Goal: Task Accomplishment & Management: Manage account settings

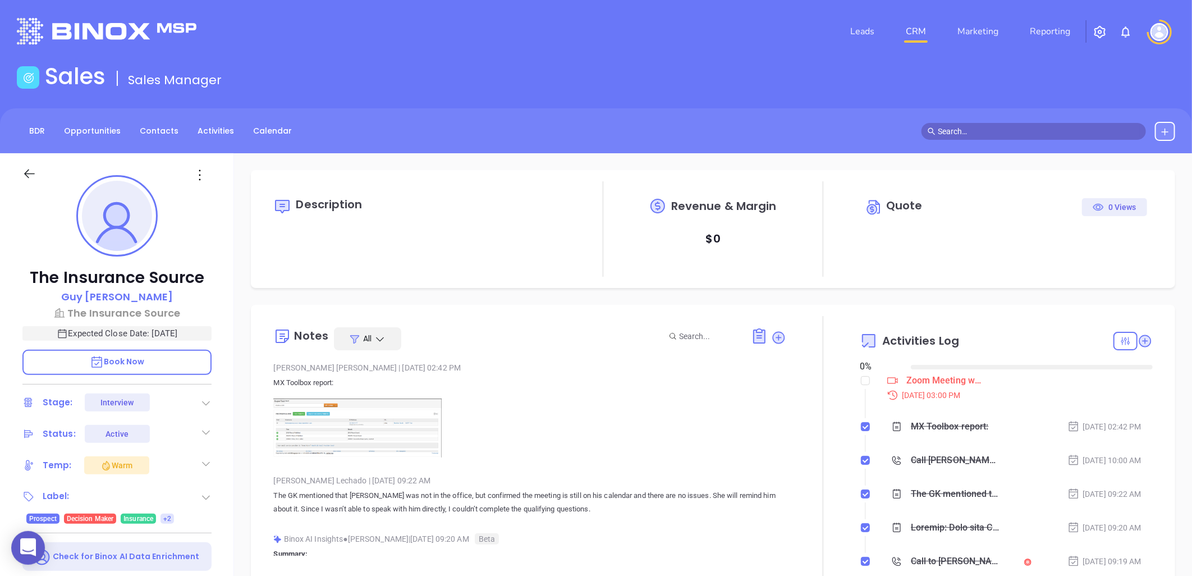
type input "08/21/2025"
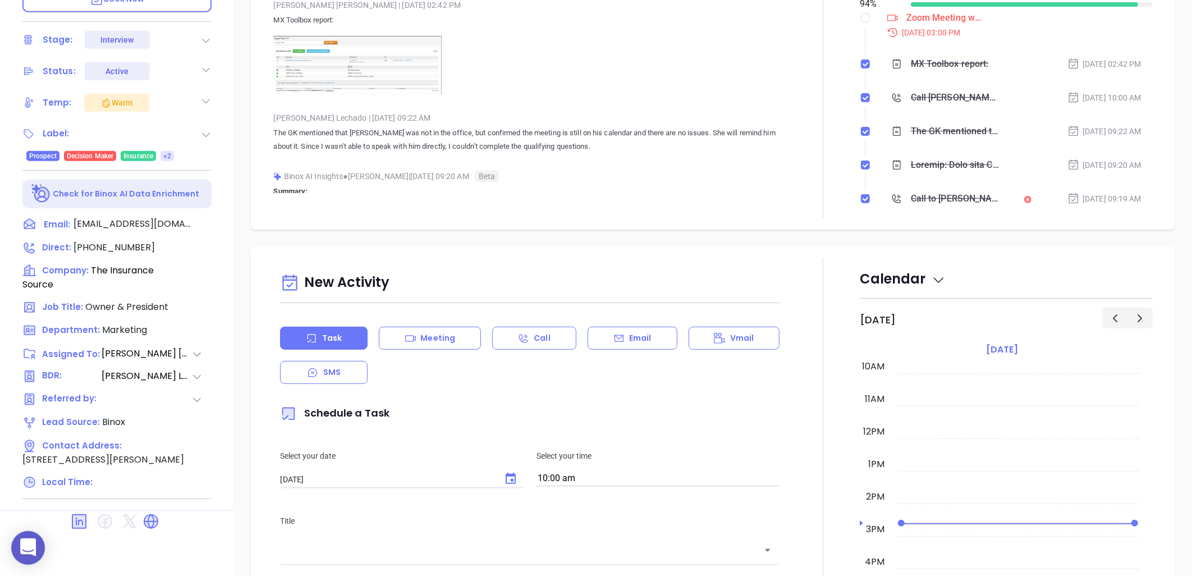
type input "[PERSON_NAME]"
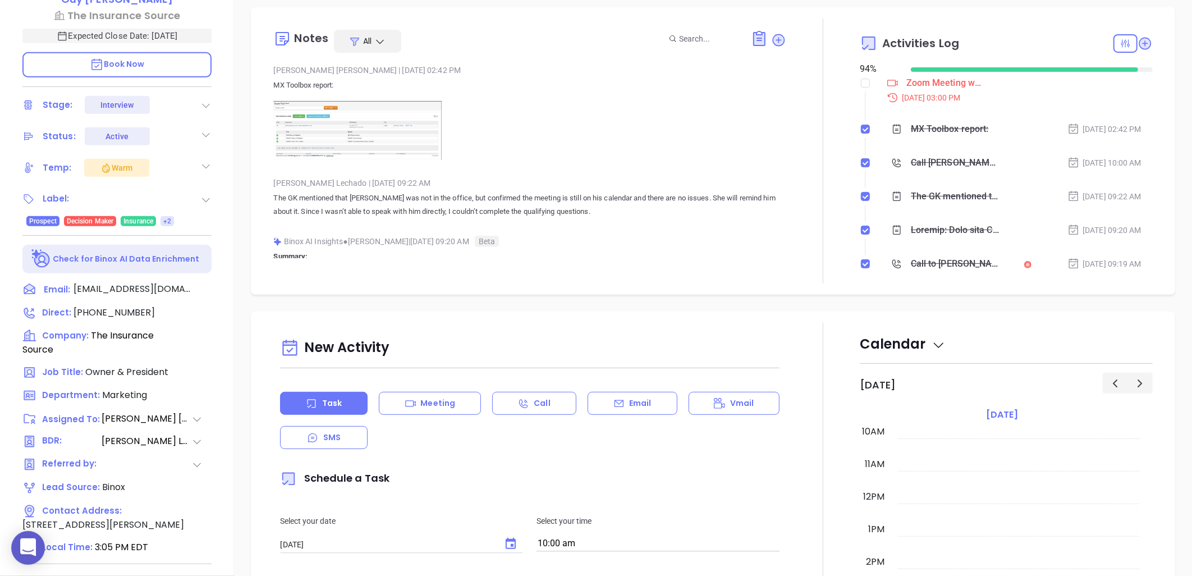
scroll to position [113, 0]
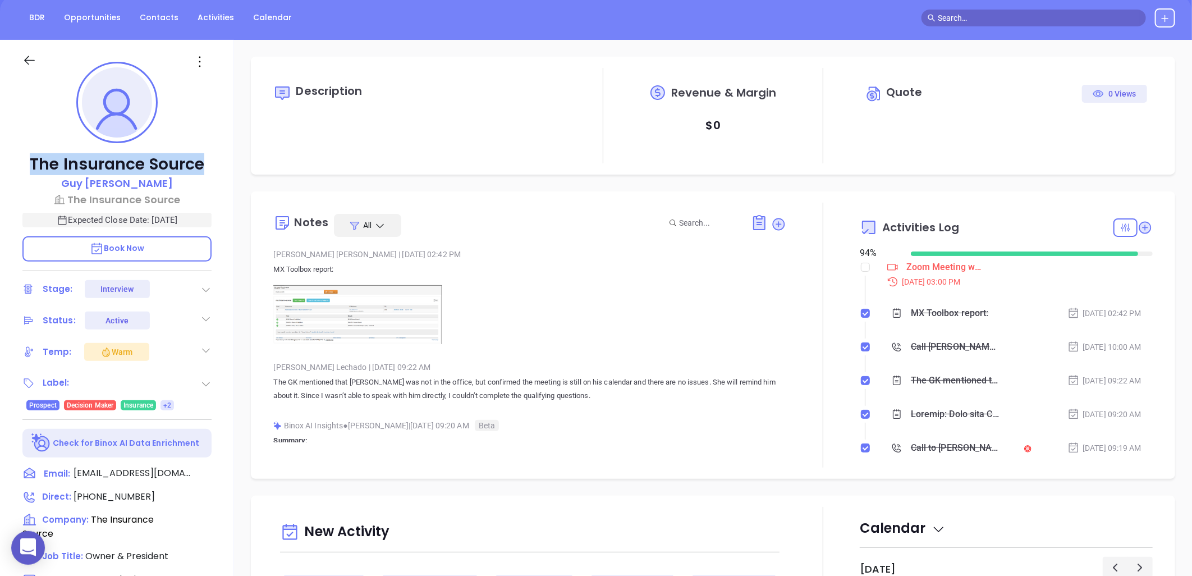
drag, startPoint x: 212, startPoint y: 152, endPoint x: 18, endPoint y: 163, distance: 194.5
click at [18, 163] on div "The Insurance Source Guy Furay The Insurance Source Expected Close Date: Sep 11…" at bounding box center [117, 400] width 234 height 720
copy p "The Insurance Source"
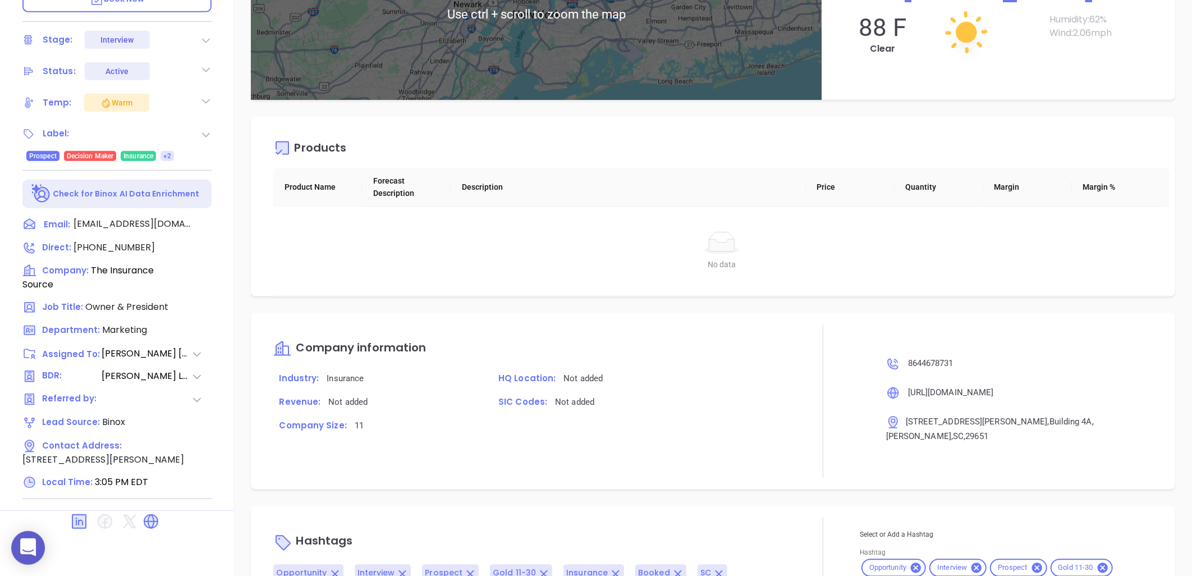
scroll to position [1037, 0]
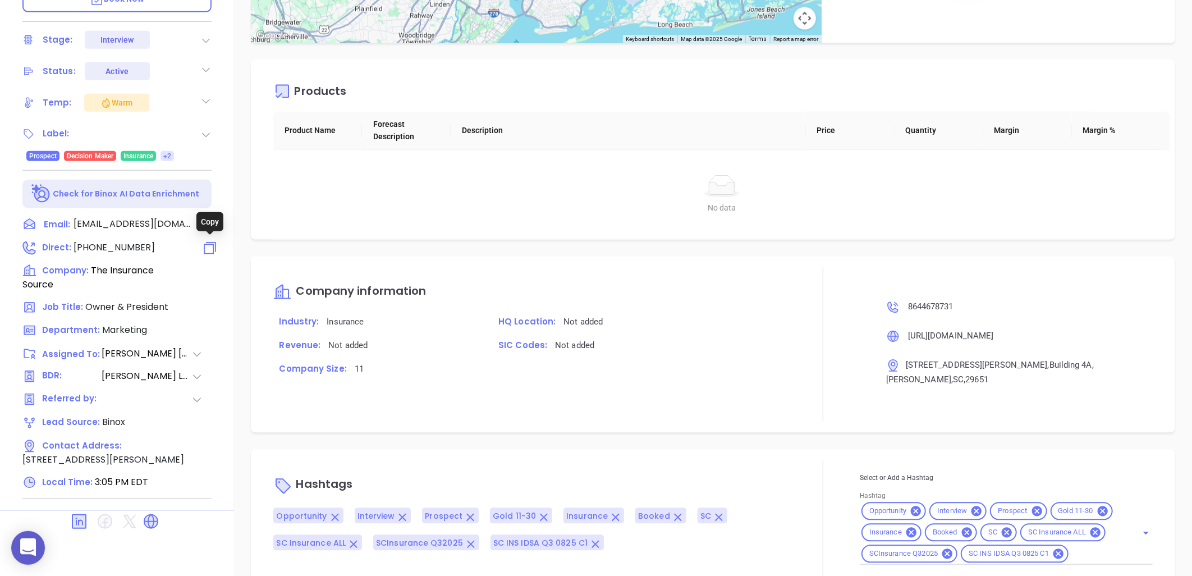
click at [209, 246] on icon at bounding box center [210, 248] width 16 height 16
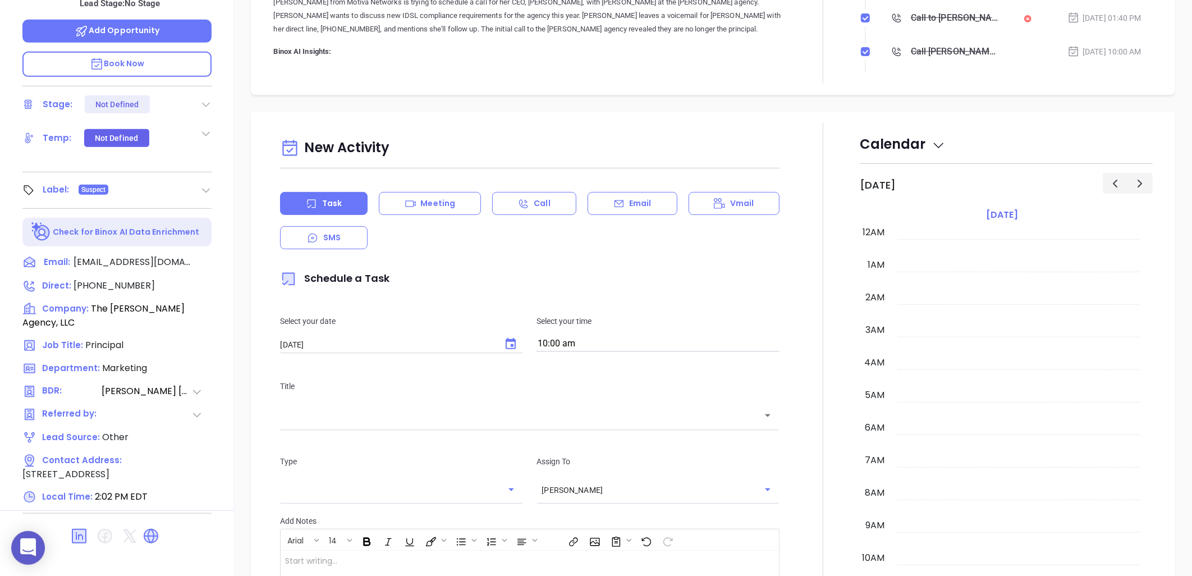
scroll to position [326, 0]
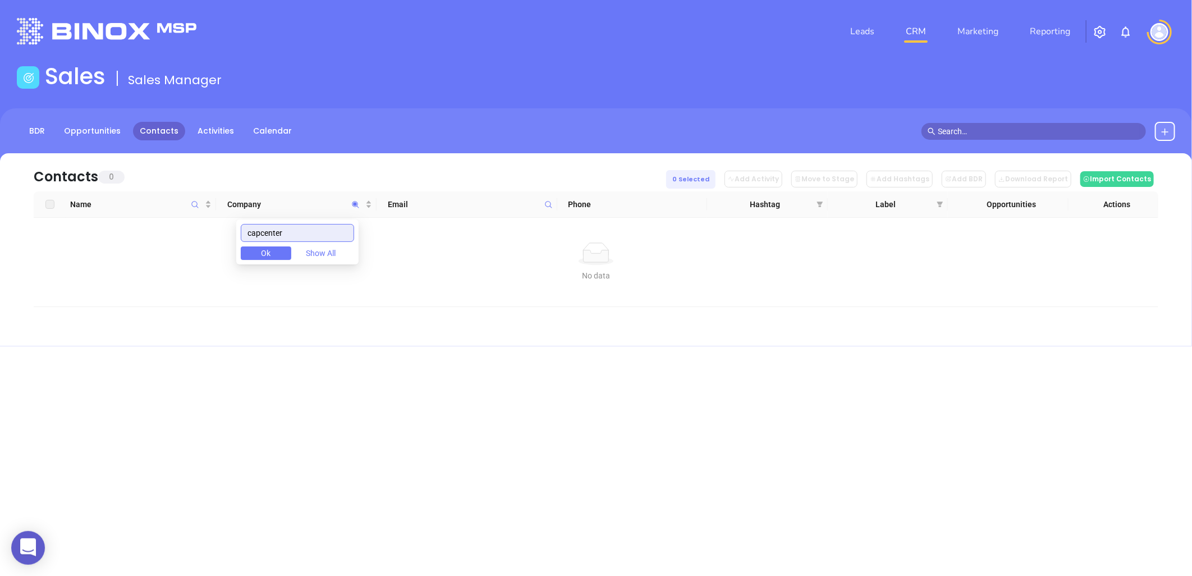
drag, startPoint x: 320, startPoint y: 232, endPoint x: 215, endPoint y: 242, distance: 105.4
click at [144, 255] on body "0 Leads CRM Marketing Reporting Financial Leads Leads Sales Sales Manager BDR O…" at bounding box center [596, 288] width 1192 height 576
paste input "Northpoint Mortgage"
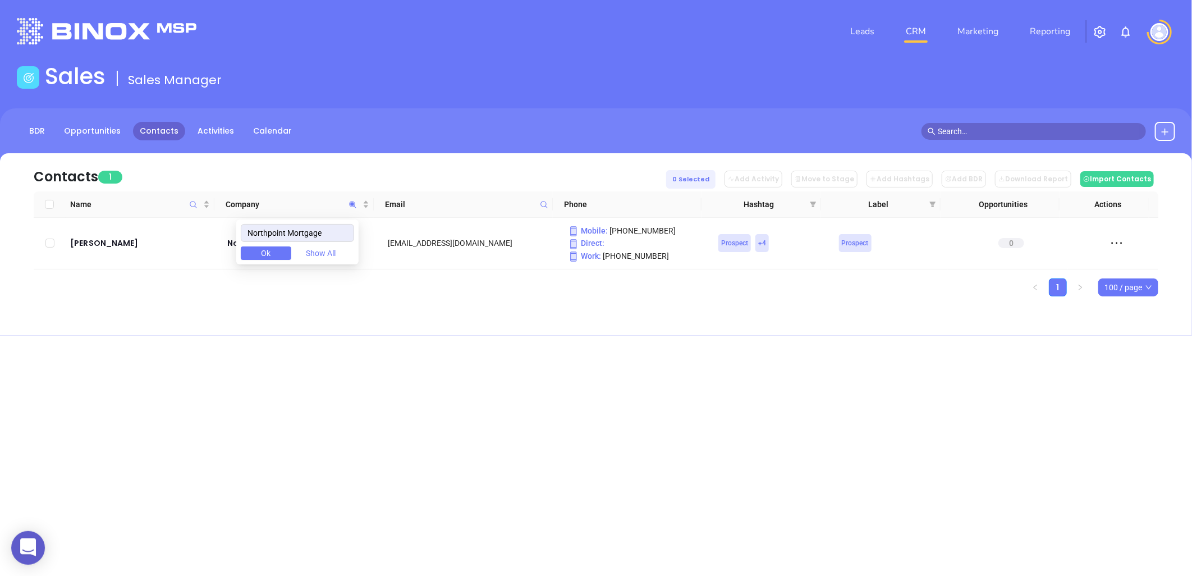
click at [271, 255] on span "Ok" at bounding box center [267, 253] width 10 height 12
drag, startPoint x: 237, startPoint y: 247, endPoint x: 315, endPoint y: 259, distance: 78.9
click at [315, 259] on td "NorthPoint Mortgage" at bounding box center [296, 244] width 161 height 52
copy div "NorthPoint Mortgage"
click at [351, 203] on icon "Company" at bounding box center [352, 204] width 7 height 7
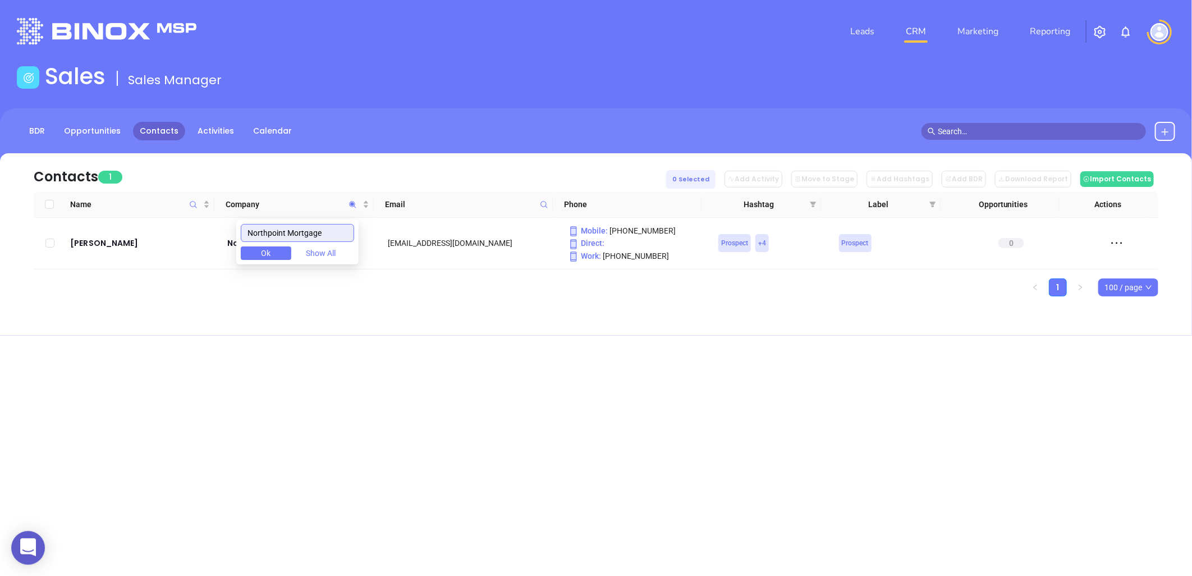
paste input "Consistent Capital"
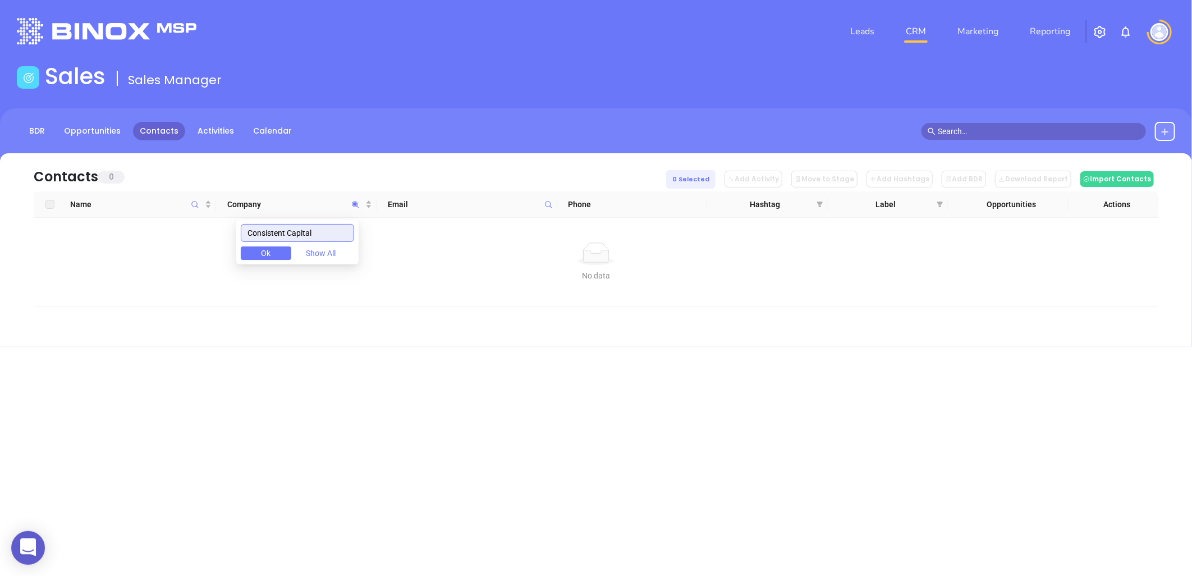
drag, startPoint x: 255, startPoint y: 234, endPoint x: 269, endPoint y: 226, distance: 16.1
click at [256, 234] on input "Consistent Capital" at bounding box center [297, 233] width 113 height 18
drag, startPoint x: 331, startPoint y: 226, endPoint x: 147, endPoint y: 264, distance: 188.6
click at [149, 264] on body "0 Leads CRM Marketing Reporting Financial Leads Leads Sales Sales Manager BDR O…" at bounding box center [596, 288] width 1192 height 576
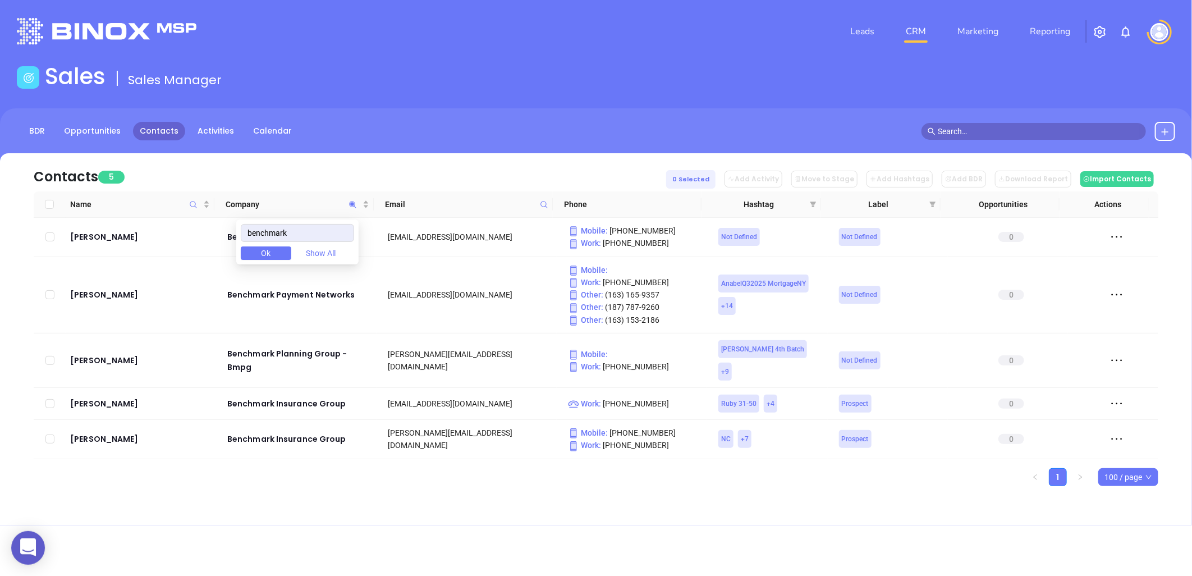
click at [271, 259] on span "Ok" at bounding box center [267, 253] width 10 height 12
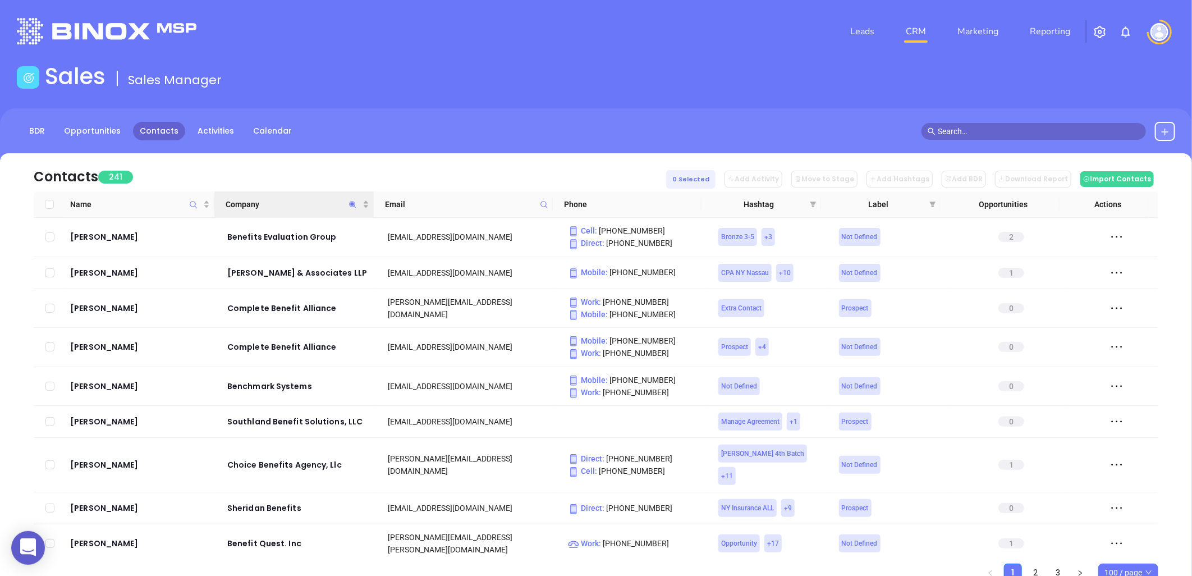
click at [355, 201] on icon "Company" at bounding box center [353, 204] width 8 height 8
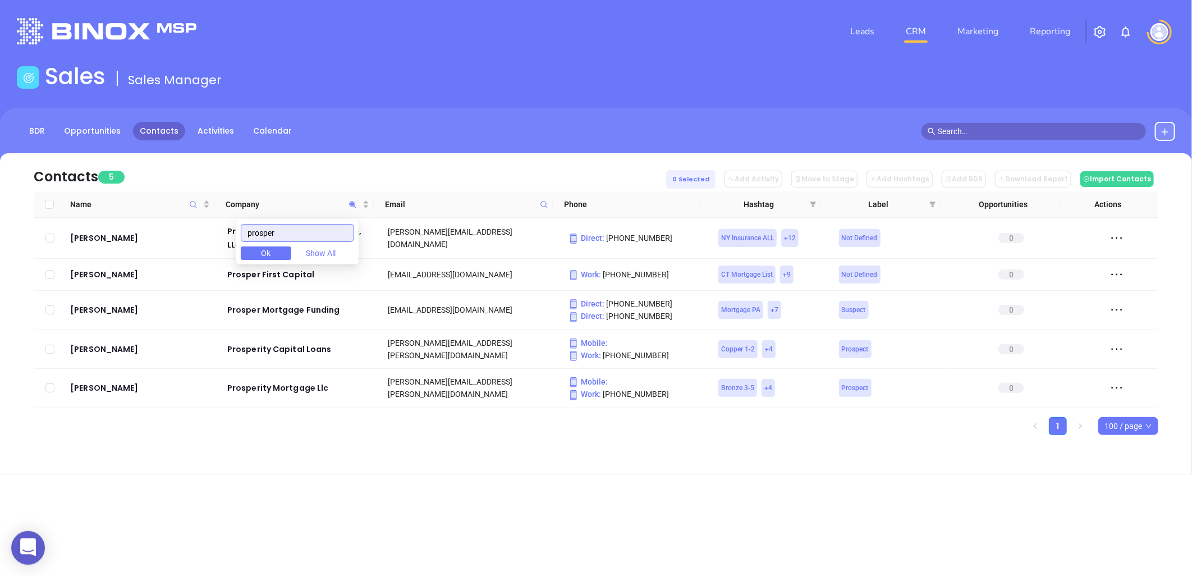
type input "prosper"
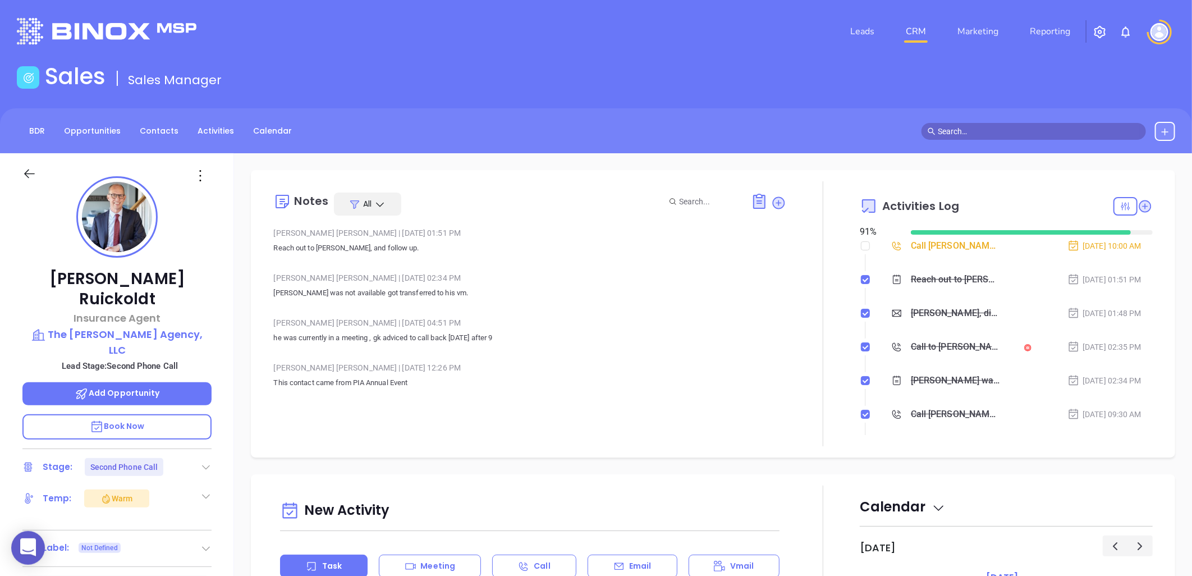
scroll to position [326, 0]
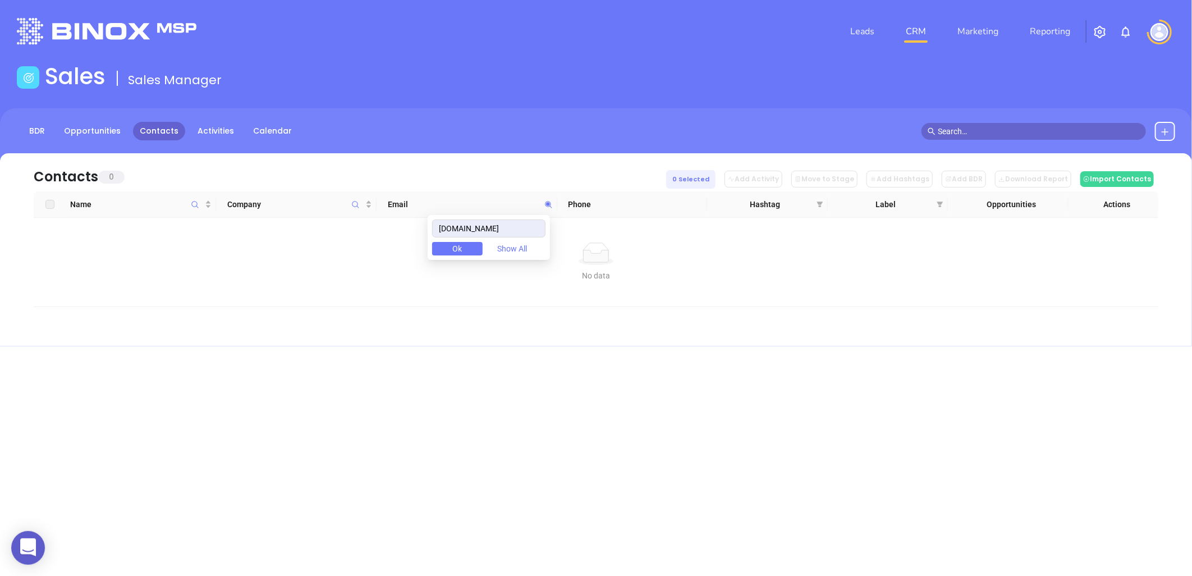
drag, startPoint x: 510, startPoint y: 228, endPoint x: 352, endPoint y: 244, distance: 158.6
click at [352, 244] on body "0 Leads CRM Marketing Reporting Financial Leads Leads Sales Sales Manager BDR O…" at bounding box center [596, 288] width 1192 height 576
drag, startPoint x: 436, startPoint y: 234, endPoint x: 381, endPoint y: 244, distance: 56.5
click at [329, 245] on body "0 Leads CRM Marketing Reporting Financial Leads Leads Sales Sales Manager BDR O…" at bounding box center [596, 288] width 1192 height 576
paste input "scmortgagesuperhero"
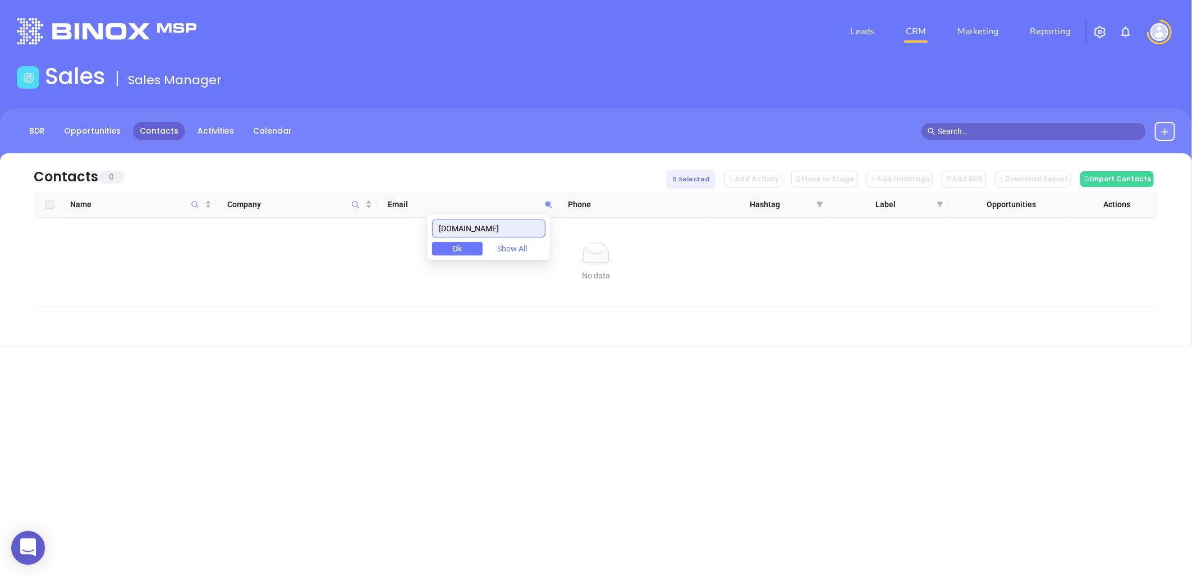
click at [496, 226] on input "[DOMAIN_NAME]" at bounding box center [488, 228] width 113 height 18
paste input "consistentcapital"
drag, startPoint x: 525, startPoint y: 223, endPoint x: 328, endPoint y: 282, distance: 205.7
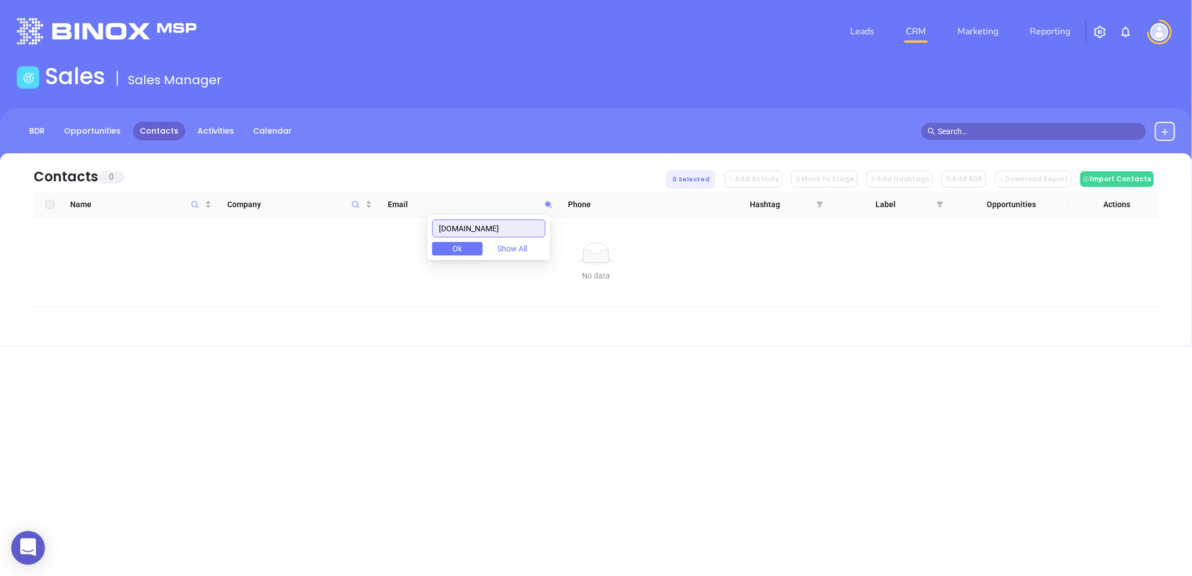
click at [328, 282] on body "0 Leads CRM Marketing Reporting Financial Leads Leads Sales Sales Manager BDR O…" at bounding box center [596, 288] width 1192 height 576
paste input "hodanagency"
drag, startPoint x: 516, startPoint y: 228, endPoint x: 310, endPoint y: 286, distance: 214.7
click at [310, 286] on body "0 Leads CRM Marketing Reporting Financial Leads Leads Sales Sales Manager BDR O…" at bounding box center [596, 288] width 1192 height 576
paste input "r"
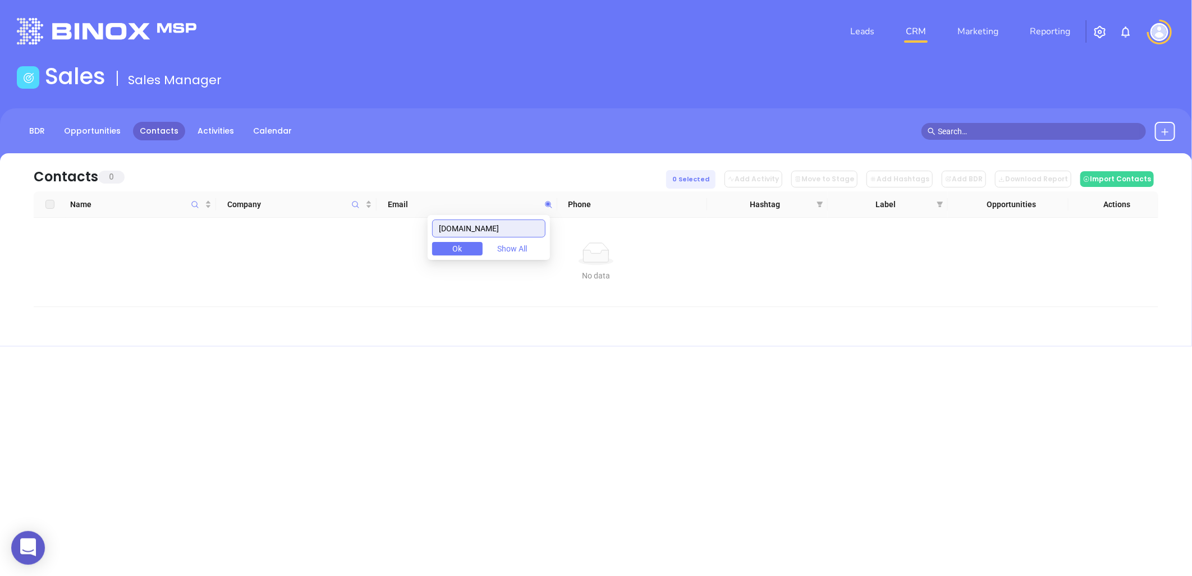
click at [392, 243] on body "0 Leads CRM Marketing Reporting Financial Leads Leads Sales Sales Manager BDR O…" at bounding box center [596, 288] width 1192 height 576
paste input "coast2coastmortgage"
click at [500, 227] on input "coast2coastmortgage.com" at bounding box center [488, 228] width 113 height 18
click at [502, 227] on input "coast2coastmortgage.com" at bounding box center [488, 228] width 113 height 18
click at [502, 226] on input "coast2coastmortgage.com" at bounding box center [488, 228] width 113 height 18
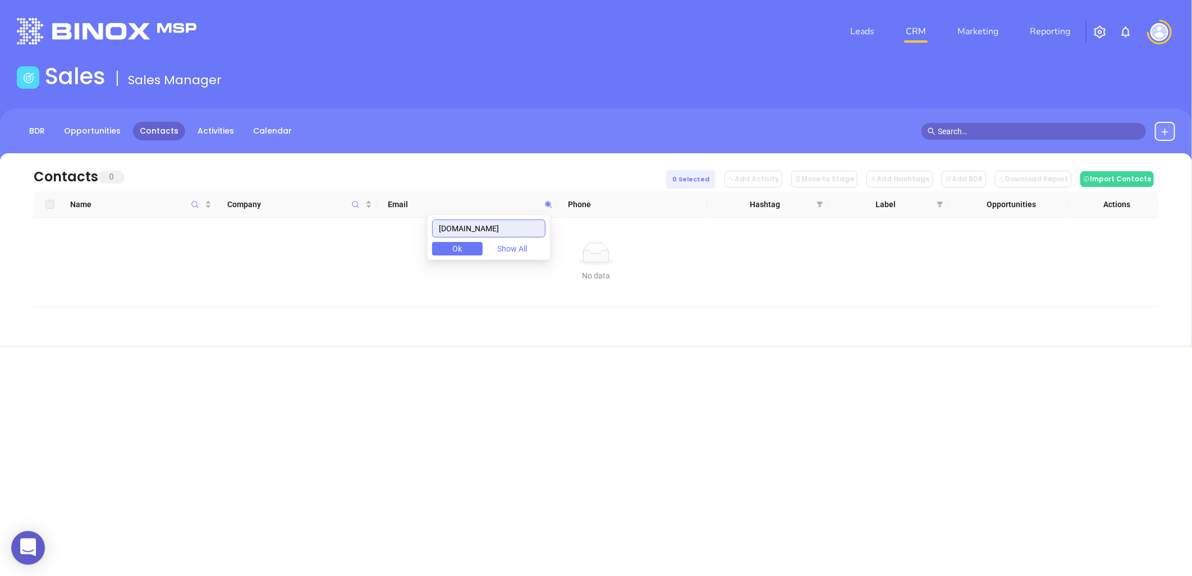
click at [502, 226] on input "coast2coastmortgage.com" at bounding box center [488, 228] width 113 height 18
paste input "edgehomefinanc"
drag, startPoint x: 529, startPoint y: 226, endPoint x: 388, endPoint y: 238, distance: 141.9
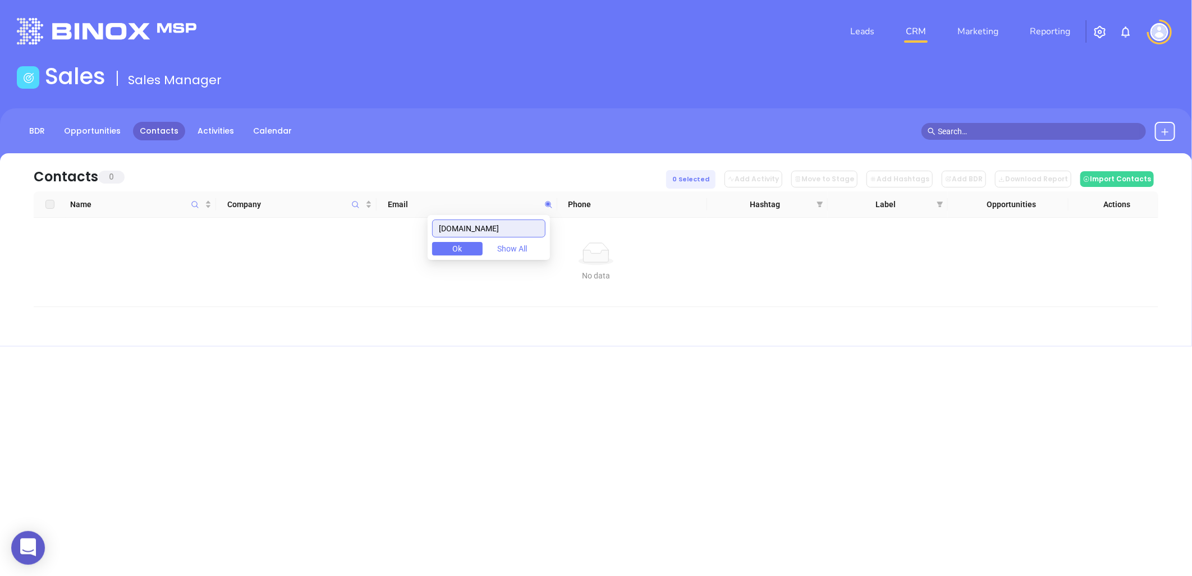
click at [388, 238] on body "0 Leads CRM Marketing Reporting Financial Leads Leads Sales Sales Manager BDR O…" at bounding box center [596, 288] width 1192 height 576
paste input "carolinaonemtg"
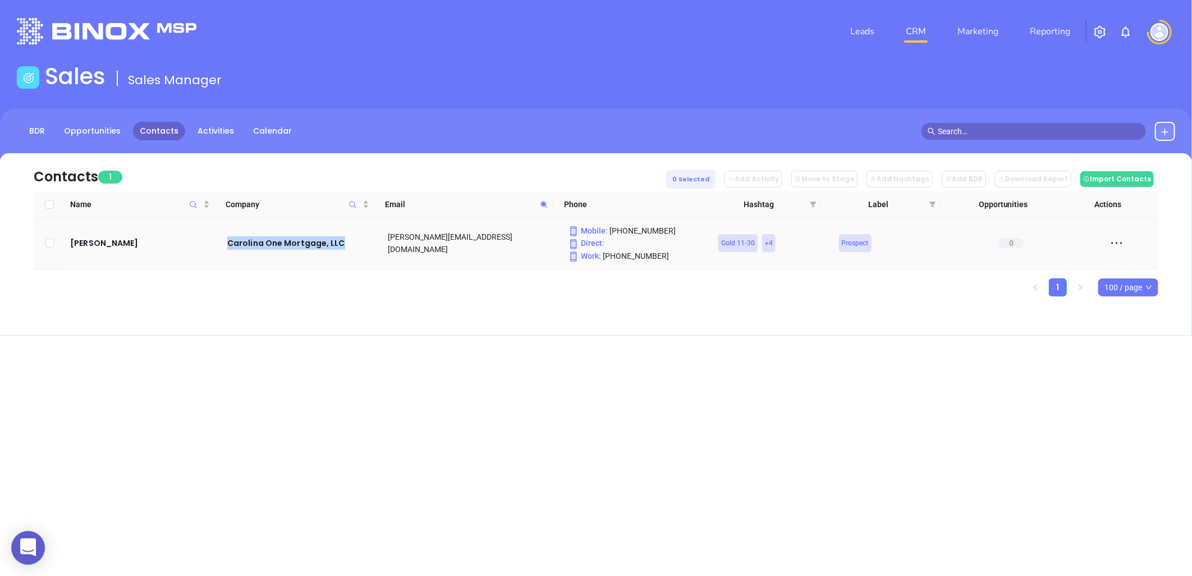
drag, startPoint x: 225, startPoint y: 238, endPoint x: 341, endPoint y: 251, distance: 116.4
click at [341, 251] on td "Carolina One Mortgage, LLC" at bounding box center [296, 244] width 161 height 52
copy div "Carolina One Mortgage, LLC"
click at [546, 203] on icon at bounding box center [544, 204] width 8 height 8
paste input "firsthome"
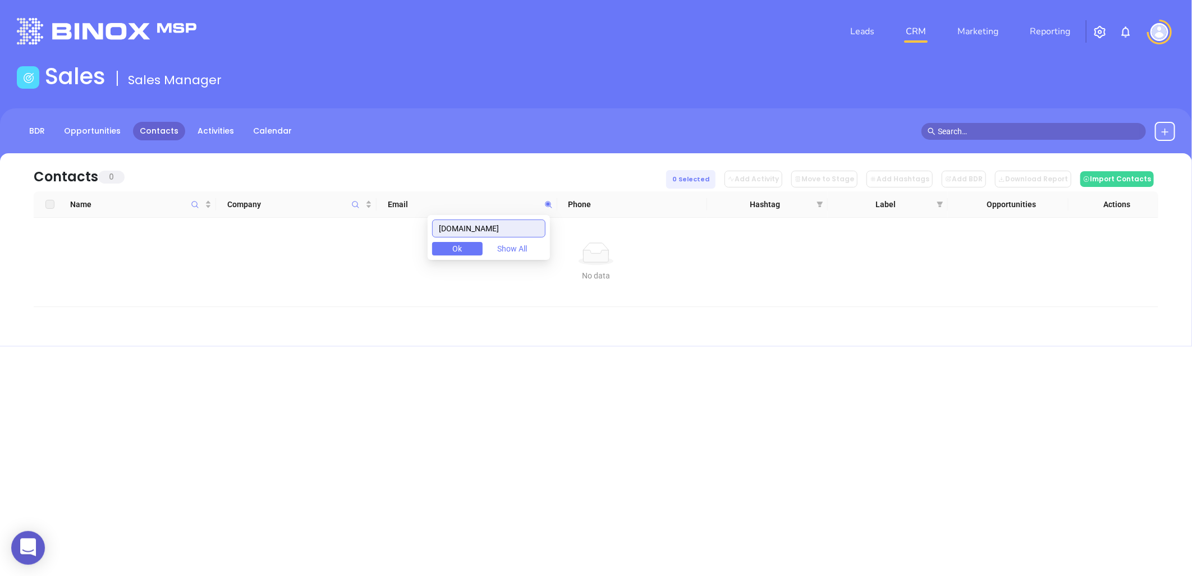
drag, startPoint x: 515, startPoint y: 223, endPoint x: 291, endPoint y: 288, distance: 233.6
click at [291, 288] on body "0 Leads CRM Marketing Reporting Financial Leads Leads Sales Sales Manager BDR O…" at bounding box center [596, 288] width 1192 height 576
paste input "rogermedlock.benchmark.us"
click at [500, 229] on input "rogermedlock.benchmark.us" at bounding box center [488, 228] width 113 height 18
click at [500, 228] on input "rogermedlock.benchmark.us" at bounding box center [488, 228] width 113 height 18
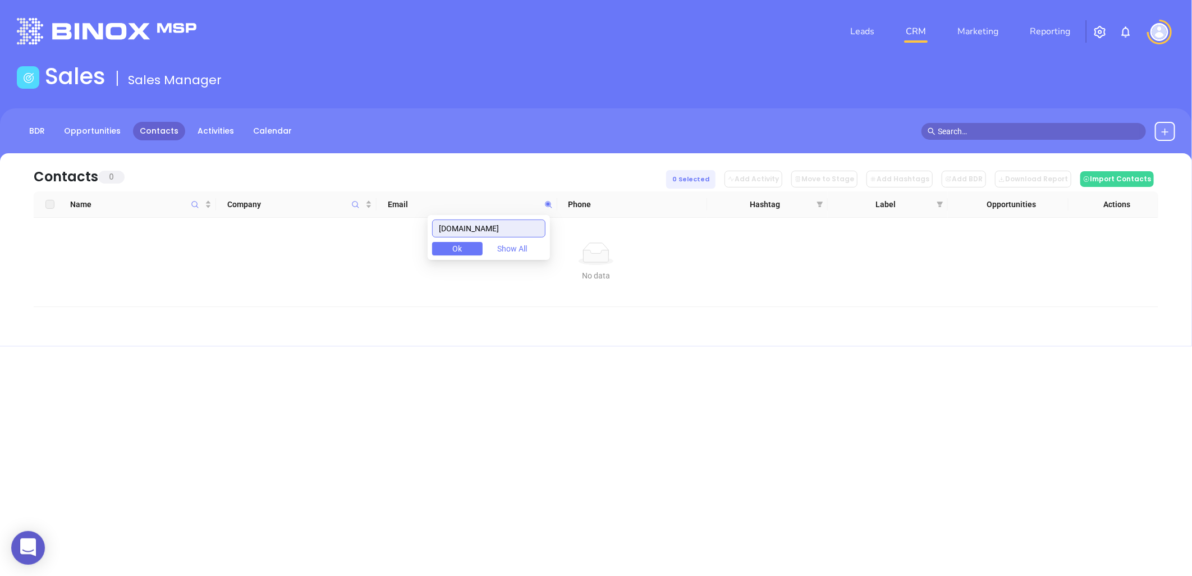
click at [500, 228] on input "rogermedlock.benchmark.us" at bounding box center [488, 228] width 113 height 18
paste input "prospermortgages.com"
drag, startPoint x: 534, startPoint y: 226, endPoint x: 324, endPoint y: 296, distance: 220.8
click at [324, 296] on body "0 Leads CRM Marketing Reporting Financial Leads Leads Sales Sales Manager BDR O…" at bounding box center [596, 288] width 1192 height 576
paste input "homespringmortgage"
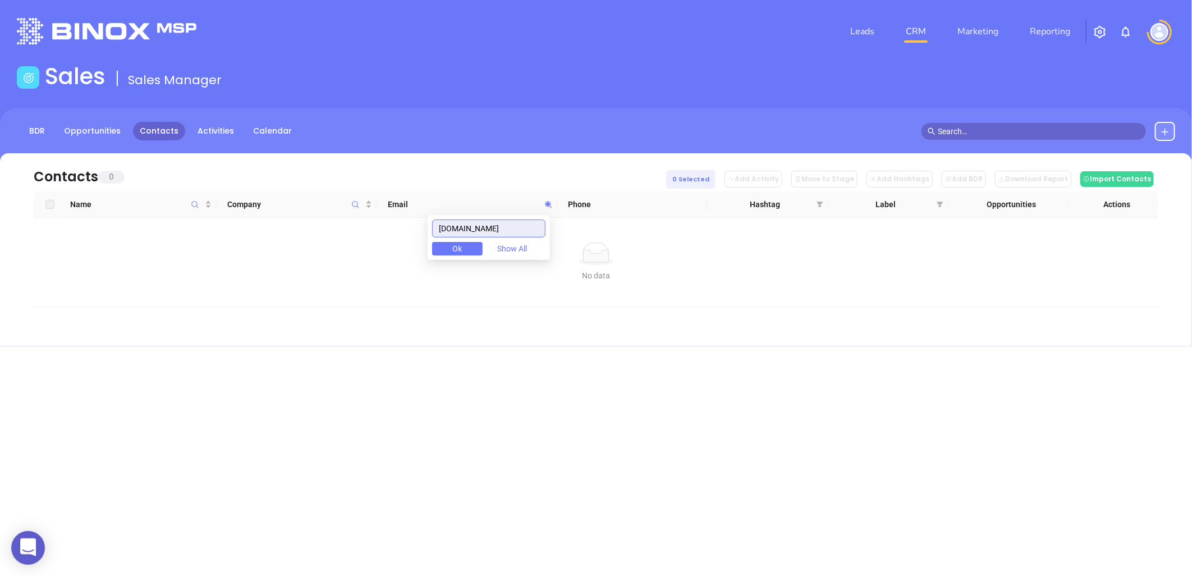
click at [511, 232] on input "homespringmortgage.com" at bounding box center [488, 228] width 113 height 18
paste input "certifiedhomeloans"
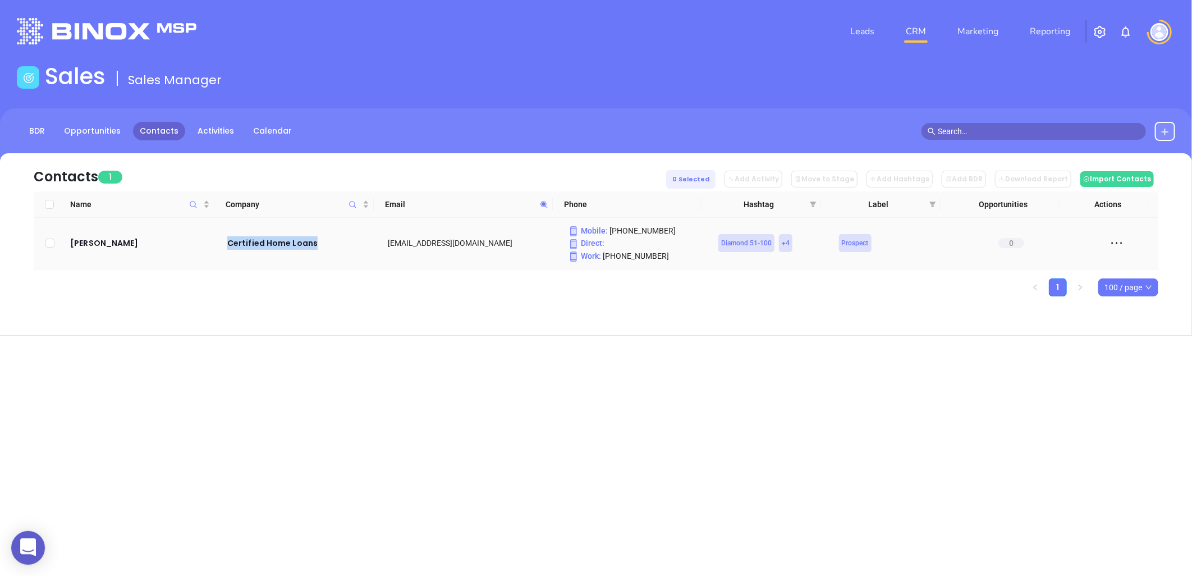
drag, startPoint x: 246, startPoint y: 239, endPoint x: 337, endPoint y: 232, distance: 91.2
click at [337, 232] on td "Certified Home Loans" at bounding box center [296, 244] width 161 height 52
copy div "Certified Home Loans"
click at [543, 202] on icon at bounding box center [544, 204] width 7 height 7
paste input "swbcmortgage"
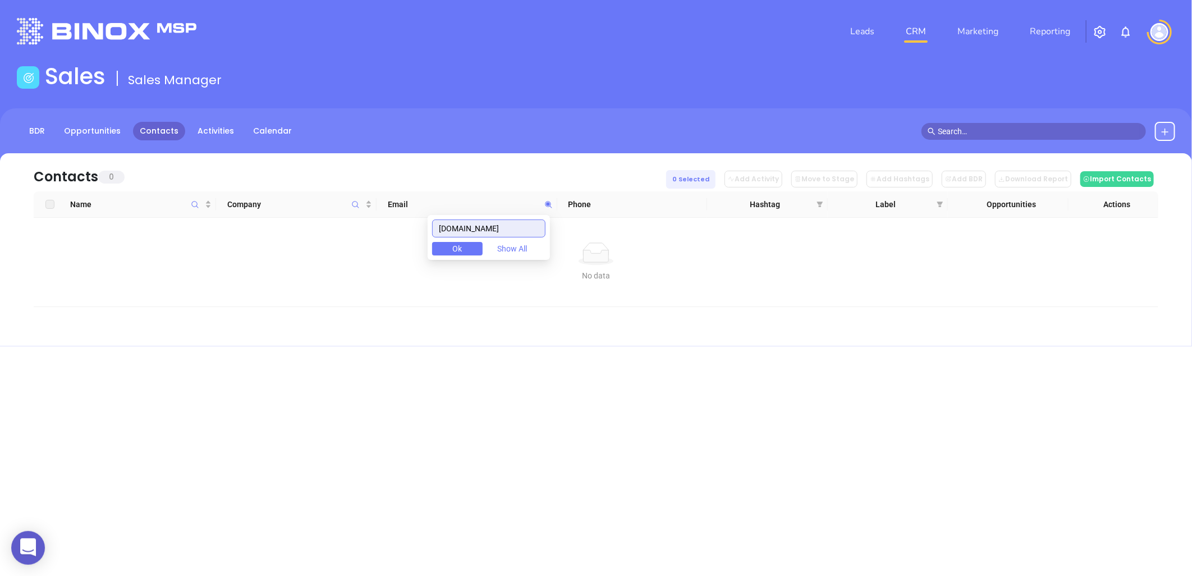
drag, startPoint x: 526, startPoint y: 231, endPoint x: 356, endPoint y: 222, distance: 170.3
click at [351, 223] on body "0 Leads CRM Marketing Reporting Financial Leads Leads Sales Sales Manager BDR O…" at bounding box center [596, 288] width 1192 height 576
paste input "benchmark.us"
drag, startPoint x: 511, startPoint y: 231, endPoint x: 341, endPoint y: 243, distance: 171.1
click at [341, 243] on body "0 Leads CRM Marketing Reporting Financial Leads Leads Sales Sales Manager BDR O…" at bounding box center [596, 288] width 1192 height 576
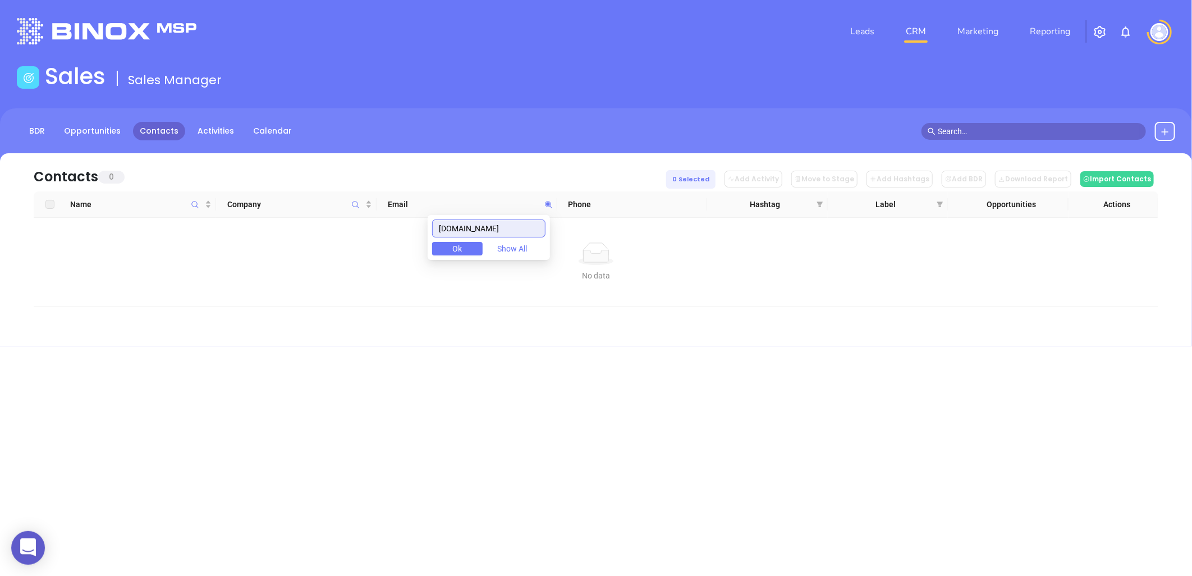
paste input "insuritas.com"
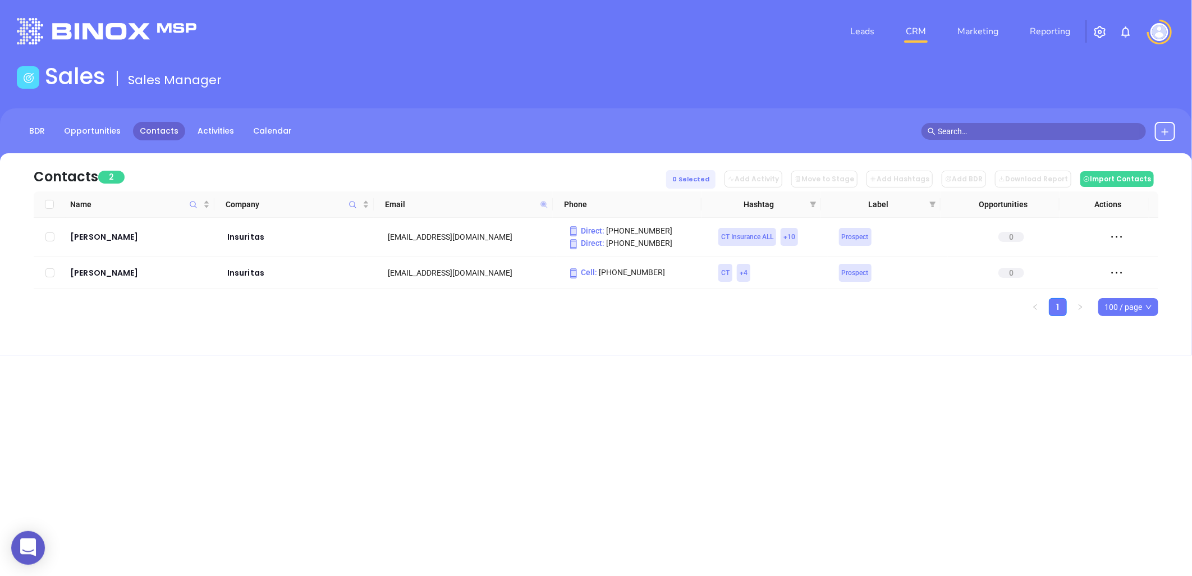
click at [542, 205] on icon at bounding box center [544, 204] width 7 height 7
paste input "brookstoddmcneil"
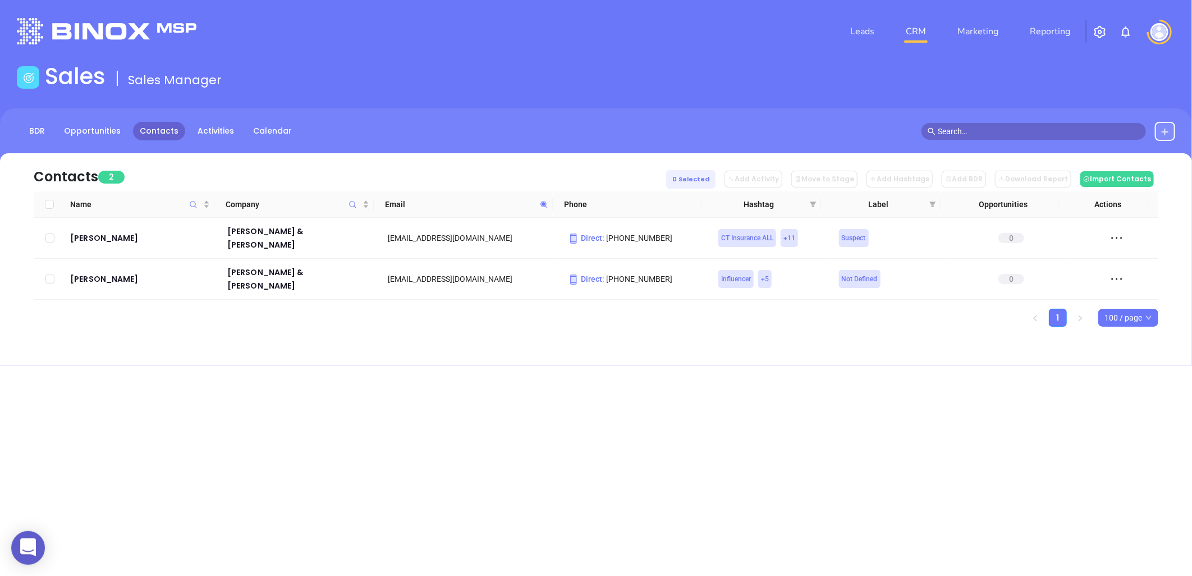
click at [542, 203] on icon at bounding box center [544, 204] width 8 height 8
paste input "prxn"
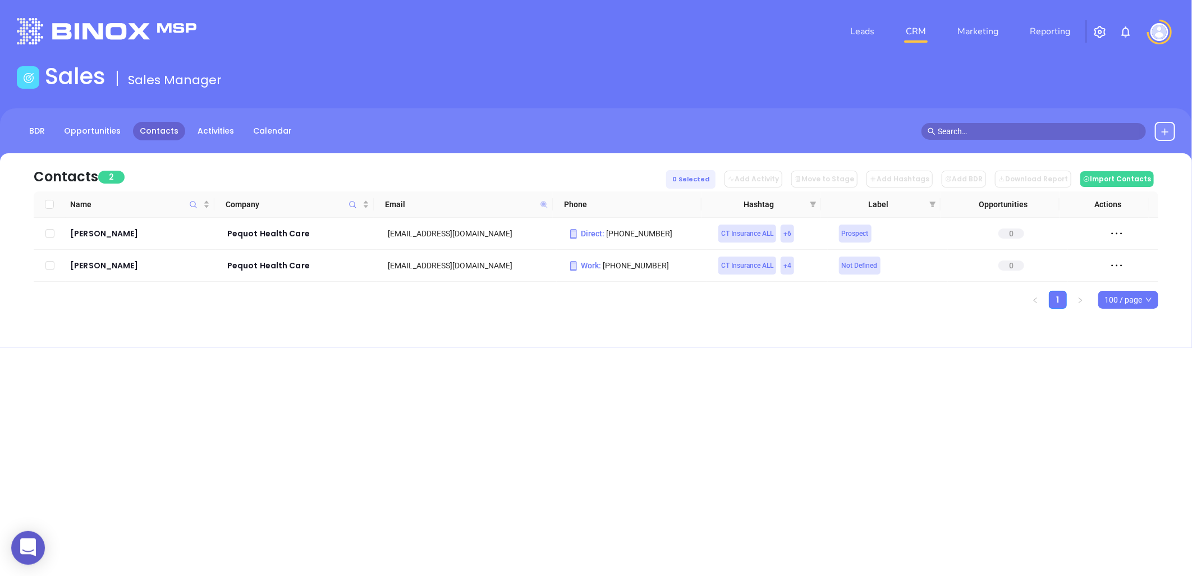
click at [543, 203] on icon at bounding box center [544, 204] width 7 height 7
paste input "truckinsurancepro"
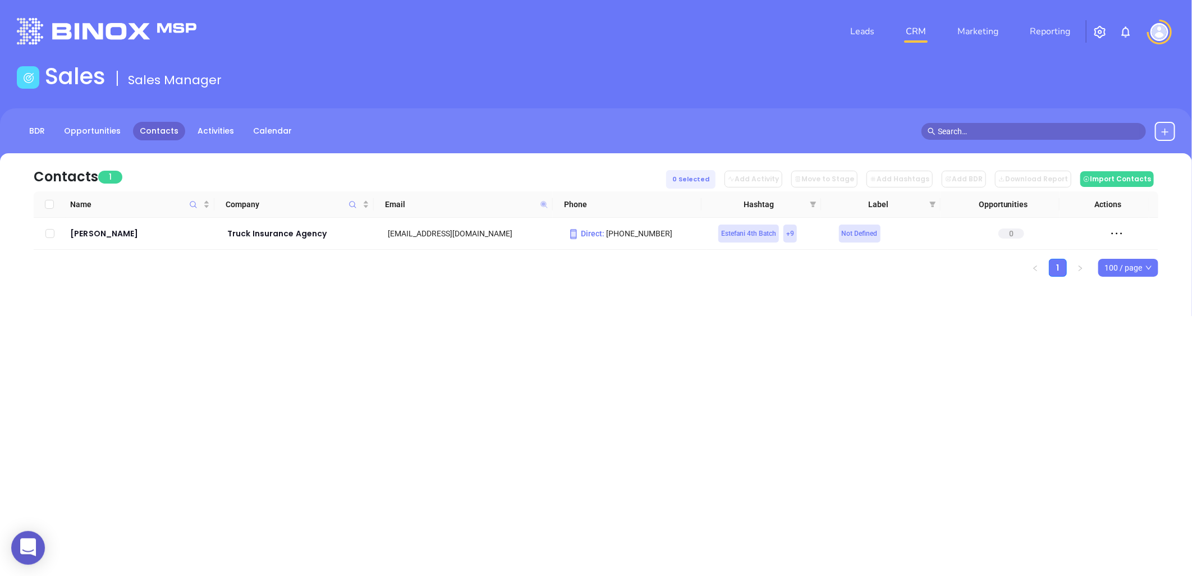
click at [543, 204] on icon at bounding box center [544, 204] width 7 height 7
paste input "wbutts"
click at [541, 199] on span at bounding box center [544, 204] width 13 height 17
paste input "jctaylor"
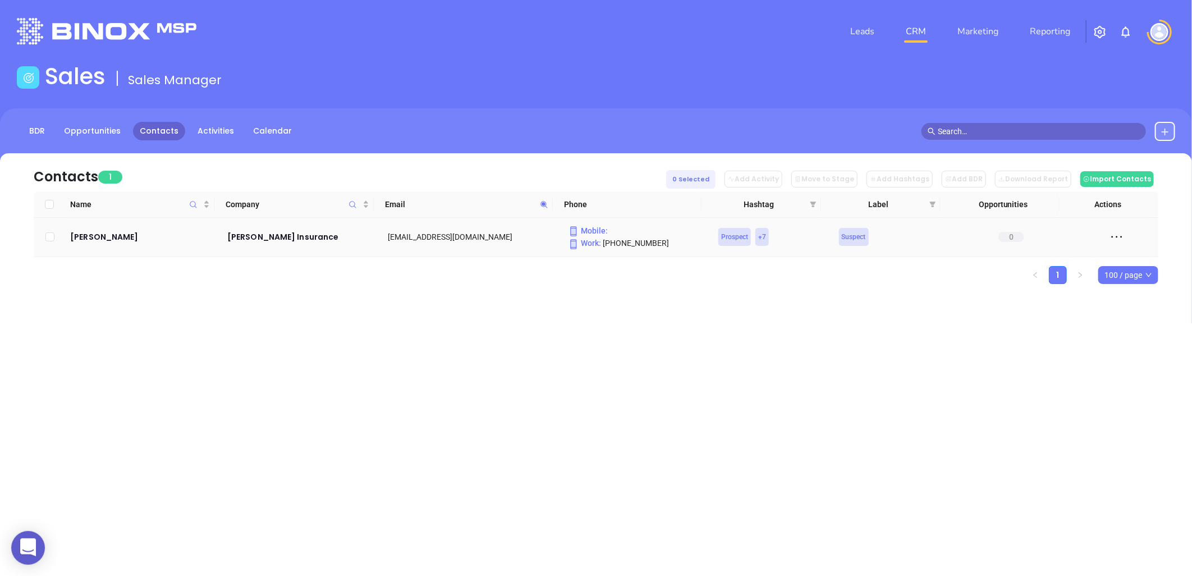
drag, startPoint x: 65, startPoint y: 234, endPoint x: 131, endPoint y: 248, distance: 67.0
click at [132, 249] on td "Robert Wallace" at bounding box center [141, 237] width 150 height 39
copy div "Robert Wallace"
click at [542, 201] on icon at bounding box center [544, 204] width 7 height 7
paste input "cmregent"
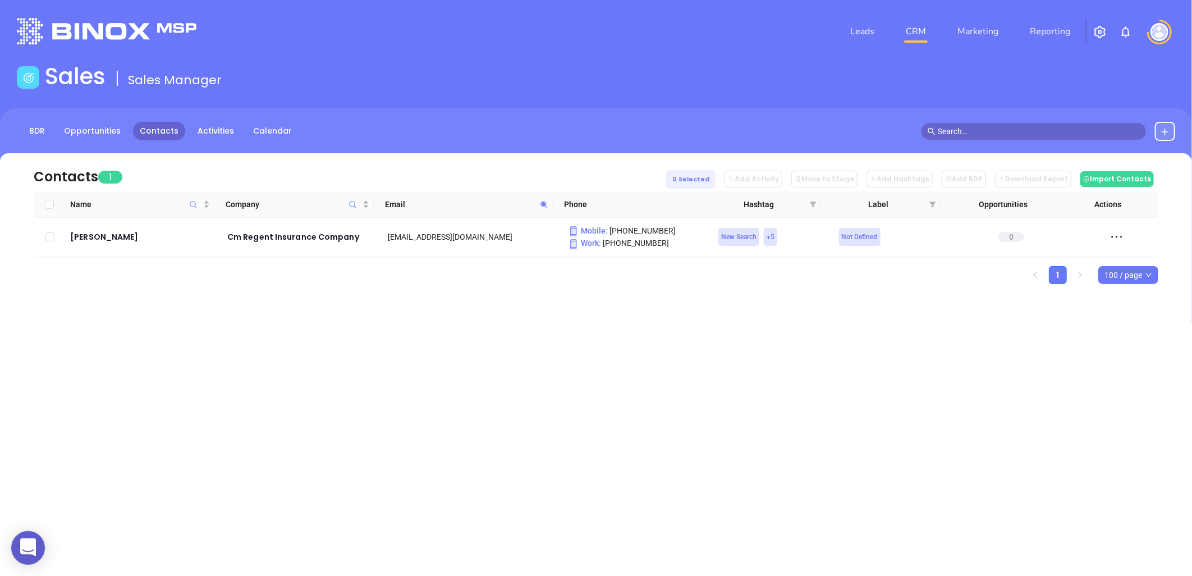
click at [542, 202] on icon at bounding box center [544, 204] width 8 height 8
paste input "jhoward@howardinsurance"
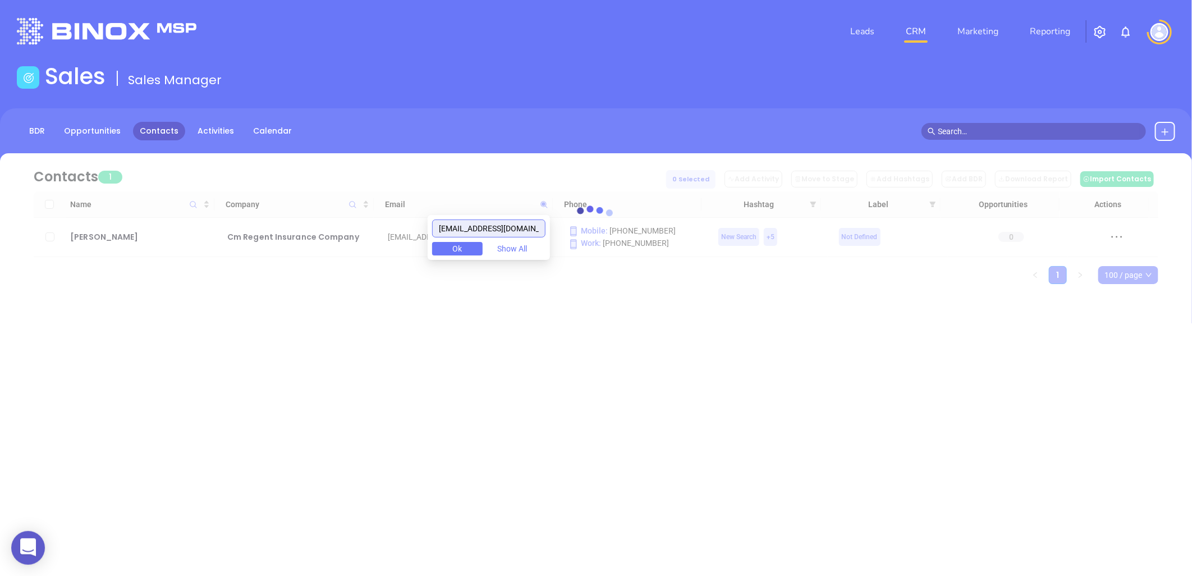
drag, startPoint x: 457, startPoint y: 225, endPoint x: 409, endPoint y: 211, distance: 50.8
click at [410, 215] on body "0 Leads CRM Marketing Reporting Financial Leads Leads Sales Sales Manager BDR O…" at bounding box center [596, 288] width 1192 height 576
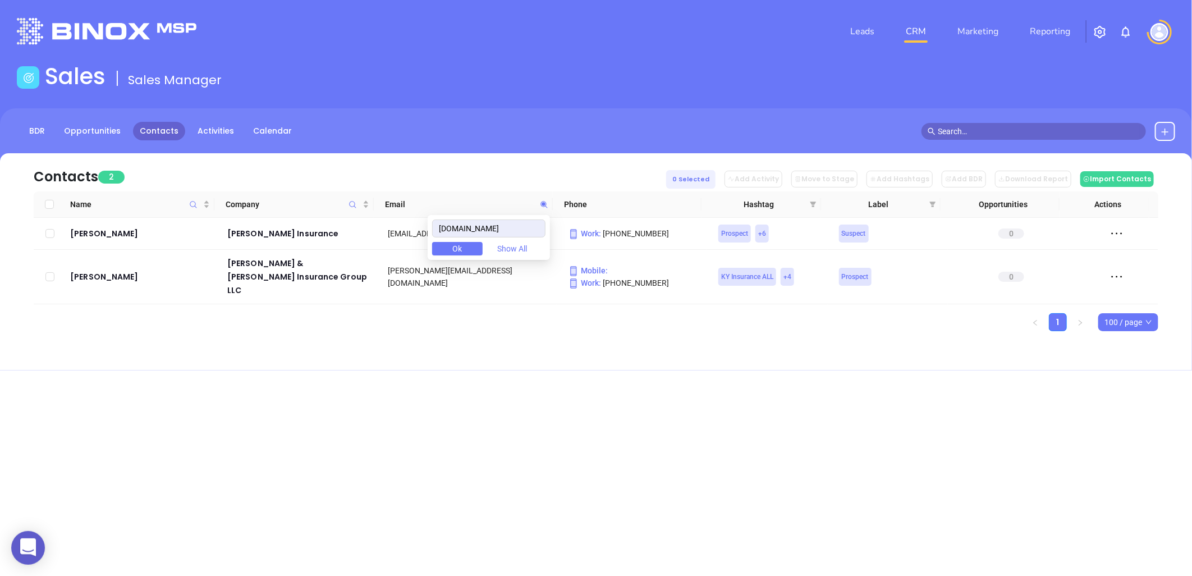
click at [462, 241] on div "howardinsurance.com Ok Show All" at bounding box center [489, 237] width 122 height 45
click at [528, 356] on div "Contacts 2 0 Selected Add Activity Move to Stage Add Hashtags Add BDR Download …" at bounding box center [596, 261] width 1192 height 217
click at [546, 205] on icon at bounding box center [544, 204] width 7 height 7
paste input "shartlaub@weber-ins"
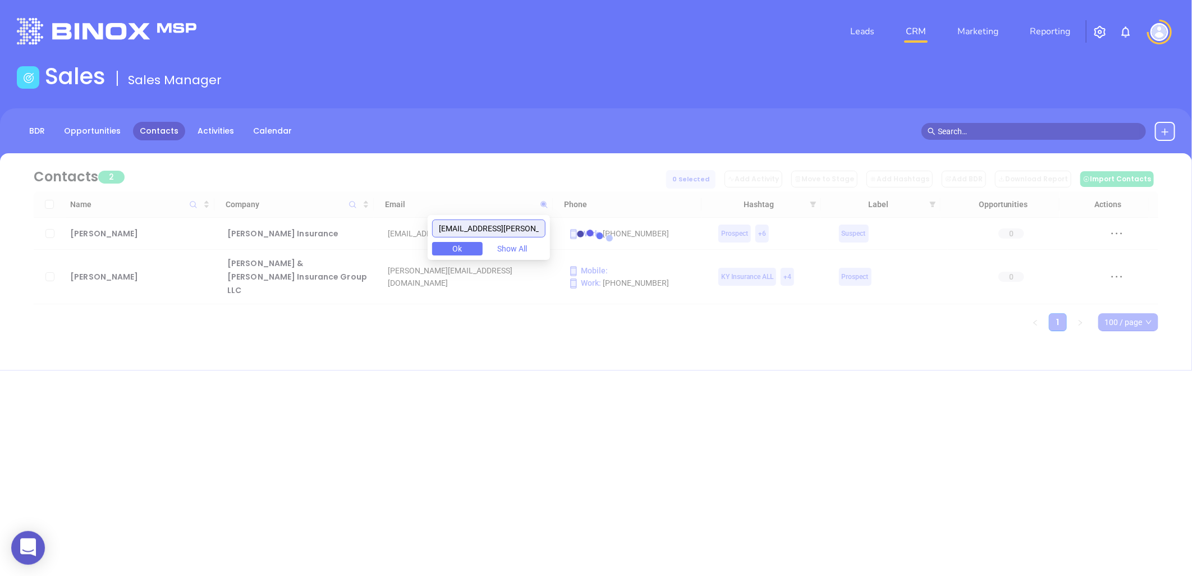
drag, startPoint x: 475, startPoint y: 228, endPoint x: 246, endPoint y: 152, distance: 242.0
click at [306, 186] on body "0 Leads CRM Marketing Reporting Financial Leads Leads Sales Sales Manager BDR O…" at bounding box center [596, 288] width 1192 height 576
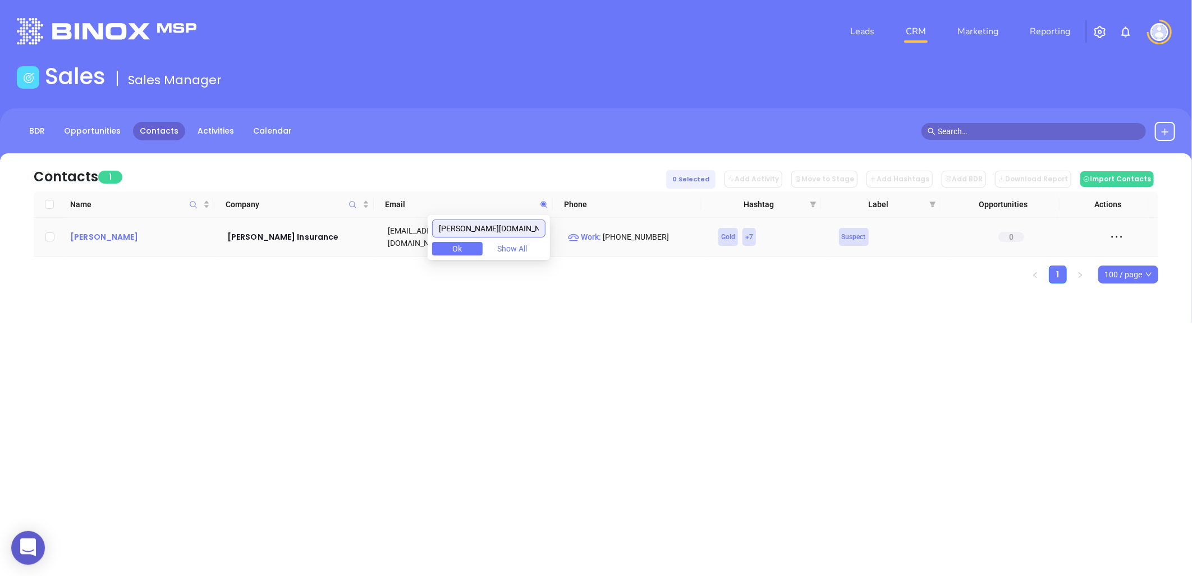
type input "weber-ins.com"
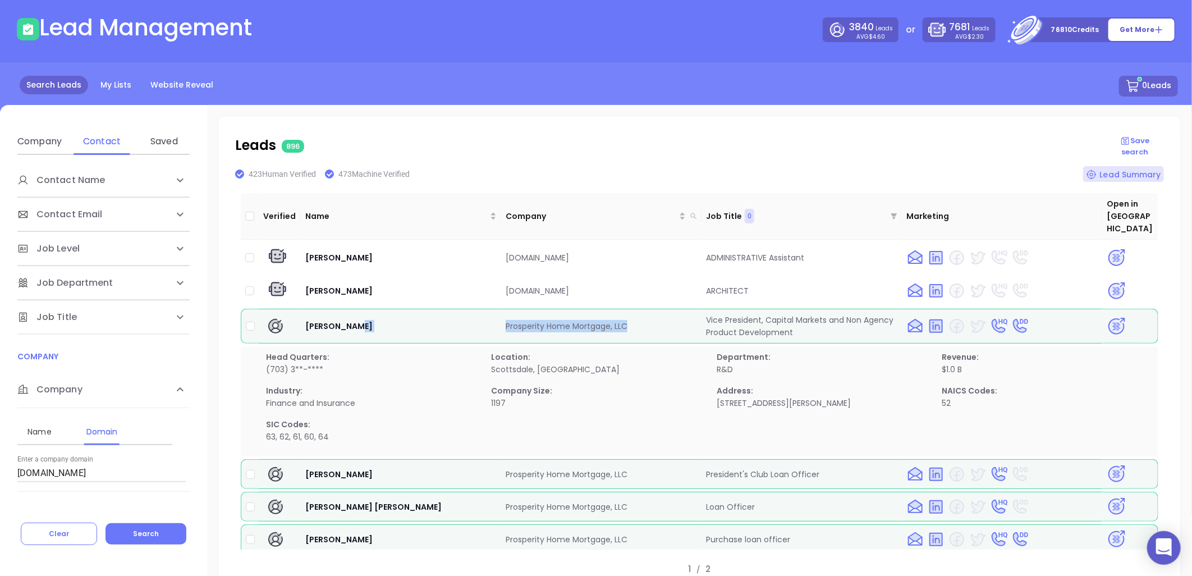
scroll to position [195, 0]
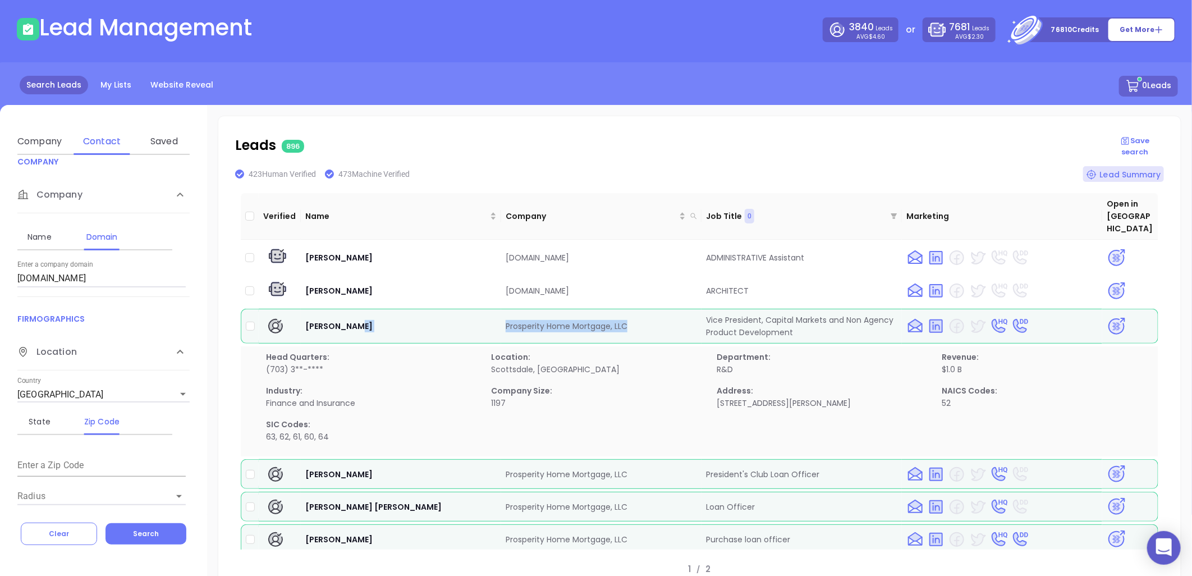
click at [0, 304] on html "0 Leads CRM Marketing Reporting Financial Leads Leads Lead Management 3840 Lead…" at bounding box center [596, 239] width 1192 height 576
paste input "yorksuperior"
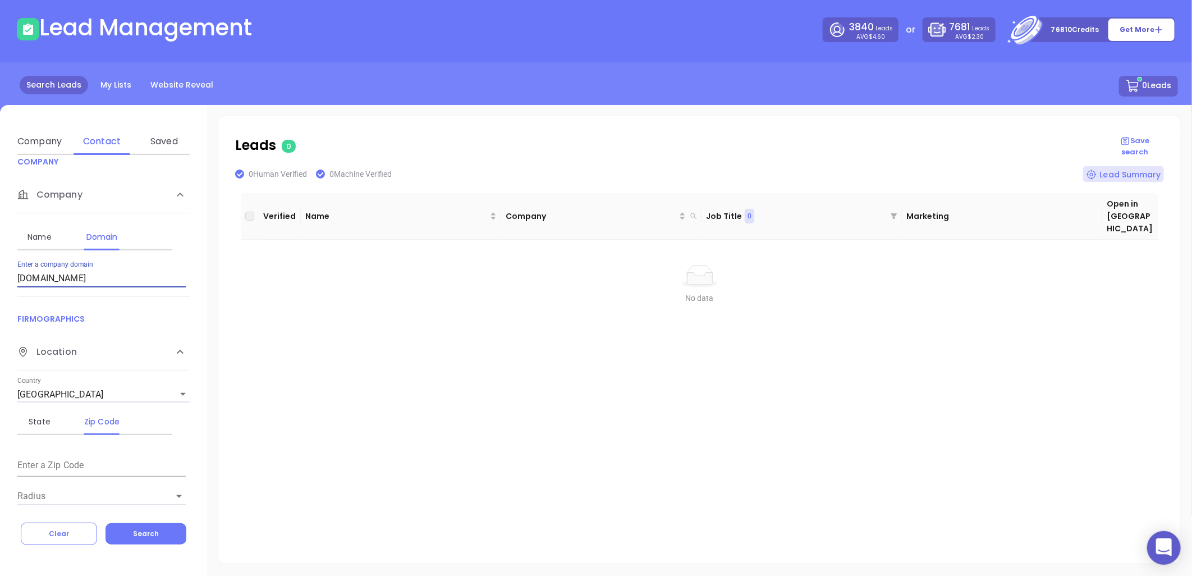
drag, startPoint x: 92, startPoint y: 277, endPoint x: -222, endPoint y: 298, distance: 315.0
click at [0, 298] on html "0 Leads CRM Marketing Reporting Financial Leads Leads Lead Management 3840 Lead…" at bounding box center [596, 239] width 1192 height 576
paste input "scmortgagesuperhero"
drag, startPoint x: 160, startPoint y: 531, endPoint x: 148, endPoint y: 514, distance: 21.0
click at [160, 523] on div "Clear Search" at bounding box center [103, 534] width 207 height 22
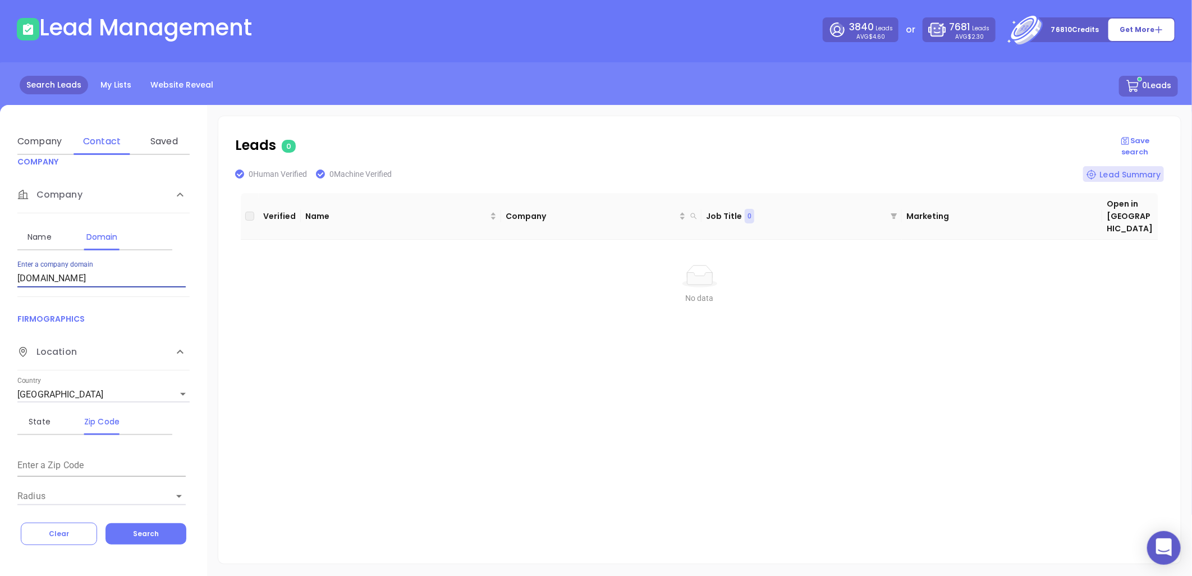
drag, startPoint x: 122, startPoint y: 277, endPoint x: -98, endPoint y: 306, distance: 221.4
click at [0, 306] on html "0 Leads CRM Marketing Reporting Financial Leads Leads Lead Management 3840 Lead…" at bounding box center [596, 239] width 1192 height 576
paste input "consistentcapital"
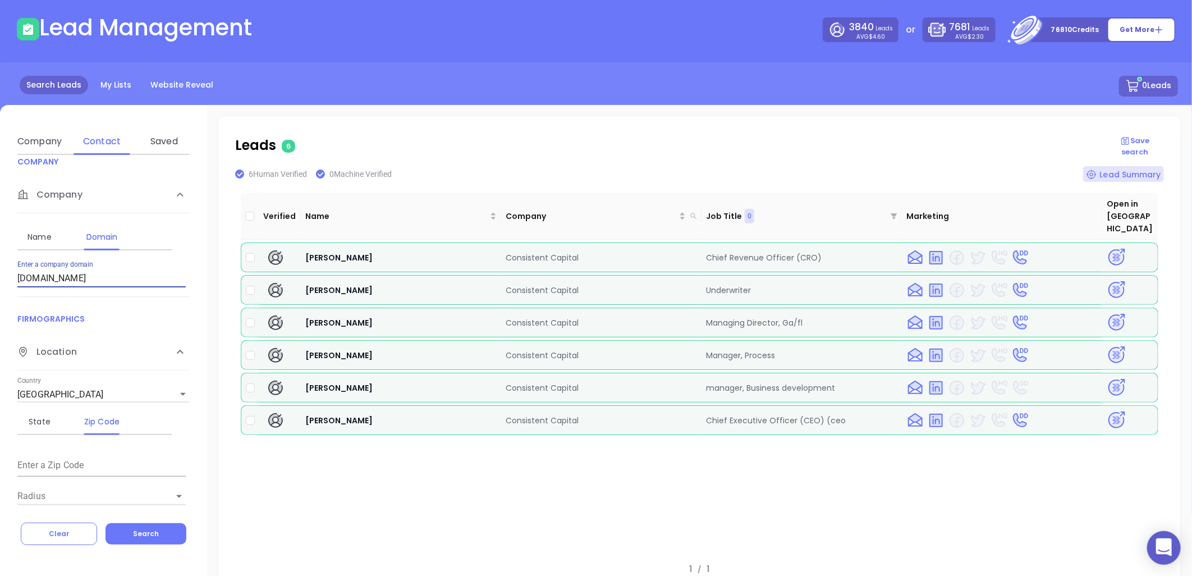
click at [741, 495] on div "Verified Name Company Job Title 0 Marketing Open in Binox Jack Lupo Consistent …" at bounding box center [700, 369] width 918 height 359
drag, startPoint x: 300, startPoint y: 402, endPoint x: 589, endPoint y: 403, distance: 289.1
click at [589, 405] on tr "Whit Mccarthy Consistent Capital Chief Executive Officer (CEO) (ceo" at bounding box center [700, 420] width 918 height 30
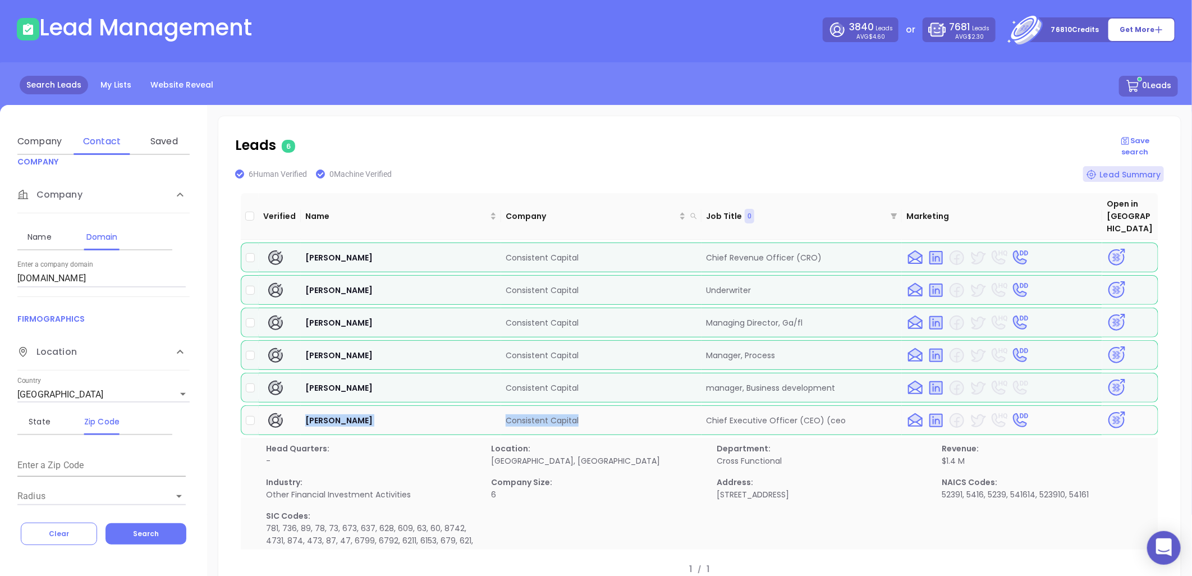
copy tr "Whit Mccarthy Consistent Capital"
drag, startPoint x: 536, startPoint y: 407, endPoint x: 623, endPoint y: 427, distance: 89.2
click at [623, 442] on p "Location:" at bounding box center [598, 448] width 212 height 12
drag, startPoint x: 585, startPoint y: 396, endPoint x: 505, endPoint y: 411, distance: 81.1
click at [501, 411] on td "Consistent Capital" at bounding box center [601, 420] width 200 height 30
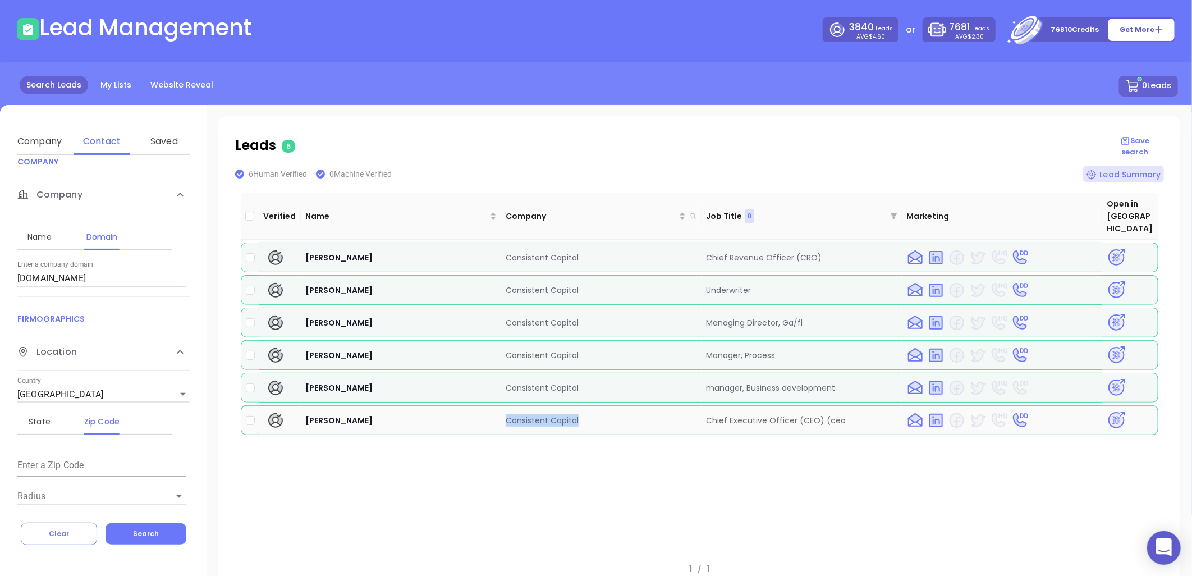
copy td "Consistent Capital"
click at [1108, 410] on img at bounding box center [1117, 420] width 20 height 20
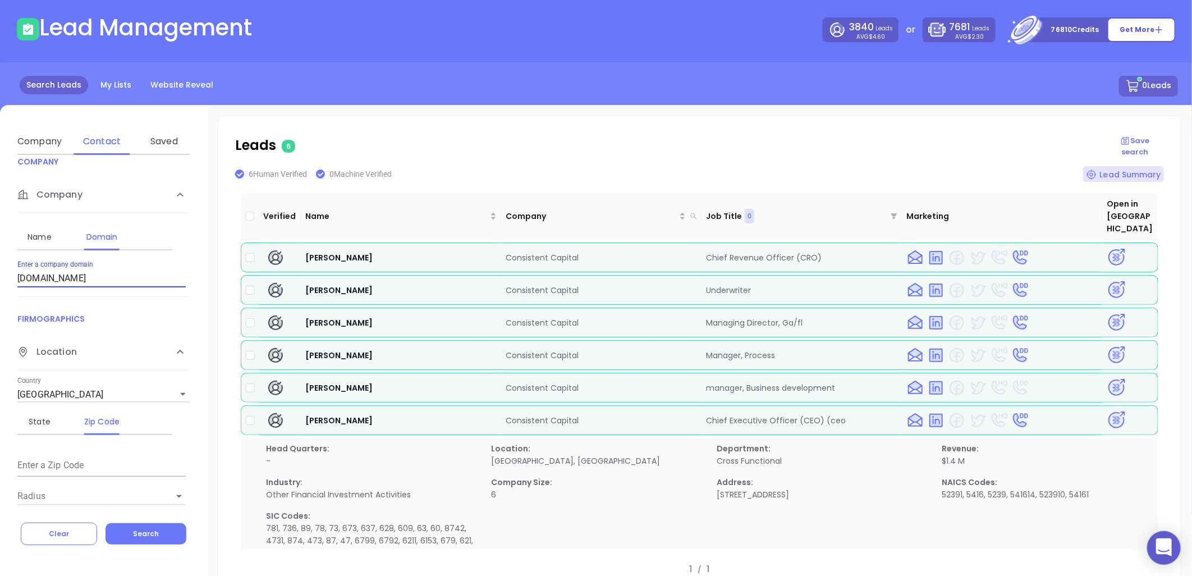
drag, startPoint x: 117, startPoint y: 276, endPoint x: -198, endPoint y: 332, distance: 320.0
click at [0, 332] on html "0 Leads CRM Marketing Reporting Financial Leads Leads Lead Management 3840 Lead…" at bounding box center [596, 239] width 1192 height 576
paste input "rhodanagency"
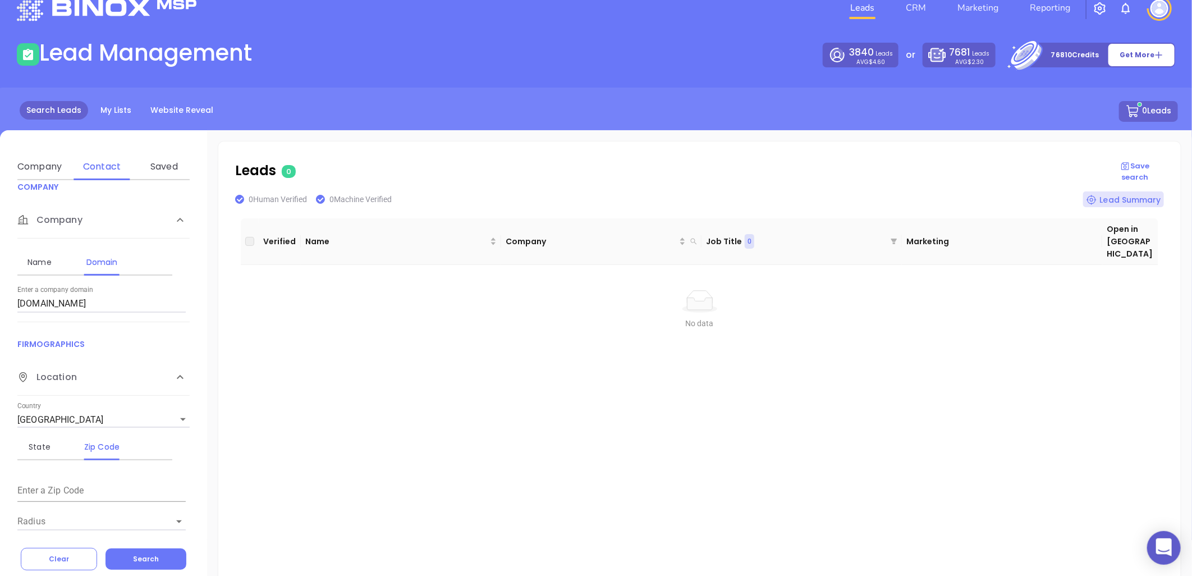
scroll to position [0, 0]
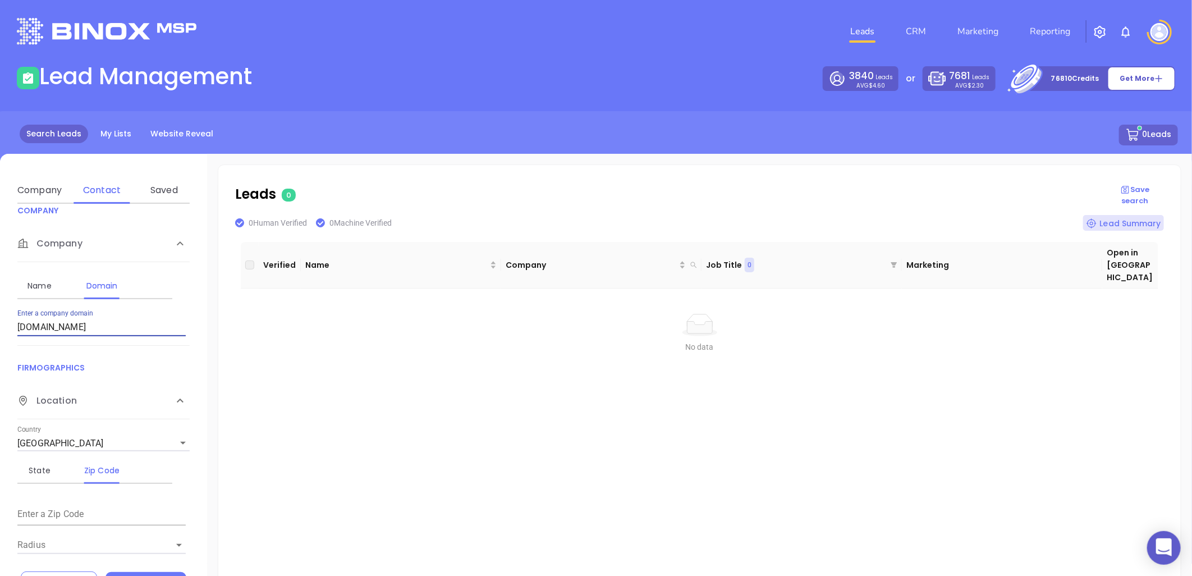
drag, startPoint x: 45, startPoint y: 332, endPoint x: -212, endPoint y: 363, distance: 258.9
click at [0, 363] on html "0 Leads CRM Marketing Reporting Financial Leads Leads Lead Management 3840 Lead…" at bounding box center [596, 288] width 1192 height 576
paste input "coast2coastmortgage"
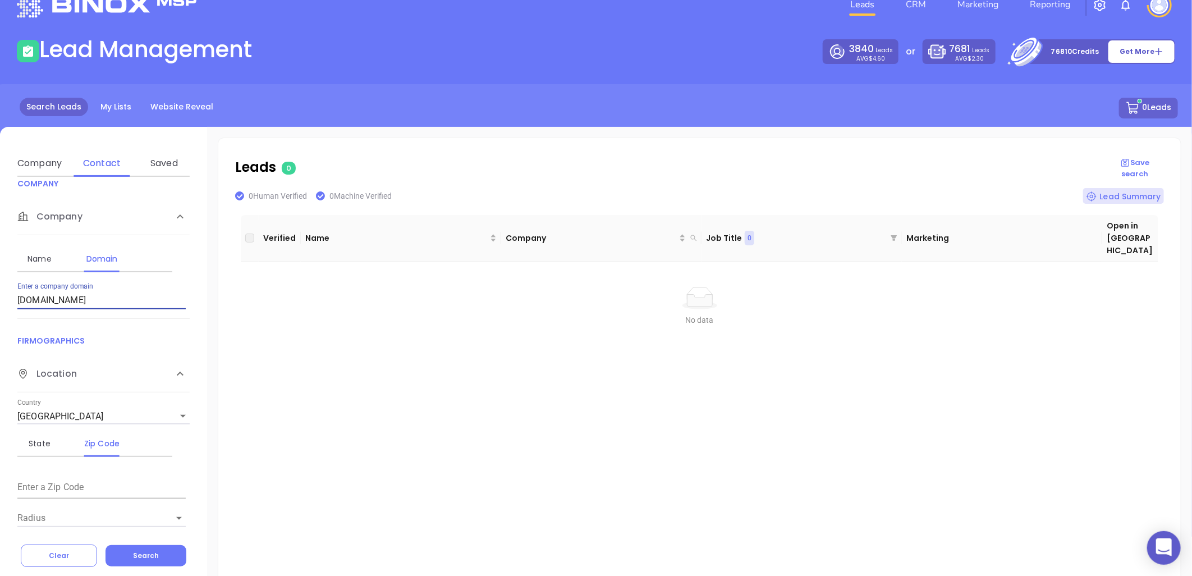
scroll to position [49, 0]
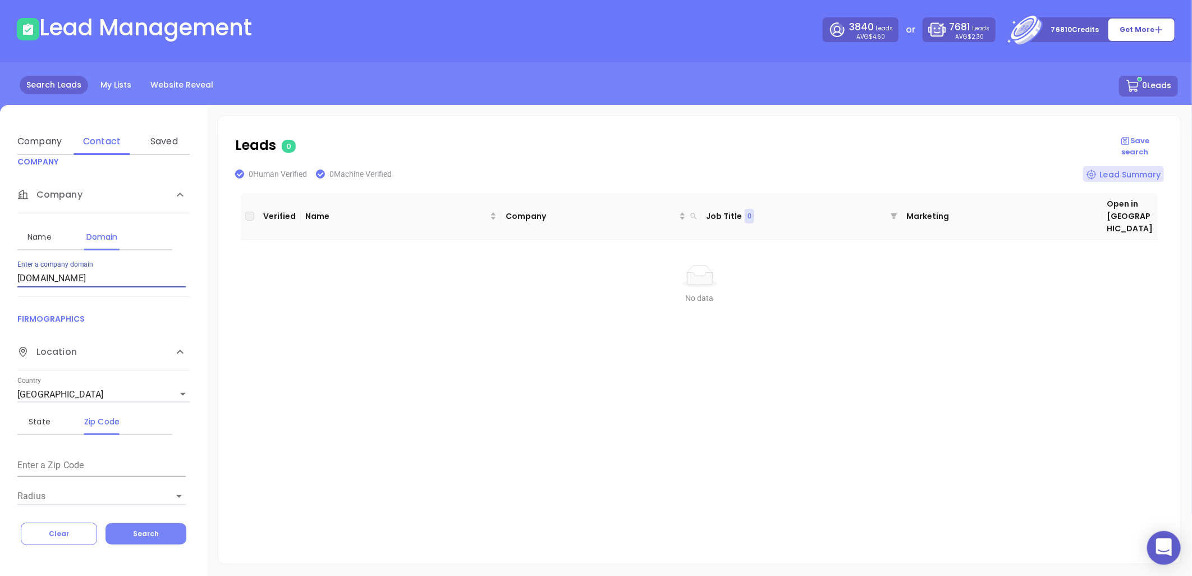
click at [148, 531] on span "Search" at bounding box center [146, 534] width 26 height 10
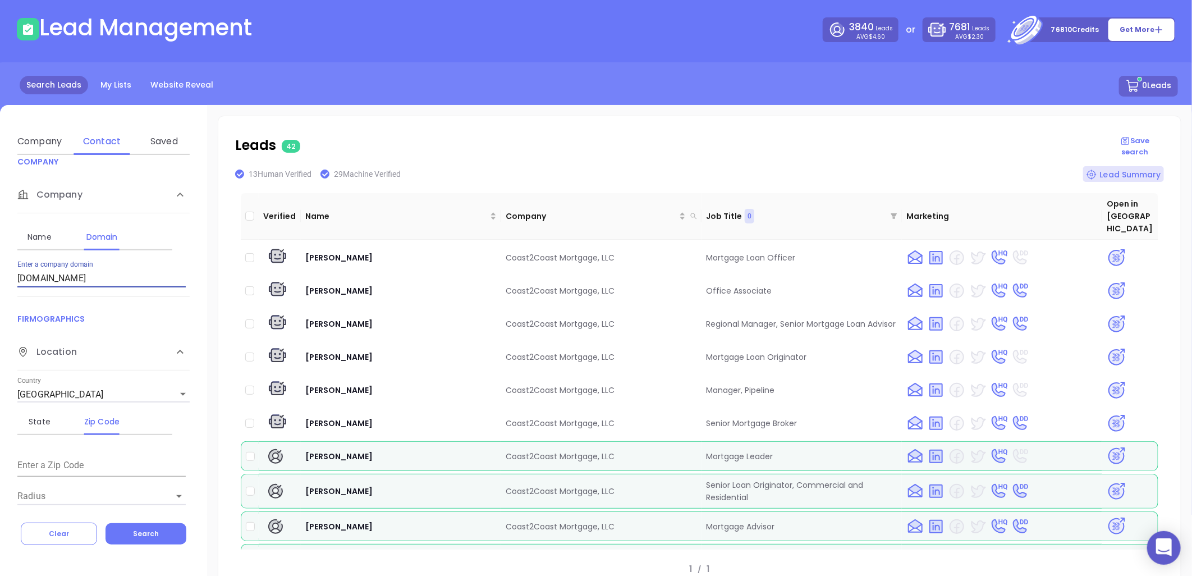
drag, startPoint x: 135, startPoint y: 275, endPoint x: -141, endPoint y: 338, distance: 282.7
click at [0, 338] on html "0 Leads CRM Marketing Reporting Financial Leads Leads Lead Management 3840 Lead…" at bounding box center [596, 239] width 1192 height 576
paste input "firsthom"
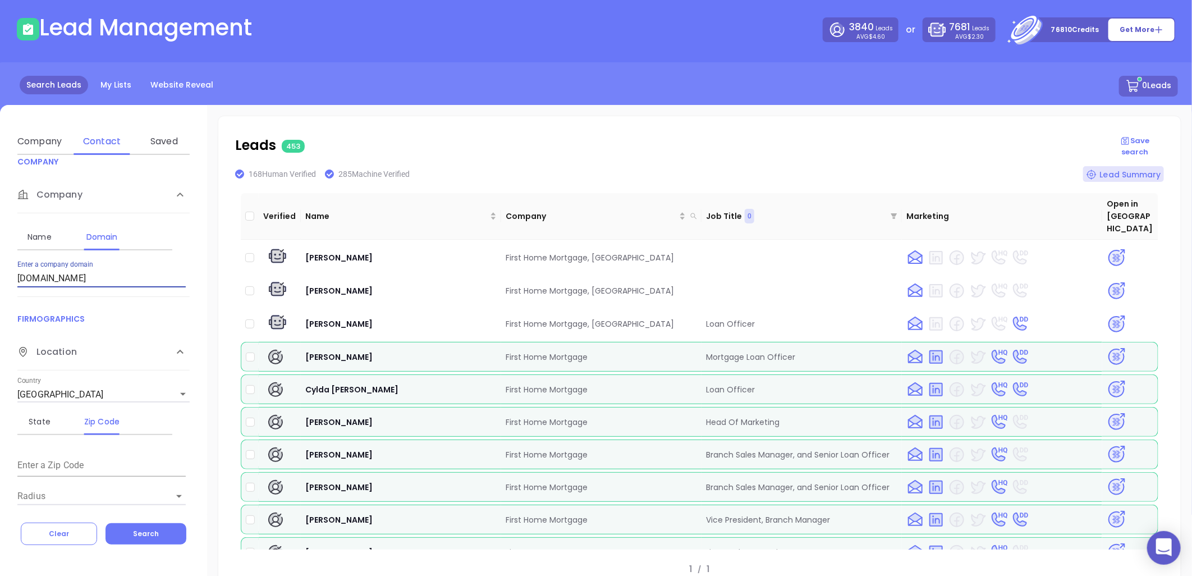
drag, startPoint x: -110, startPoint y: 311, endPoint x: -246, endPoint y: 333, distance: 138.2
click at [0, 333] on html "0 Leads CRM Marketing Reporting Financial Leads Leads Lead Management 3840 Lead…" at bounding box center [596, 239] width 1192 height 576
paste input "rogermedlock.benchmark.us"
click at [158, 526] on button "Search" at bounding box center [146, 533] width 81 height 21
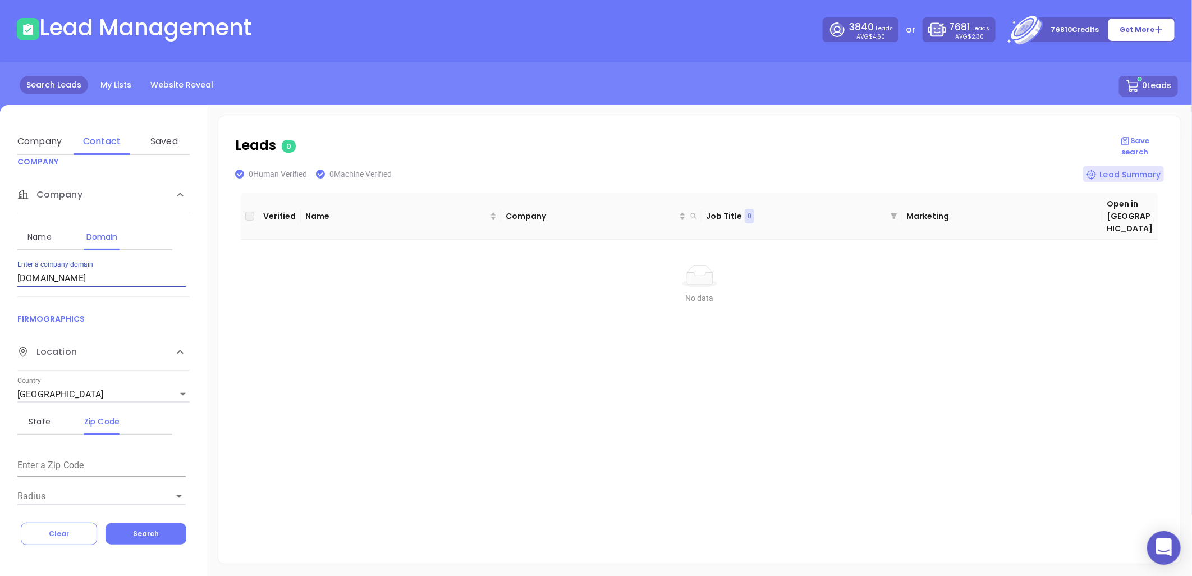
drag, startPoint x: 23, startPoint y: 309, endPoint x: -226, endPoint y: 368, distance: 255.7
click at [0, 368] on html "0 Leads CRM Marketing Reporting Financial Leads Leads Lead Management 3840 Lead…" at bounding box center [596, 239] width 1192 height 576
paste input "prospermortgages.com"
drag, startPoint x: 113, startPoint y: 281, endPoint x: -212, endPoint y: 395, distance: 343.9
click at [0, 395] on html "0 Leads CRM Marketing Reporting Financial Leads Leads Lead Management 3840 Lead…" at bounding box center [596, 239] width 1192 height 576
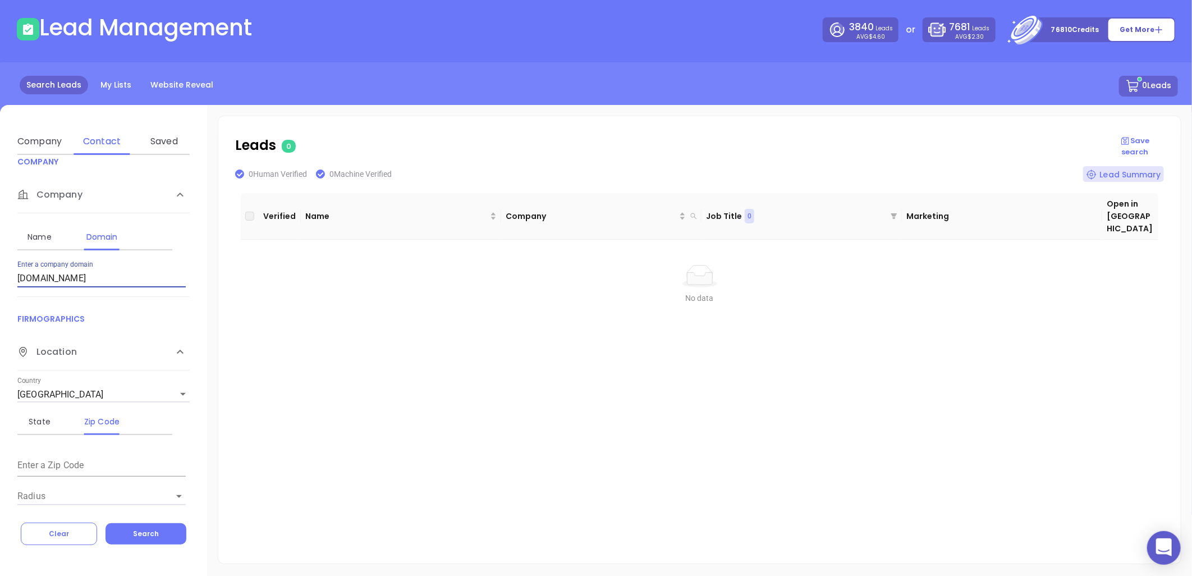
paste input "swbcmortgage"
type input "swbcmortgage.com"
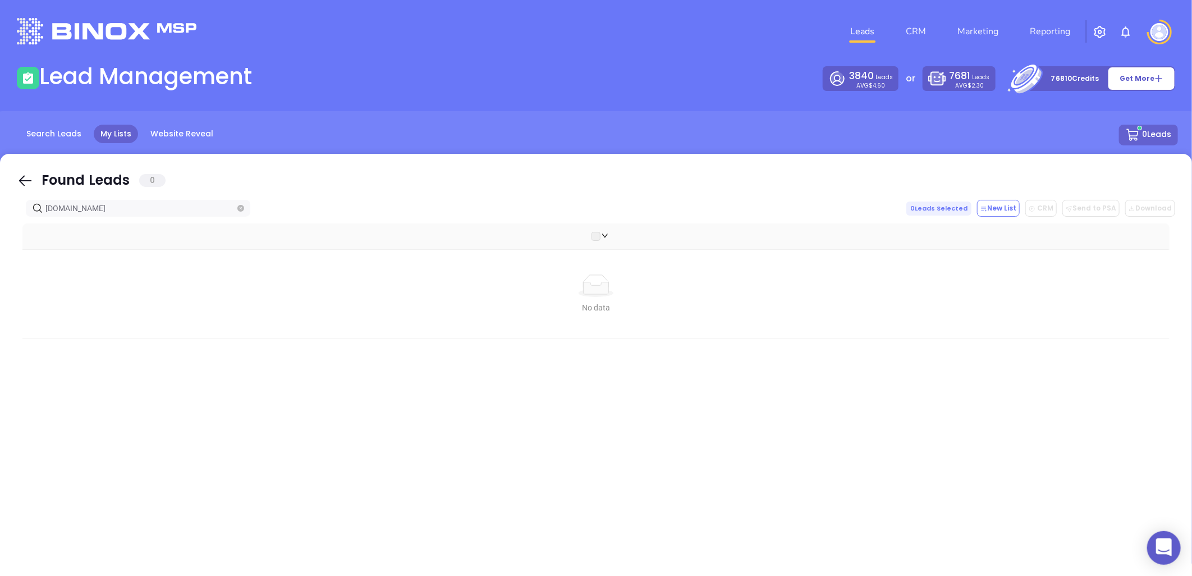
drag, startPoint x: 127, startPoint y: 209, endPoint x: -203, endPoint y: 228, distance: 330.6
click at [0, 228] on html "0 Leads CRM Marketing Reporting Financial Leads Leads Lead Management 3840 Lead…" at bounding box center [596, 288] width 1192 height 576
drag, startPoint x: 2, startPoint y: 219, endPoint x: 11, endPoint y: 215, distance: 10.3
click at [0, 226] on html "0 Leads CRM Marketing Reporting Financial Leads Leads Lead Management 3840 Lead…" at bounding box center [596, 288] width 1192 height 576
paste input "scmortgagesuperhero"
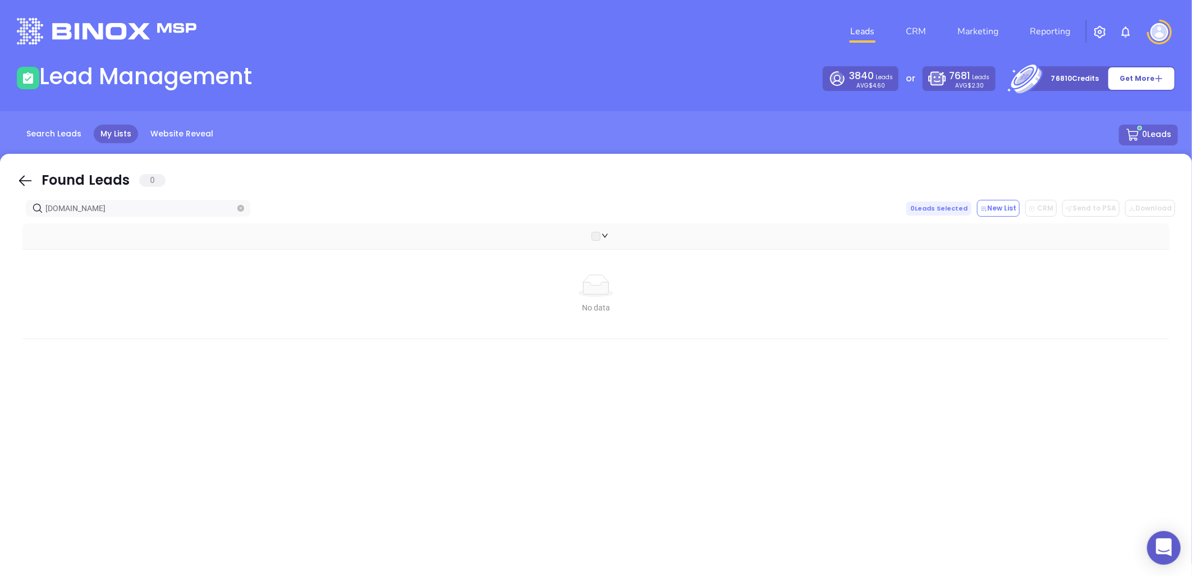
type input "[DOMAIN_NAME]"
click at [243, 208] on icon "close-circle" at bounding box center [240, 208] width 7 height 7
paste input "[DOMAIN_NAME]"
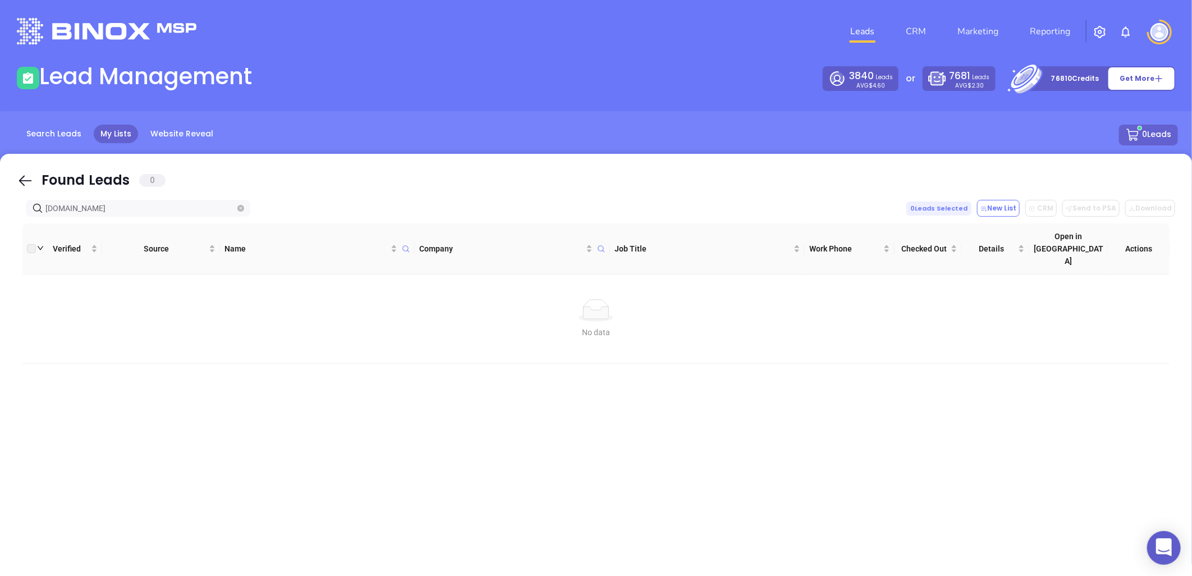
drag, startPoint x: 44, startPoint y: 212, endPoint x: -57, endPoint y: 226, distance: 101.4
click at [0, 226] on html "0 Leads CRM Marketing Reporting Financial Leads Leads Lead Management 3840 Lead…" at bounding box center [596, 288] width 1192 height 576
paste input "edgehomefinance"
type input "[DOMAIN_NAME]"
click at [240, 207] on icon "close-circle" at bounding box center [240, 208] width 7 height 7
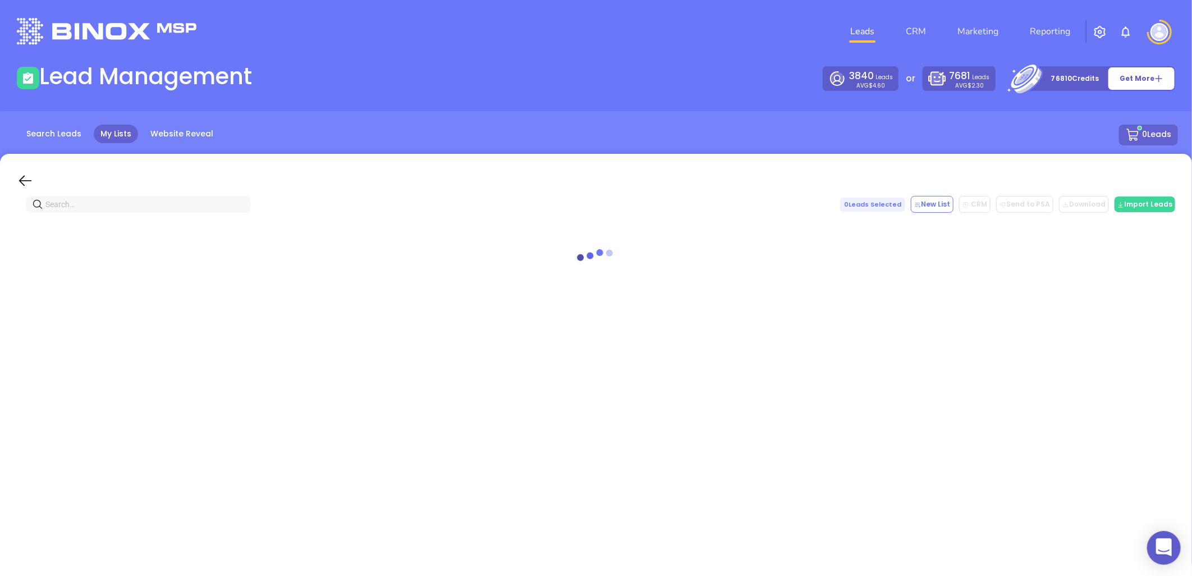
paste input "firsthome.com"
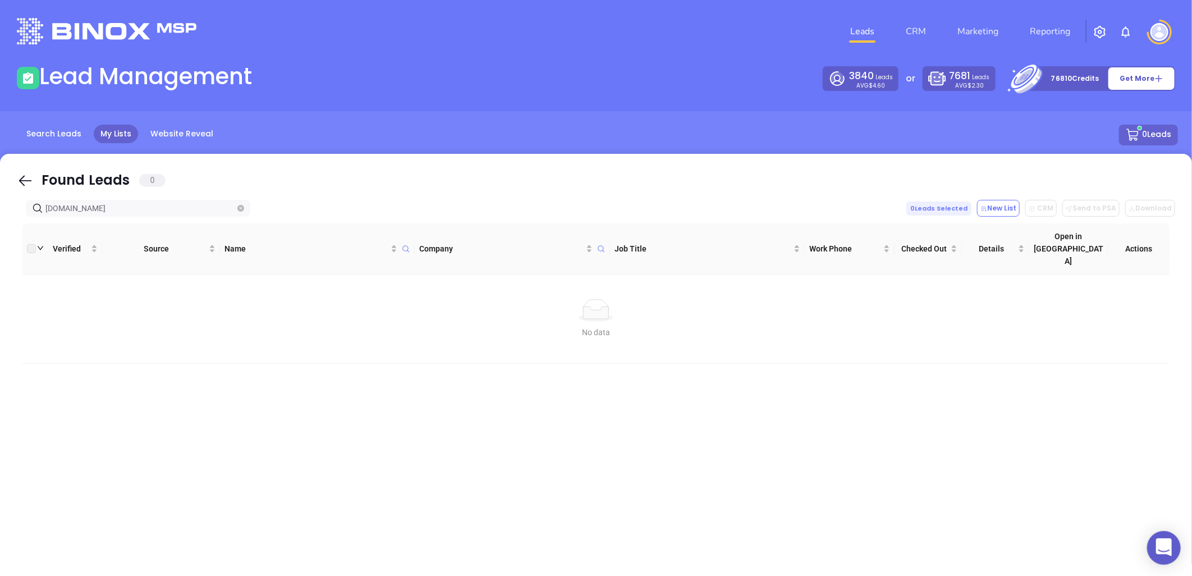
drag, startPoint x: 28, startPoint y: 222, endPoint x: -122, endPoint y: 251, distance: 152.7
click at [0, 251] on html "0 Leads CRM Marketing Reporting Financial Leads Leads Lead Management 3840 Lead…" at bounding box center [596, 288] width 1192 height 576
paste input "rogermedlock.benchmark.us"
drag, startPoint x: 152, startPoint y: 204, endPoint x: -131, endPoint y: 305, distance: 299.9
click at [0, 305] on html "0 Leads CRM Marketing Reporting Financial Leads Leads Lead Management 3840 Lead…" at bounding box center [596, 288] width 1192 height 576
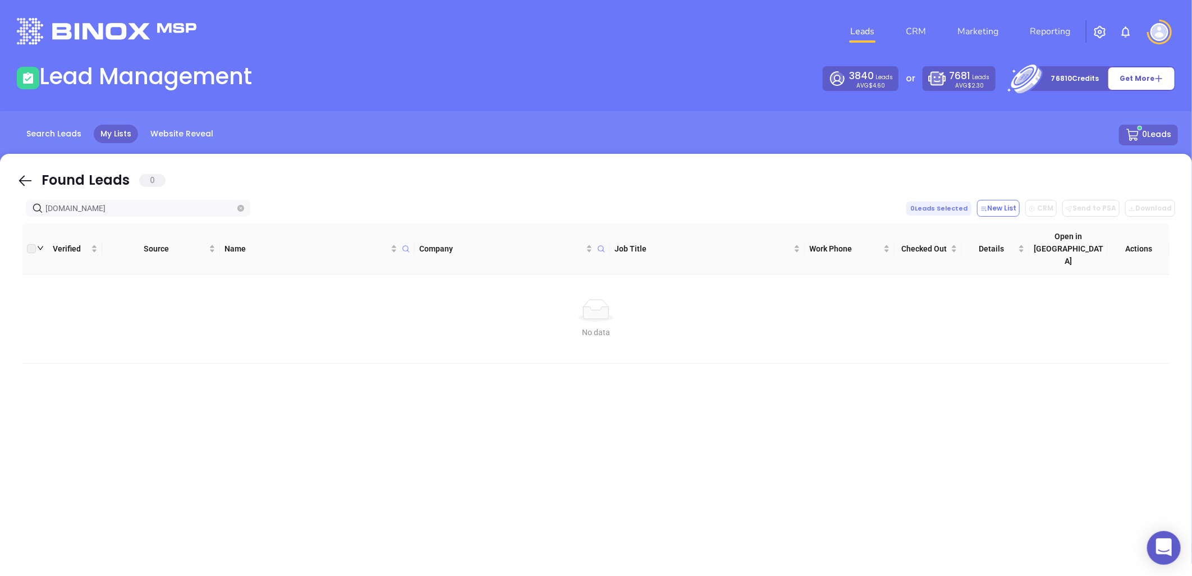
paste input "homespringmortgage.com"
drag, startPoint x: 153, startPoint y: 211, endPoint x: 68, endPoint y: 205, distance: 85.5
click at [0, 184] on html "0 Leads CRM Marketing Reporting Financial Leads Leads Lead Management 3840 Lead…" at bounding box center [596, 288] width 1192 height 576
paste input "cmregent"
type input "cmregent.com"
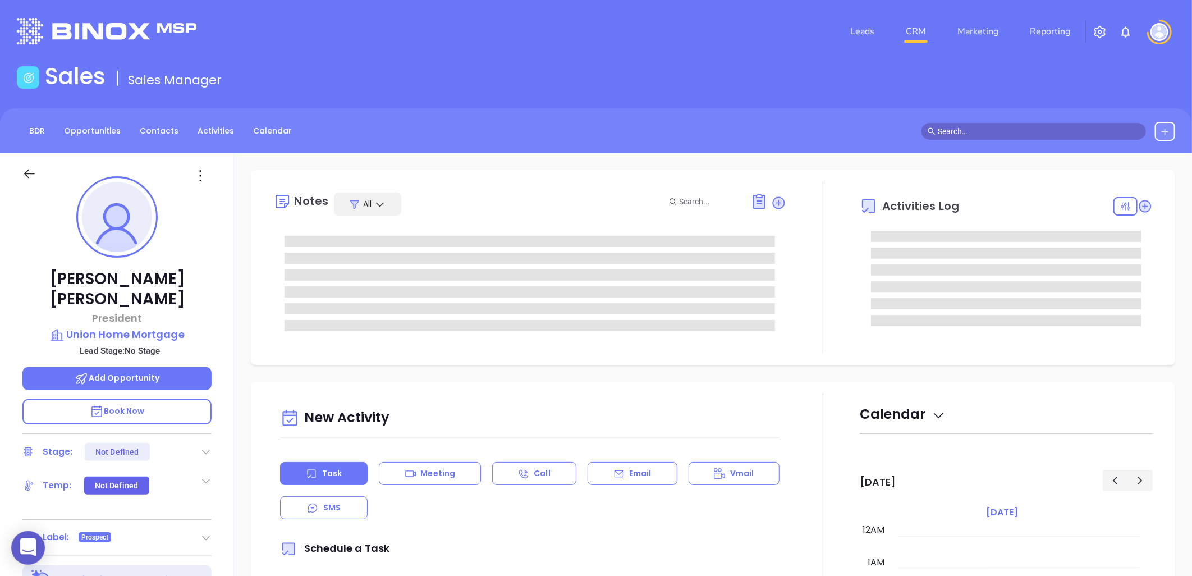
type input "[DATE]"
type input "[PERSON_NAME]"
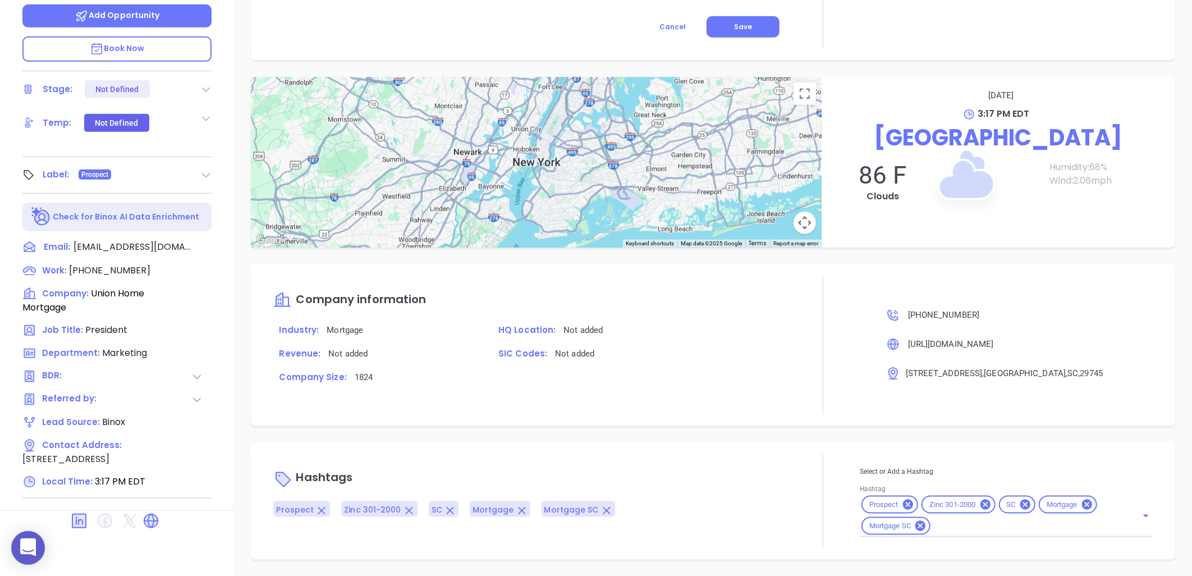
scroll to position [541, 0]
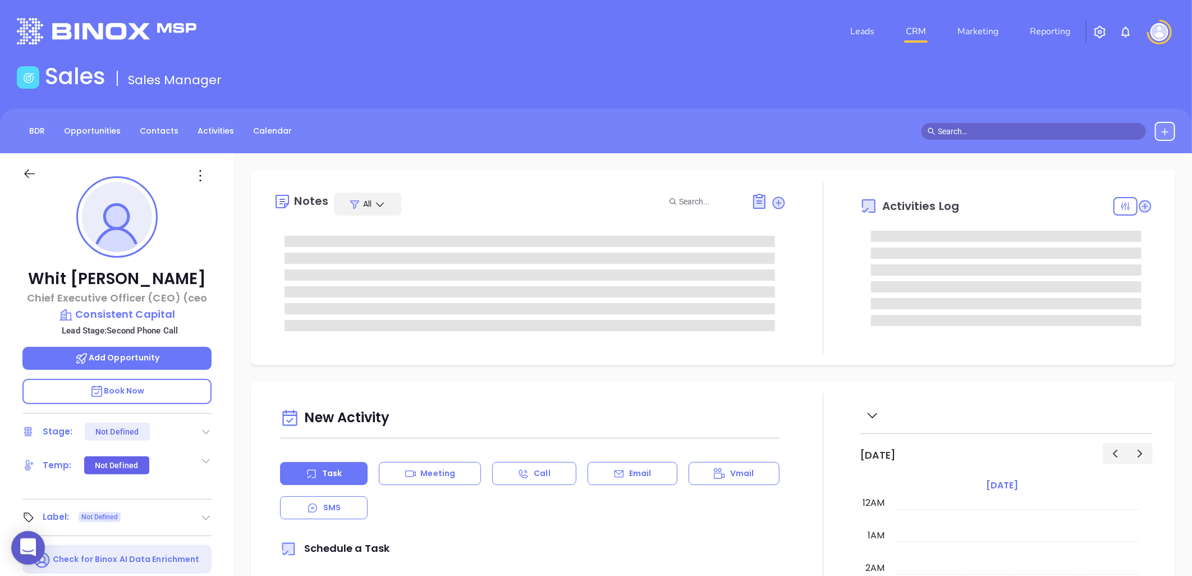
type input "[DATE]"
type input "[PERSON_NAME]"
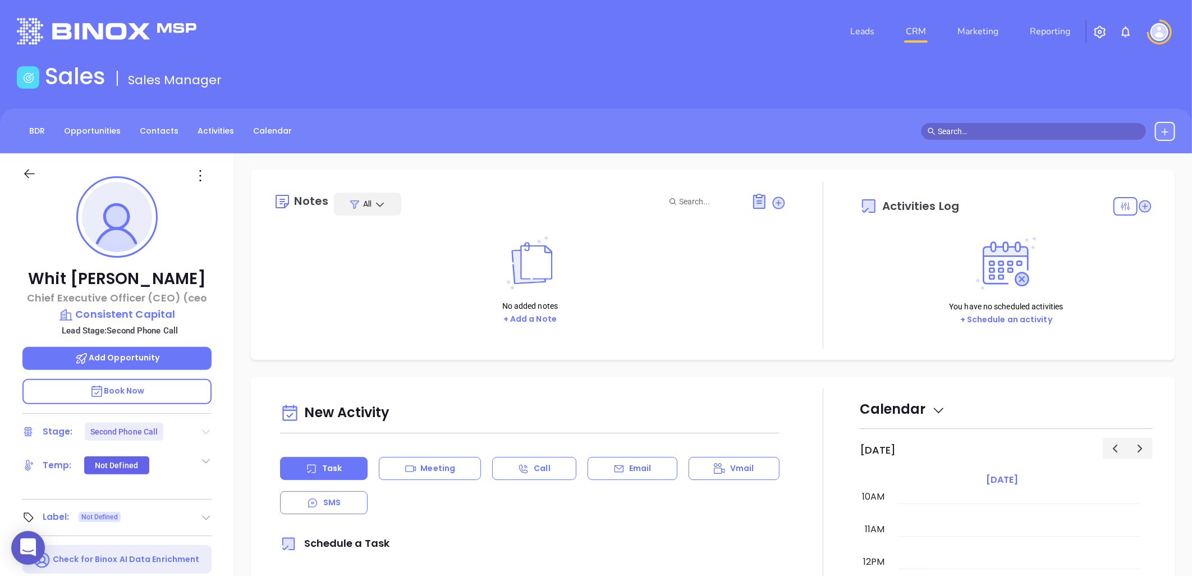
click at [204, 430] on icon at bounding box center [207, 432] width 8 height 4
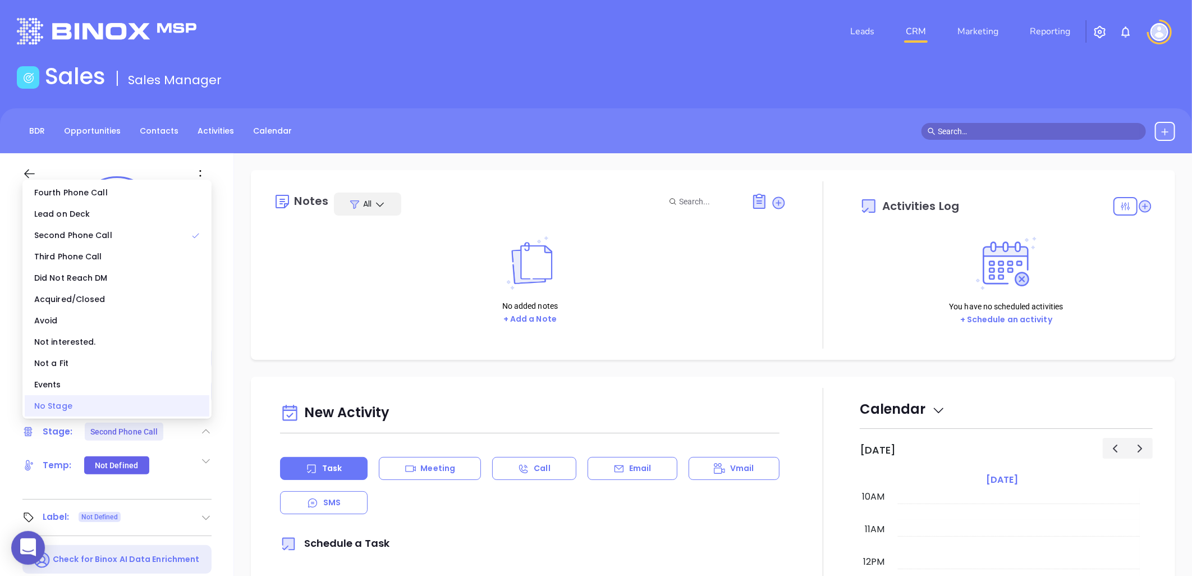
click at [170, 414] on div "No Stage" at bounding box center [117, 405] width 185 height 21
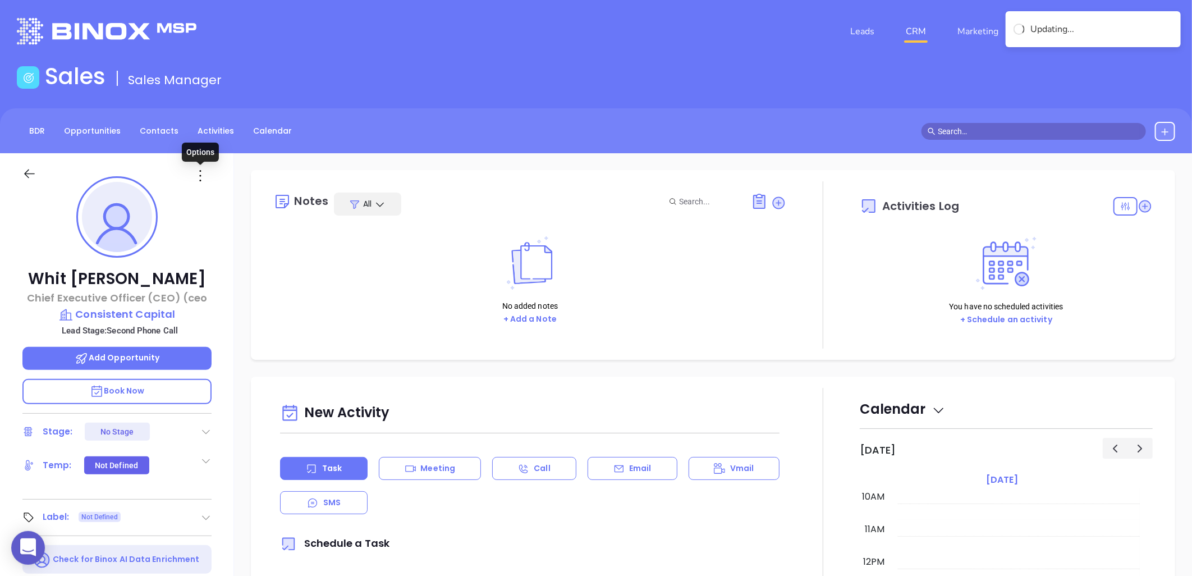
click at [199, 177] on icon at bounding box center [200, 176] width 18 height 18
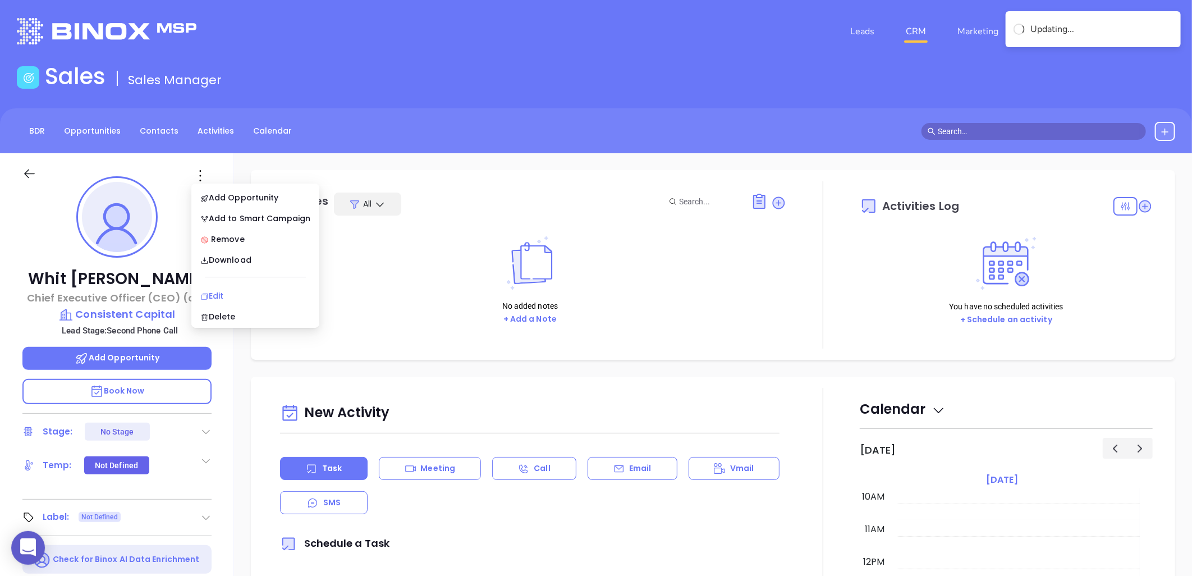
click at [220, 300] on div "Edit" at bounding box center [255, 296] width 110 height 12
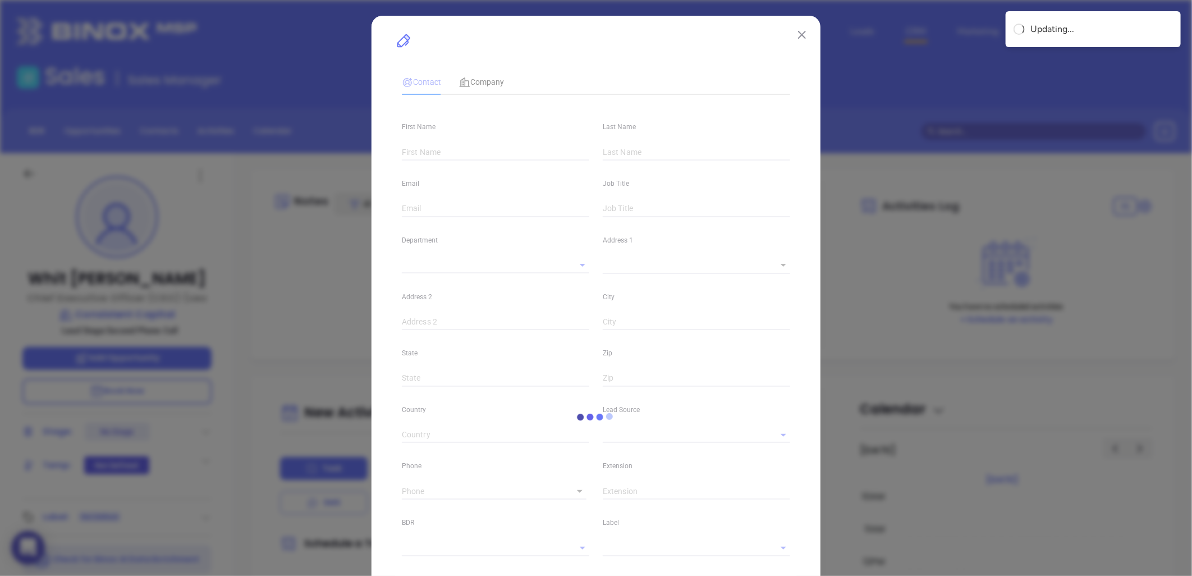
type input "Whit"
type input "Mccarthy"
type input "w.mccarthy@consistentcapital.com"
type input "Chief Executive Officer (CEO) (ceo"
type input "1"
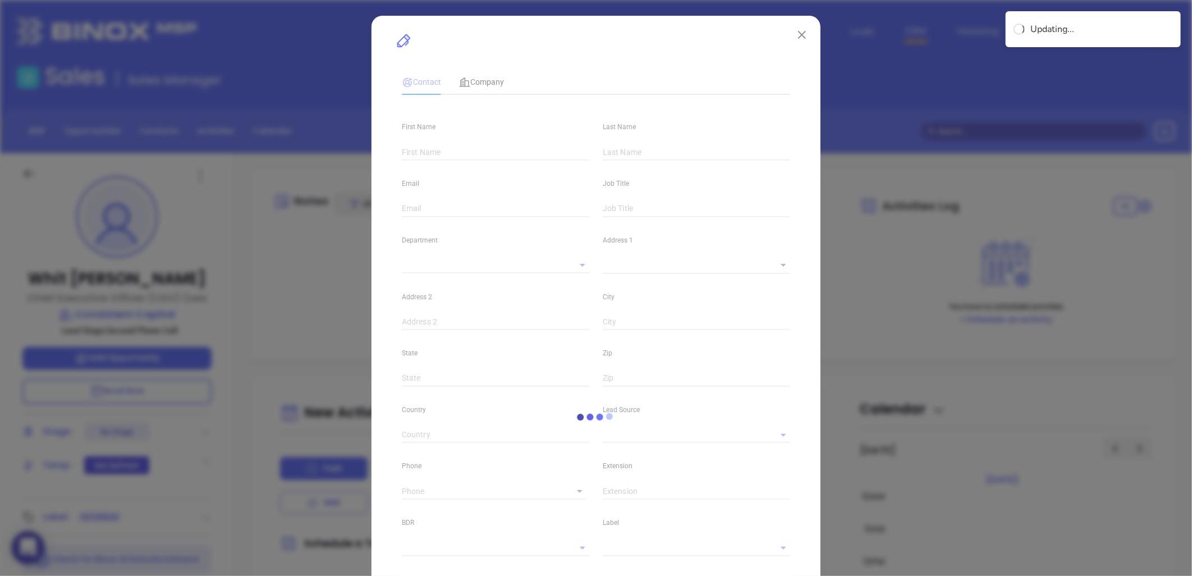
type input "linkedin.com/in/whit-mccarthy-3449b524"
type input "Marketing"
type input "Website Reveal"
type input "undefined undefined"
type input "1"
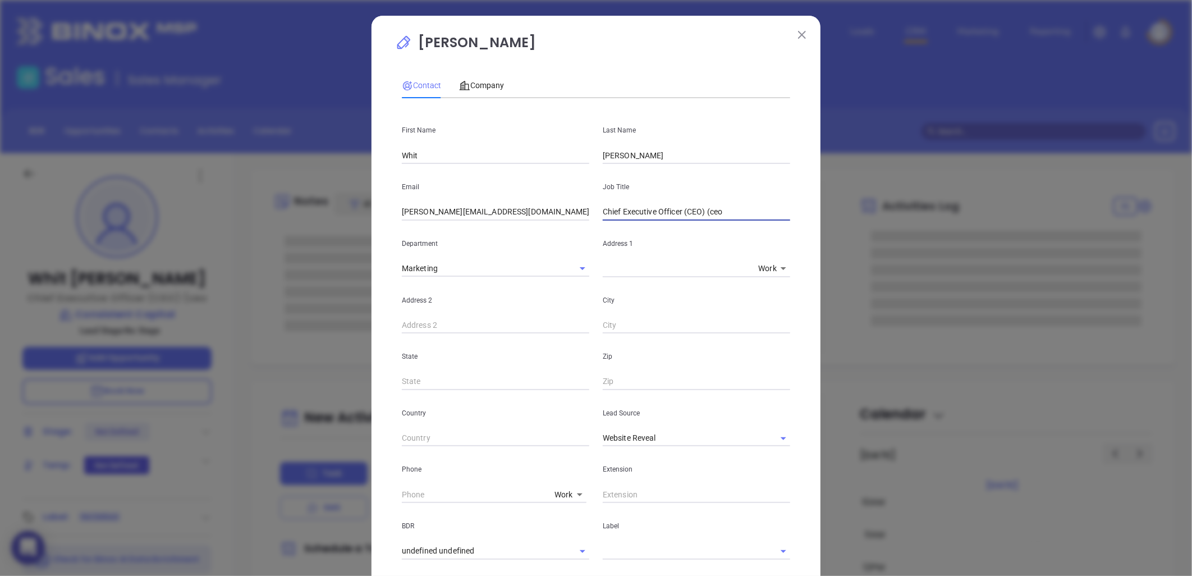
drag, startPoint x: 719, startPoint y: 211, endPoint x: 358, endPoint y: 245, distance: 362.6
click at [358, 245] on div "Whit Mccarthy Contact Company First Name Whit Last Name Mccarthy Email w.mccart…" at bounding box center [596, 288] width 1192 height 576
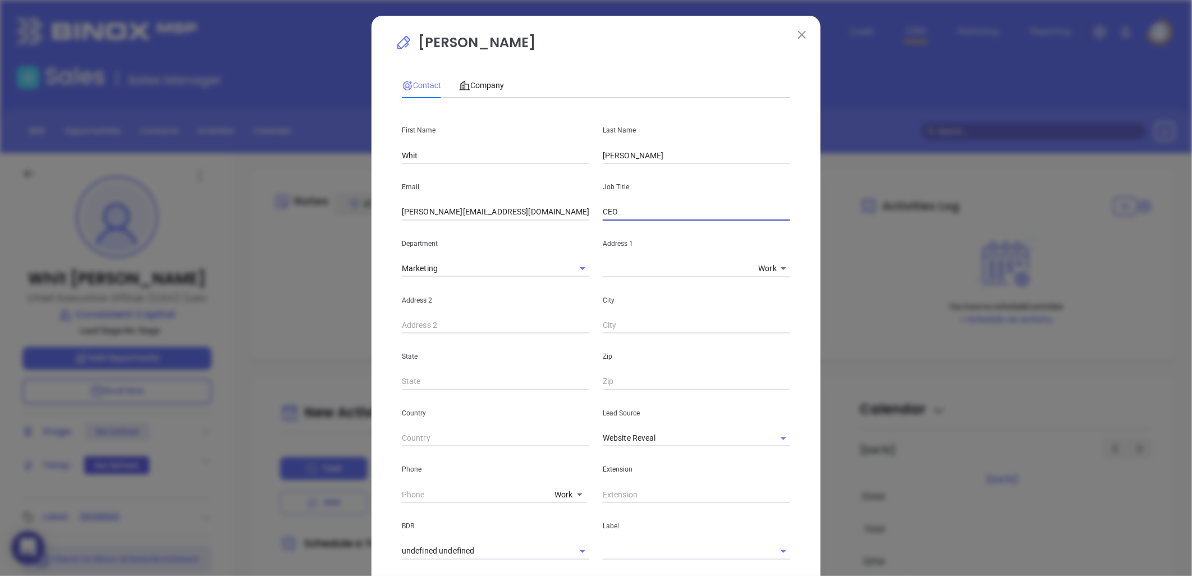
type input "CEO"
drag, startPoint x: 764, startPoint y: 438, endPoint x: 722, endPoint y: 440, distance: 42.1
click at [756, 438] on div "Website Reveal" at bounding box center [696, 438] width 187 height 17
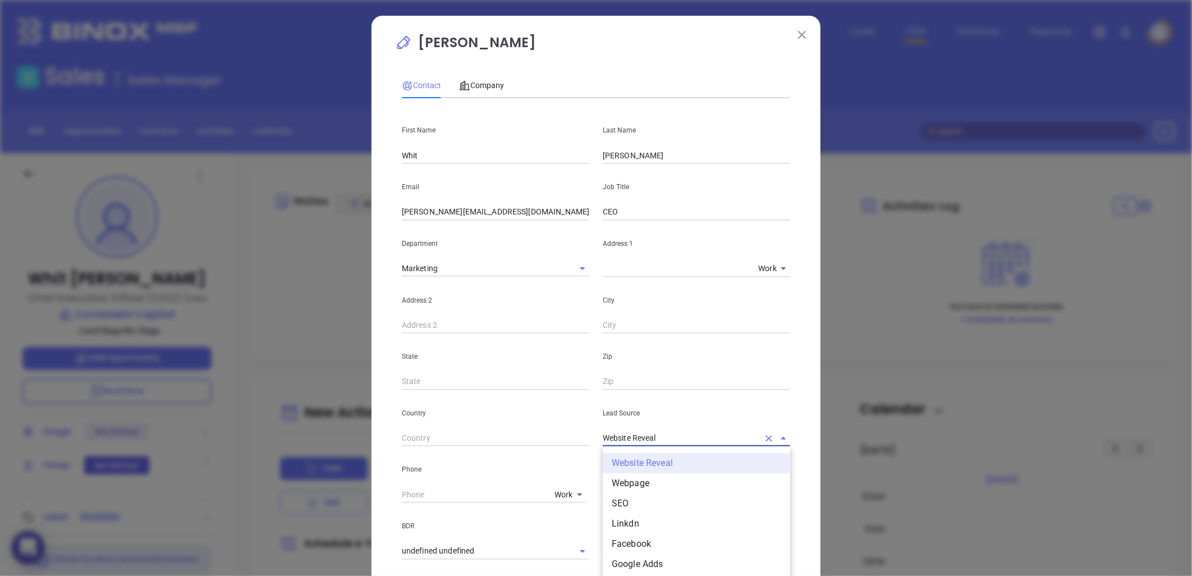
click at [709, 440] on input "Website Reveal" at bounding box center [681, 438] width 156 height 16
drag, startPoint x: 626, startPoint y: 446, endPoint x: 337, endPoint y: 478, distance: 291.4
click at [343, 478] on div "Whit Mccarthy Contact Company First Name Whit Last Name Mccarthy Email w.mccart…" at bounding box center [596, 288] width 1192 height 576
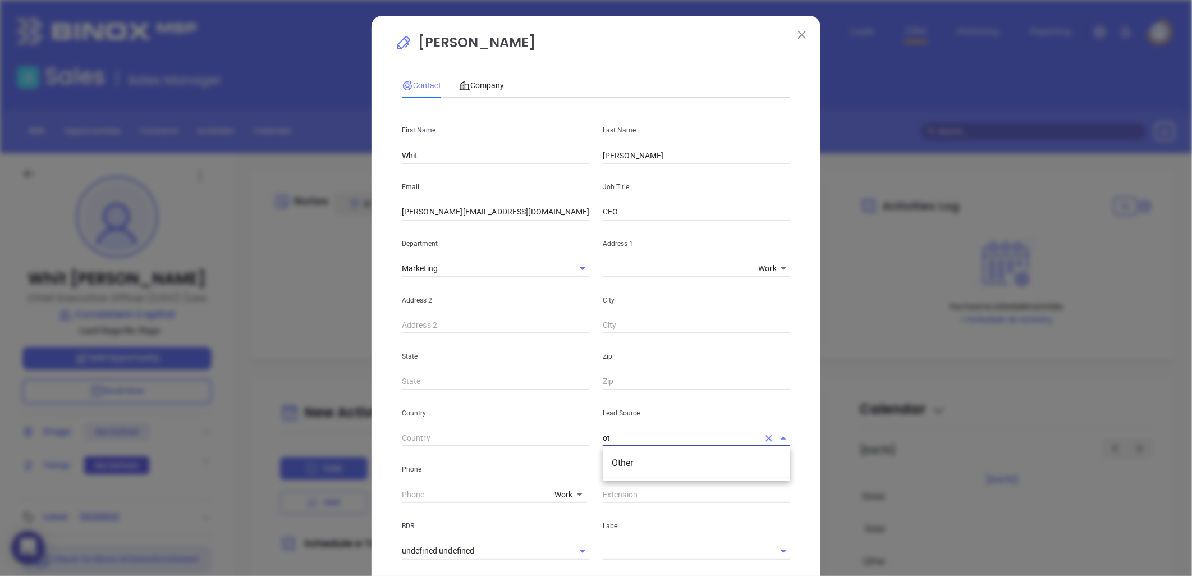
type input "t"
click at [620, 476] on ul "Other" at bounding box center [696, 463] width 187 height 29
click at [622, 470] on li "Other" at bounding box center [696, 463] width 187 height 20
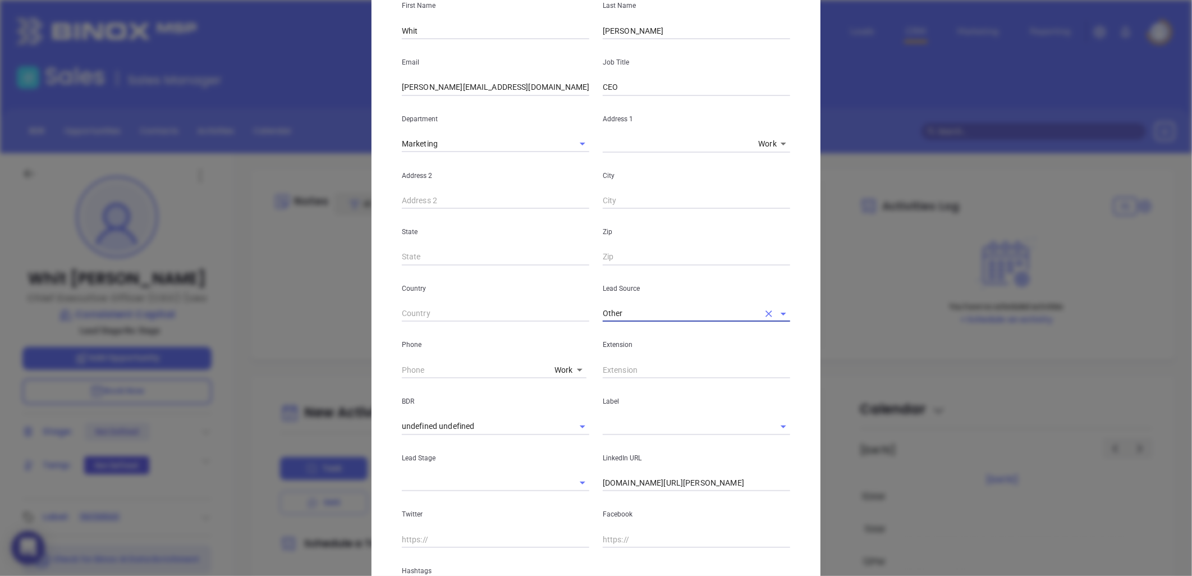
type input "Other"
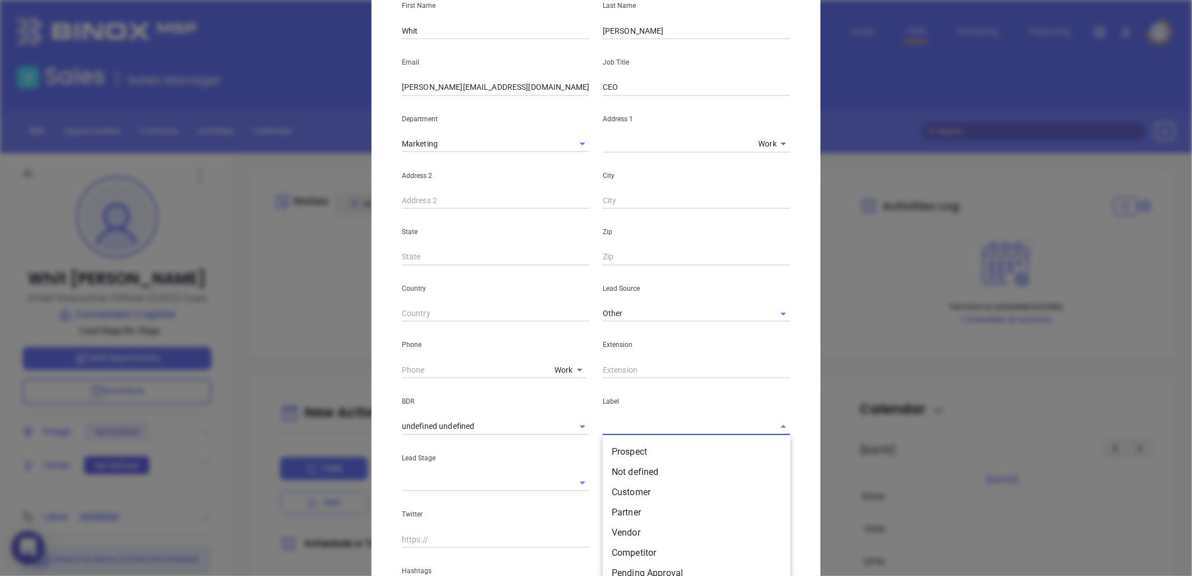
click at [621, 423] on input "text" at bounding box center [681, 426] width 156 height 16
click at [626, 451] on li "Prospect" at bounding box center [696, 452] width 187 height 20
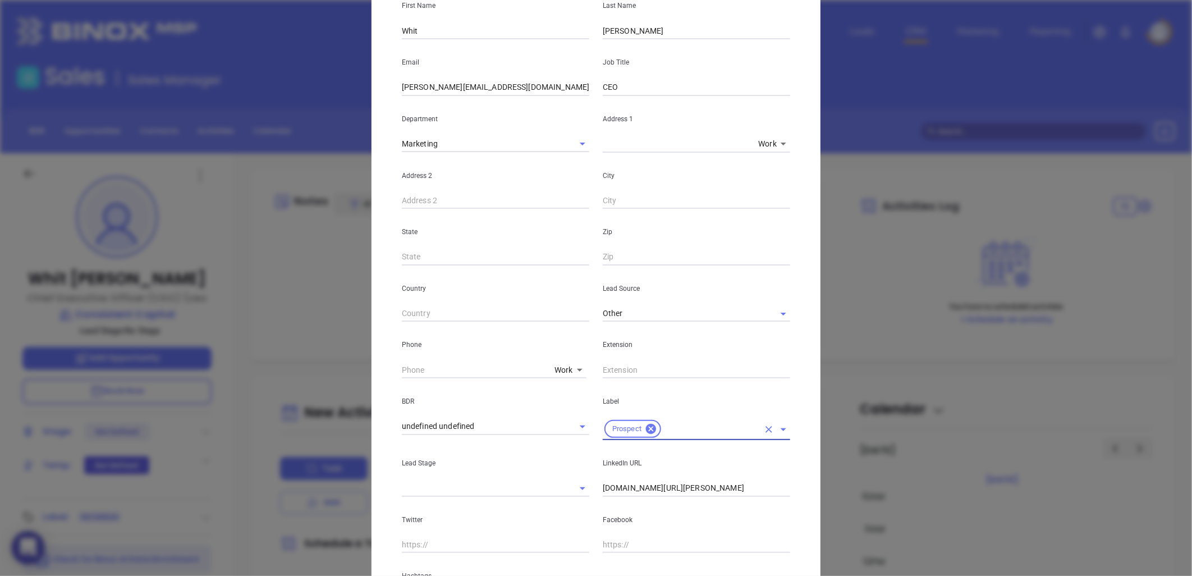
type input "( ) -"
click at [444, 368] on input "( ) -" at bounding box center [476, 370] width 148 height 17
click at [561, 369] on body "0 Leads CRM Marketing Reporting Financial Leads Leads Sales Sales Manager BDR O…" at bounding box center [596, 288] width 1192 height 576
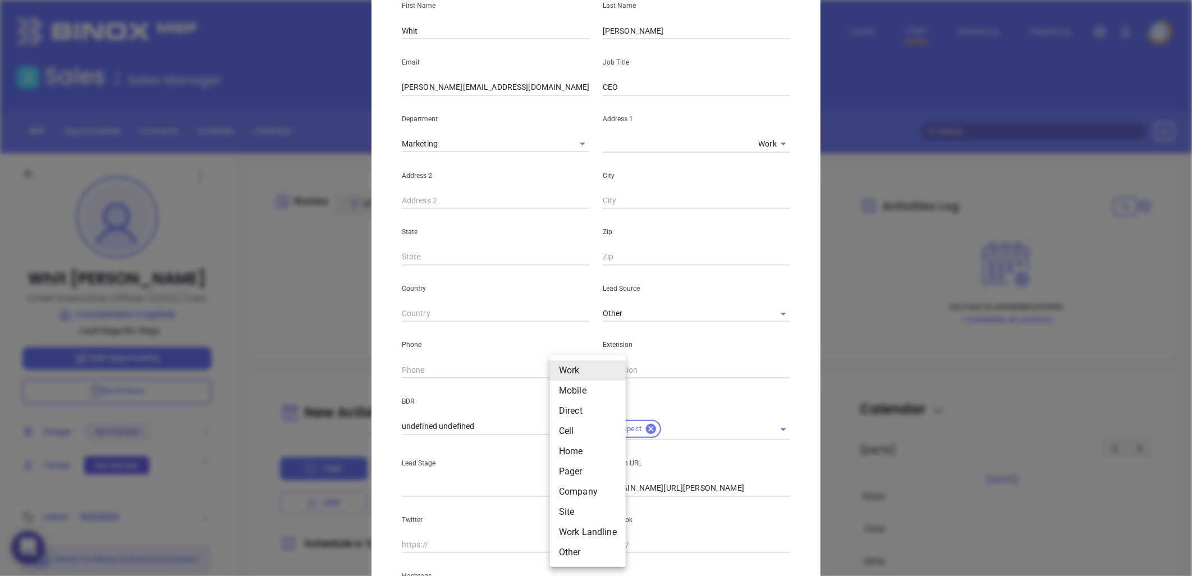
click at [570, 513] on li "Site" at bounding box center [588, 512] width 76 height 20
type input "11"
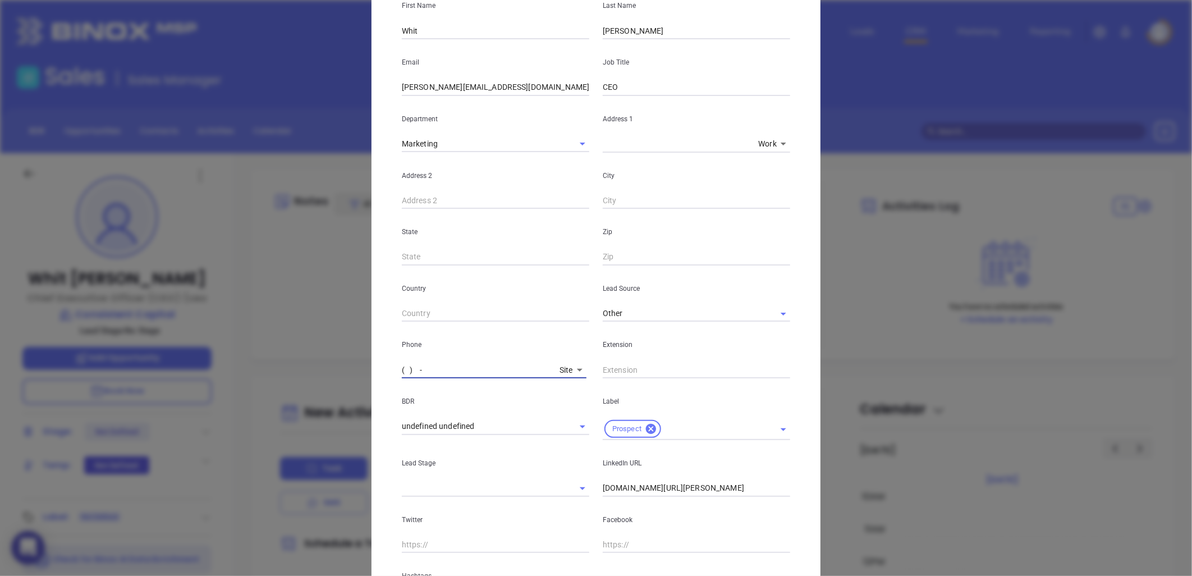
click at [463, 368] on input "( ) -" at bounding box center [478, 370] width 153 height 17
paste input "text"
drag, startPoint x: 506, startPoint y: 363, endPoint x: 173, endPoint y: 436, distance: 341.3
click at [181, 435] on div "Whit Mccarthy Contact Company First Name Whit Last Name Mccarthy Email w.mccart…" at bounding box center [596, 288] width 1192 height 576
paste input "text"
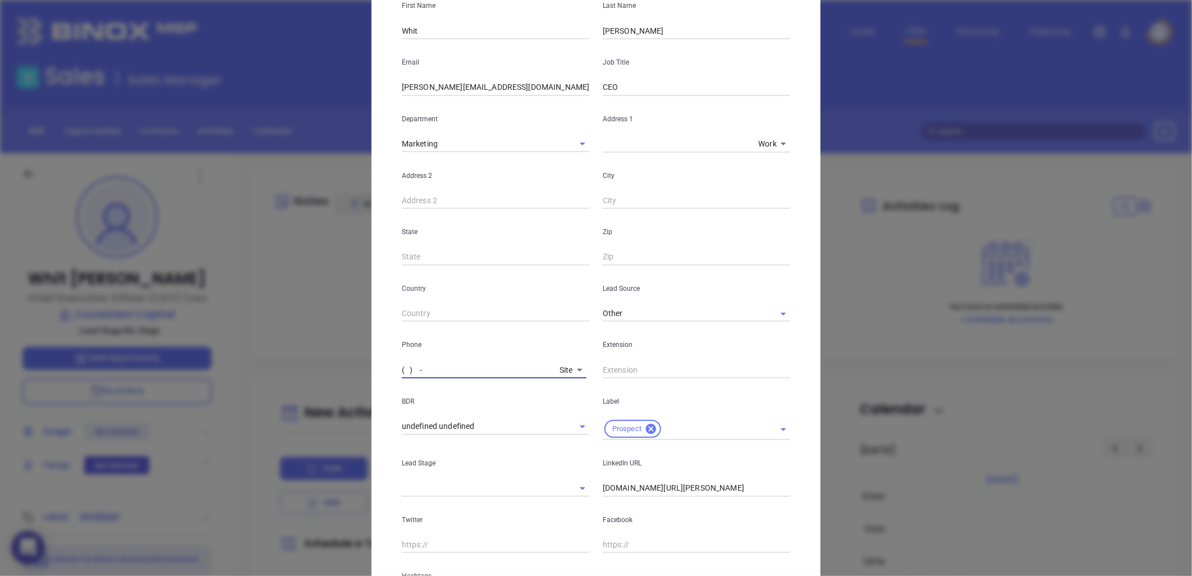
type input "( ) -"
click at [459, 367] on input "( ) -" at bounding box center [478, 370] width 153 height 17
paste input "843) 631-3269"
type input "(843) 631-3269"
click at [674, 491] on input "linkedin.com/in/whit-mccarthy-3449b524" at bounding box center [696, 488] width 187 height 17
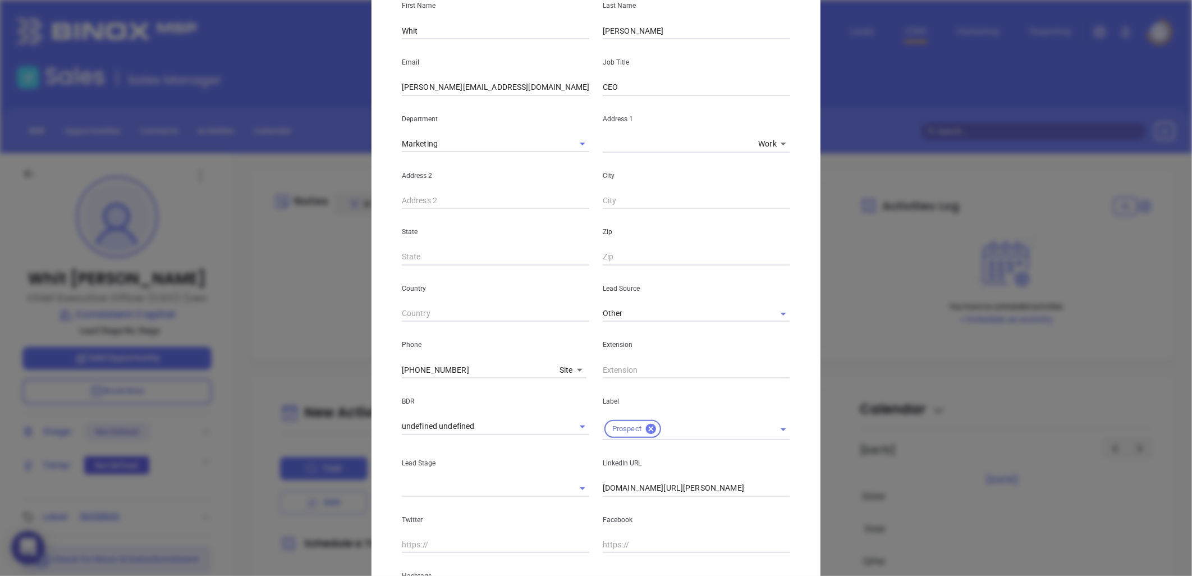
click at [674, 491] on input "linkedin.com/in/whit-mccarthy-3449b524" at bounding box center [696, 488] width 187 height 17
paste input "linkedin.com/in/whit-mccarthy-3449b524"
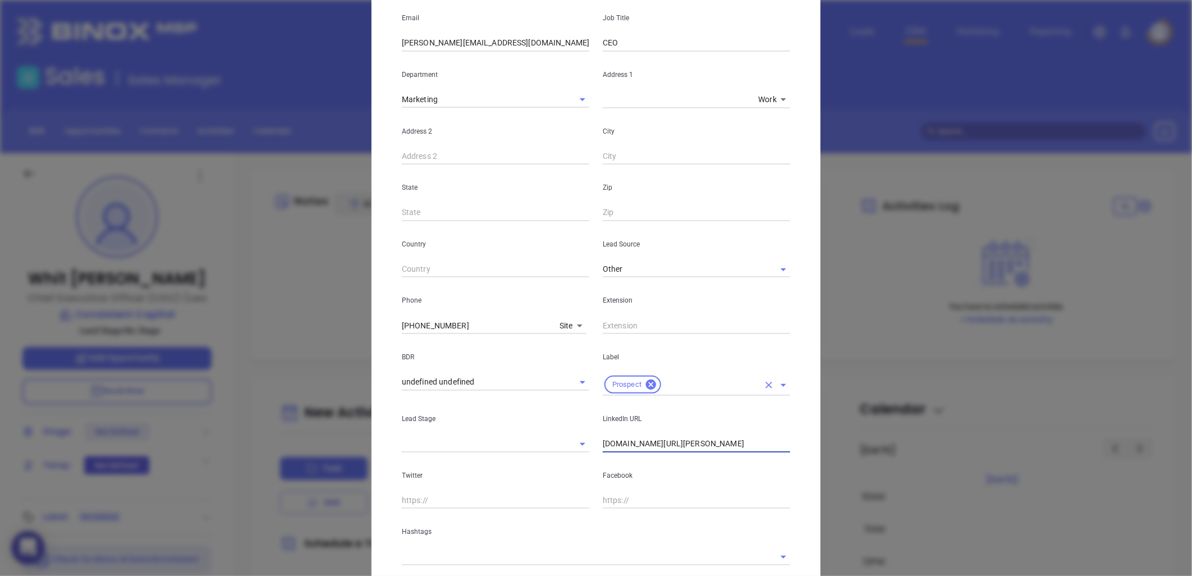
scroll to position [243, 0]
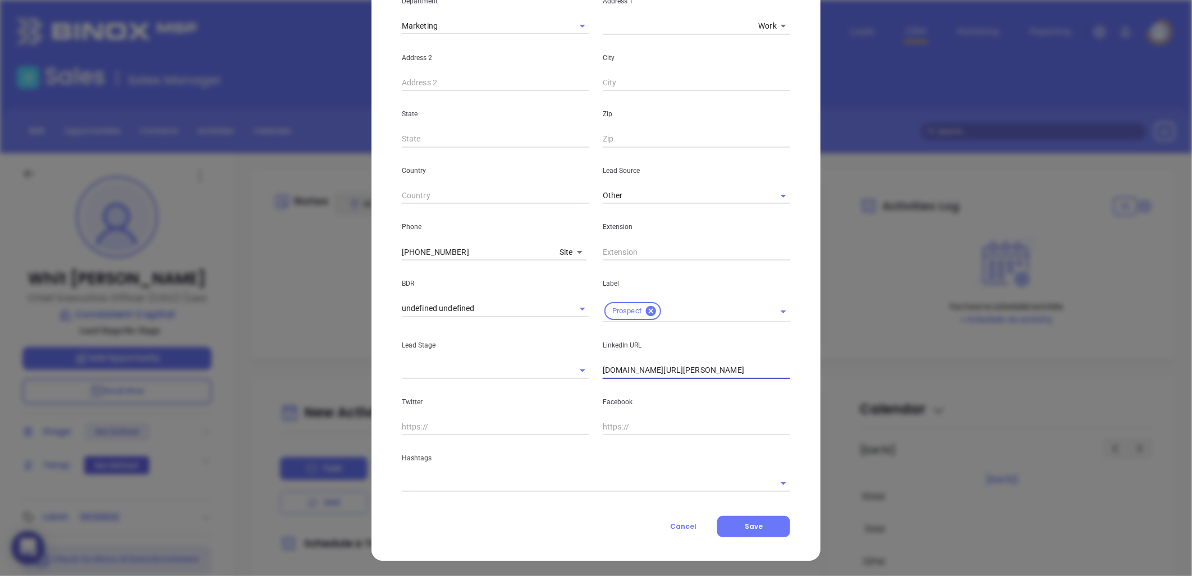
type input "www.linkedin.com/in/whit-mccarthy-3449b524"
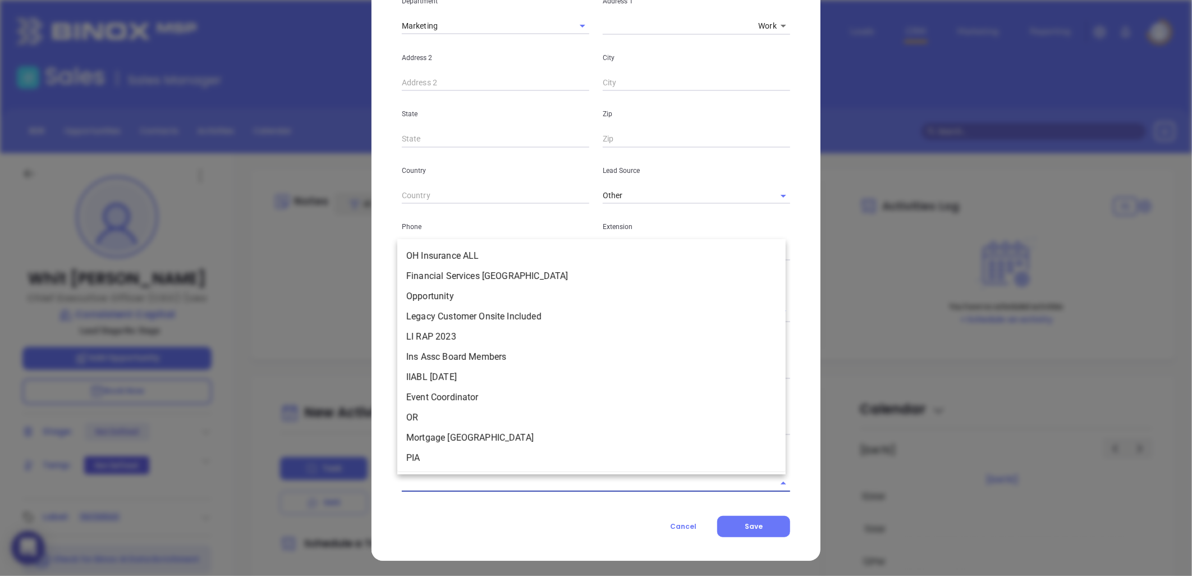
drag, startPoint x: 521, startPoint y: 486, endPoint x: 514, endPoint y: 480, distance: 8.8
click at [521, 485] on input "text" at bounding box center [580, 483] width 357 height 16
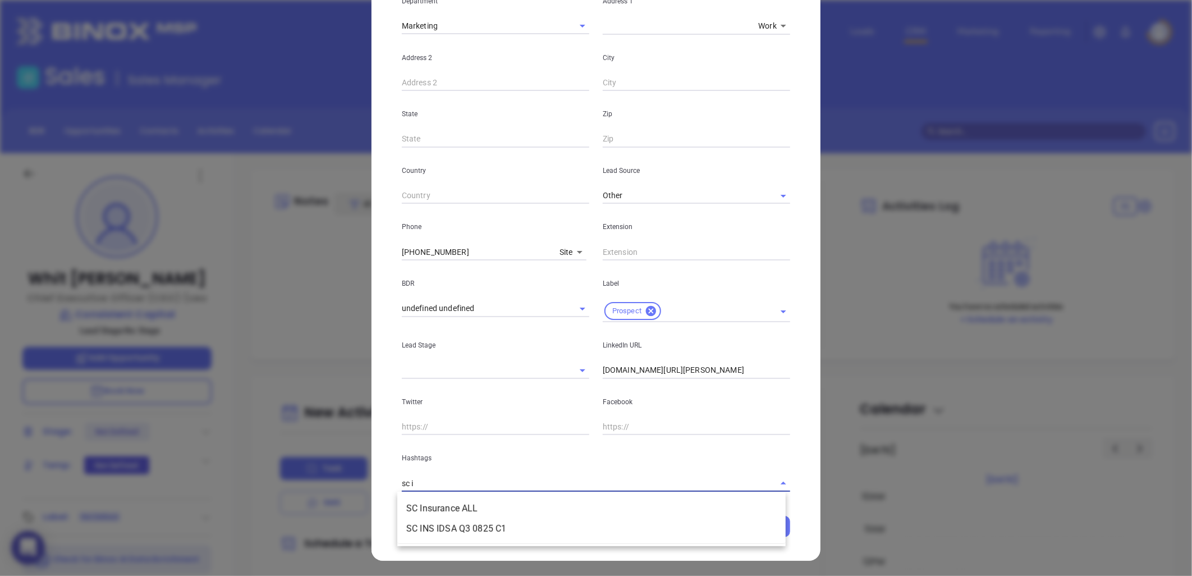
type input "sc in"
drag, startPoint x: 426, startPoint y: 487, endPoint x: 307, endPoint y: 506, distance: 120.0
click at [307, 506] on div "Whit Mccarthy Contact Company First Name Whit Last Name Mccarthy Email w.mccart…" at bounding box center [596, 288] width 1192 height 576
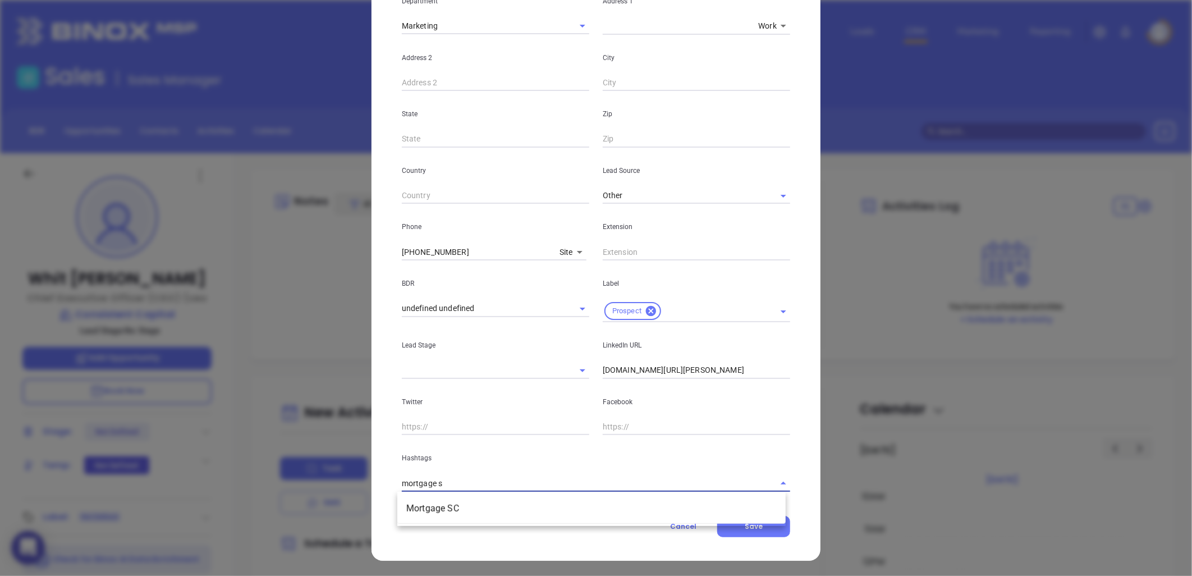
type input "mortgage sc"
click at [473, 502] on li "Mortgage SC" at bounding box center [591, 508] width 388 height 20
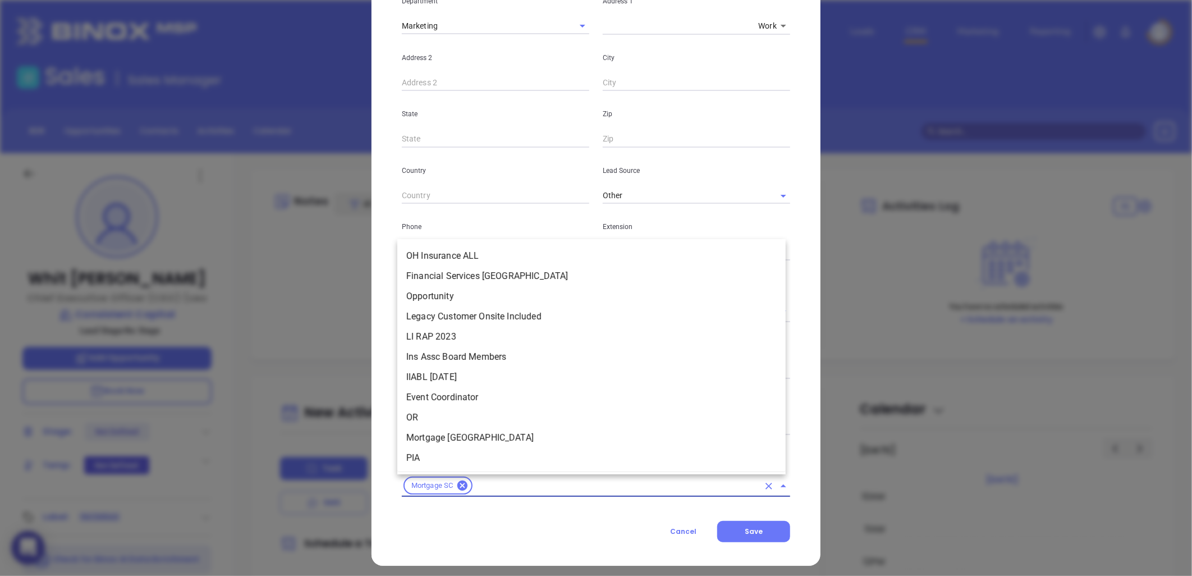
click at [488, 487] on input "text" at bounding box center [616, 486] width 285 height 14
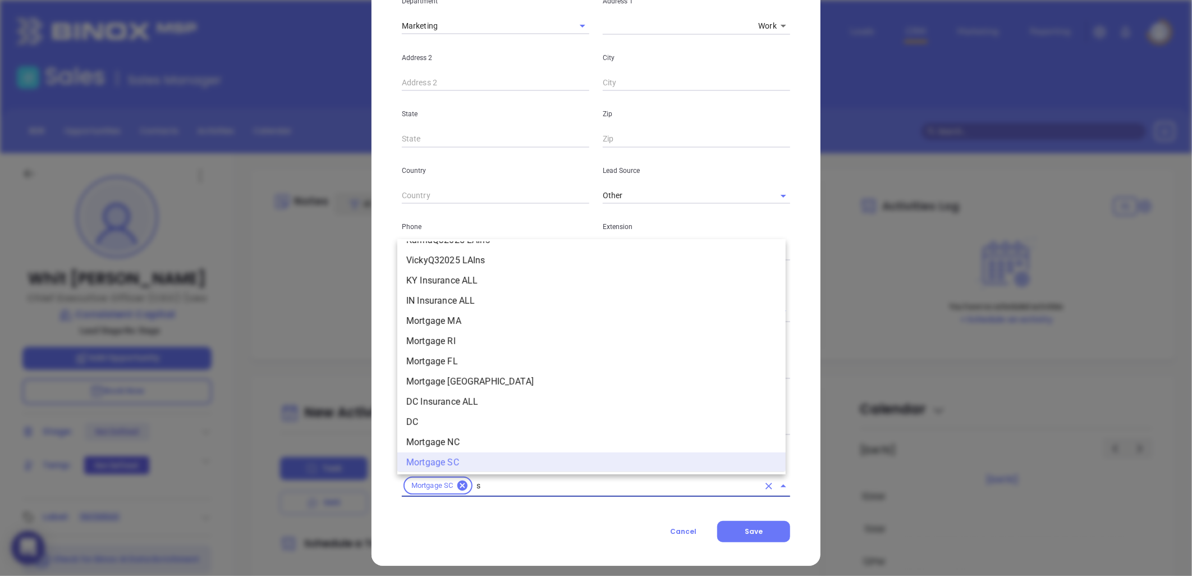
scroll to position [4410, 0]
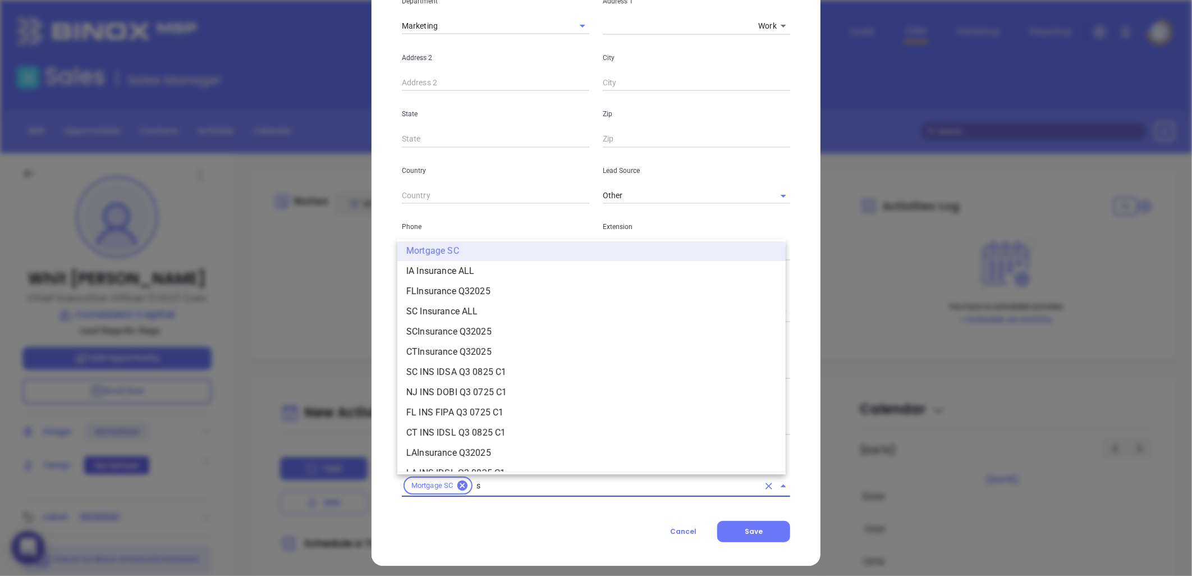
type input "sc"
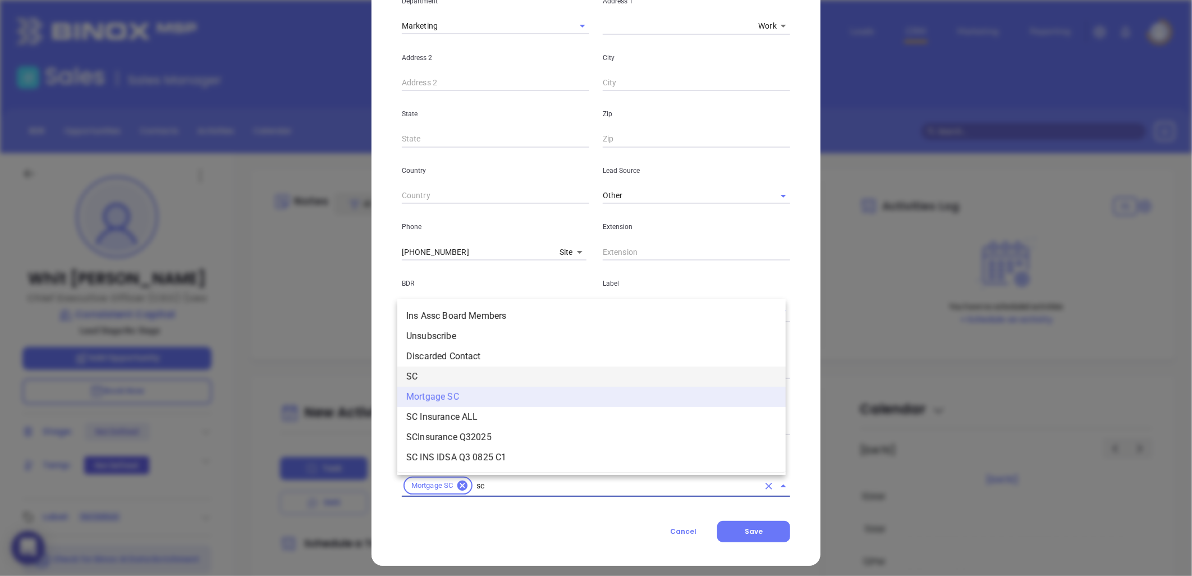
click at [427, 369] on li "SC" at bounding box center [591, 377] width 388 height 20
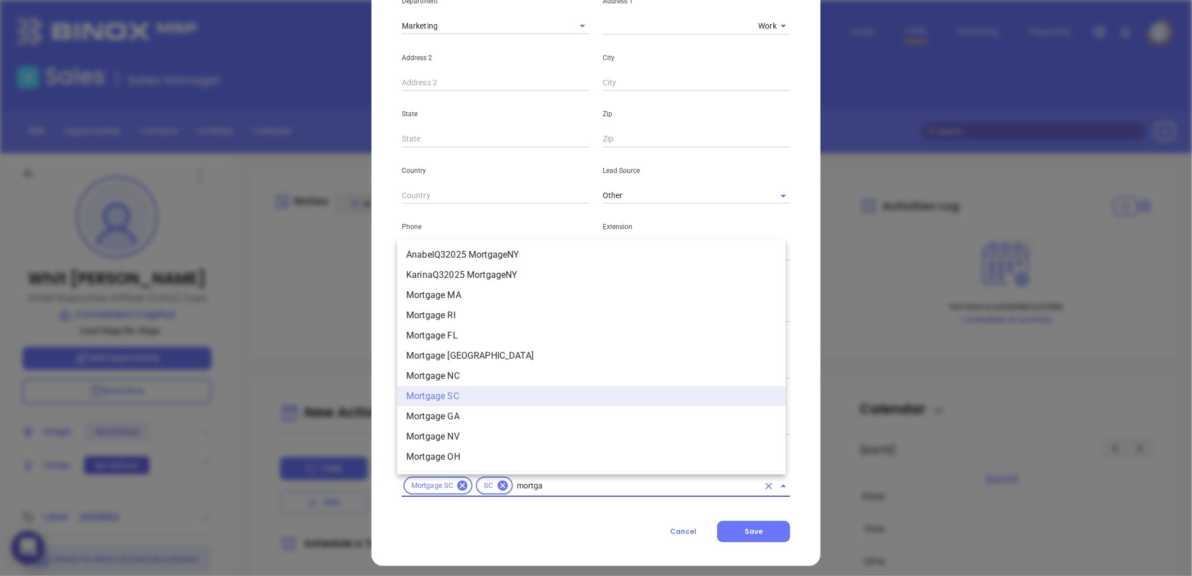
scroll to position [1111, 0]
type input "mortgag"
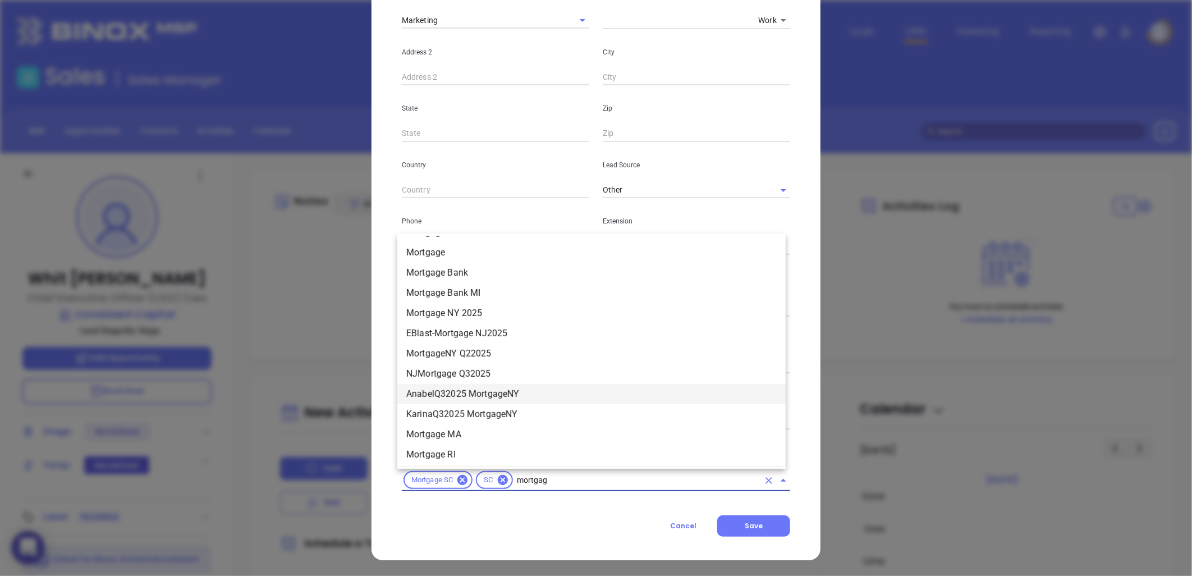
scroll to position [925, 0]
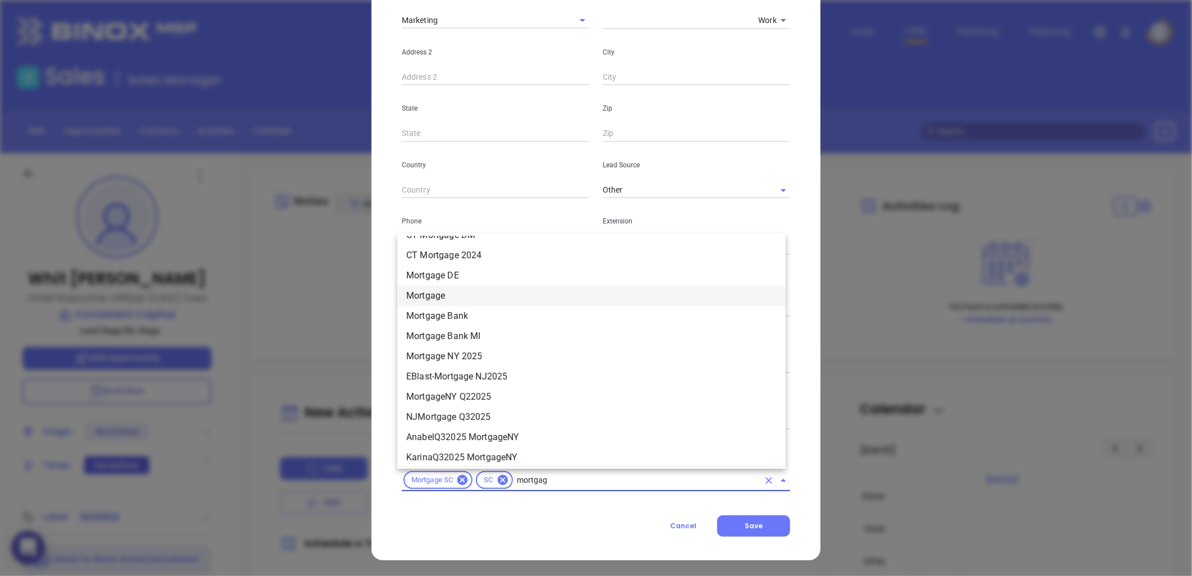
click at [456, 287] on li "Mortgage" at bounding box center [591, 296] width 388 height 20
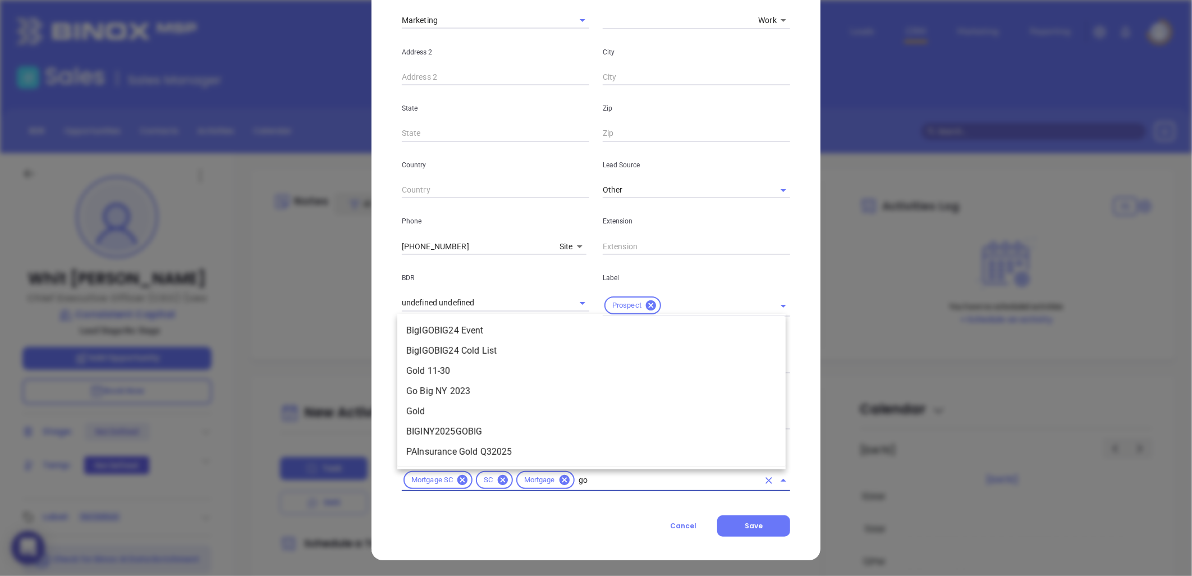
scroll to position [0, 0]
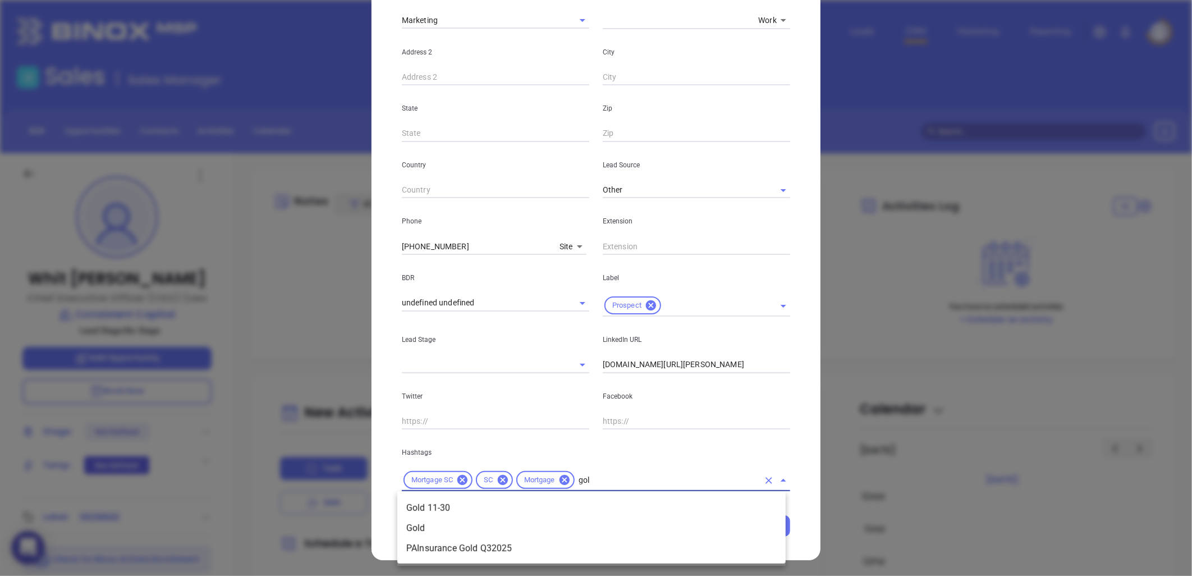
type input "gold"
click at [448, 511] on li "Gold 11-30" at bounding box center [591, 508] width 388 height 20
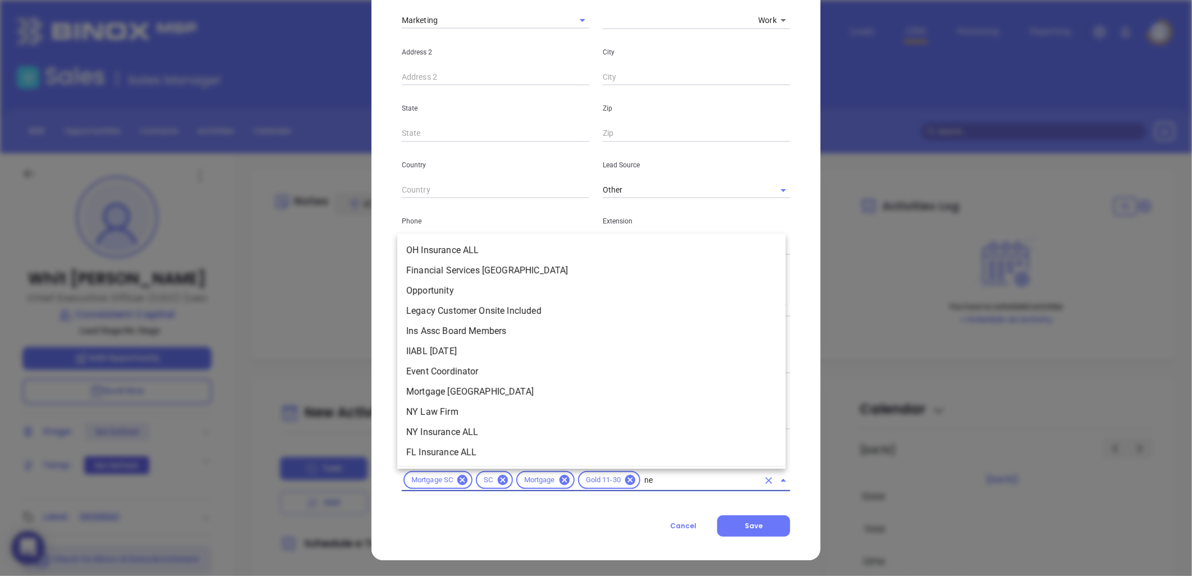
type input "new"
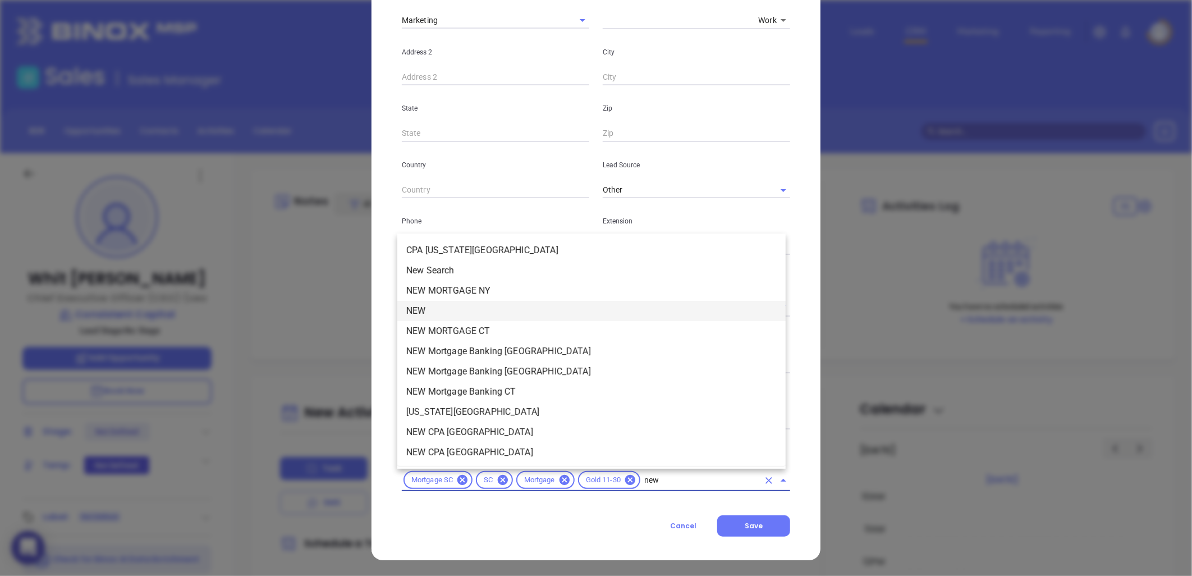
click at [433, 311] on li "NEW" at bounding box center [591, 311] width 388 height 20
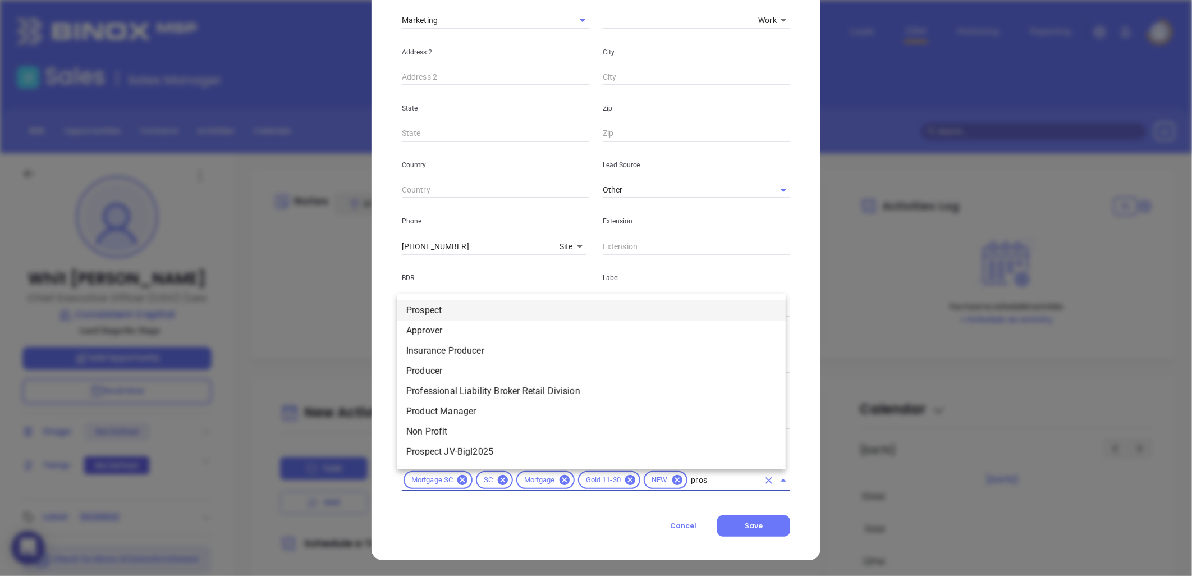
type input "prosp"
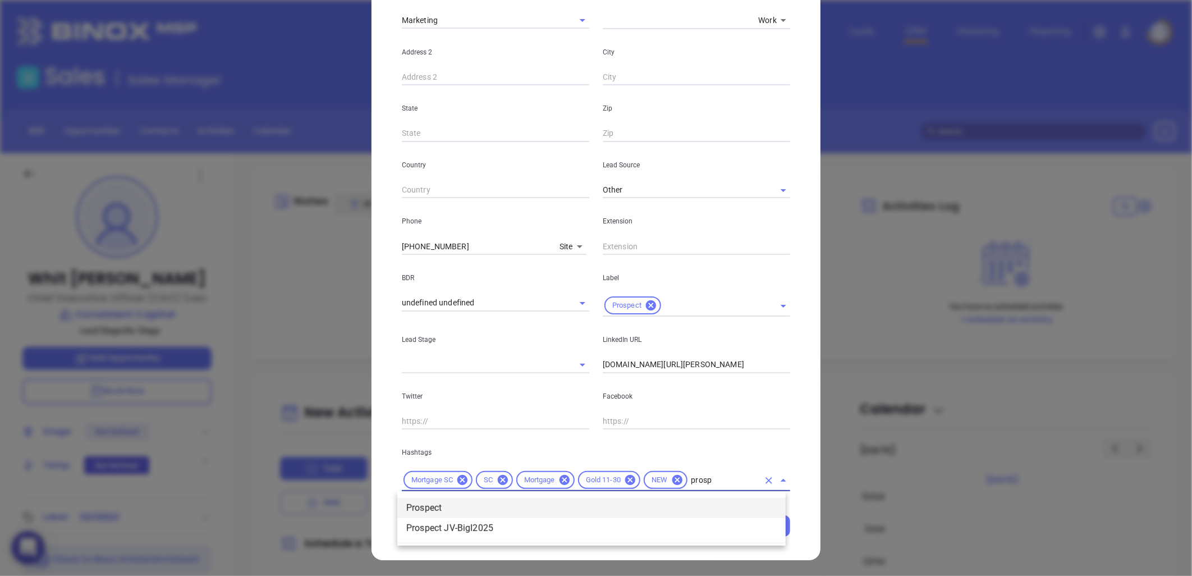
click at [440, 505] on li "Prospect" at bounding box center [591, 508] width 388 height 20
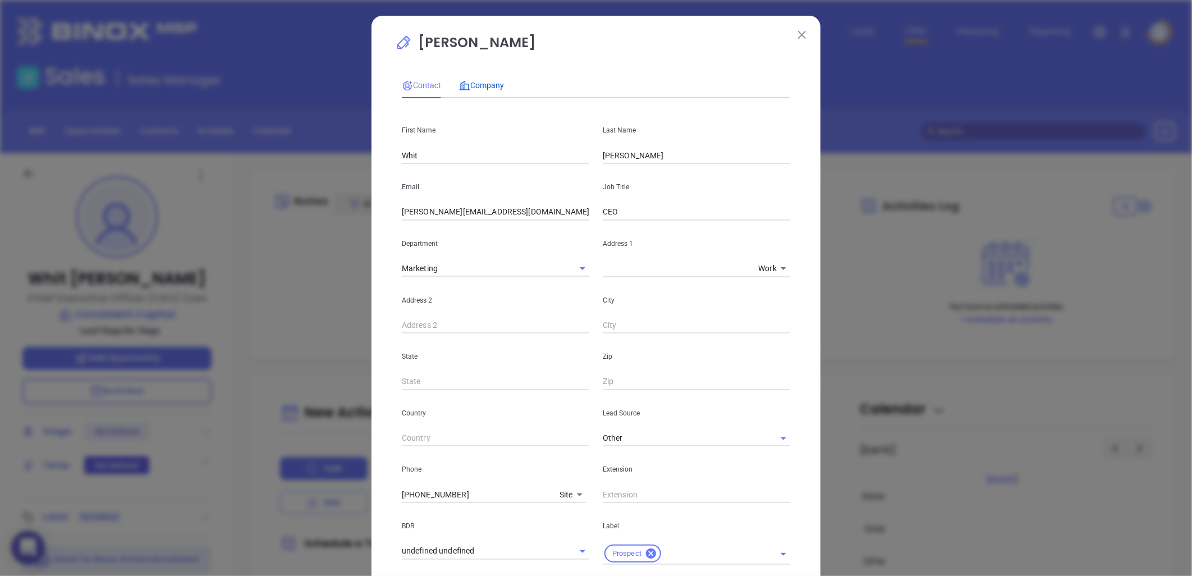
click at [478, 85] on span "Company" at bounding box center [481, 85] width 45 height 9
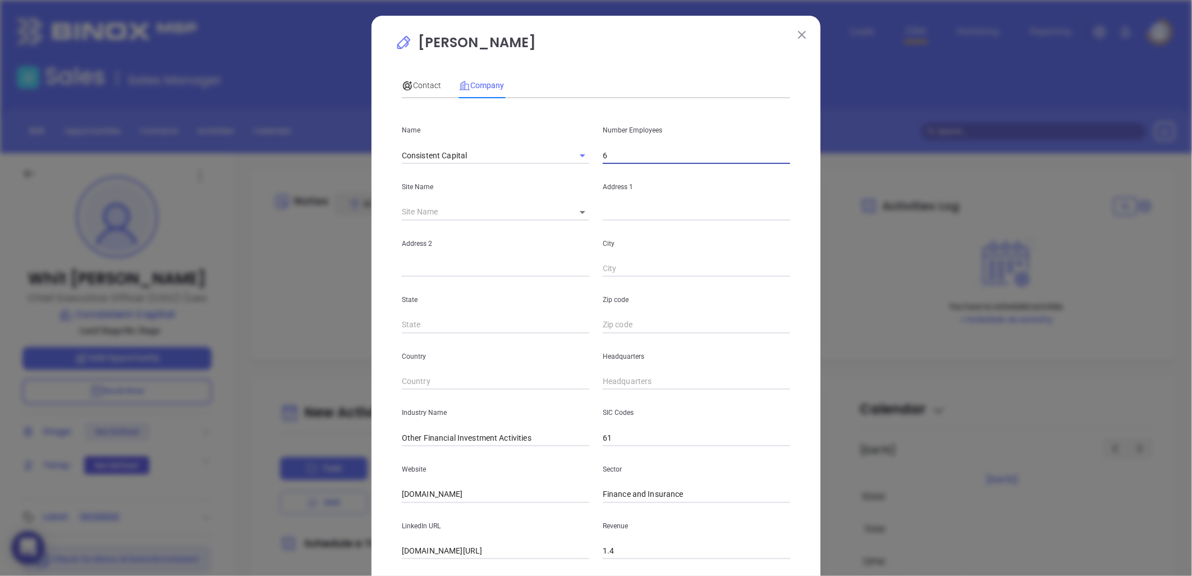
drag, startPoint x: 638, startPoint y: 155, endPoint x: 619, endPoint y: 152, distance: 18.8
click at [633, 156] on input "6" at bounding box center [696, 155] width 187 height 17
type input "19"
click at [443, 244] on p "Address 2" at bounding box center [495, 243] width 187 height 12
click at [605, 221] on div "City" at bounding box center [696, 249] width 201 height 57
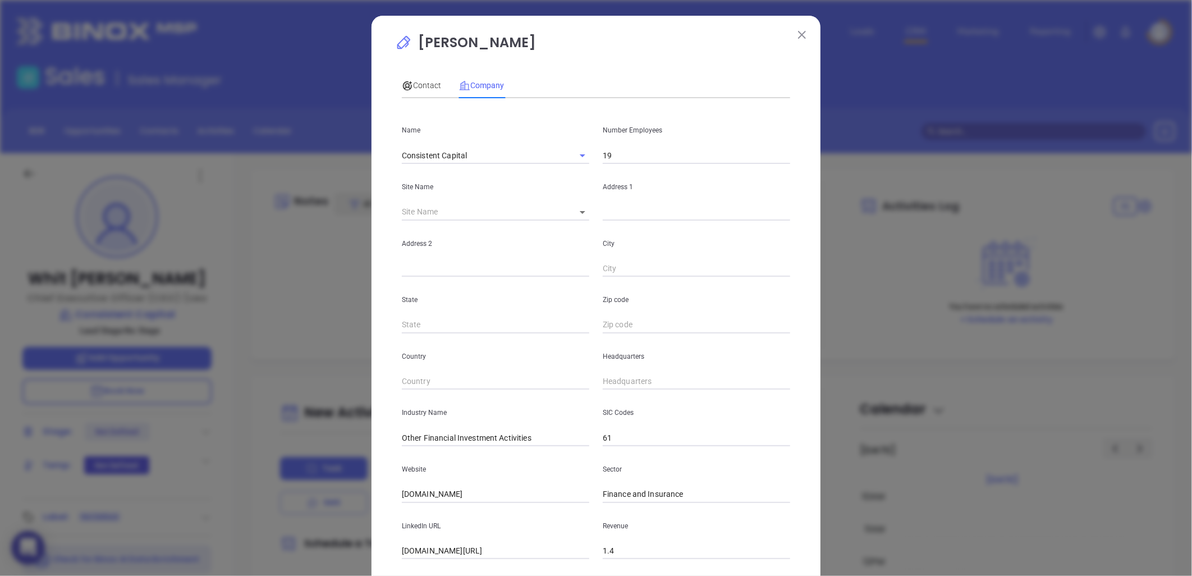
click at [611, 206] on input "text" at bounding box center [696, 212] width 187 height 17
paste input "3427 W Montague Ave, Suite 1 North Charleston, SC 29418"
drag, startPoint x: 661, startPoint y: 212, endPoint x: 896, endPoint y: 177, distance: 237.1
click at [896, 177] on div "Whit Mccarthy Contact Company First Name Whit Last Name Mccarthy Email w.mccart…" at bounding box center [596, 288] width 1192 height 576
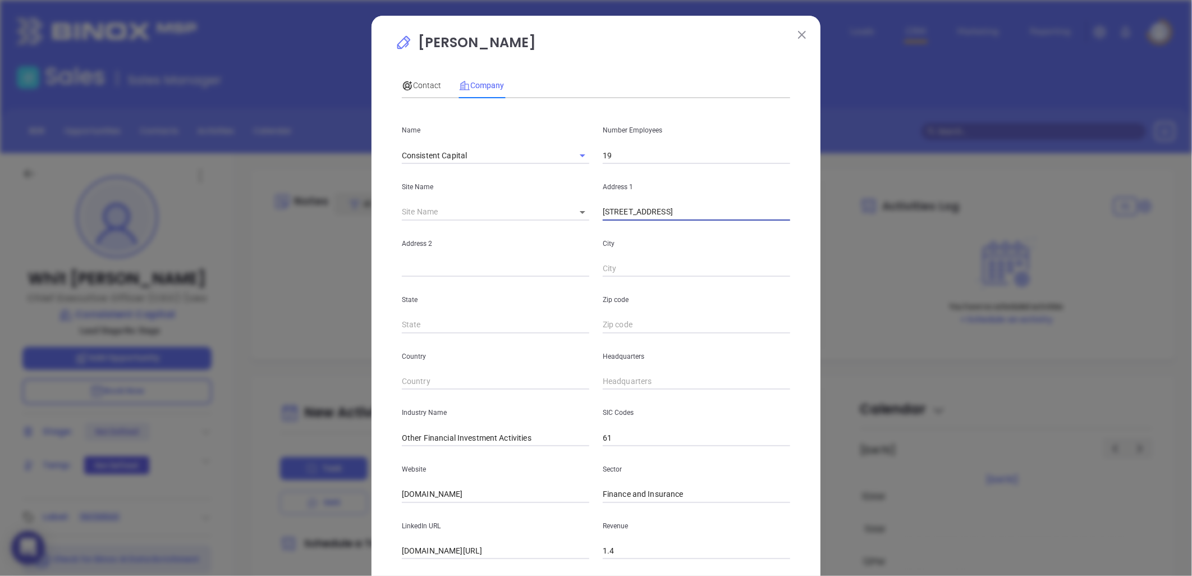
scroll to position [0, 0]
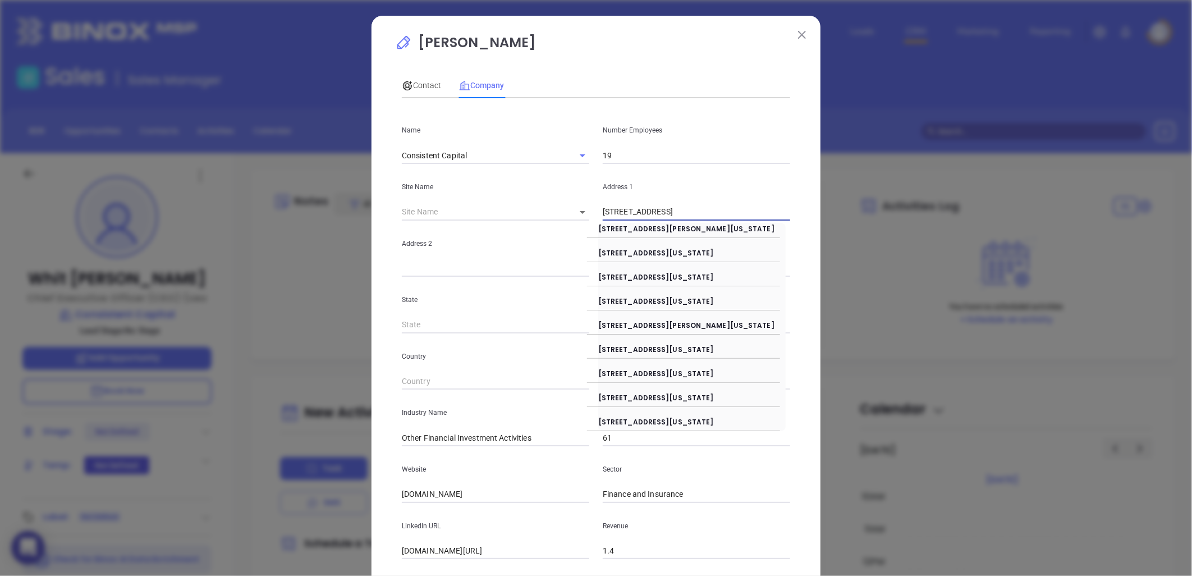
type input "3427 W Montague Ave"
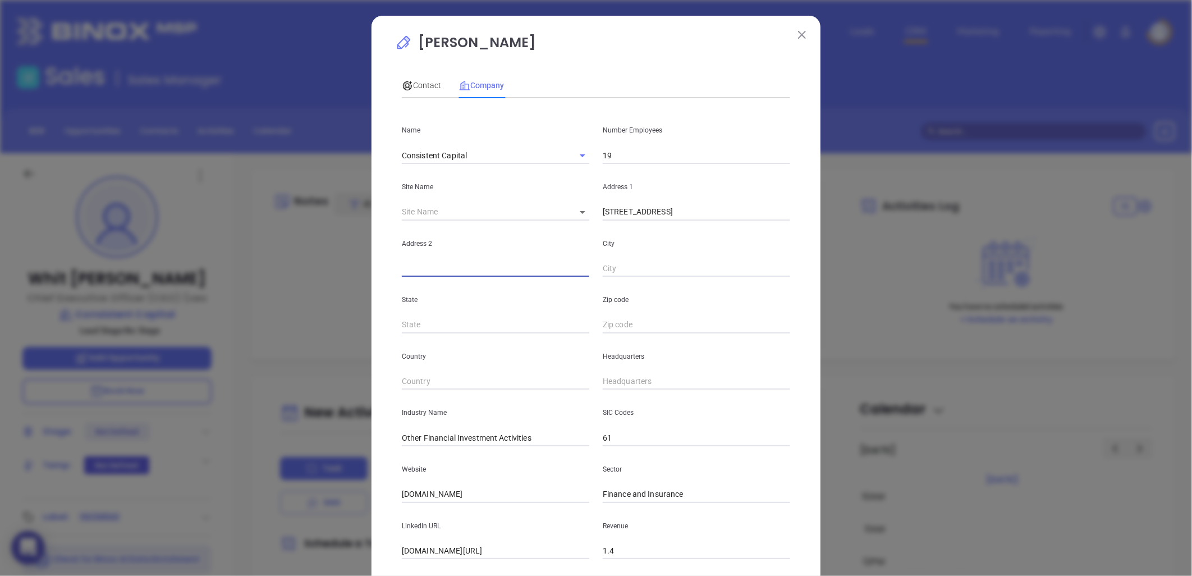
paste input "Suite 1 North Charleston, SC 29418"
drag, startPoint x: 621, startPoint y: 241, endPoint x: 729, endPoint y: 218, distance: 110.3
click at [728, 218] on div "Name Consistent Capital Number Employees 19 Site Name ​ Address 1 3427 W Montag…" at bounding box center [596, 333] width 388 height 452
type input "Suite 1"
paste input "North Charleston, SC 29418"
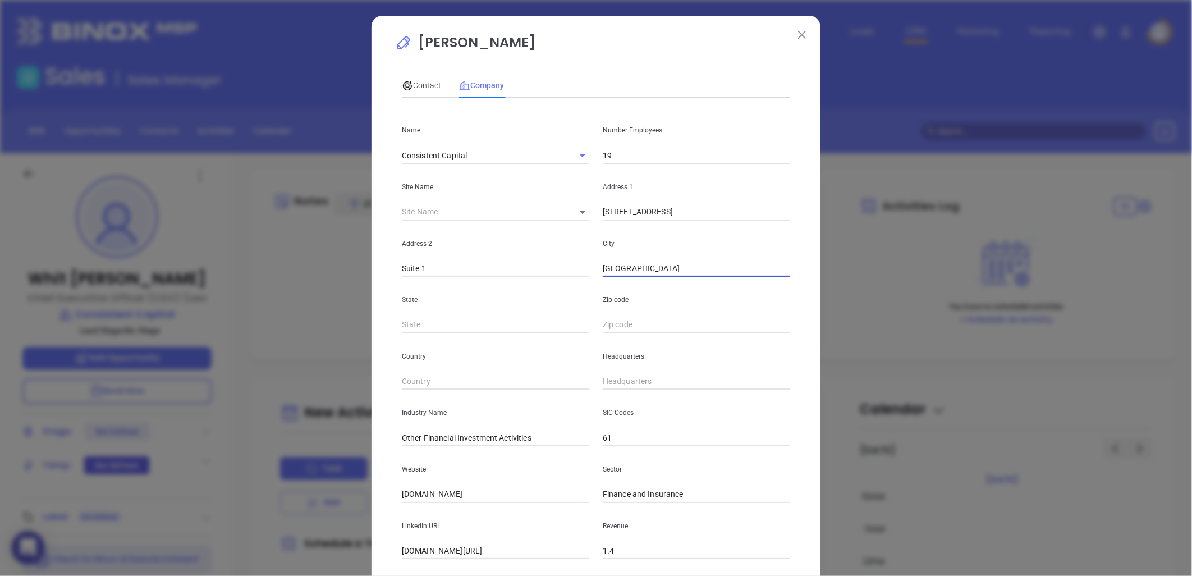
drag, startPoint x: 661, startPoint y: 273, endPoint x: 871, endPoint y: 234, distance: 214.0
click at [871, 234] on div "Whit Mccarthy Contact Company First Name Whit Last Name Mccarthy Email w.mccart…" at bounding box center [596, 288] width 1192 height 576
type input "North Charleston"
type input "SC"
paste input "SC 29418"
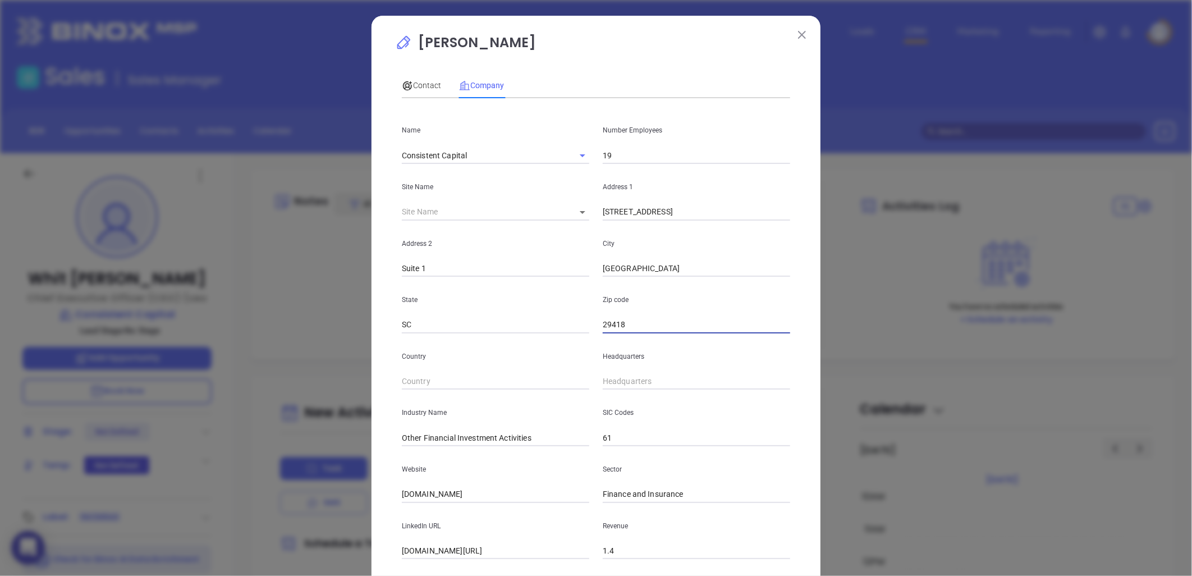
type input "29418"
click at [491, 441] on input "Other Financial Investment Activities" at bounding box center [495, 437] width 187 height 17
click at [494, 438] on input "Other Financial Investment Activities" at bounding box center [495, 437] width 187 height 17
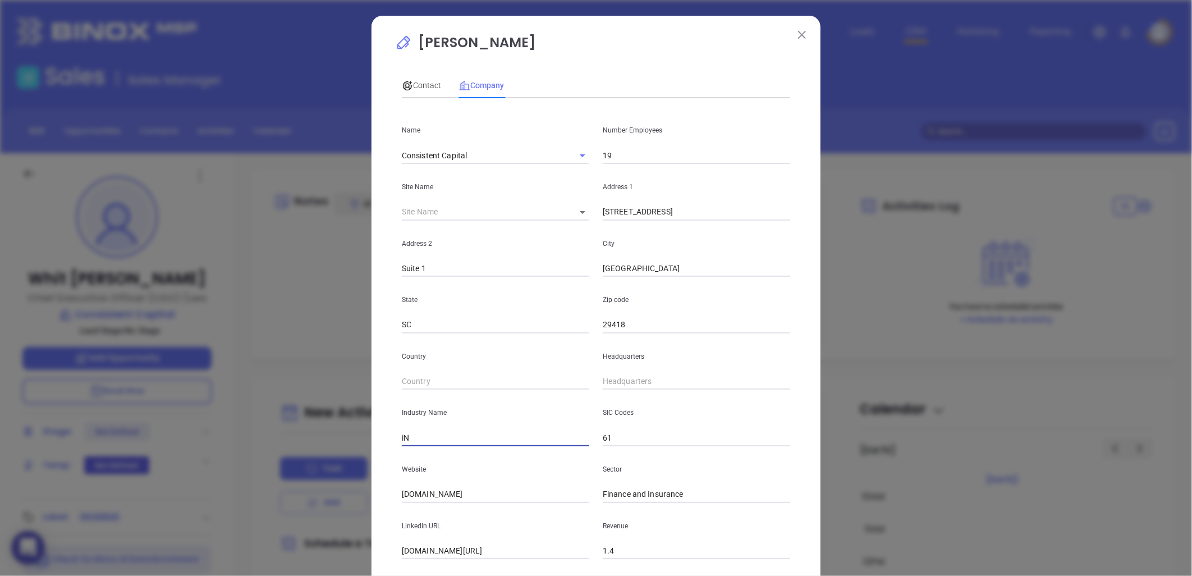
type input "i"
type input "R"
click at [528, 475] on p "Website" at bounding box center [495, 469] width 187 height 12
drag, startPoint x: 448, startPoint y: 430, endPoint x: 445, endPoint y: 438, distance: 9.1
click at [446, 431] on input "Insurance" at bounding box center [495, 437] width 187 height 17
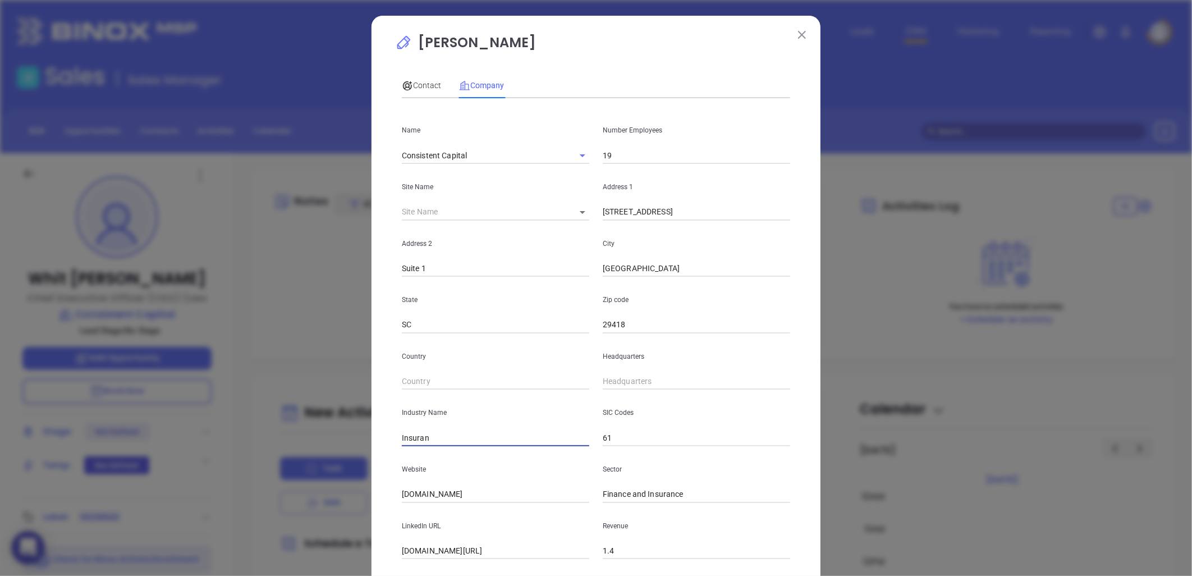
type input "Insuran"
drag, startPoint x: 431, startPoint y: 443, endPoint x: 333, endPoint y: 457, distance: 98.6
click at [338, 456] on div "Whit Mccarthy Contact Company First Name Whit Last Name Mccarthy Email w.mccart…" at bounding box center [596, 288] width 1192 height 576
type input "Mortgage"
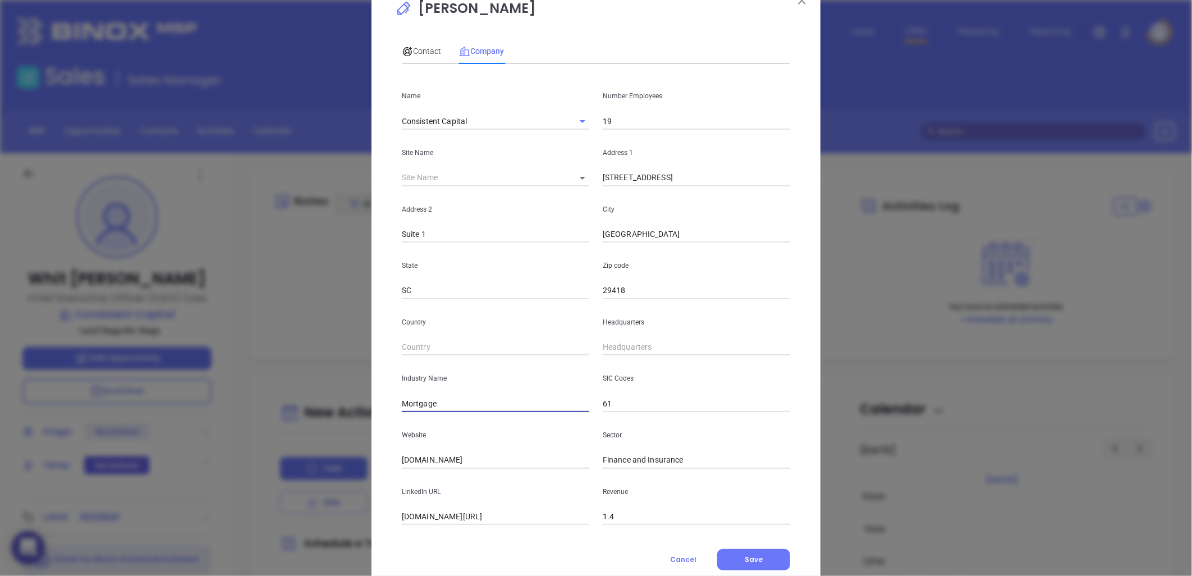
scroll to position [68, 0]
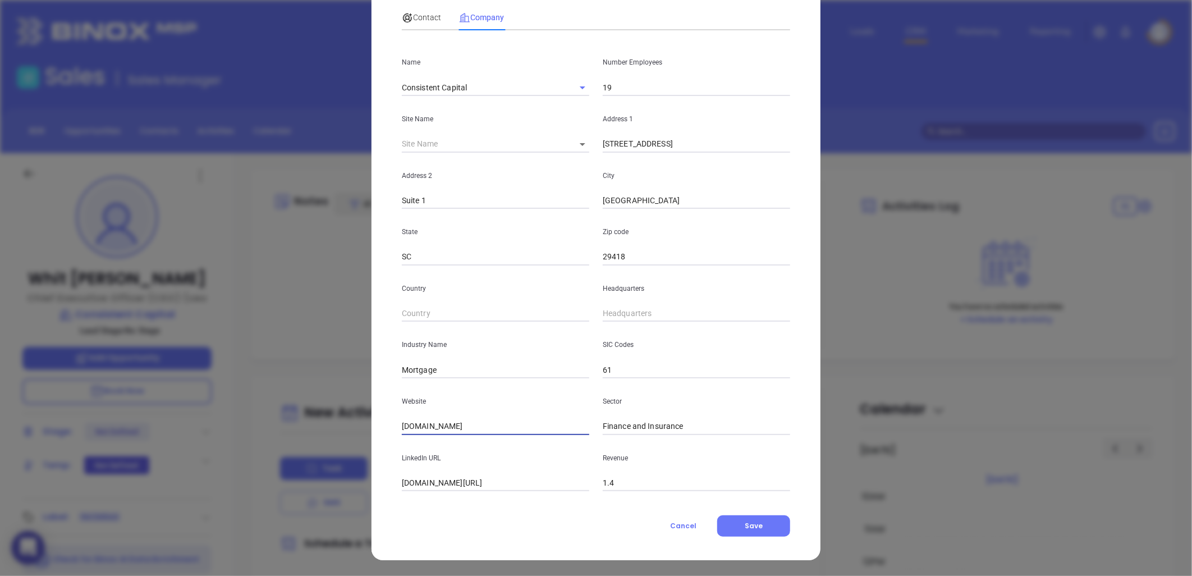
drag, startPoint x: 486, startPoint y: 423, endPoint x: 248, endPoint y: 467, distance: 242.1
click at [248, 467] on div "Whit Mccarthy Contact Company First Name Whit Last Name Mccarthy Email w.mccart…" at bounding box center [596, 288] width 1192 height 576
paste input "https://consistentcapital.com/"
type input "https://consistentcapital.com/"
click at [492, 487] on input "linkedin.com/company/consistent-capital" at bounding box center [495, 483] width 187 height 17
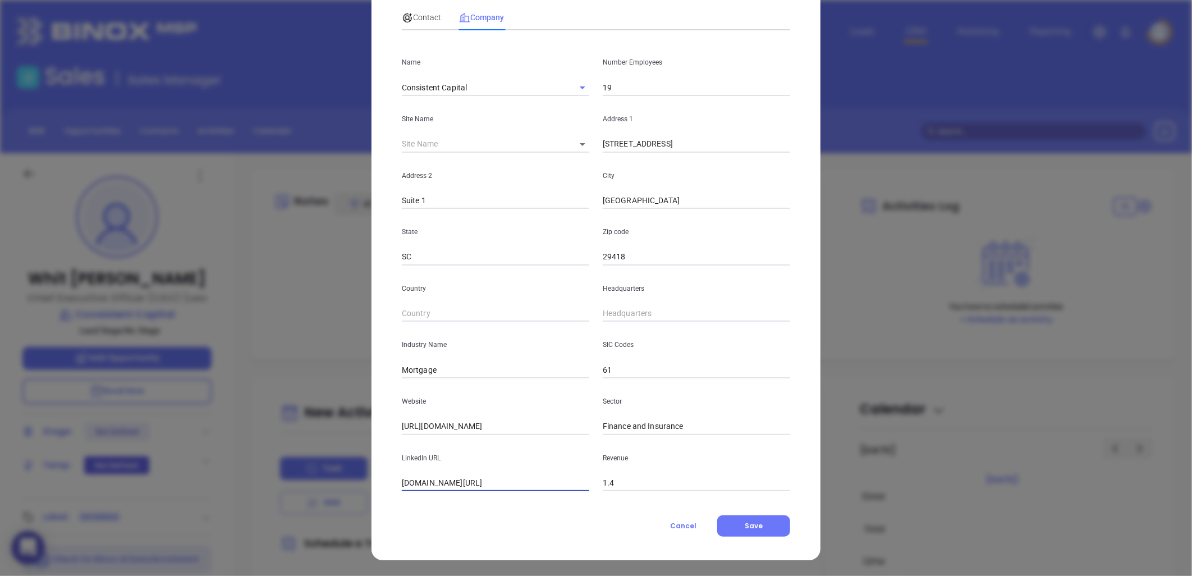
click at [492, 487] on input "linkedin.com/company/consistent-capital" at bounding box center [495, 483] width 187 height 17
paste input "https://www.linkedin.com/company/consistent-capital/"
type input "https://www.linkedin.com/company/consistent-capital/"
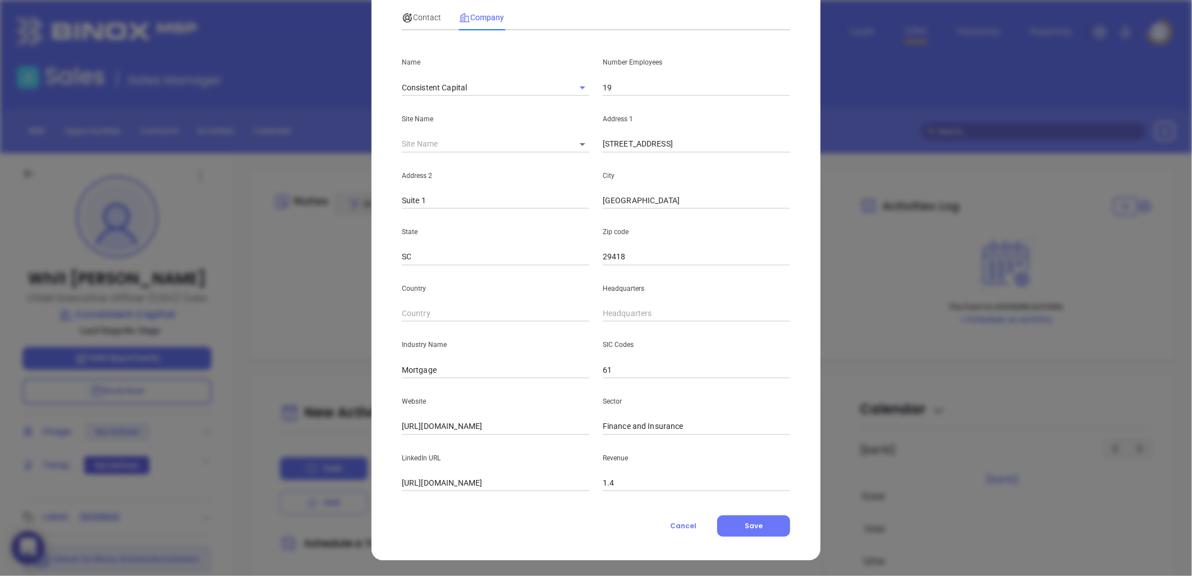
scroll to position [0, 0]
click at [621, 304] on div "Headquarters" at bounding box center [696, 294] width 201 height 57
click at [617, 313] on input "( ) -" at bounding box center [696, 313] width 187 height 17
paste input "text"
type input "( ) -"
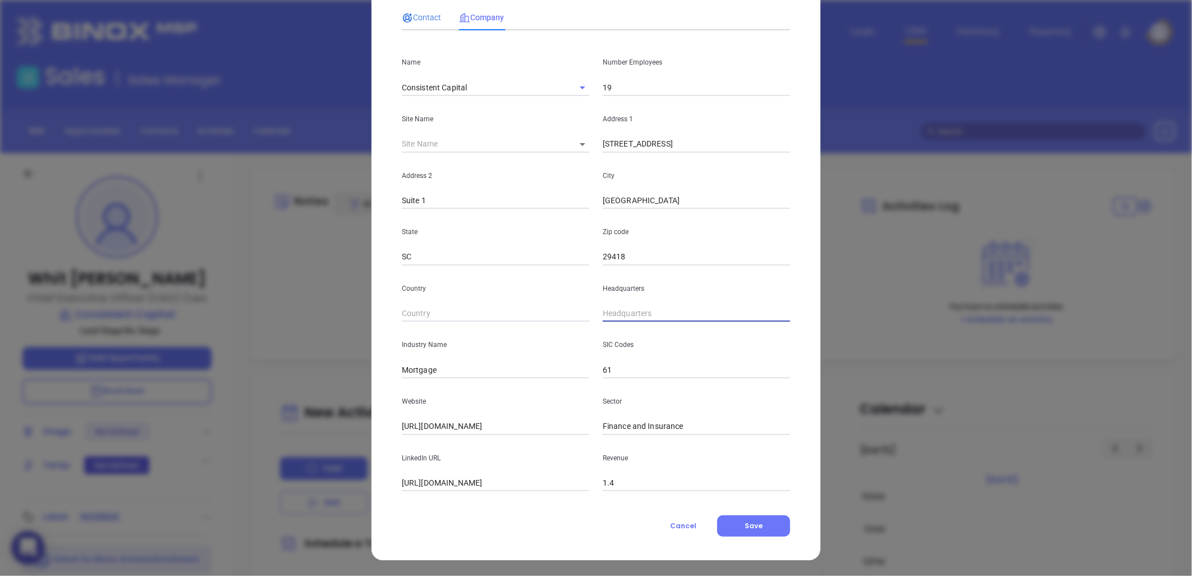
click at [420, 13] on span "Contact" at bounding box center [421, 17] width 39 height 9
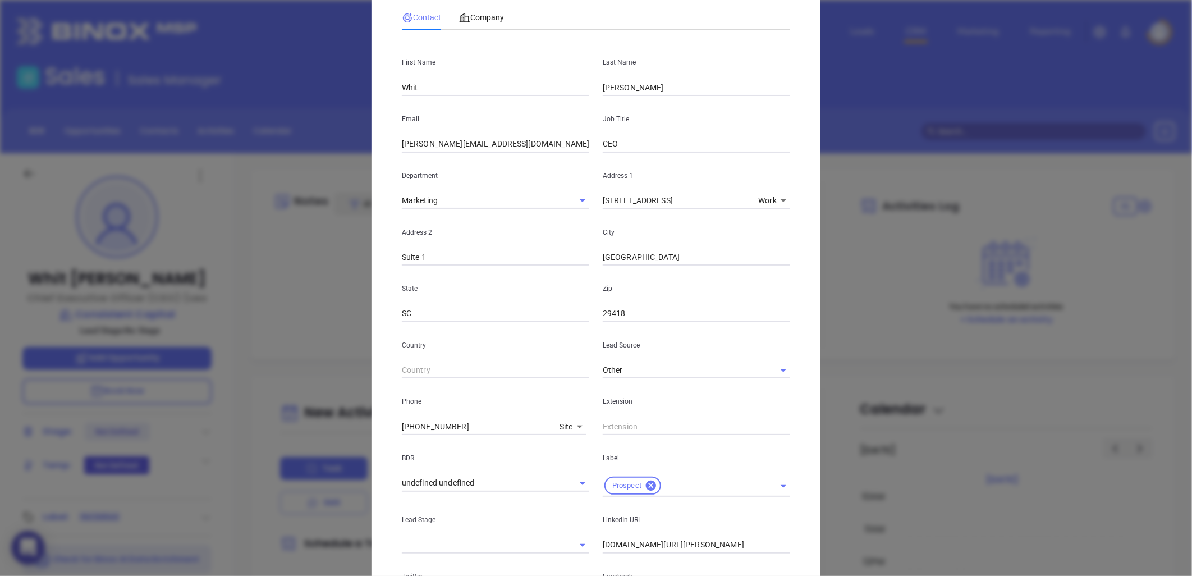
click at [266, 487] on div "Whit Mccarthy Contact Company First Name Whit Last Name Mccarthy Email w.mccart…" at bounding box center [596, 288] width 1192 height 576
click at [484, 13] on span "Company" at bounding box center [481, 17] width 45 height 9
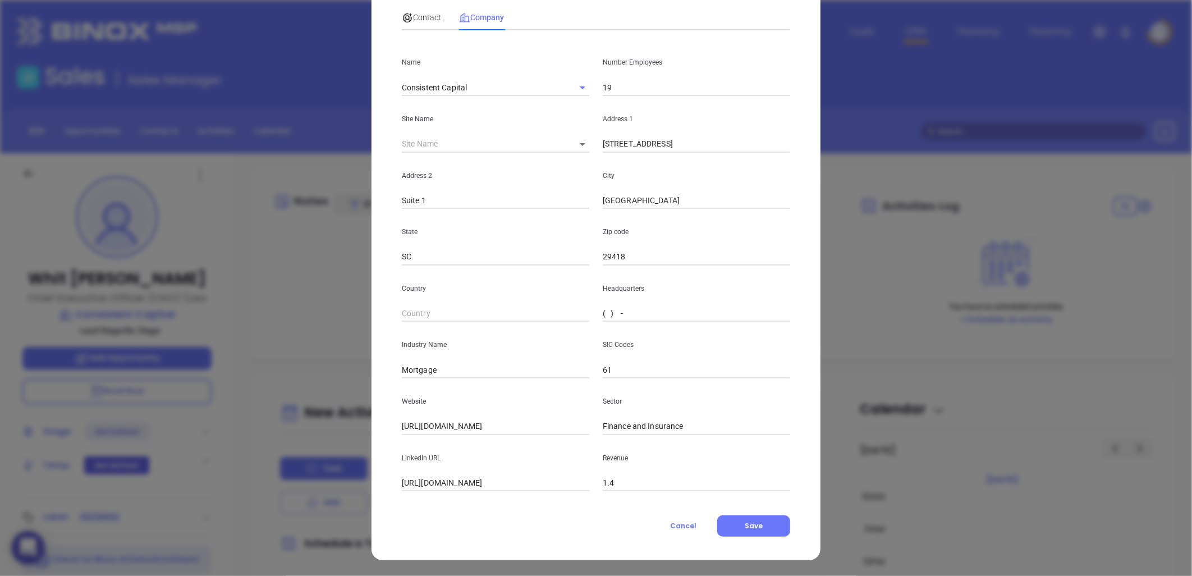
click at [648, 309] on input "( ) -" at bounding box center [696, 313] width 187 height 17
paste input "843) 631-3269"
type input "(843) 631-3269"
click at [424, 15] on span "Contact" at bounding box center [421, 17] width 39 height 9
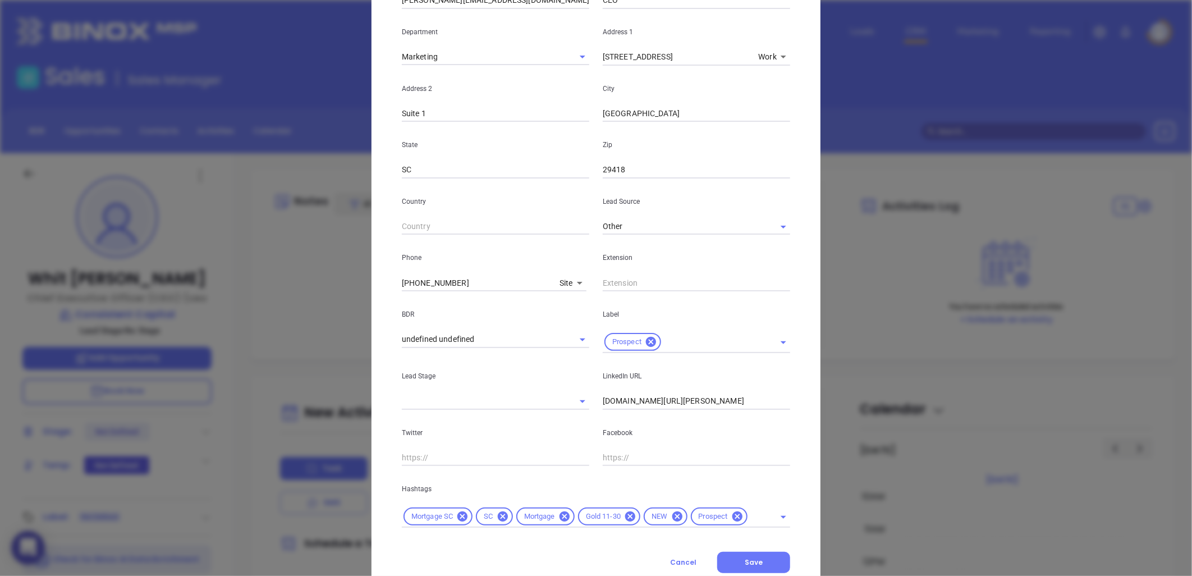
scroll to position [248, 0]
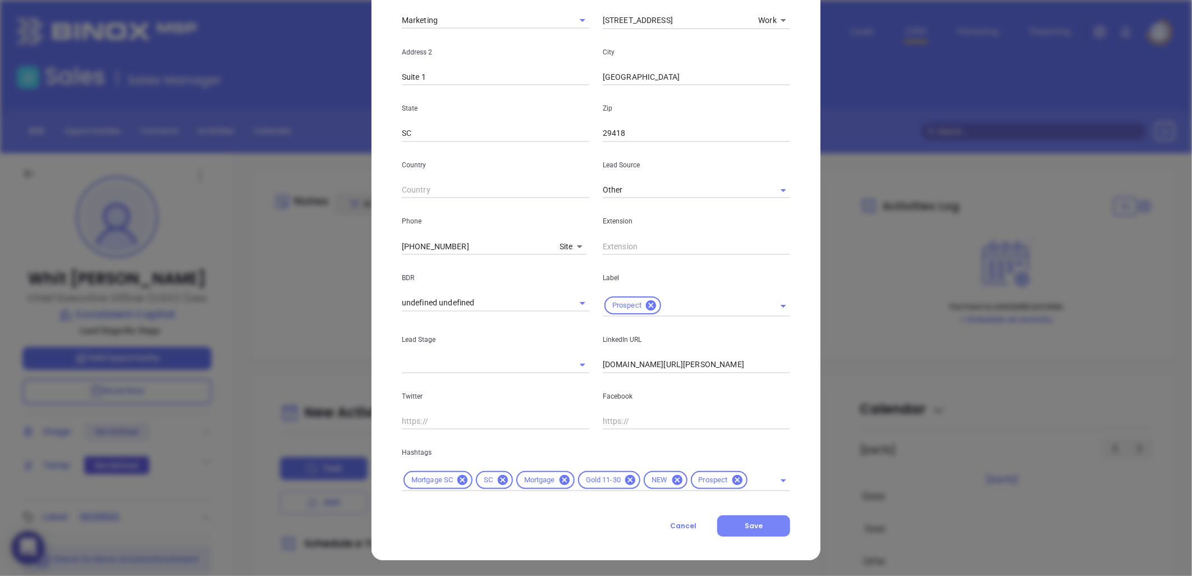
click at [751, 526] on span "Save" at bounding box center [754, 526] width 18 height 10
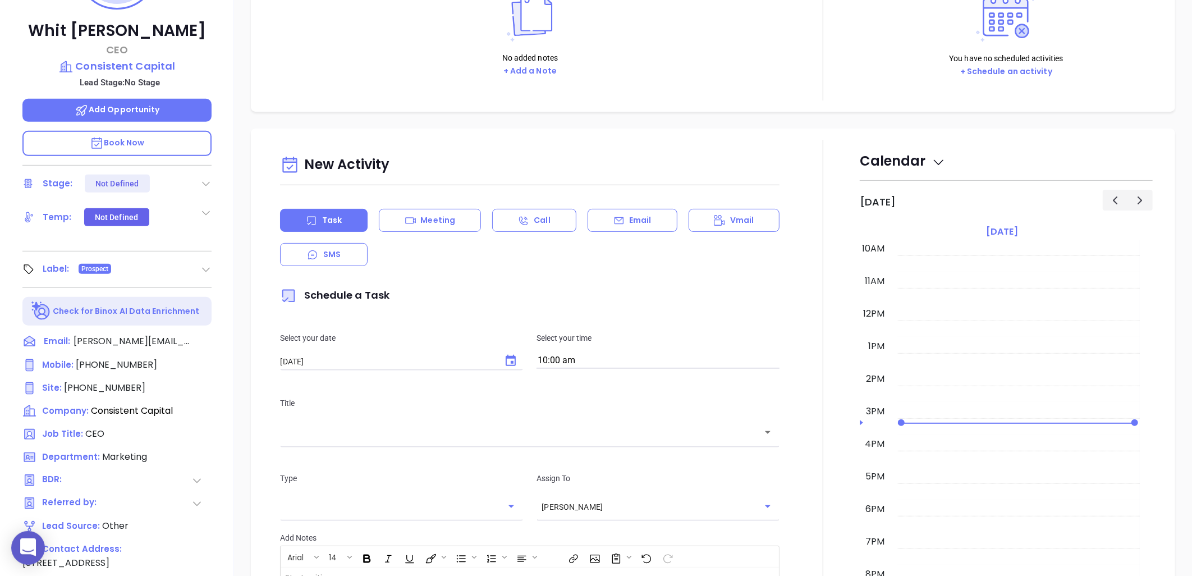
scroll to position [0, 0]
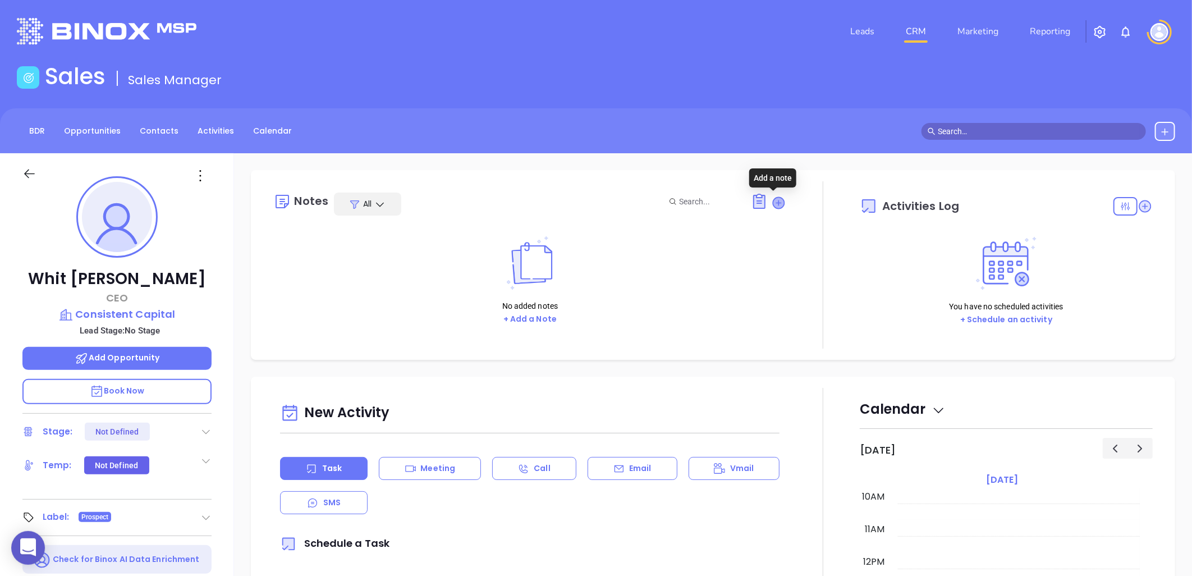
click at [774, 204] on icon at bounding box center [779, 202] width 11 height 11
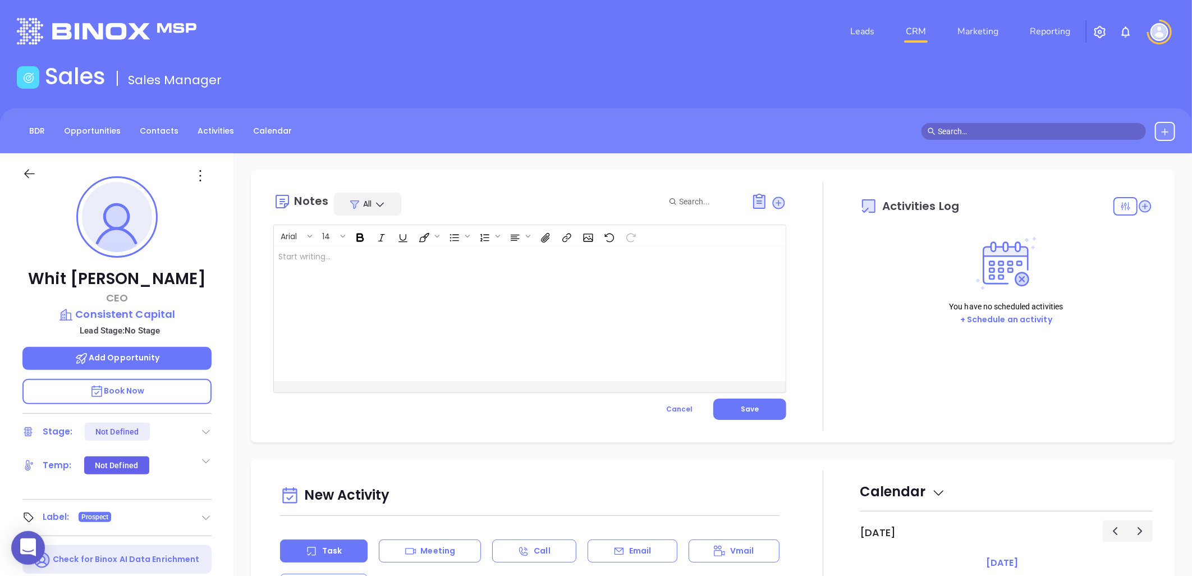
click at [436, 285] on div at bounding box center [512, 313] width 476 height 135
click at [741, 408] on span "Save" at bounding box center [750, 409] width 18 height 10
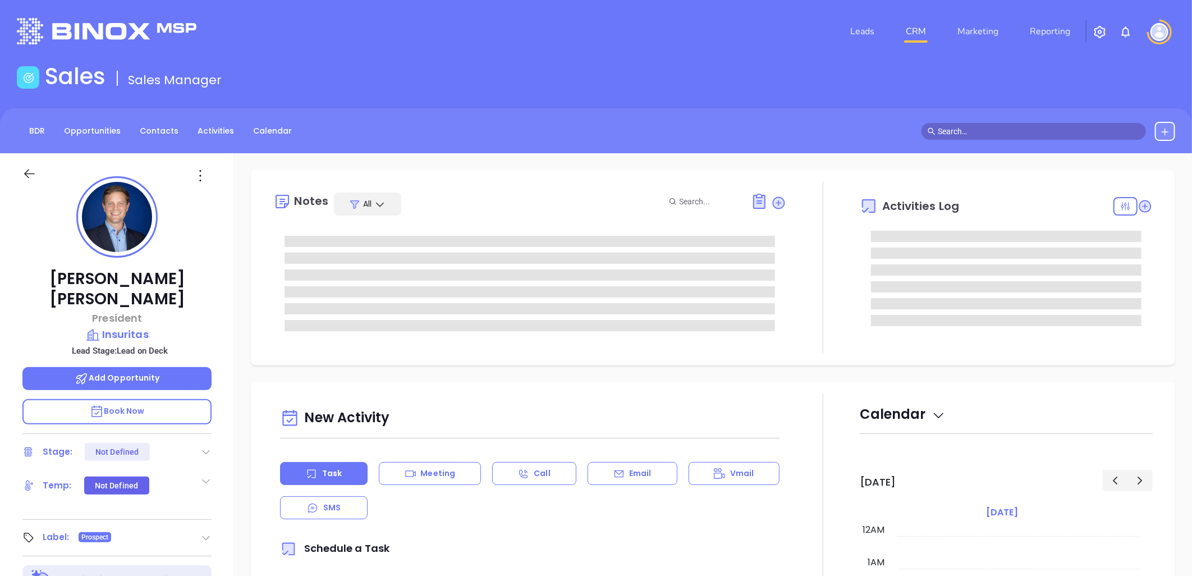
type input "[DATE]"
type input "[PERSON_NAME]"
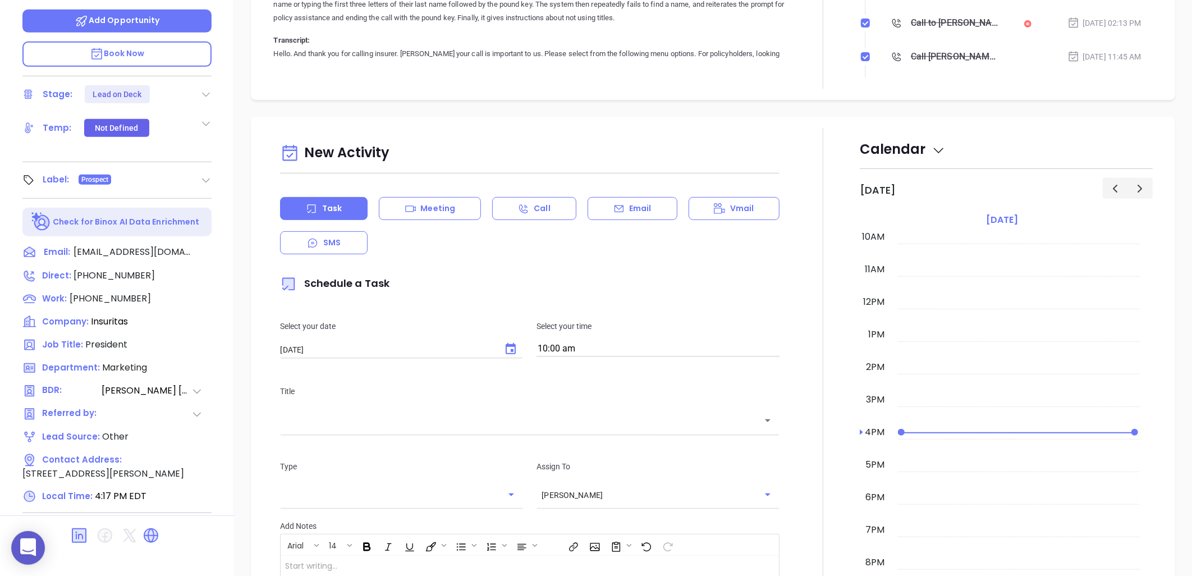
scroll to position [363, 0]
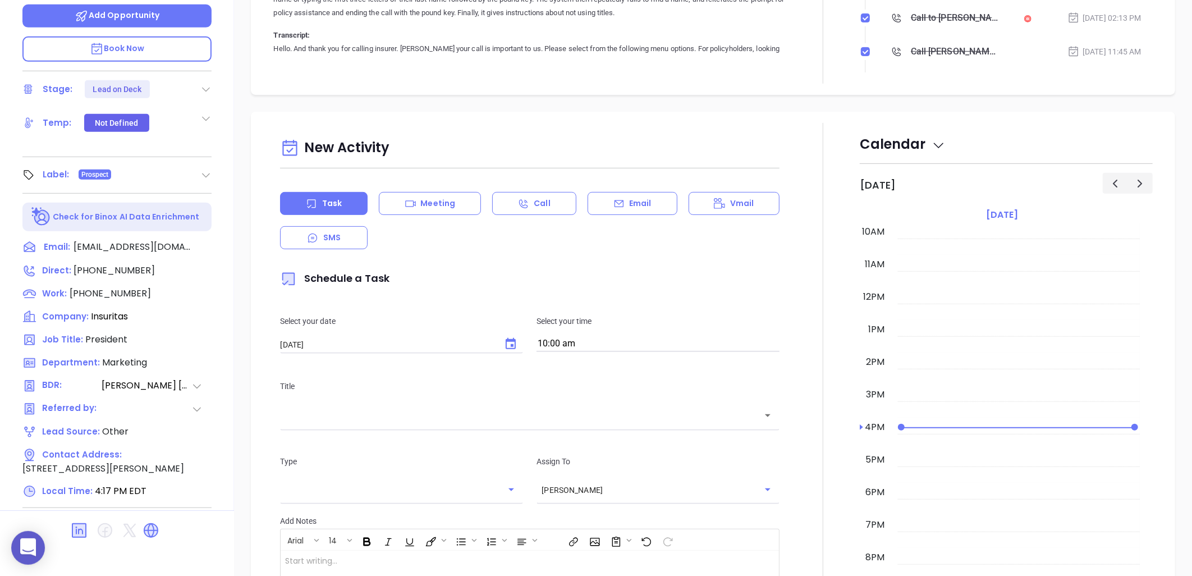
click at [139, 520] on div at bounding box center [116, 530] width 189 height 27
click at [150, 524] on icon at bounding box center [150, 530] width 13 height 13
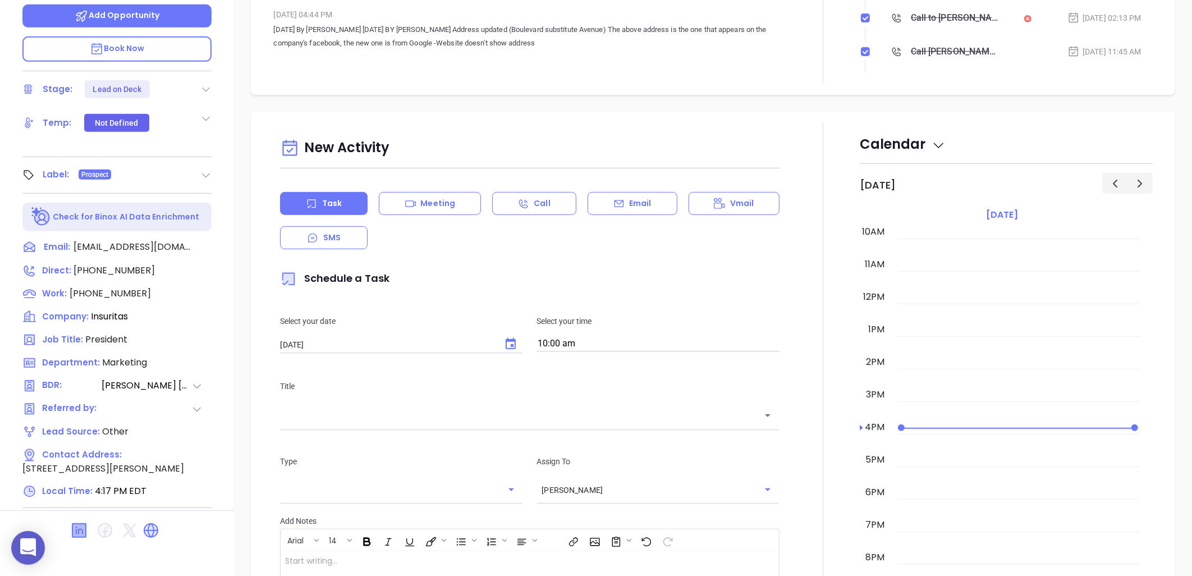
click at [75, 524] on icon at bounding box center [78, 530] width 13 height 13
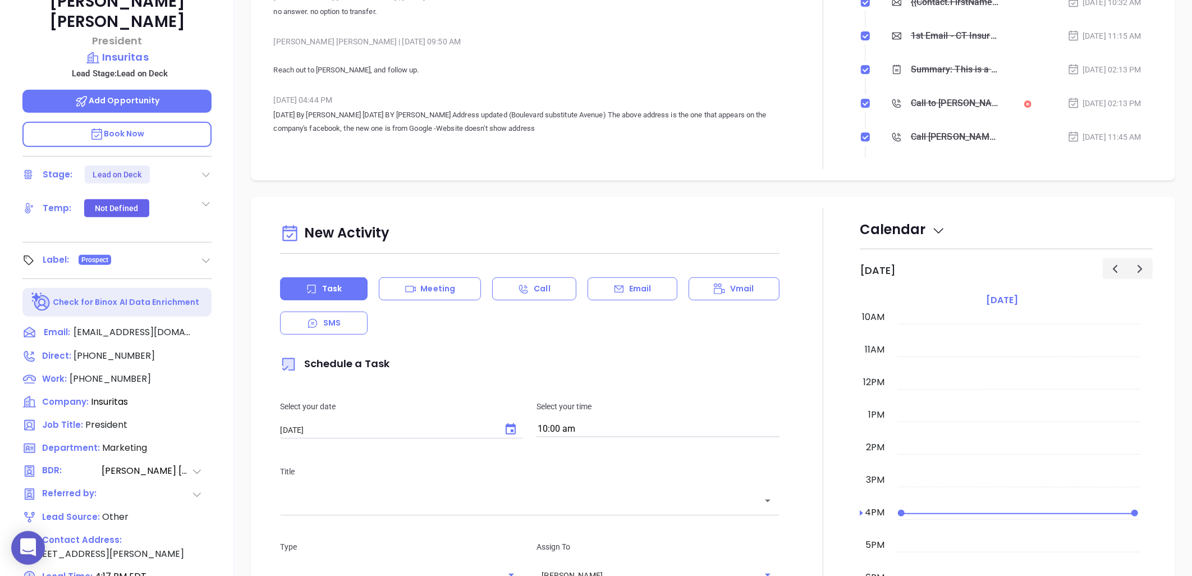
scroll to position [51, 0]
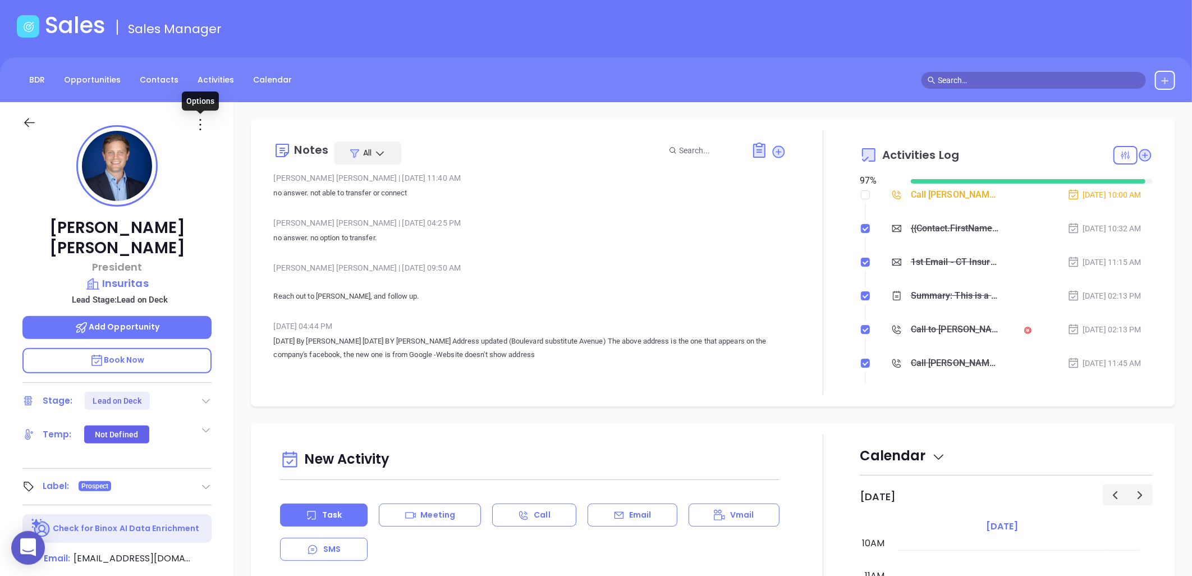
click at [204, 121] on icon at bounding box center [200, 125] width 18 height 18
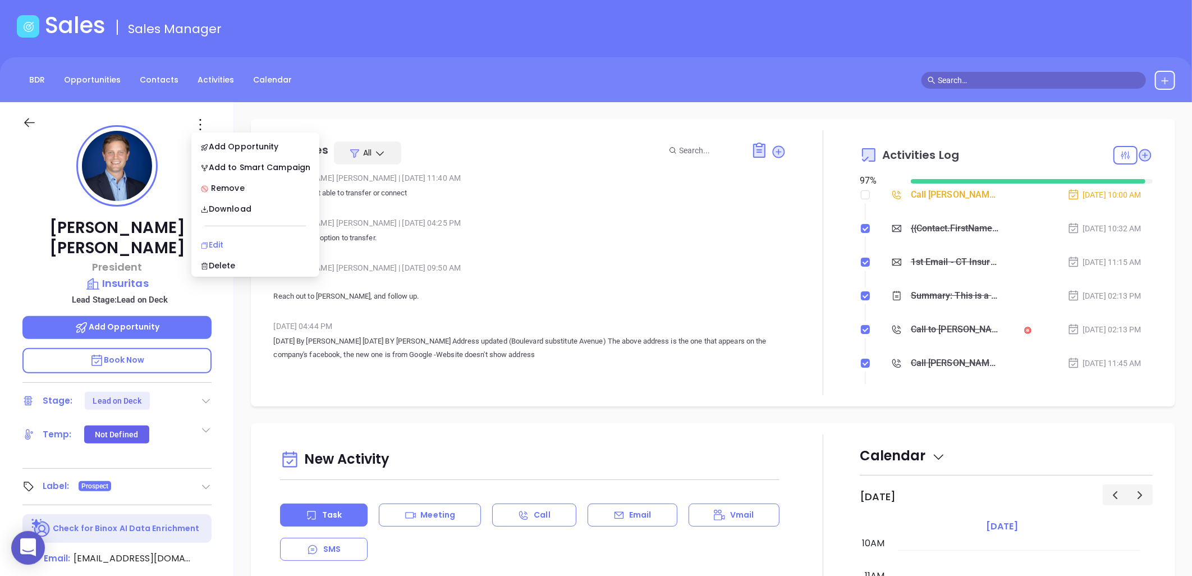
click at [227, 241] on div "Edit" at bounding box center [255, 245] width 110 height 12
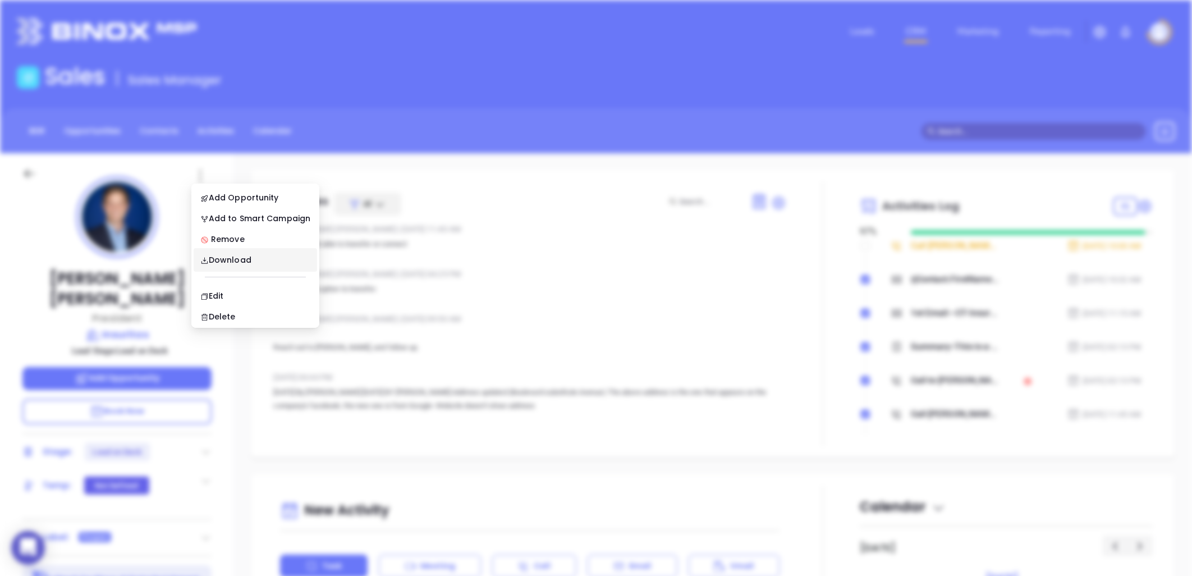
scroll to position [0, 0]
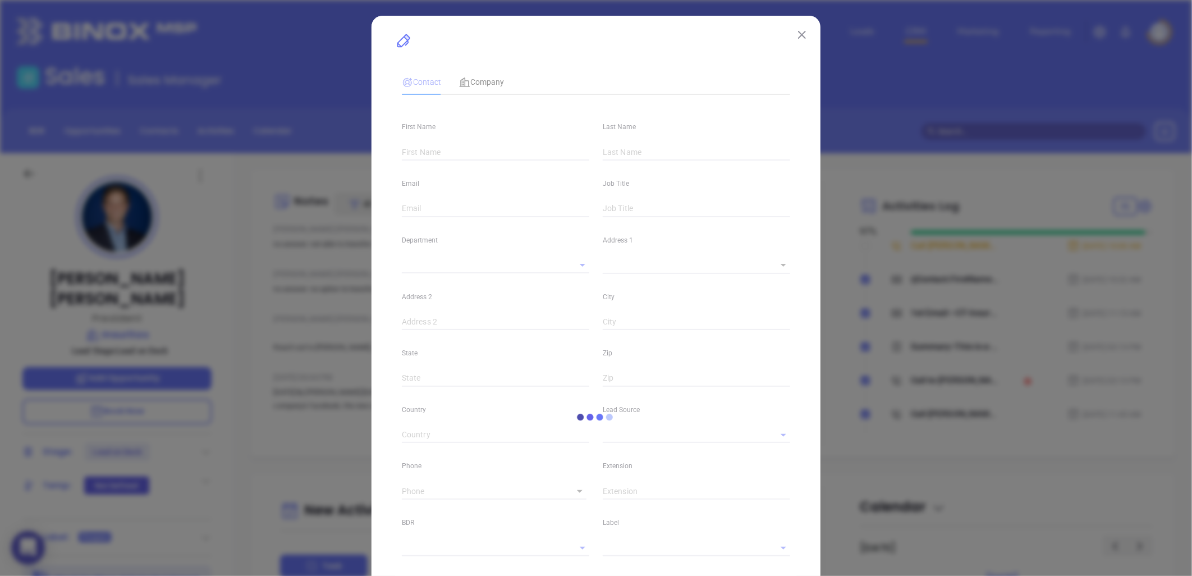
type input "[PERSON_NAME]"
type input "[EMAIL_ADDRESS][DOMAIN_NAME]"
type input "President"
type textarea "[STREET_ADDRESS][PERSON_NAME]"
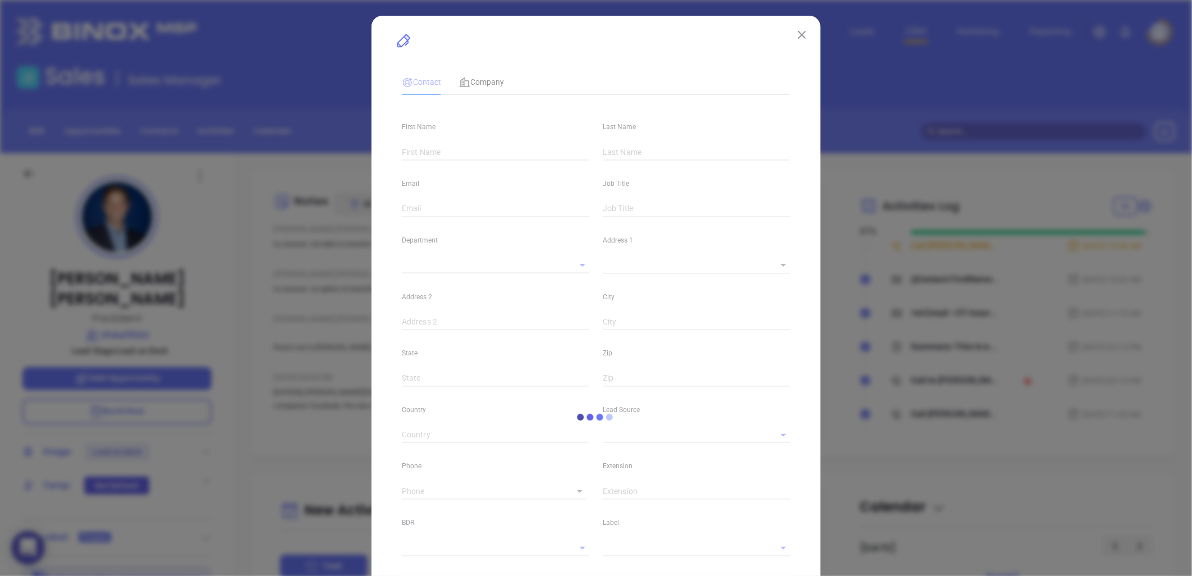
type input "1"
type input "#301"
type input "[GEOGRAPHIC_DATA]"
type input "CT"
type input "06088"
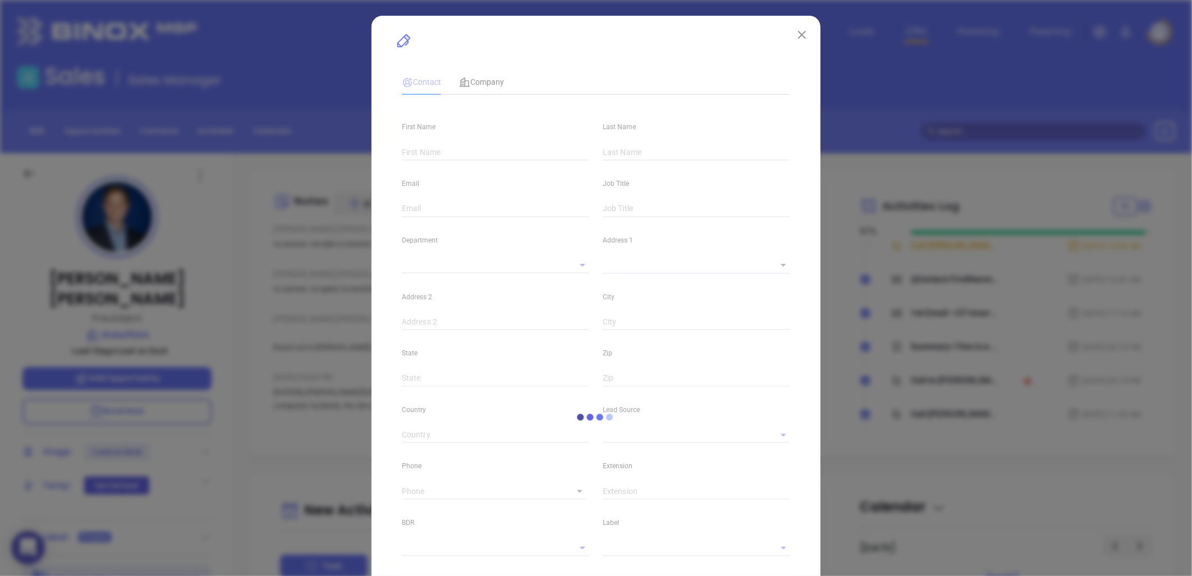
type input "[DOMAIN_NAME][URL][PERSON_NAME]"
type input "Marketing"
type input "Other"
type input "[PERSON_NAME]"
type input "Lead on Deck"
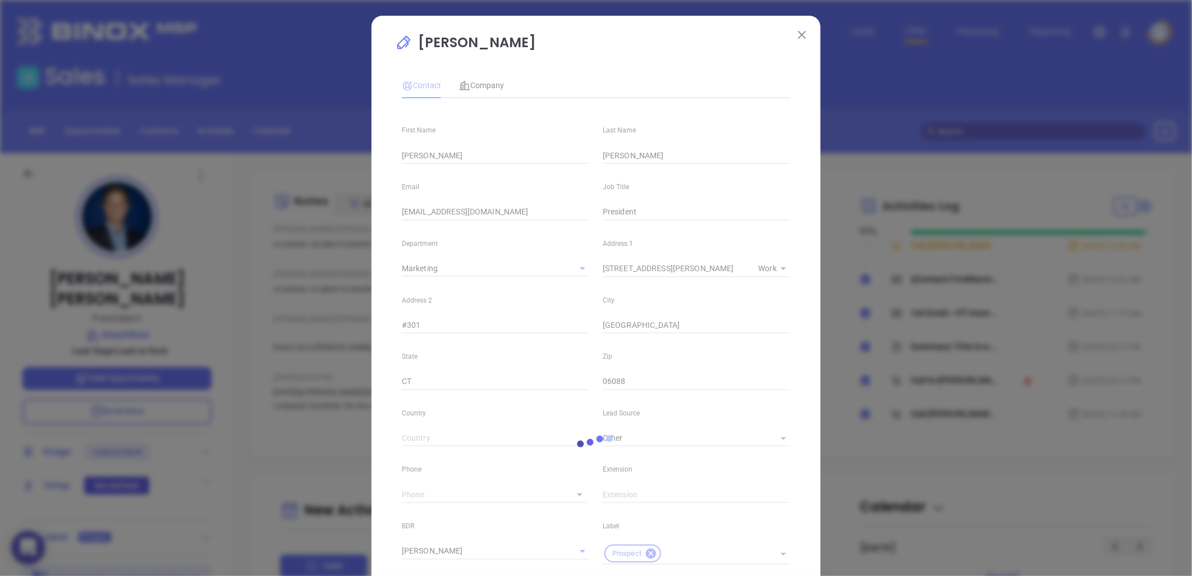
type input "[PHONE_NUMBER]"
type input "1"
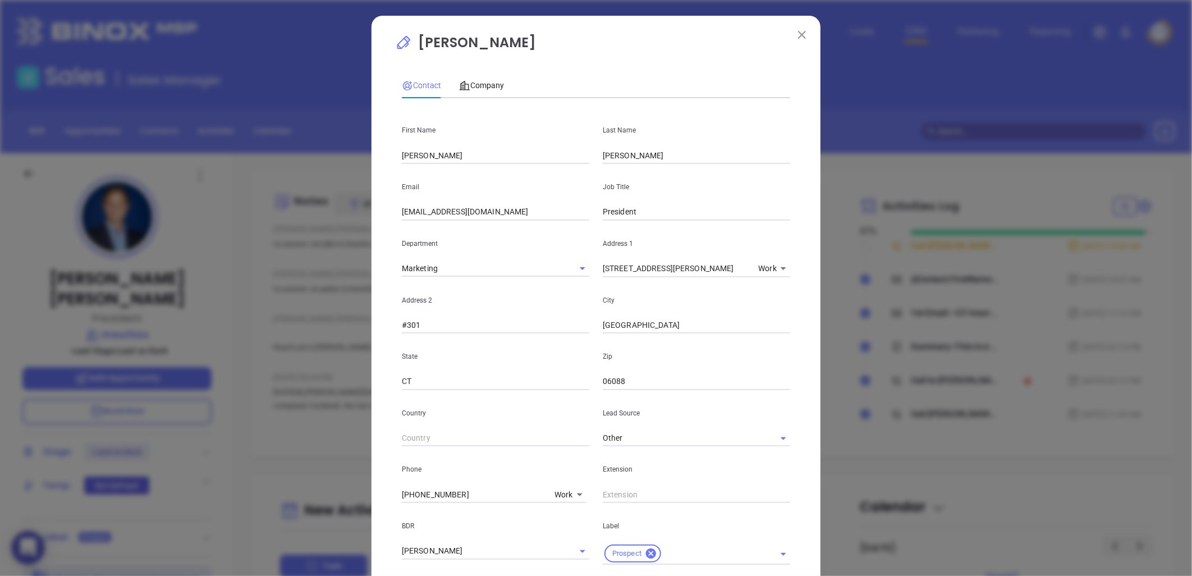
drag, startPoint x: 432, startPoint y: 154, endPoint x: 358, endPoint y: 148, distance: 74.4
click at [358, 148] on div "[PERSON_NAME] Contact Company First Name [PERSON_NAME] Last Name [PERSON_NAME] …" at bounding box center [596, 288] width 1192 height 576
type input "[PERSON_NAME]"
drag, startPoint x: 427, startPoint y: 214, endPoint x: 381, endPoint y: 205, distance: 47.4
click at [381, 205] on div "[PERSON_NAME] Contact Company First Name [PERSON_NAME] Last Name [PERSON_NAME] …" at bounding box center [596, 433] width 449 height 835
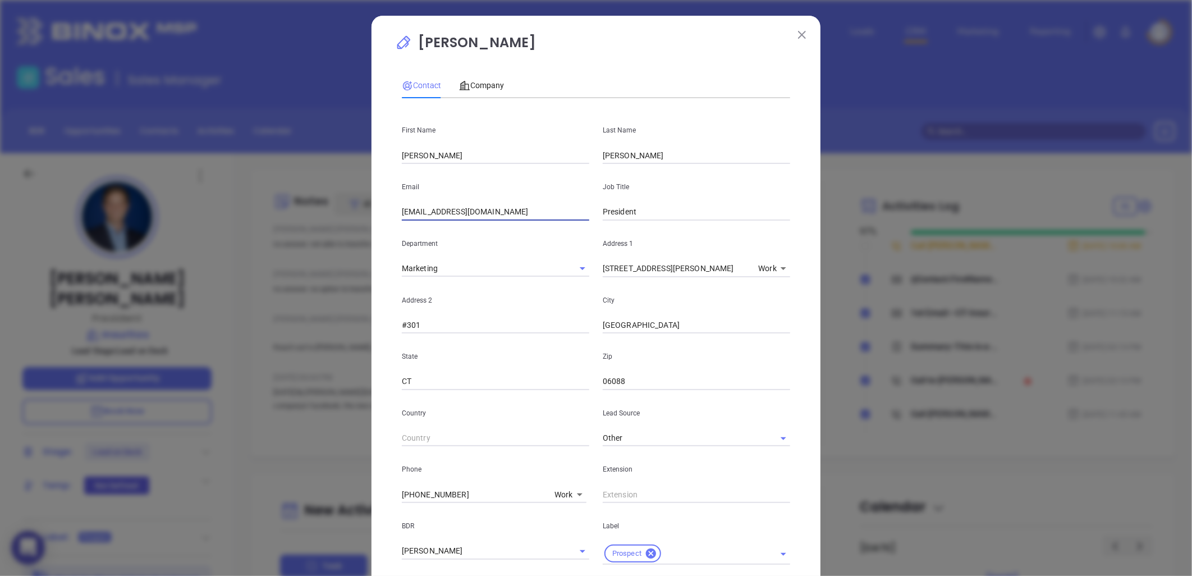
click at [402, 212] on input "[EMAIL_ADDRESS][DOMAIN_NAME]" at bounding box center [495, 212] width 187 height 17
drag, startPoint x: 484, startPoint y: 214, endPoint x: 265, endPoint y: 188, distance: 221.1
click at [265, 188] on div "[PERSON_NAME] Contact Company First Name [PERSON_NAME] Last Name [PERSON_NAME] …" at bounding box center [596, 288] width 1192 height 576
type input "[EMAIL_ADDRESS][DOMAIN_NAME]"
drag, startPoint x: 644, startPoint y: 216, endPoint x: 533, endPoint y: 198, distance: 112.7
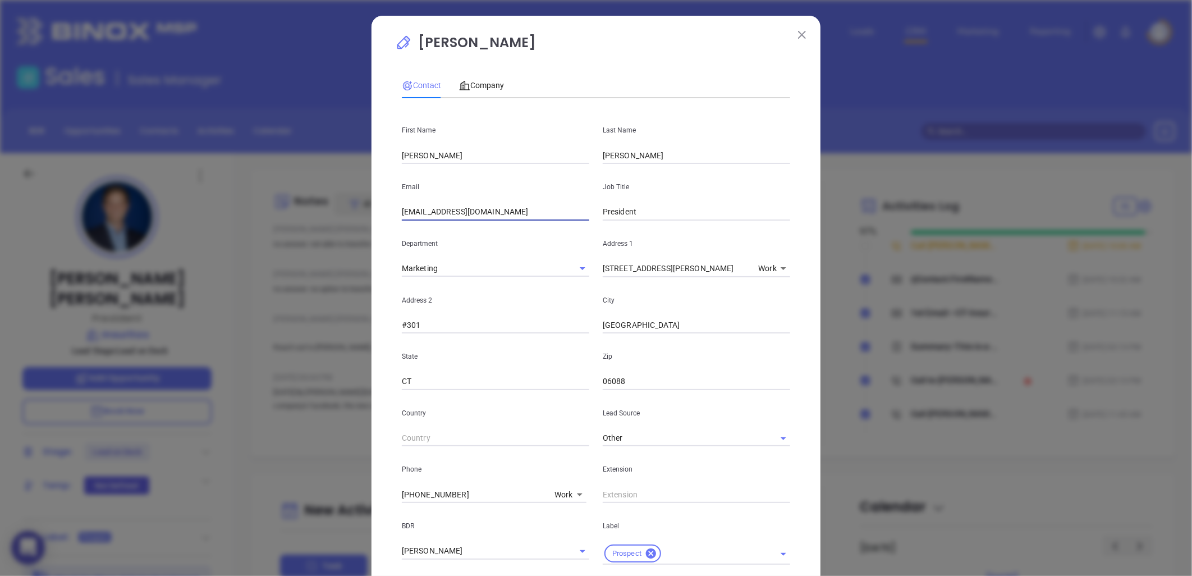
click at [533, 198] on div "Email [EMAIL_ADDRESS][DOMAIN_NAME] Job Title President" at bounding box center [596, 192] width 402 height 57
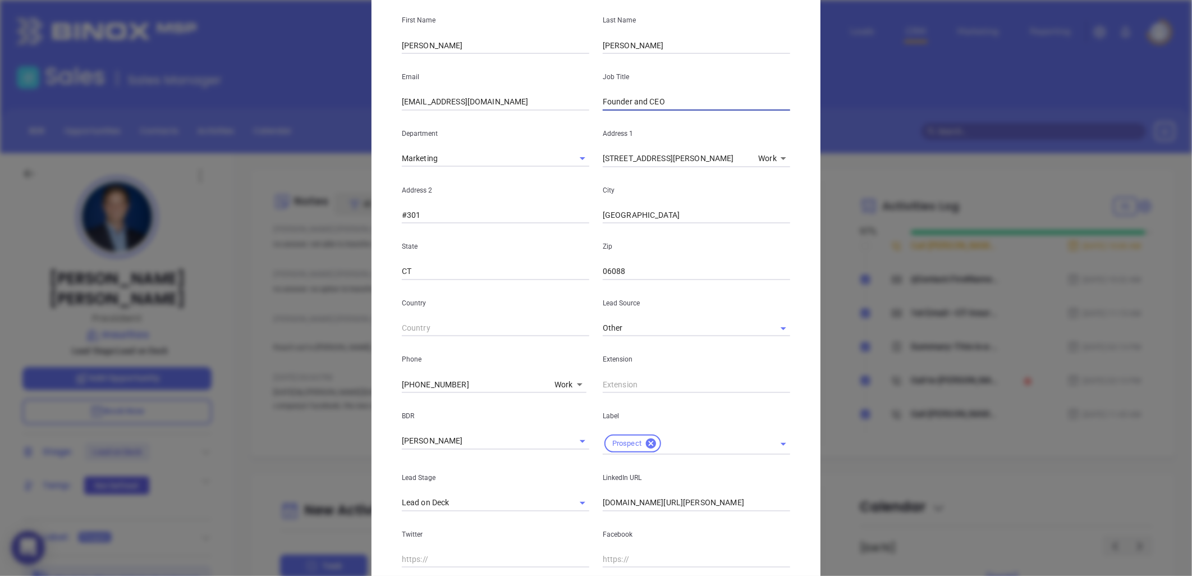
scroll to position [249, 0]
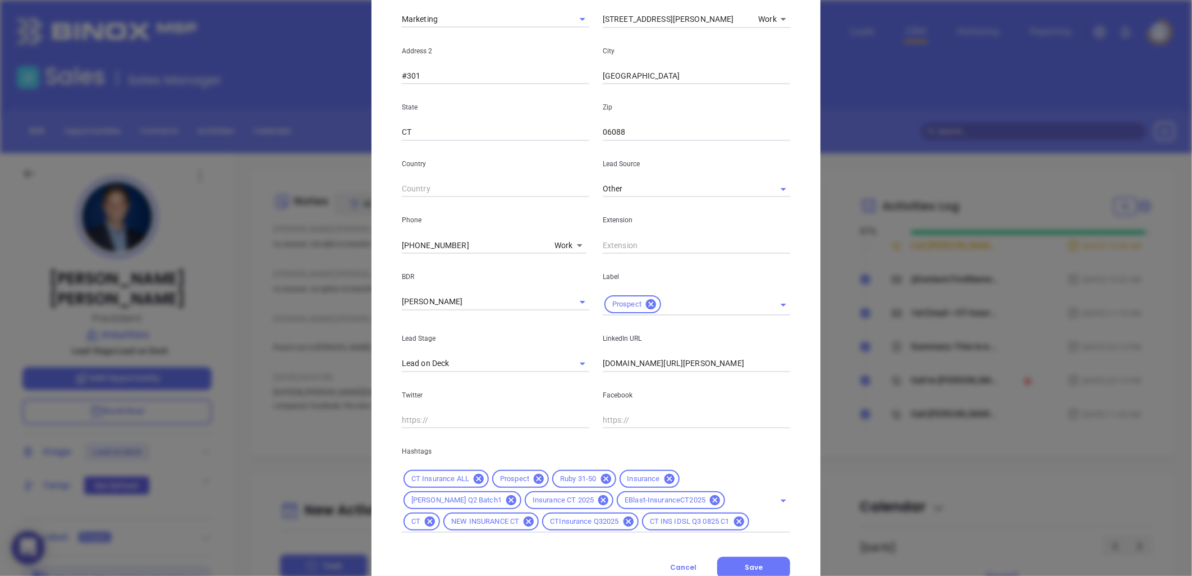
type input "Founder and CEO"
click at [654, 365] on input "www.linkedin.com/in/matt-chesky-3830b829" at bounding box center [696, 363] width 187 height 17
paste input "linkedin.com/in/jcchesky"
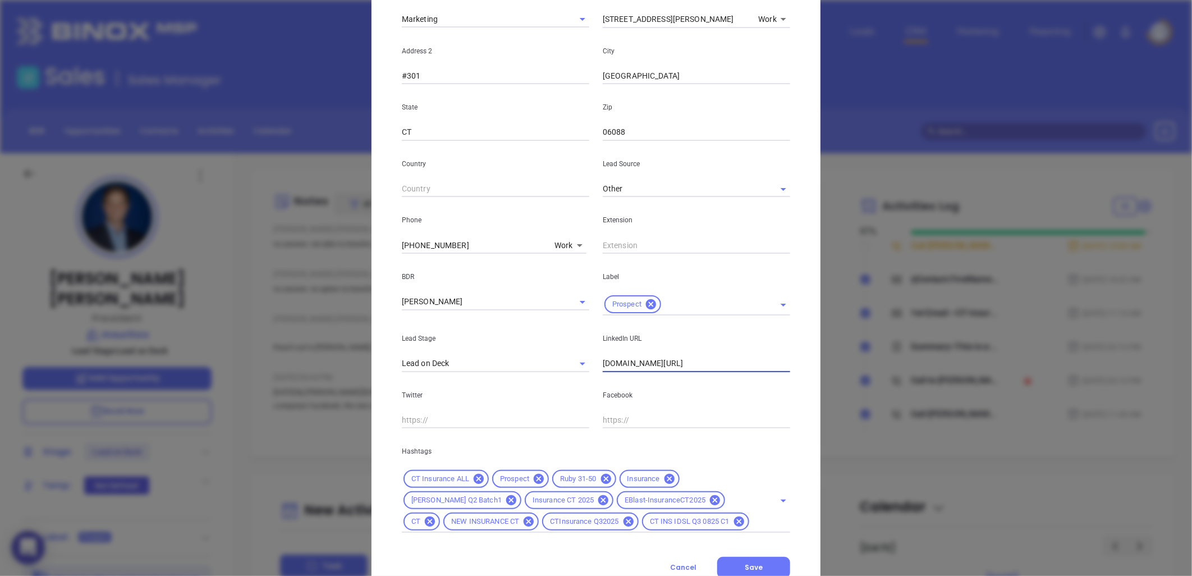
type input "www.linkedin.com/in/jcchesky"
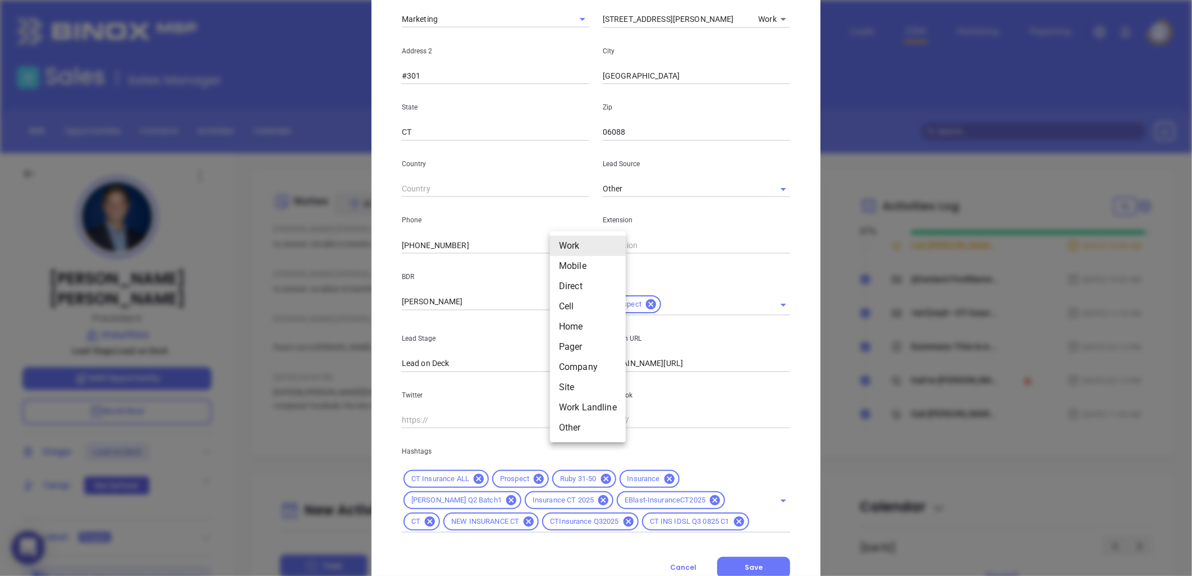
click at [561, 241] on body "0 Leads CRM Marketing Reporting Financial Leads Leads Sales Sales Manager BDR O…" at bounding box center [596, 288] width 1192 height 576
click at [571, 264] on li "Mobile" at bounding box center [588, 266] width 76 height 20
type input "2"
drag, startPoint x: 554, startPoint y: 246, endPoint x: 568, endPoint y: 290, distance: 46.0
click at [556, 247] on body "0 Leads CRM Marketing Reporting Financial Leads Leads Sales Sales Manager BDR O…" at bounding box center [596, 288] width 1192 height 576
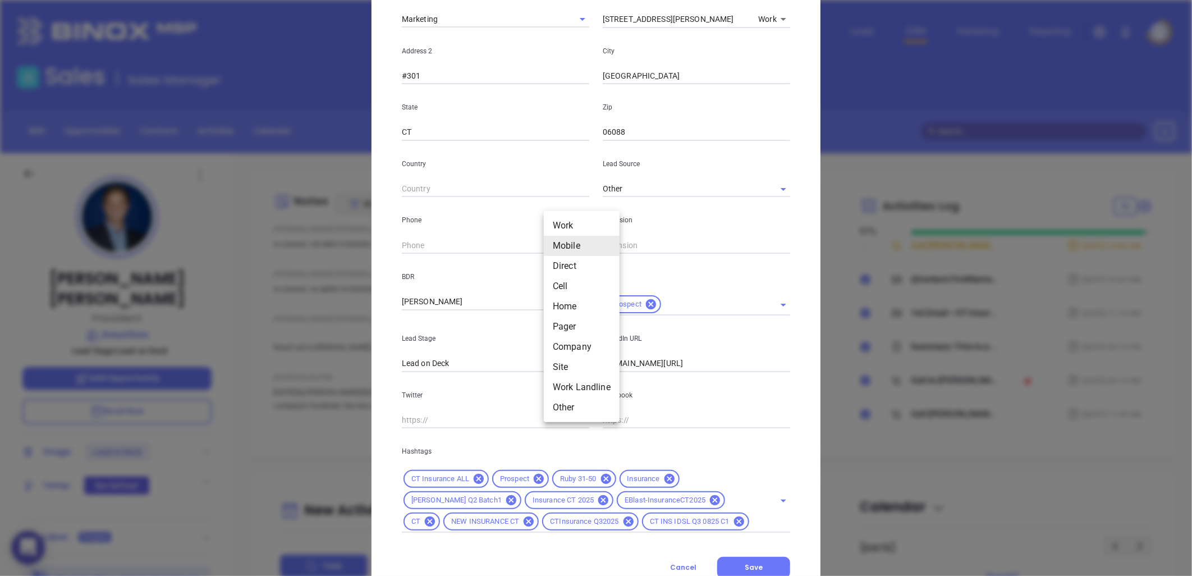
click at [564, 273] on li "Direct" at bounding box center [582, 266] width 76 height 20
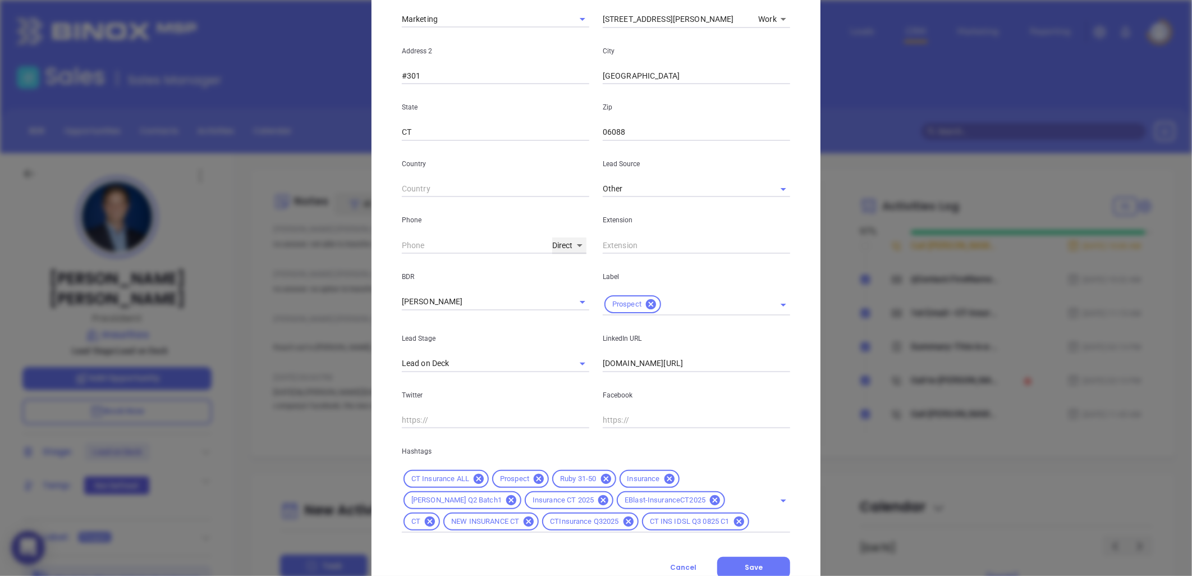
type input "(860) 653-1100"
type input "3"
drag, startPoint x: 457, startPoint y: 245, endPoint x: 350, endPoint y: 239, distance: 107.4
click at [313, 228] on div "Matt Chesky Contact Company First Name Jeff Last Name Chesky Email jchesky@insu…" at bounding box center [596, 288] width 1192 height 576
type input "( ) -"
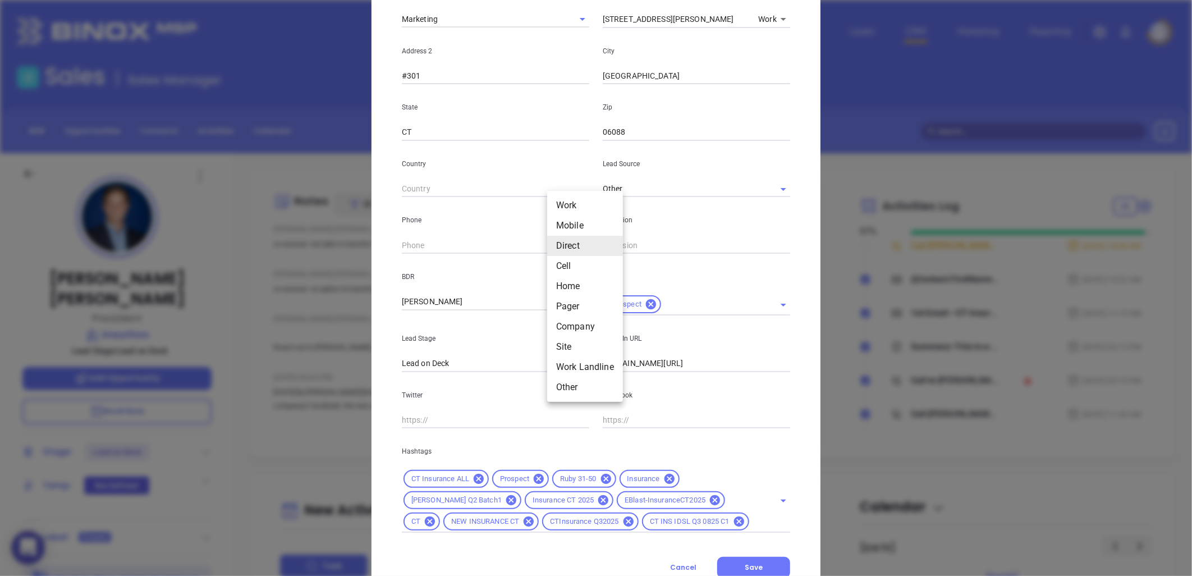
click at [554, 243] on body "0 Leads CRM Marketing Reporting Financial Leads Leads Sales Sales Manager BDR O…" at bounding box center [596, 288] width 1192 height 576
click at [568, 198] on li "Work" at bounding box center [585, 205] width 76 height 20
type input "(855) 350-1100"
type input "1"
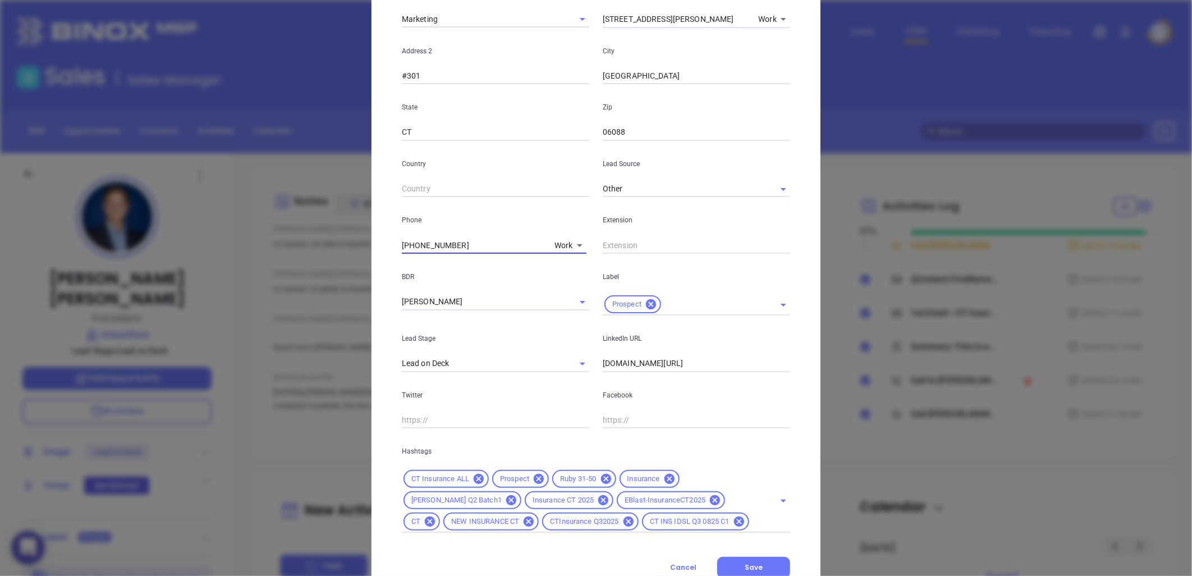
drag, startPoint x: 429, startPoint y: 240, endPoint x: 382, endPoint y: 237, distance: 47.2
click at [315, 228] on div "Matt Chesky Contact Company First Name Jeff Last Name Chesky Email jchesky@insu…" at bounding box center [596, 288] width 1192 height 576
paste input ") -"
type input "( ) -"
paste input "860) 653-1182"
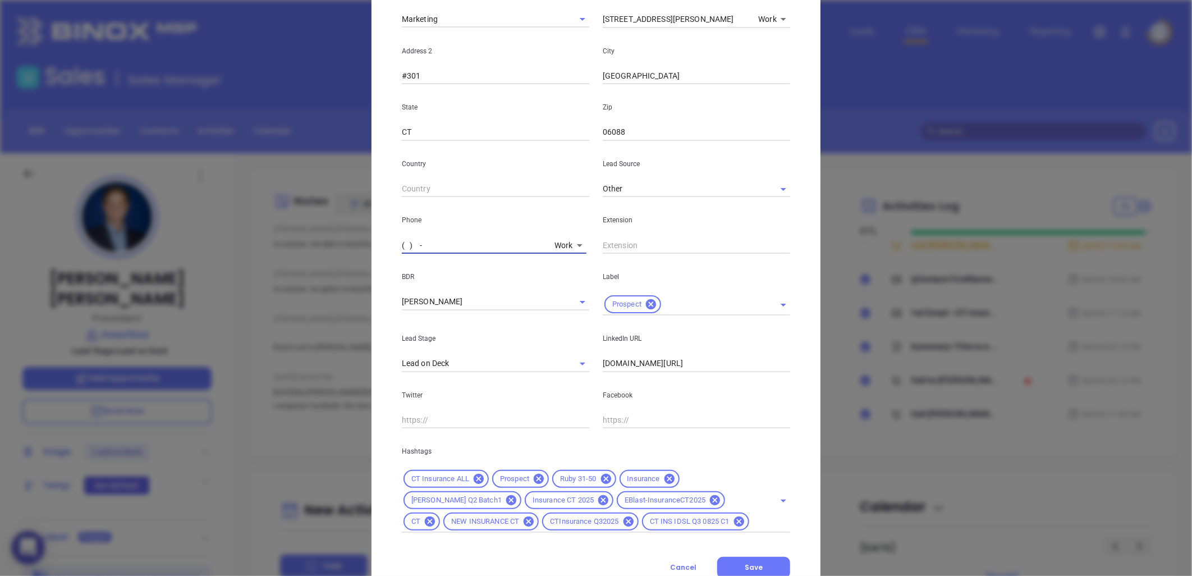
type input "(860) 653-1182"
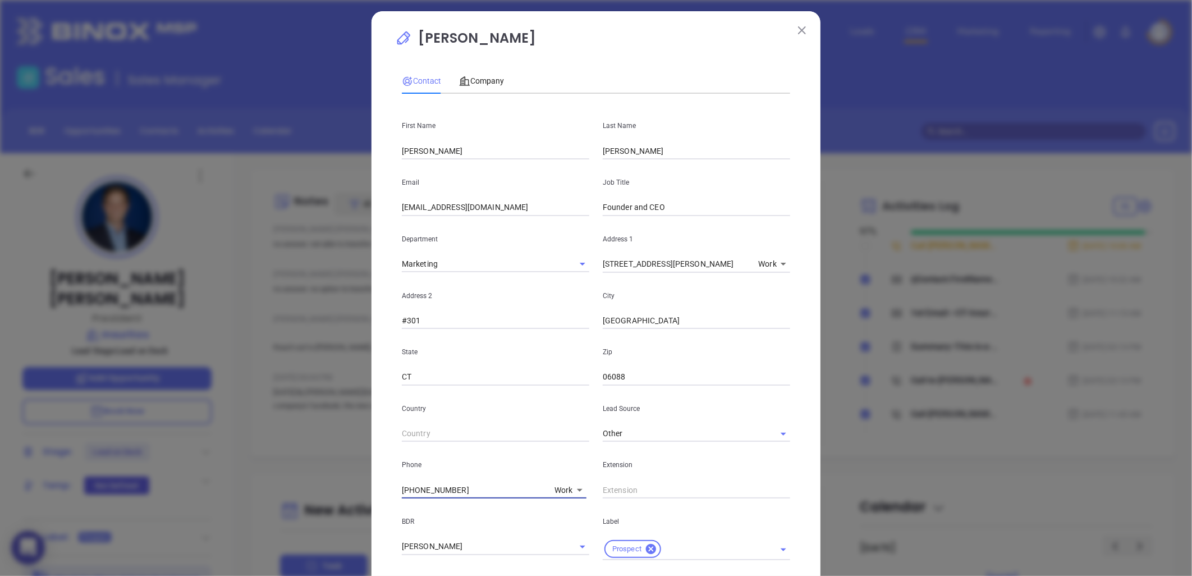
scroll to position [0, 0]
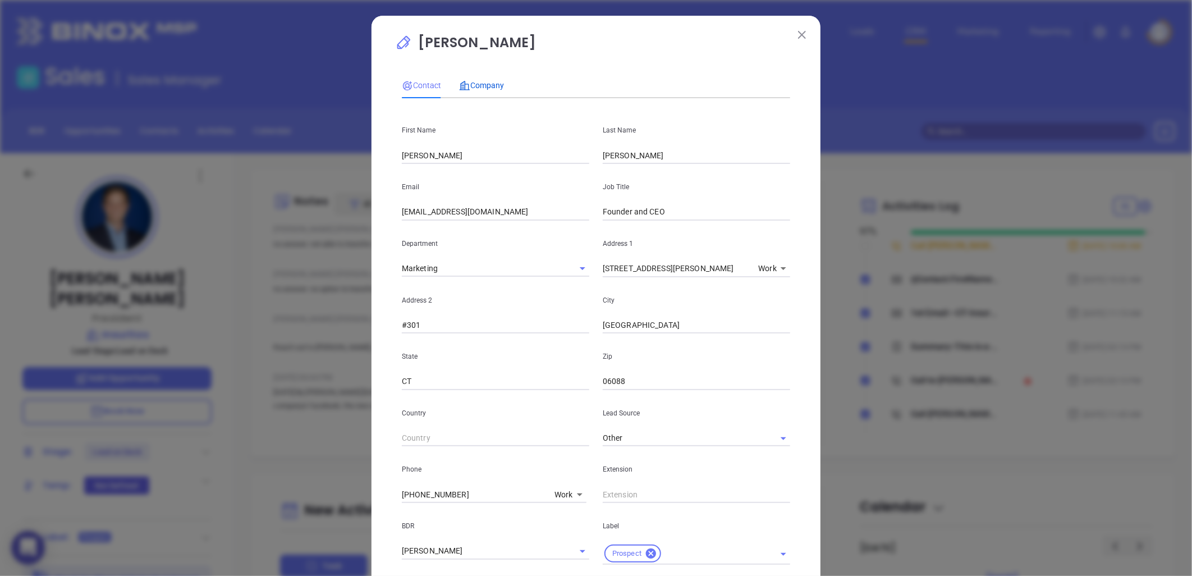
click at [481, 82] on span "Company" at bounding box center [481, 85] width 45 height 9
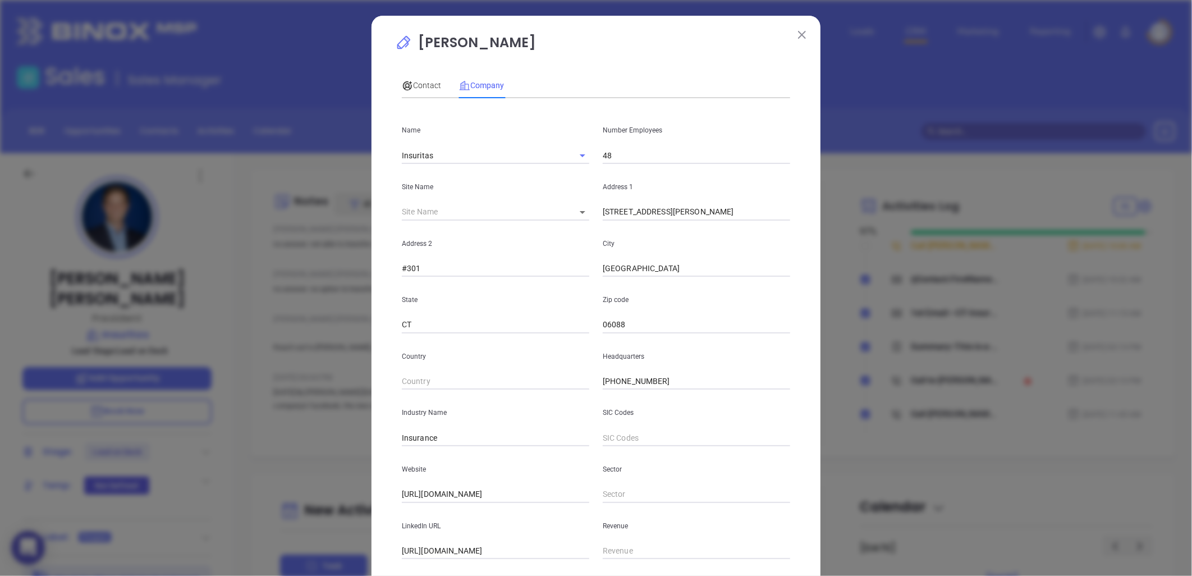
click at [543, 369] on div "Country Headquarters (855) 350-1100" at bounding box center [596, 361] width 402 height 57
paste input "60) 653-1182"
type input "(860) 653-1182"
drag, startPoint x: 420, startPoint y: 80, endPoint x: 427, endPoint y: 83, distance: 7.3
click at [421, 81] on span "Contact" at bounding box center [421, 85] width 39 height 9
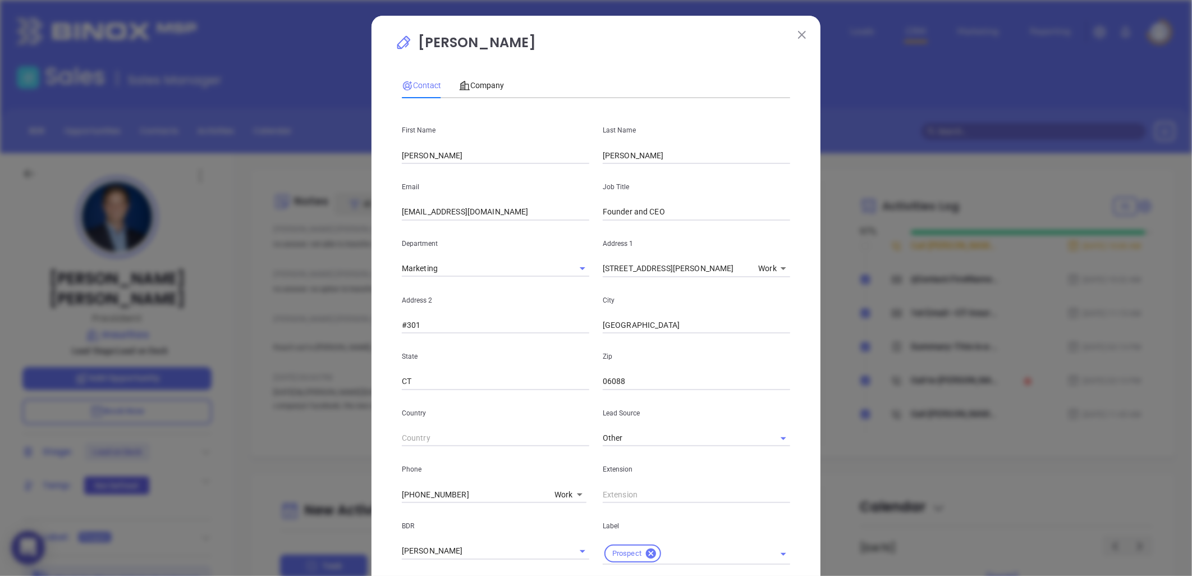
click at [638, 47] on div "Matt Chesky Contact Company First Name Jeff Last Name Chesky Email jchesky@insu…" at bounding box center [596, 430] width 402 height 795
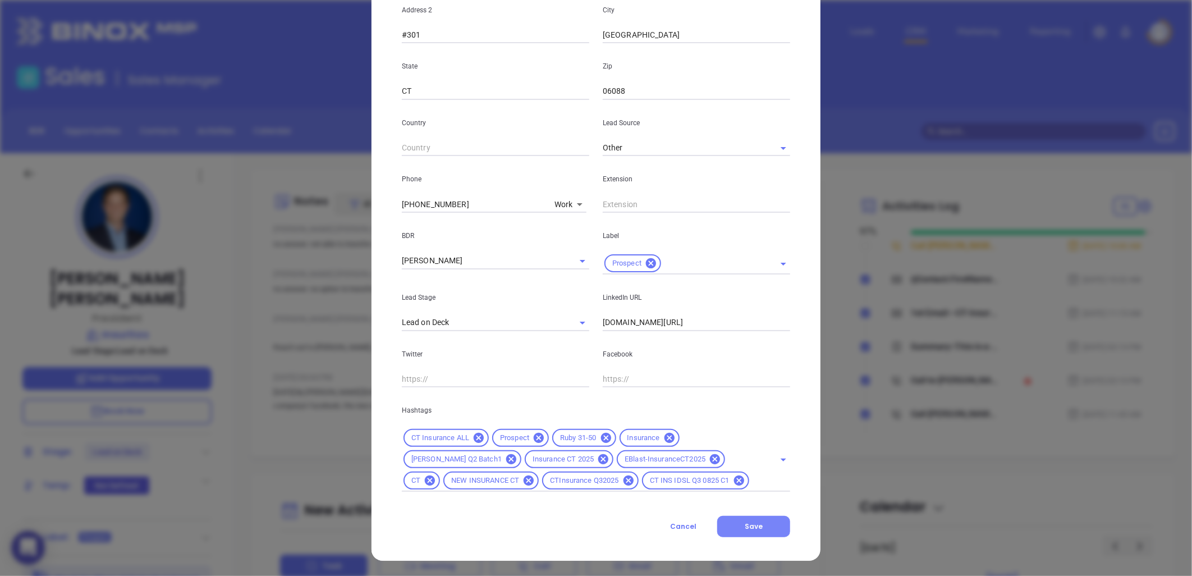
click at [758, 520] on button "Save" at bounding box center [753, 526] width 73 height 21
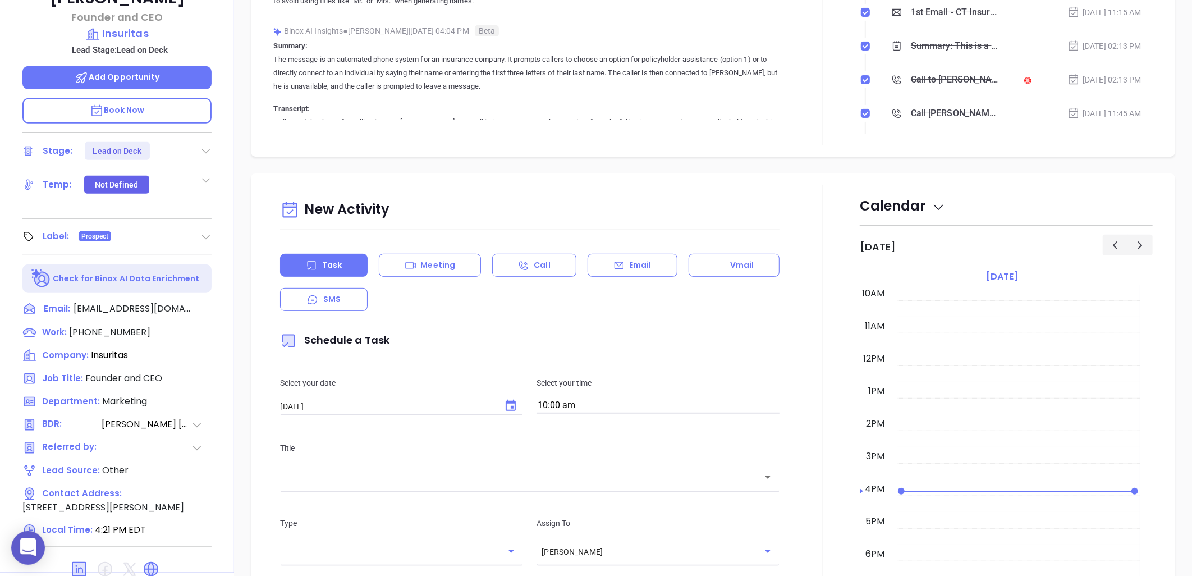
scroll to position [312, 0]
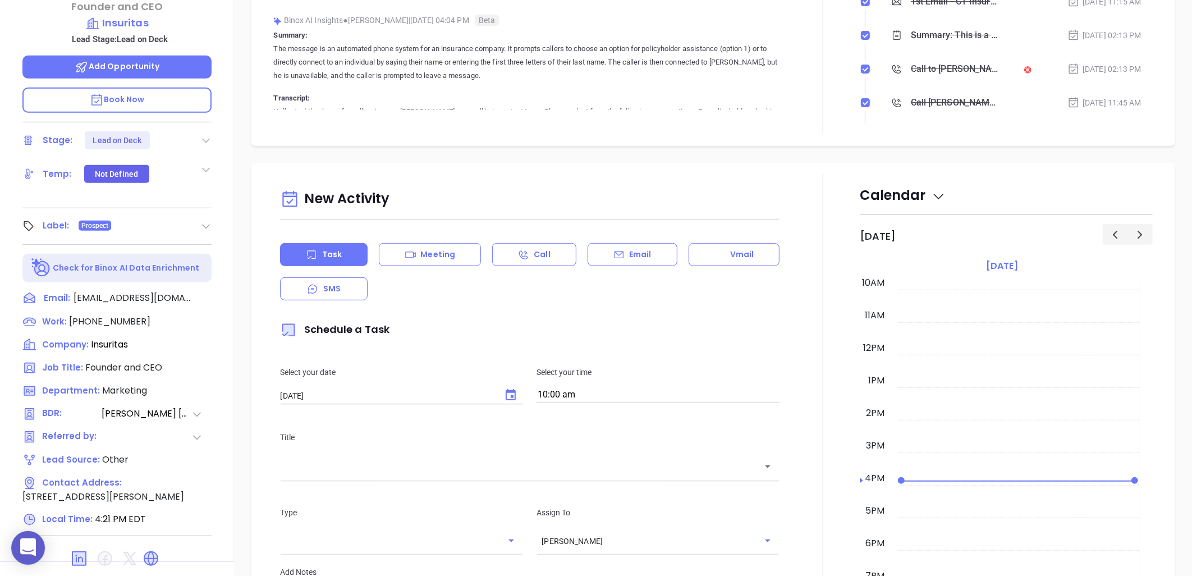
click at [81, 551] on icon at bounding box center [79, 558] width 15 height 15
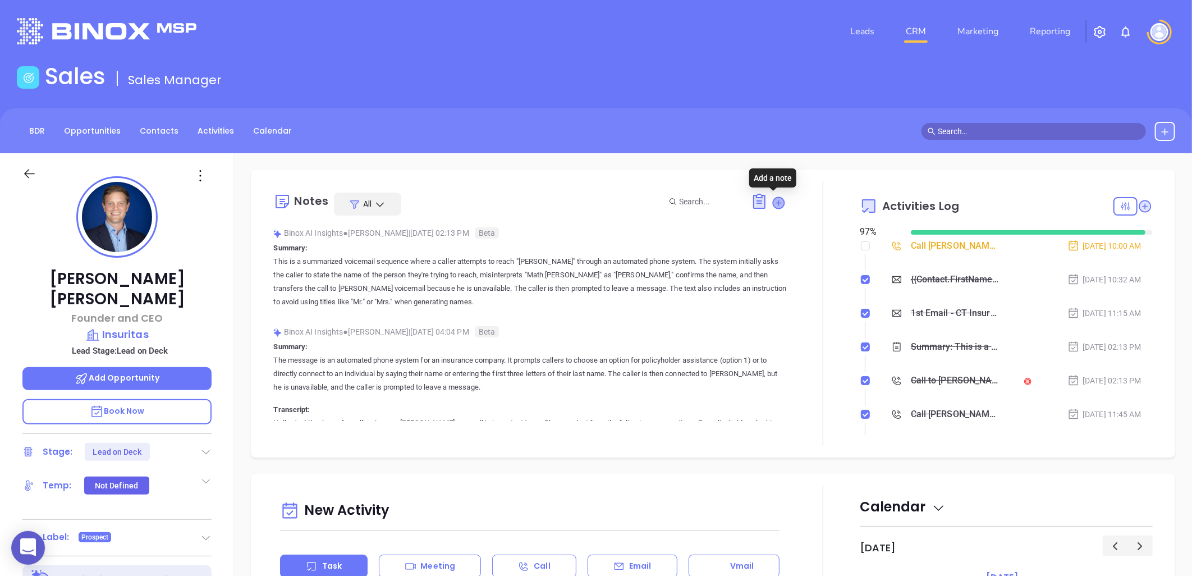
click at [774, 201] on icon at bounding box center [779, 202] width 11 height 11
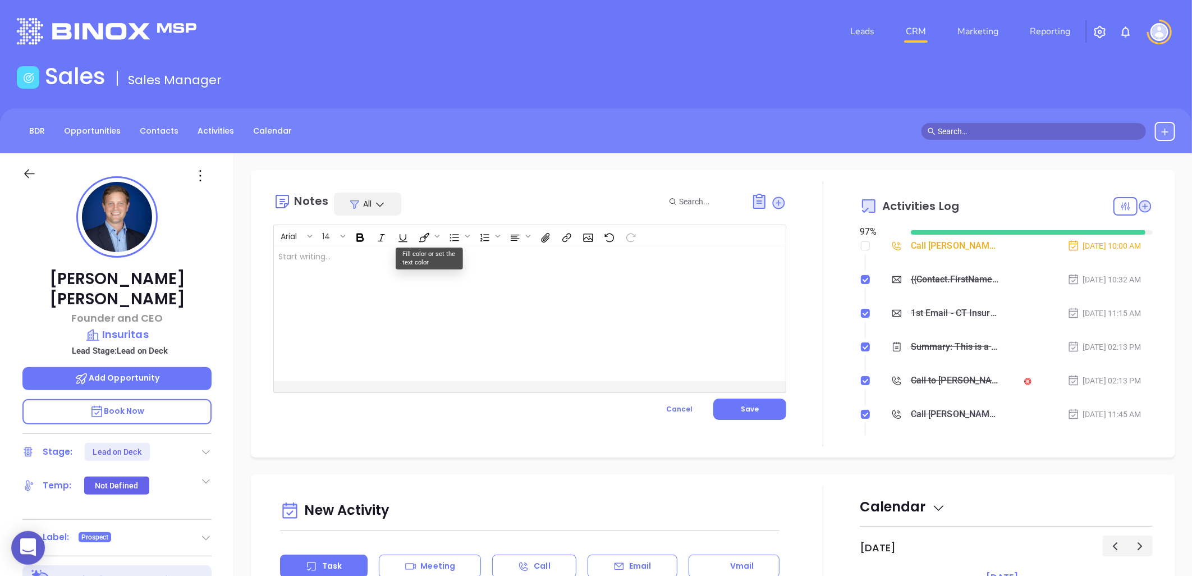
click at [370, 259] on div at bounding box center [512, 313] width 476 height 135
click at [751, 407] on span "Save" at bounding box center [750, 409] width 18 height 10
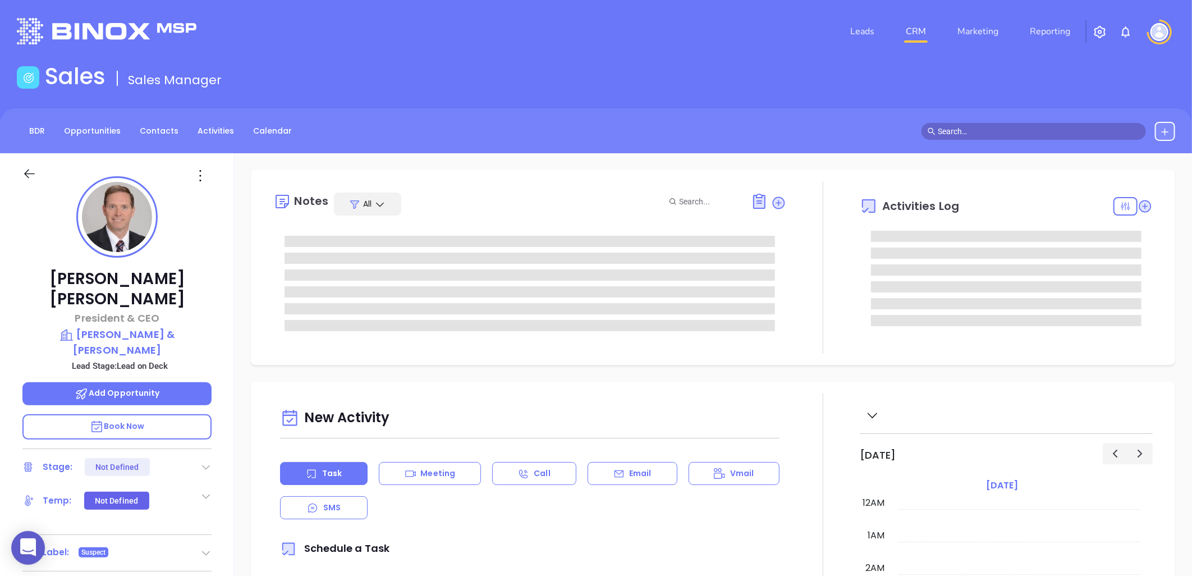
type input "[DATE]"
type input "[PERSON_NAME]"
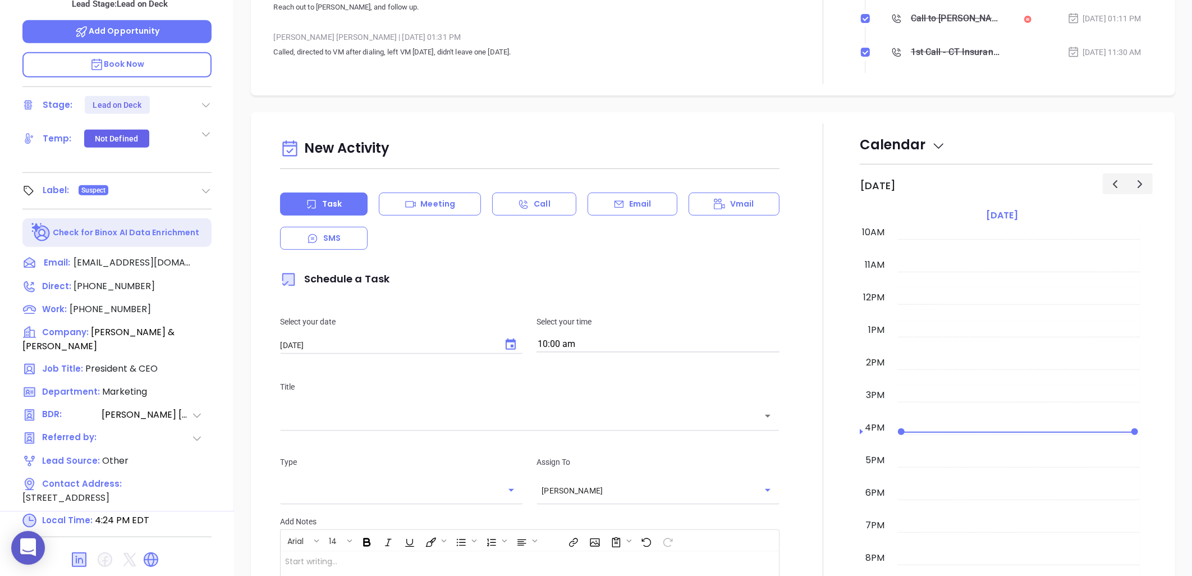
scroll to position [363, 0]
click at [149, 550] on icon at bounding box center [151, 559] width 18 height 18
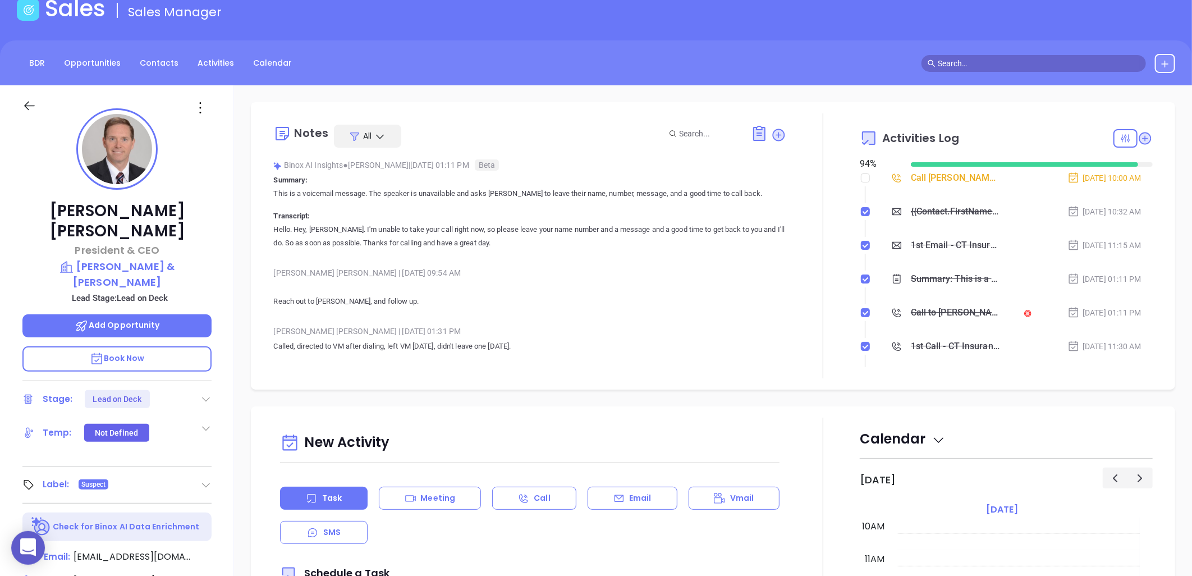
scroll to position [187, 0]
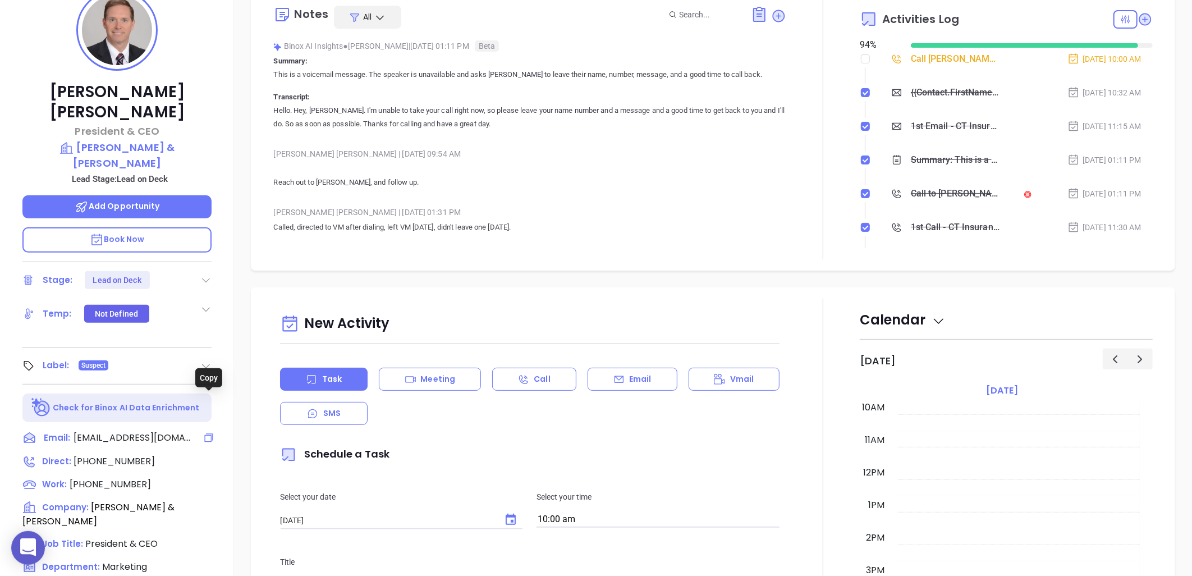
drag, startPoint x: 204, startPoint y: 400, endPoint x: 17, endPoint y: 368, distance: 189.6
click at [205, 434] on icon at bounding box center [209, 438] width 8 height 8
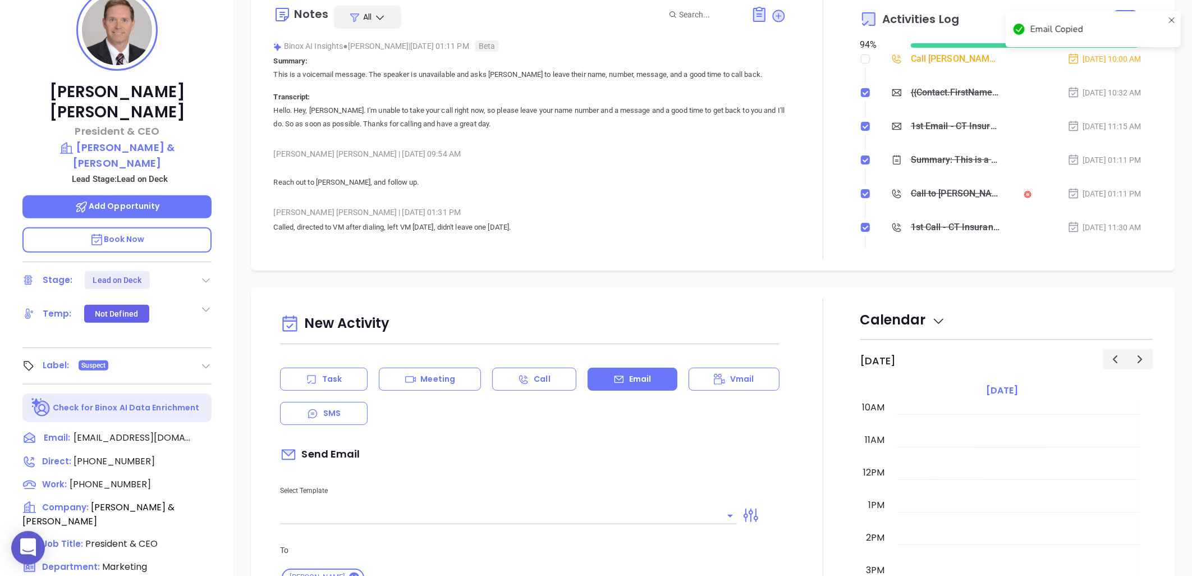
scroll to position [321, 0]
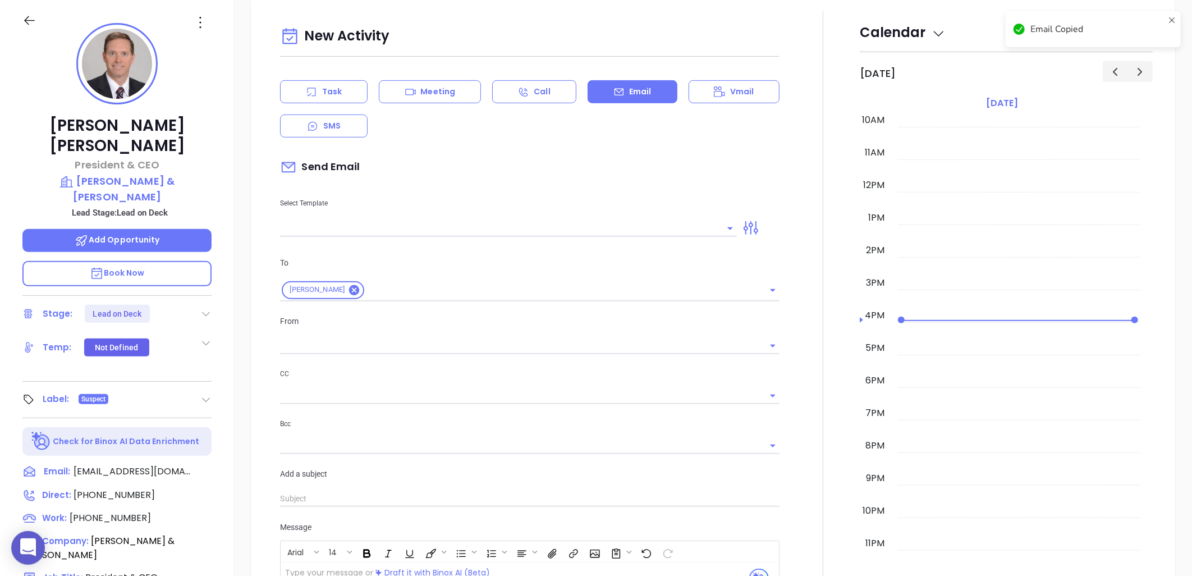
type input "[PERSON_NAME]"
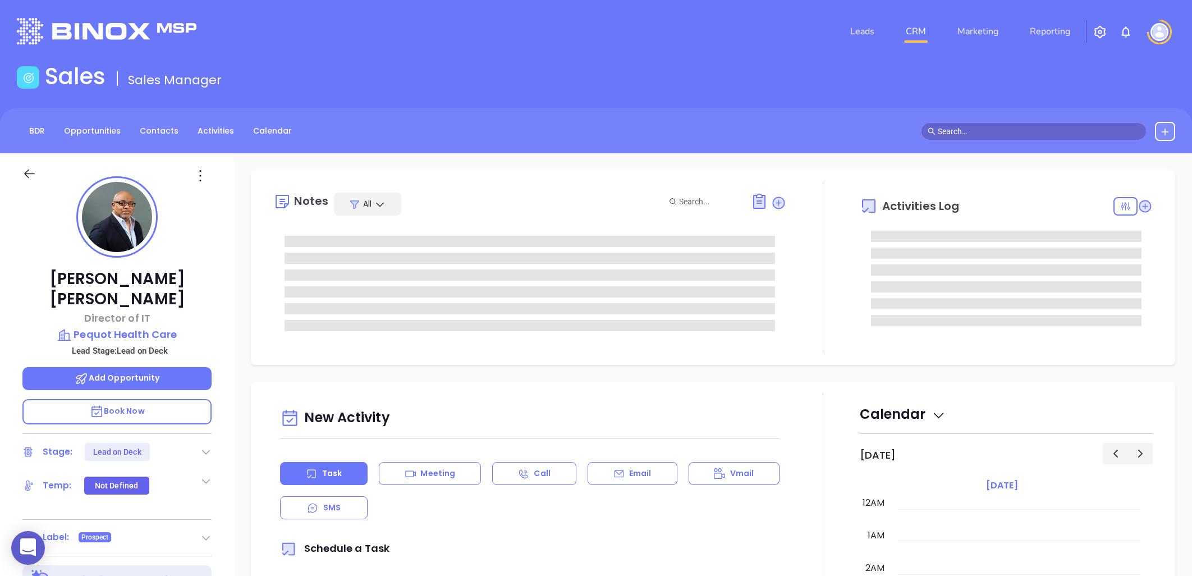
type input "[PERSON_NAME]"
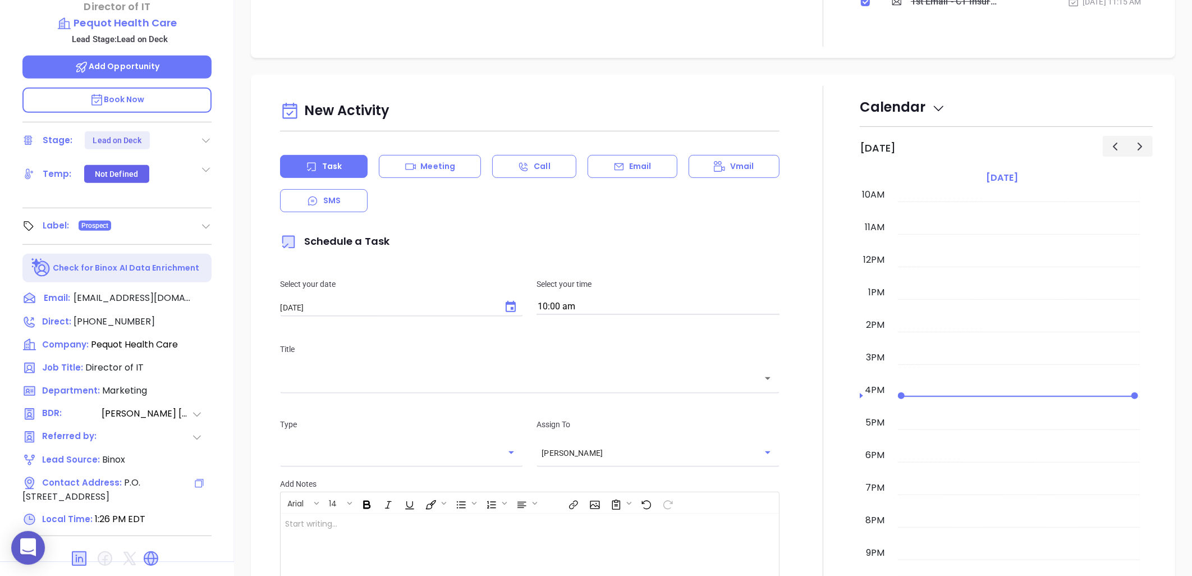
scroll to position [363, 0]
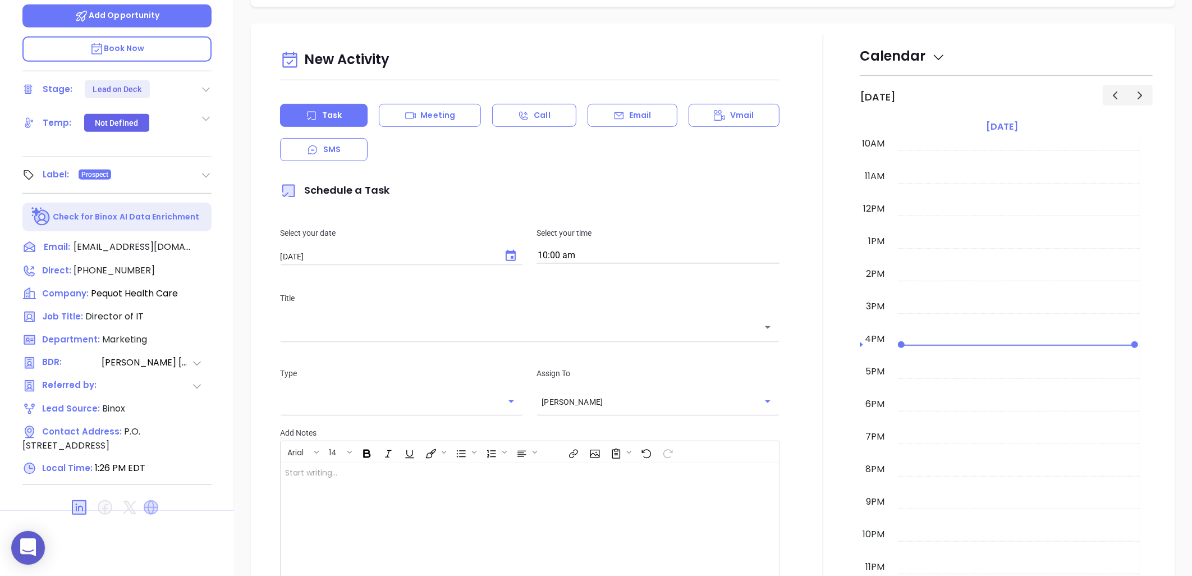
click at [149, 498] on icon at bounding box center [151, 507] width 18 height 18
click at [80, 501] on icon at bounding box center [78, 507] width 13 height 13
click at [208, 240] on icon at bounding box center [208, 246] width 13 height 13
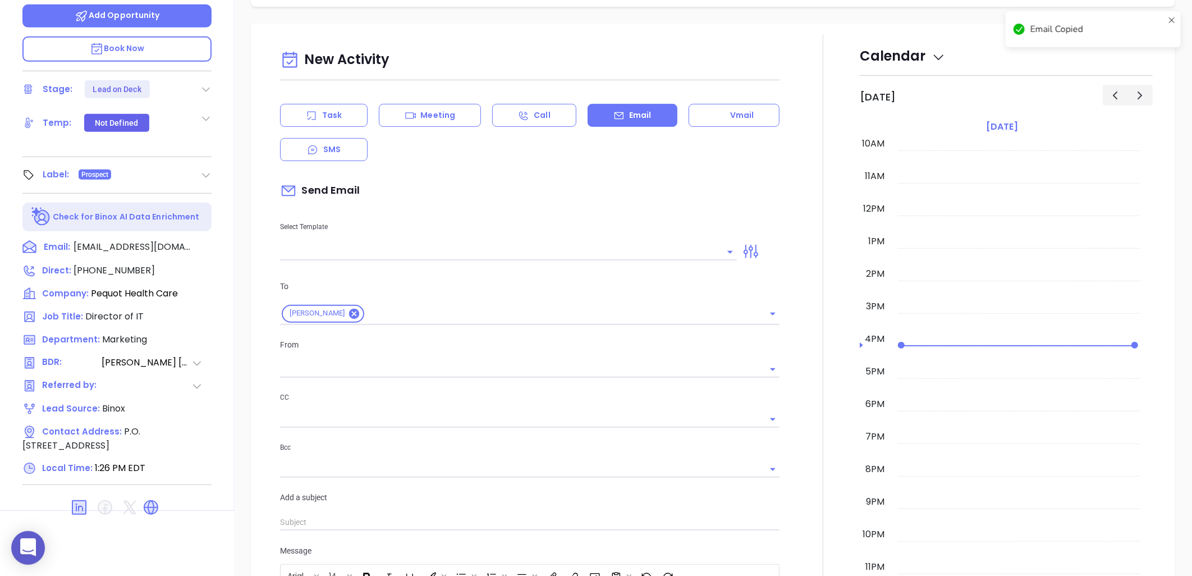
scroll to position [232, 0]
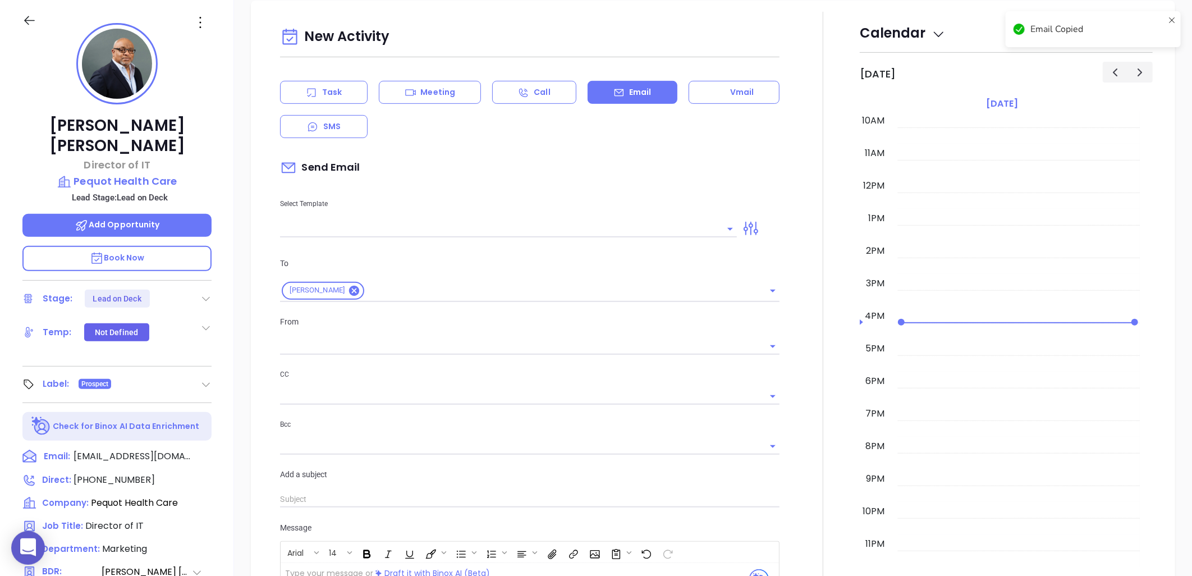
type input "[PERSON_NAME]"
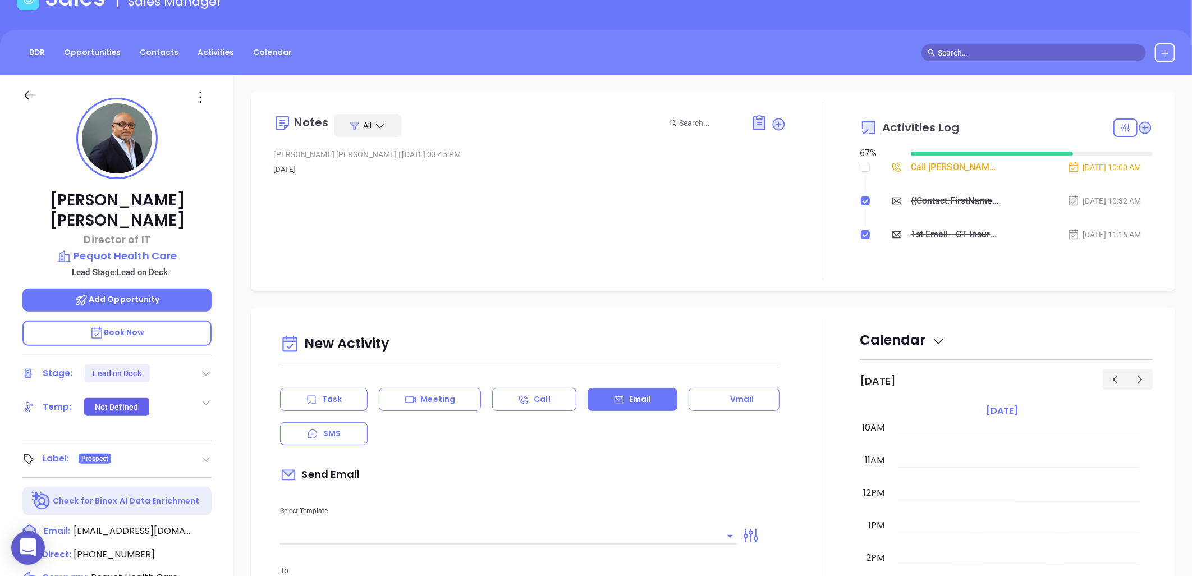
scroll to position [0, 0]
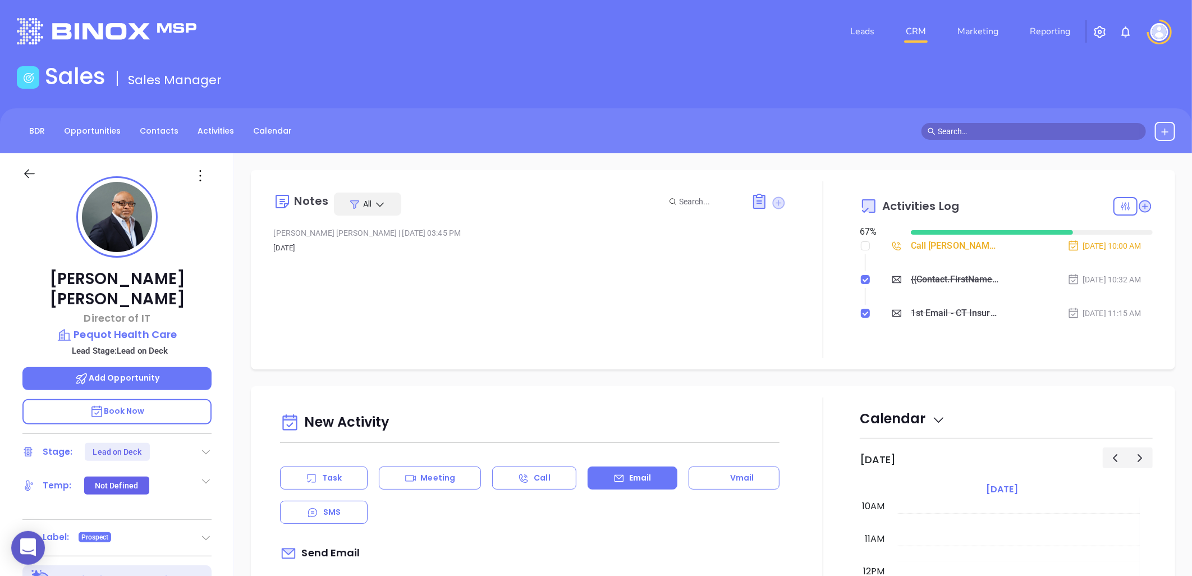
click at [777, 200] on icon at bounding box center [779, 202] width 11 height 11
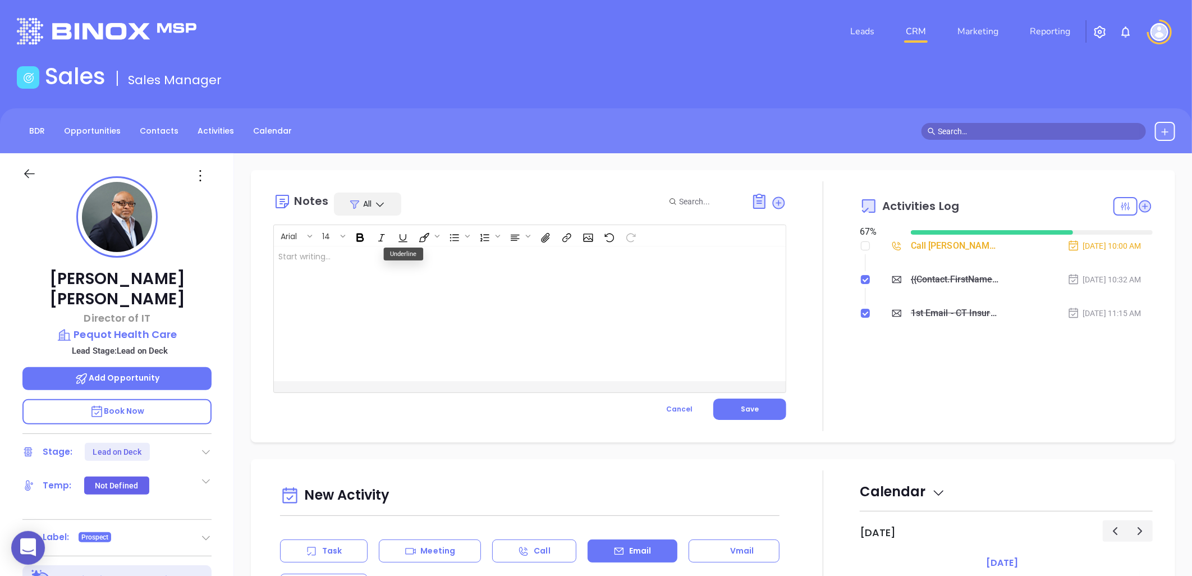
click at [367, 256] on div at bounding box center [512, 313] width 476 height 135
drag, startPoint x: 742, startPoint y: 407, endPoint x: 749, endPoint y: 413, distance: 10.0
click at [742, 408] on span "Save" at bounding box center [750, 409] width 18 height 10
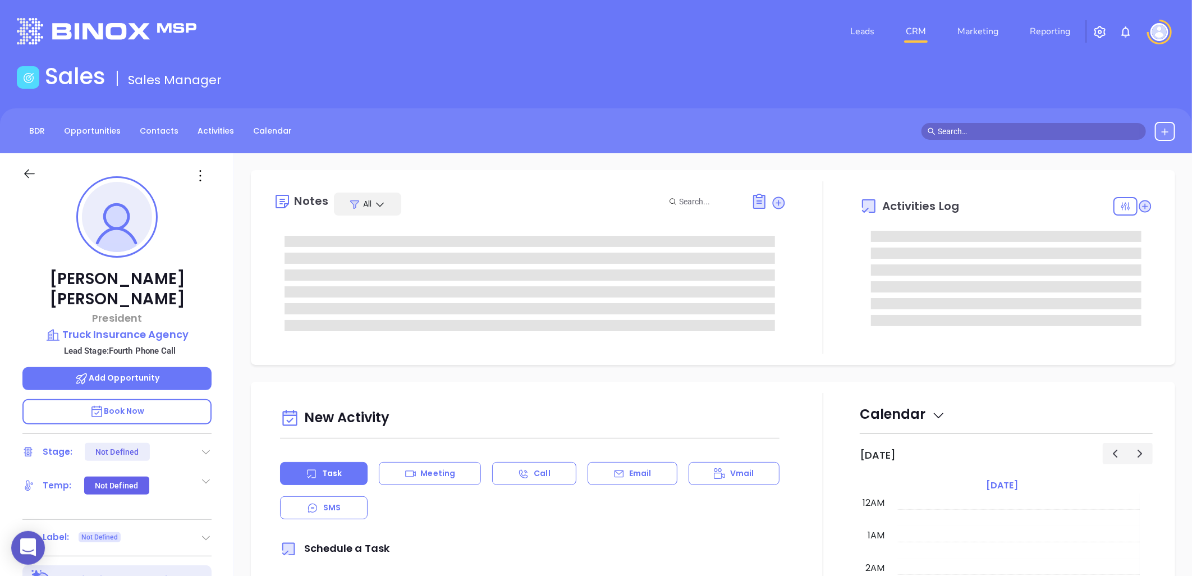
type input "[DATE]"
type input "[PERSON_NAME]"
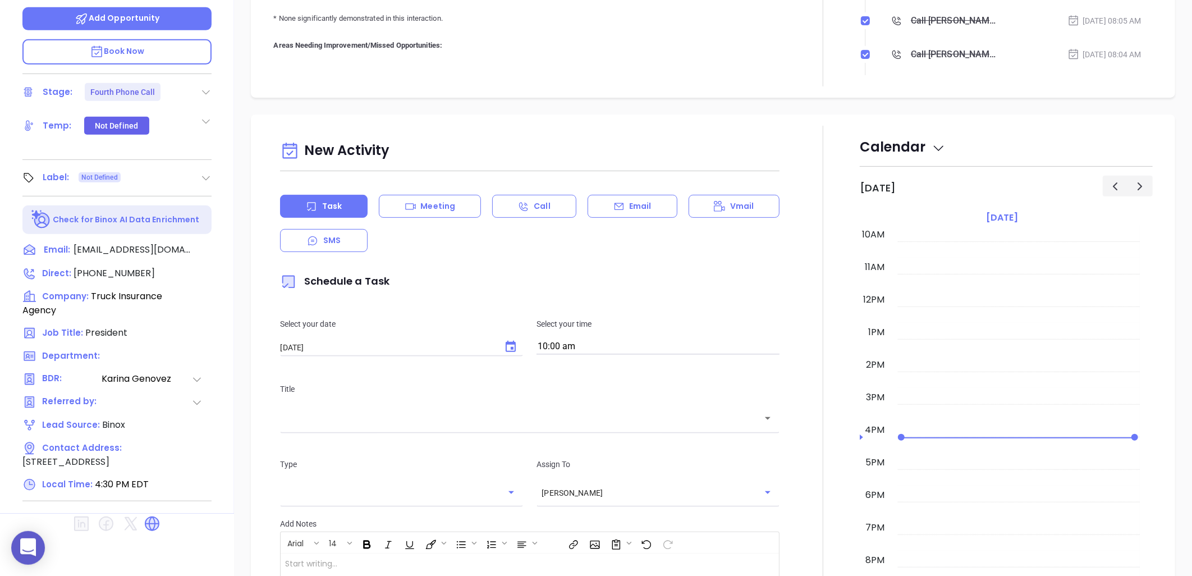
scroll to position [363, 0]
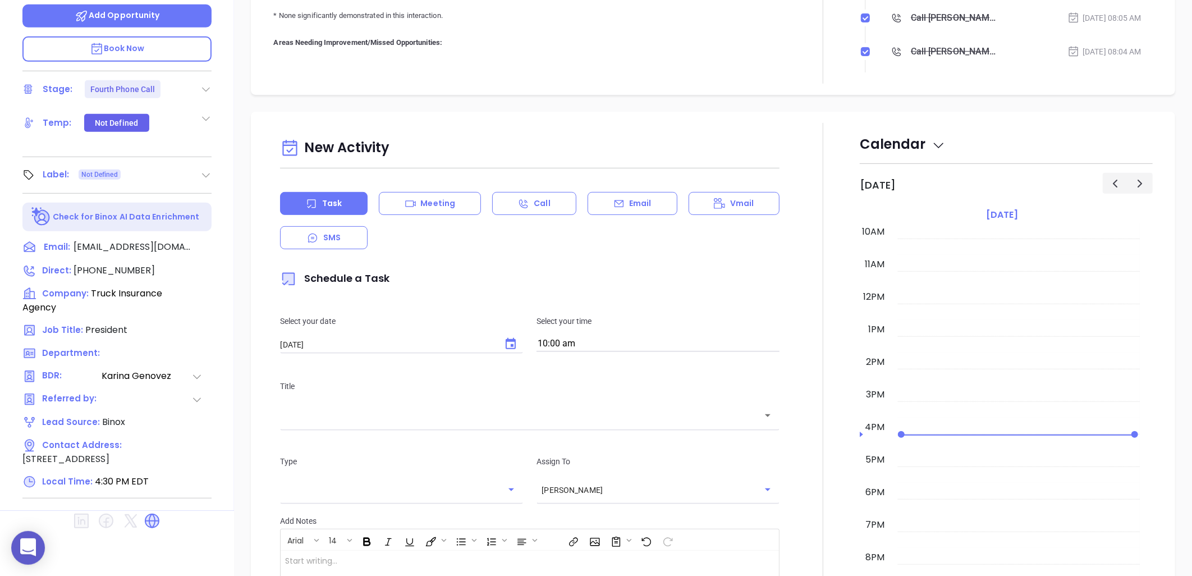
click at [156, 512] on icon at bounding box center [152, 521] width 18 height 18
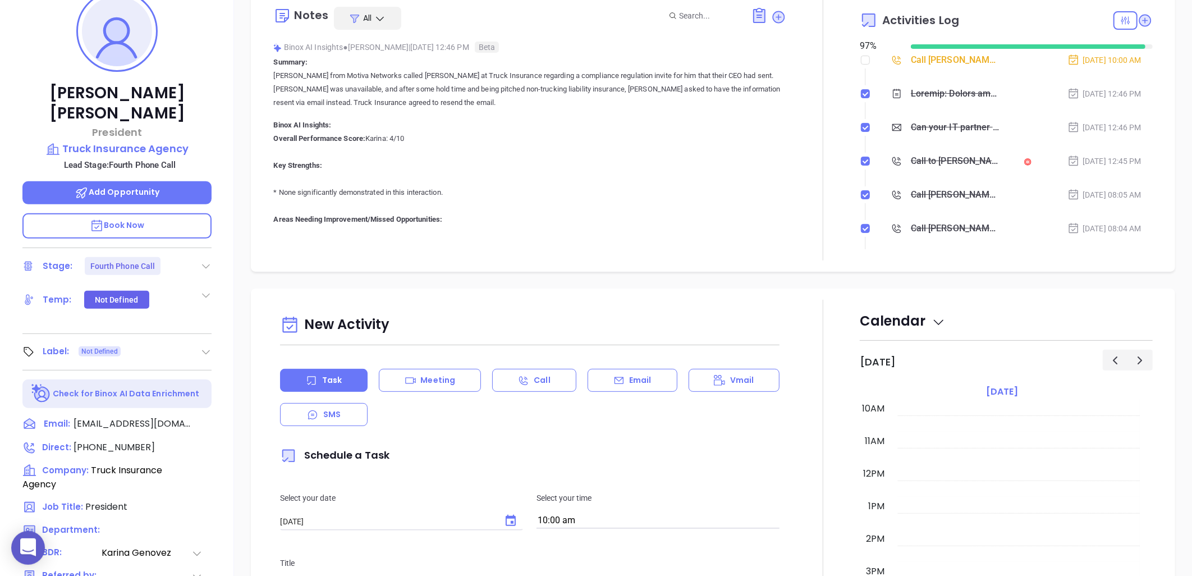
scroll to position [187, 0]
click at [205, 417] on icon at bounding box center [208, 422] width 11 height 11
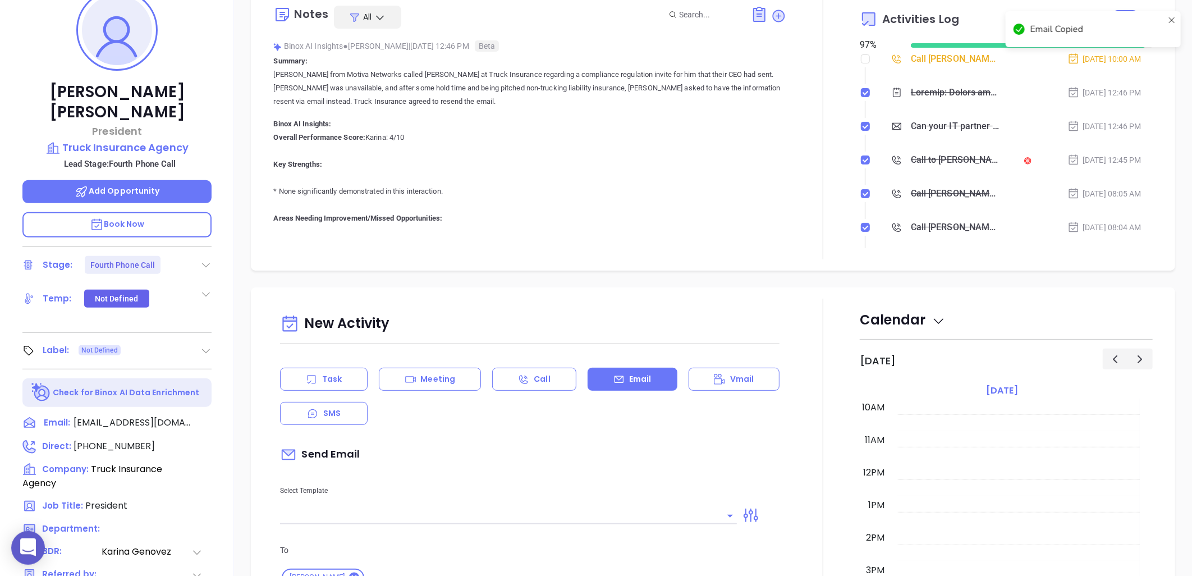
scroll to position [321, 0]
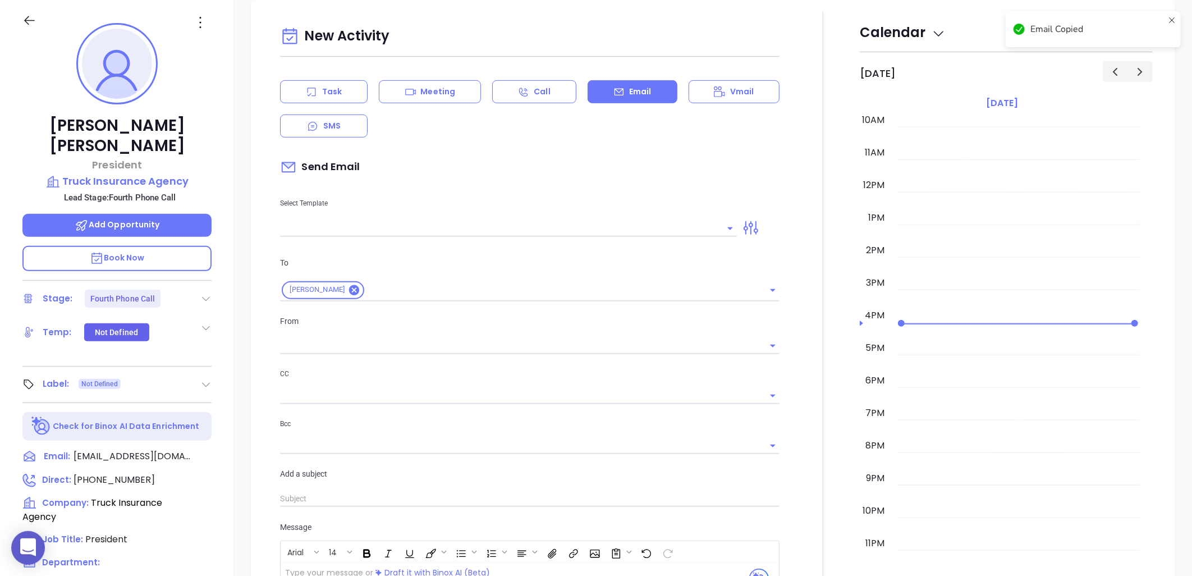
type input "[PERSON_NAME]"
click at [208, 450] on icon at bounding box center [208, 456] width 13 height 13
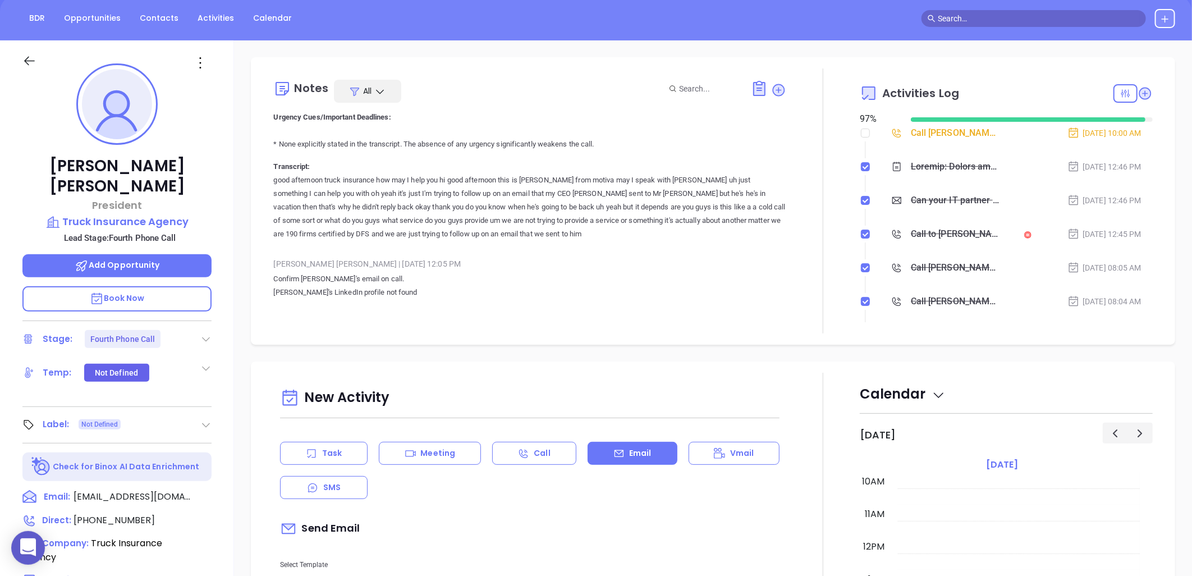
scroll to position [363, 0]
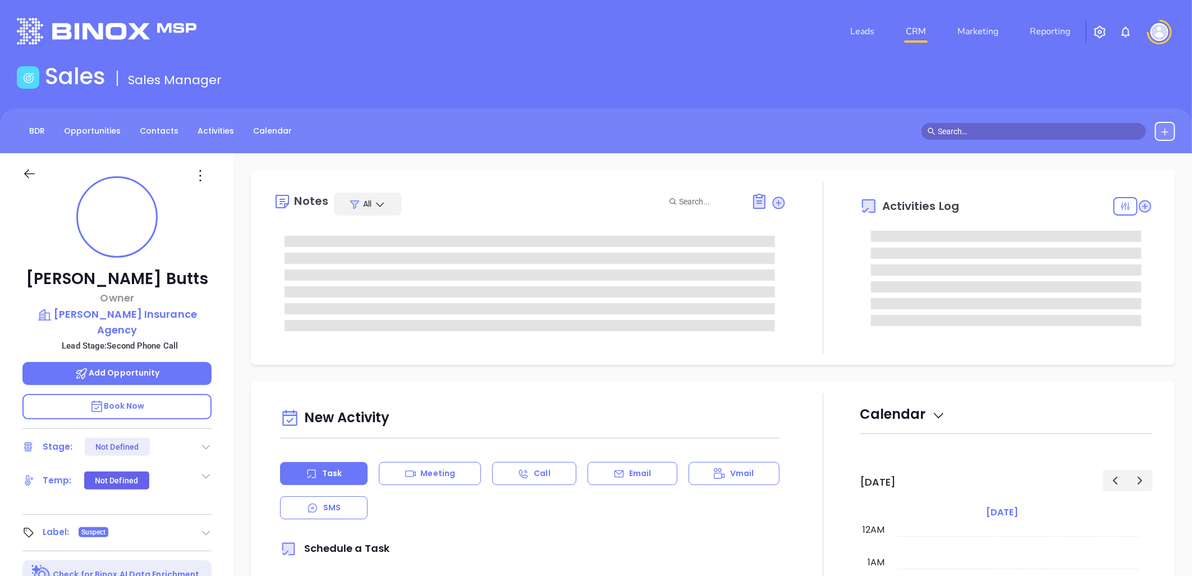
type input "[DATE]"
type input "[PERSON_NAME]"
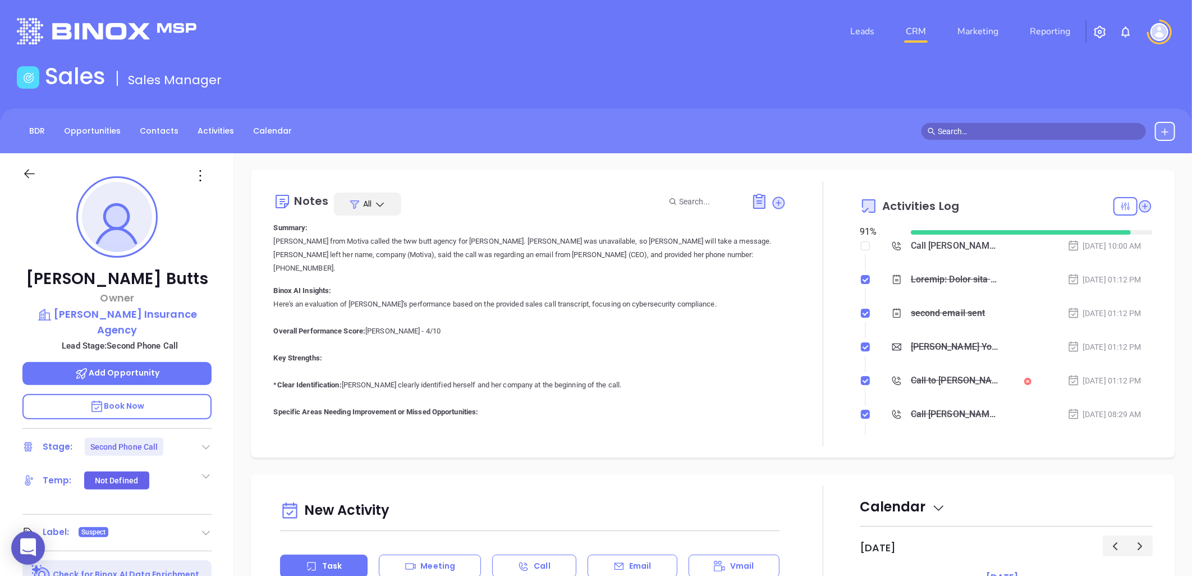
scroll to position [0, 0]
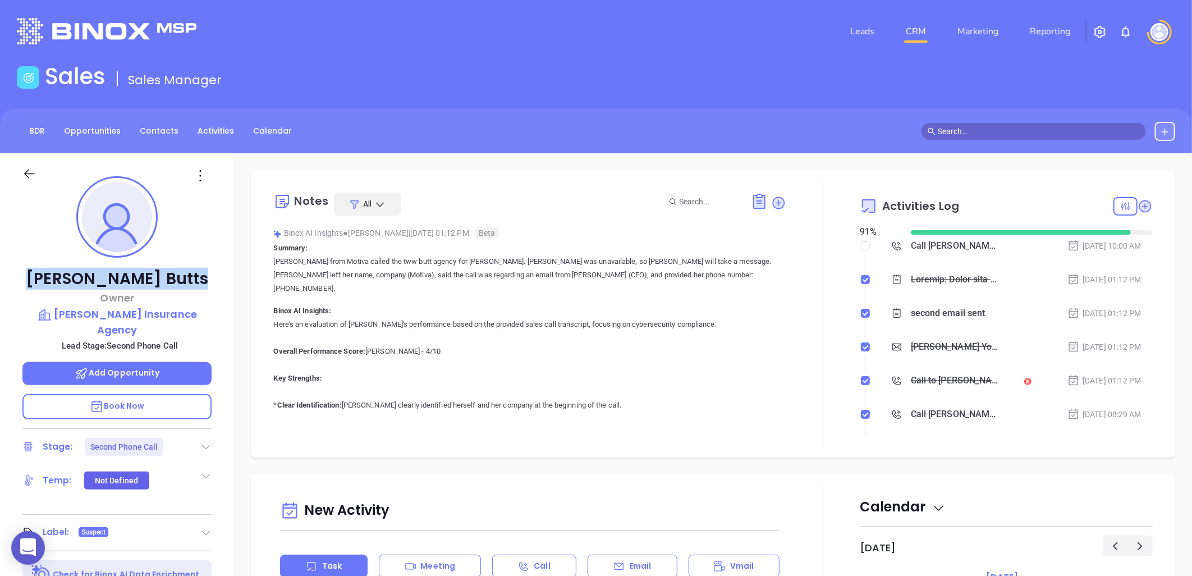
drag, startPoint x: 152, startPoint y: 276, endPoint x: 38, endPoint y: 269, distance: 114.2
click at [38, 269] on p "[PERSON_NAME]" at bounding box center [116, 279] width 189 height 20
copy p "[PERSON_NAME]"
click at [771, 196] on icon at bounding box center [778, 202] width 15 height 15
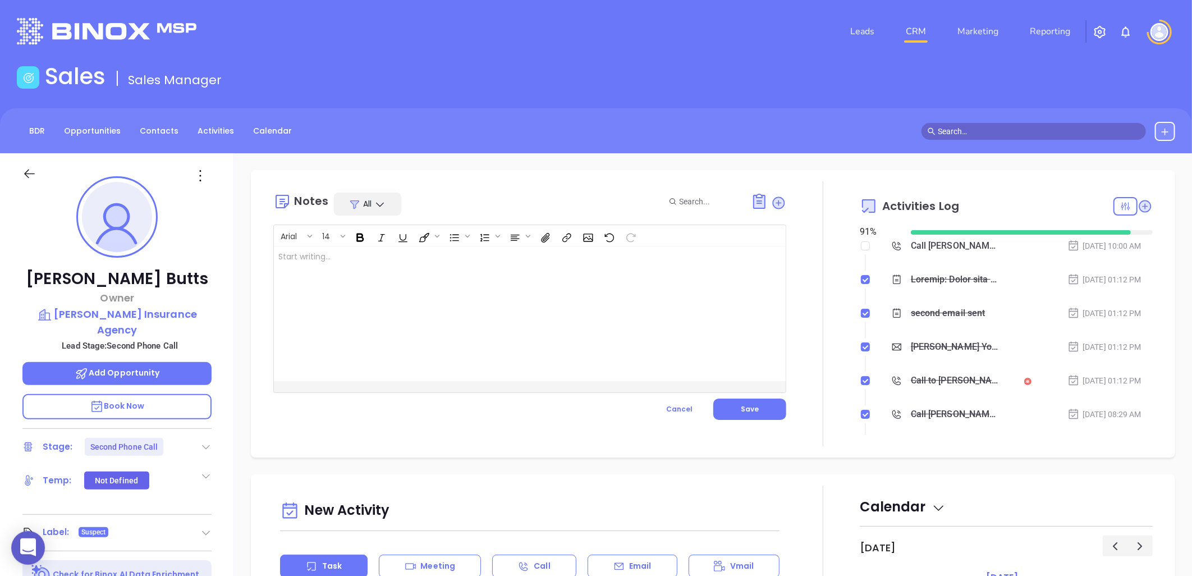
click at [300, 267] on div at bounding box center [512, 313] width 476 height 135
click at [750, 406] on span "Save" at bounding box center [750, 409] width 18 height 10
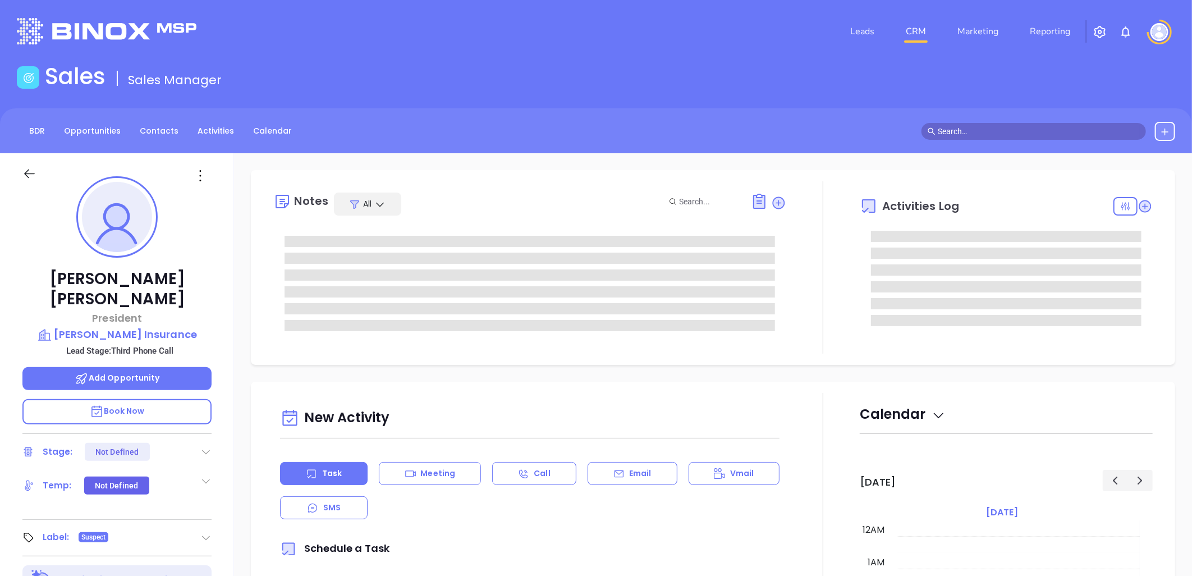
type input "10:00 am"
type input "[DATE]"
type input "[PERSON_NAME]"
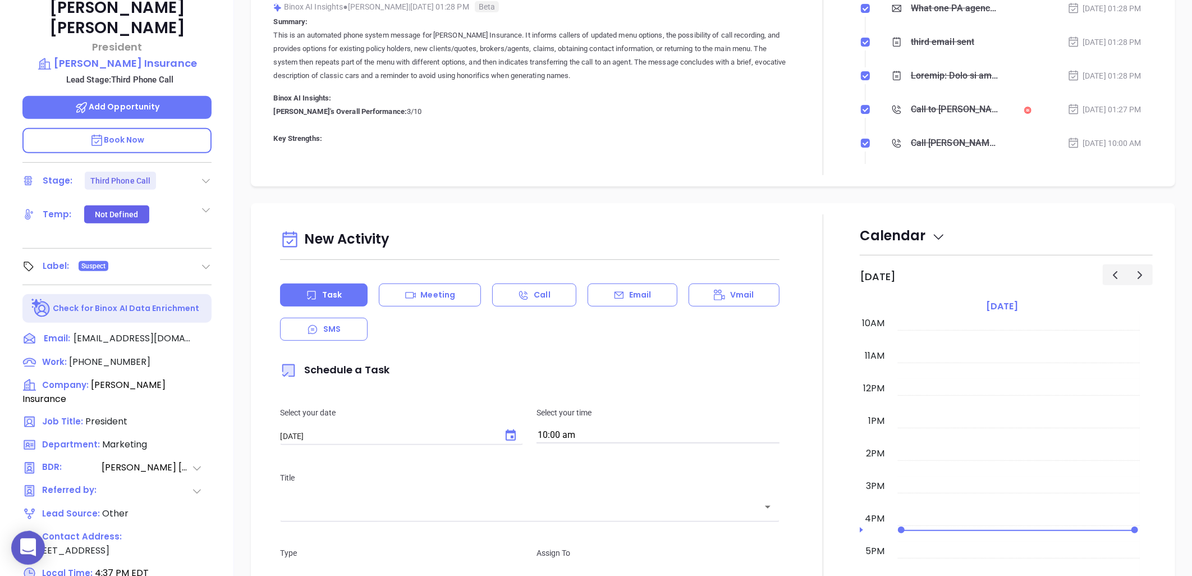
scroll to position [363, 0]
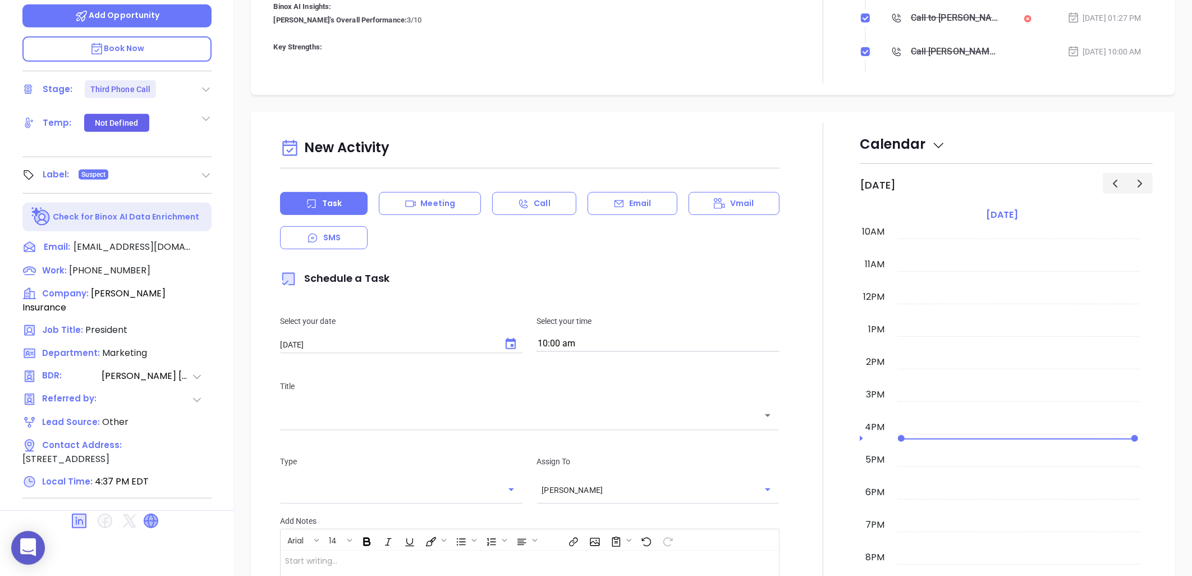
click at [146, 514] on icon at bounding box center [150, 520] width 13 height 13
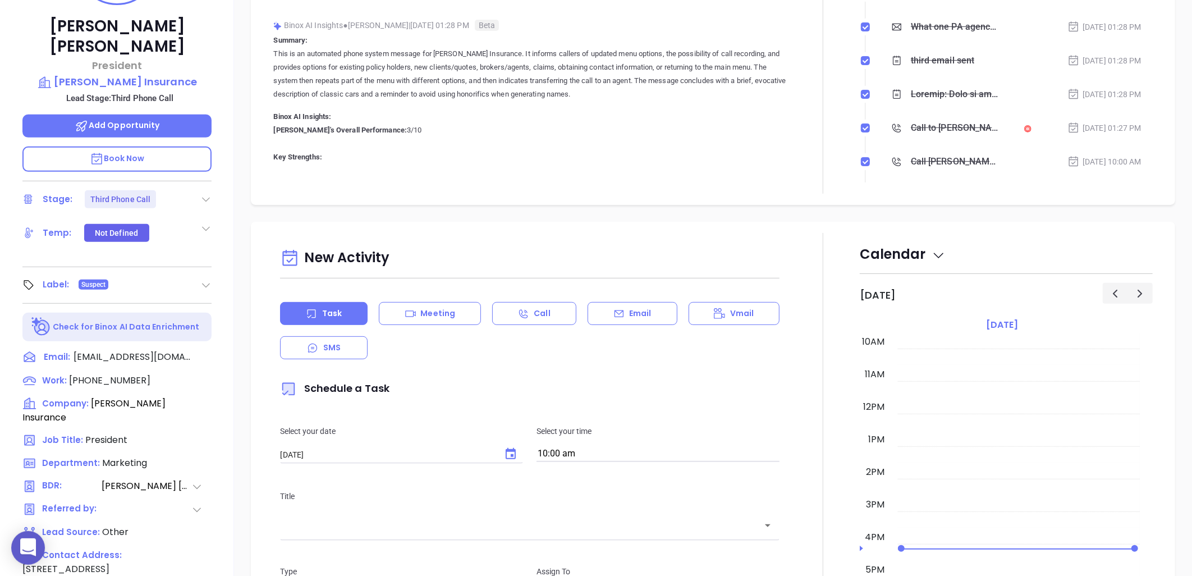
scroll to position [176, 0]
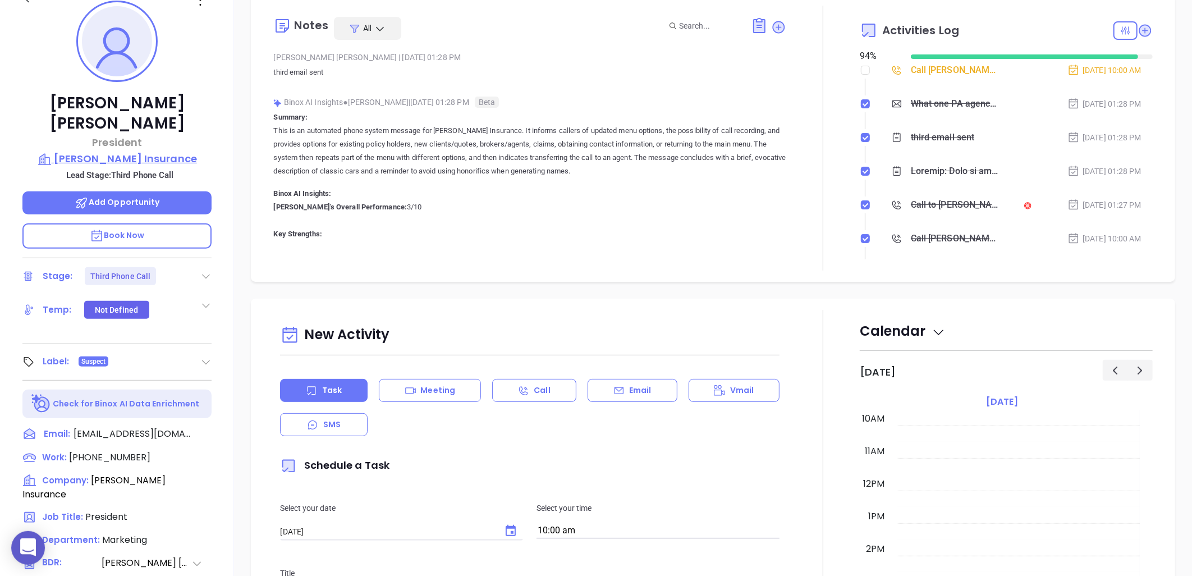
click at [161, 151] on p "J.C. Taylor Insurance" at bounding box center [116, 159] width 189 height 16
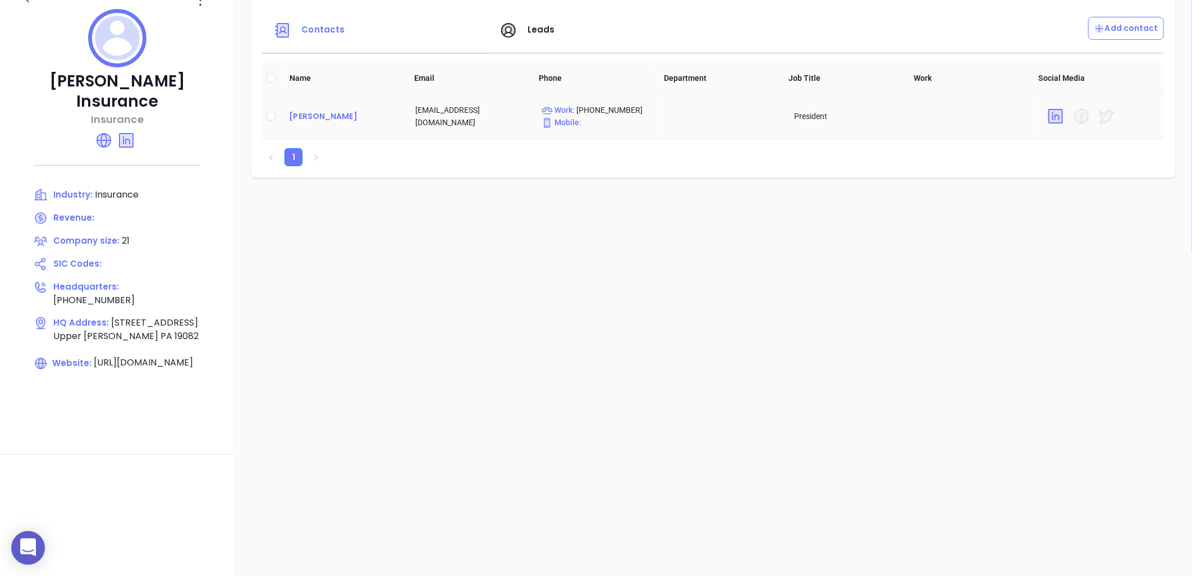
click at [332, 112] on div "Robert Wallace" at bounding box center [343, 115] width 108 height 13
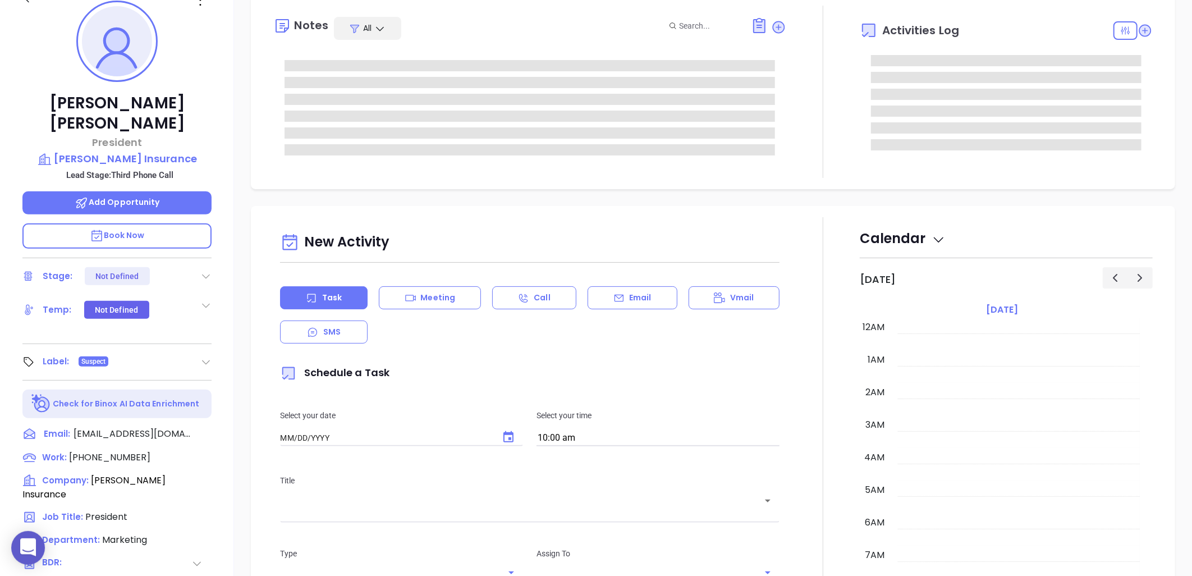
type input "[DATE]"
type input "[PERSON_NAME]"
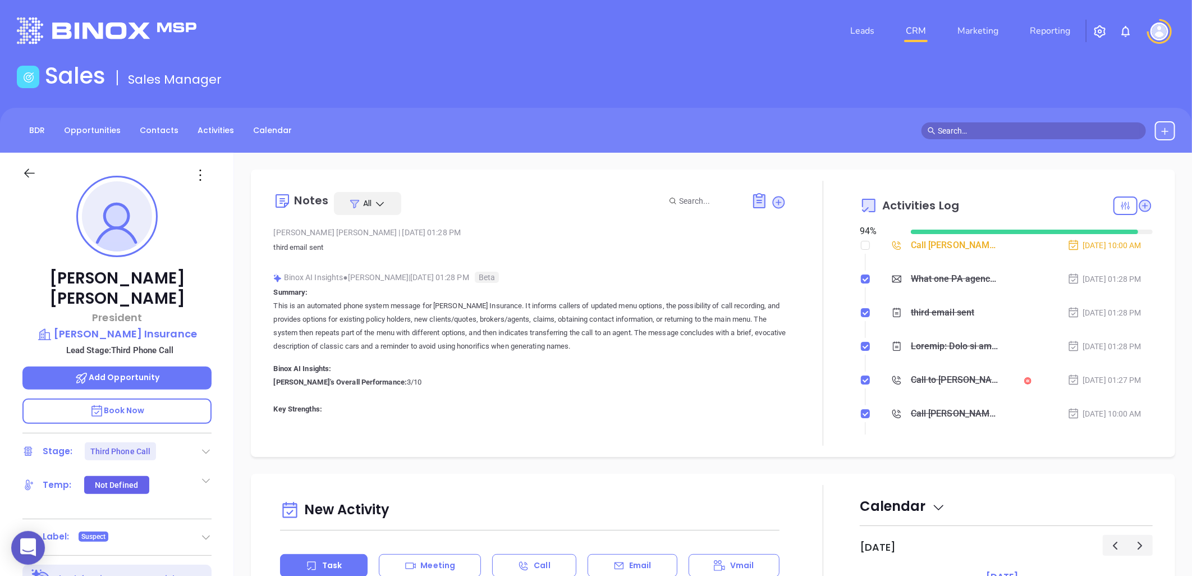
scroll to position [0, 0]
click at [199, 175] on icon at bounding box center [200, 176] width 18 height 18
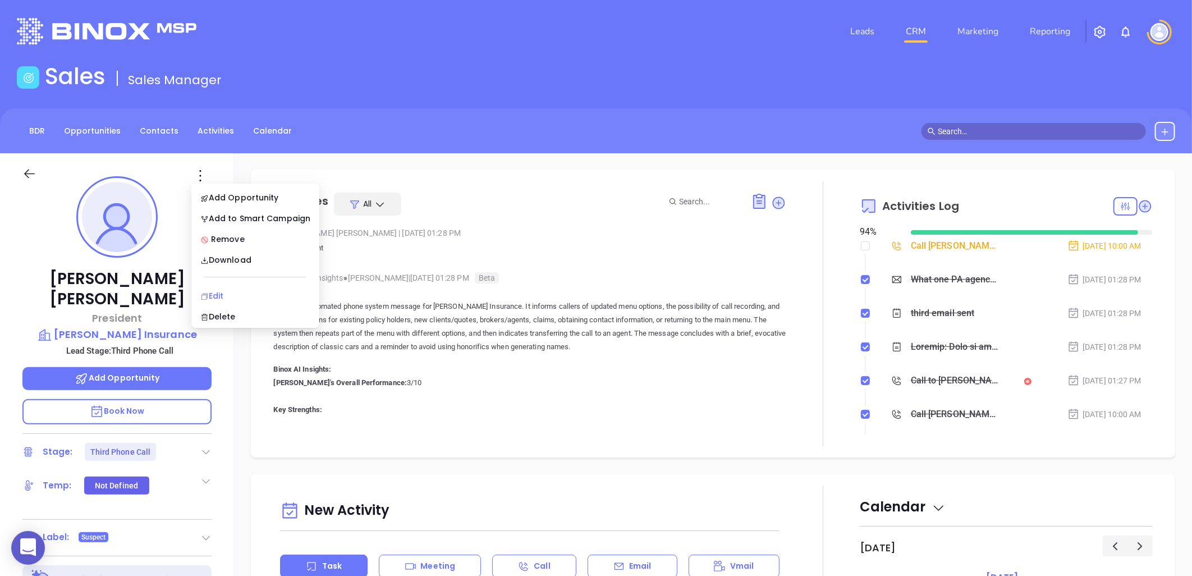
click at [222, 295] on div "Edit" at bounding box center [255, 296] width 110 height 12
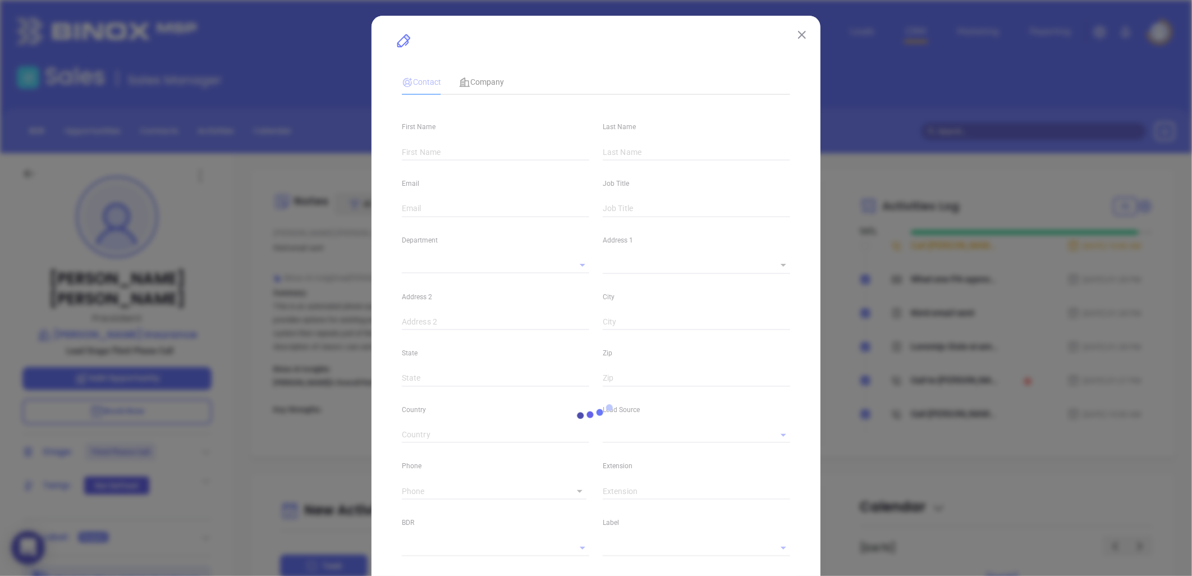
type input "Robert"
type input "Wallace"
type input "info@jctaylor.com"
type input "President"
type input "1"
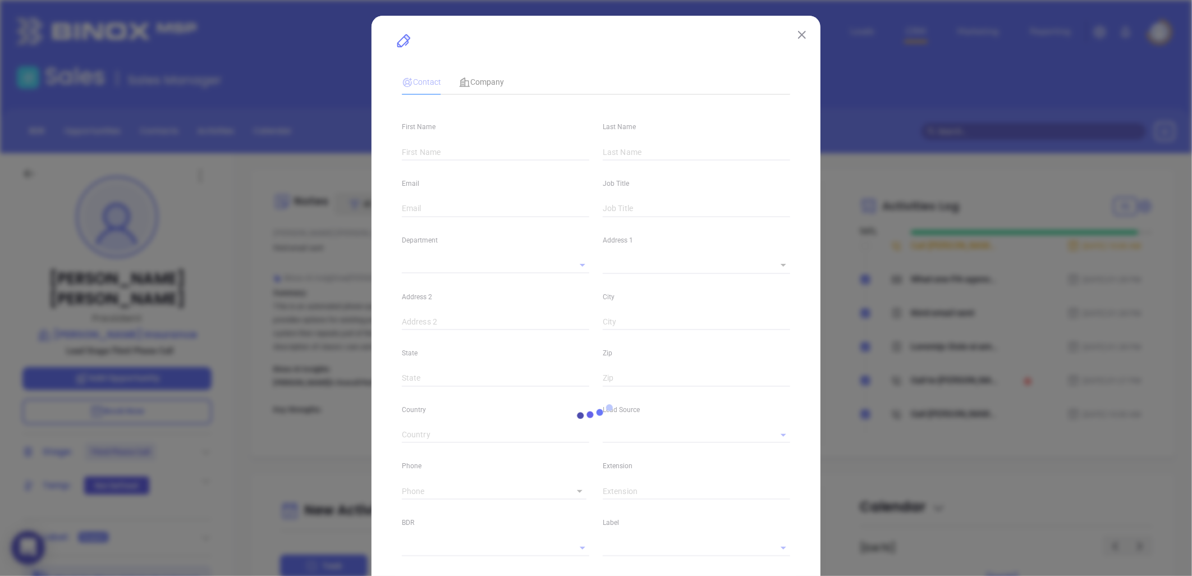
type input "www.linkedin.com/in/robert-wallace-b02b34191/"
type input "Marketing"
type input "Other"
type input "[PERSON_NAME]"
type input "Third Phone Call"
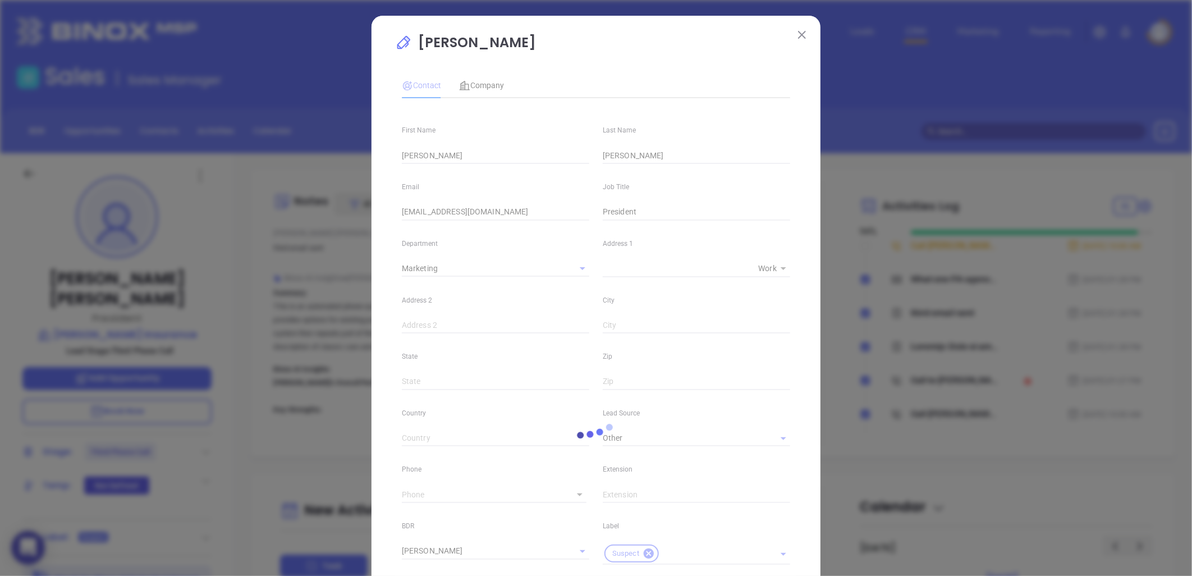
type input "(800) 345-8290"
type input "1"
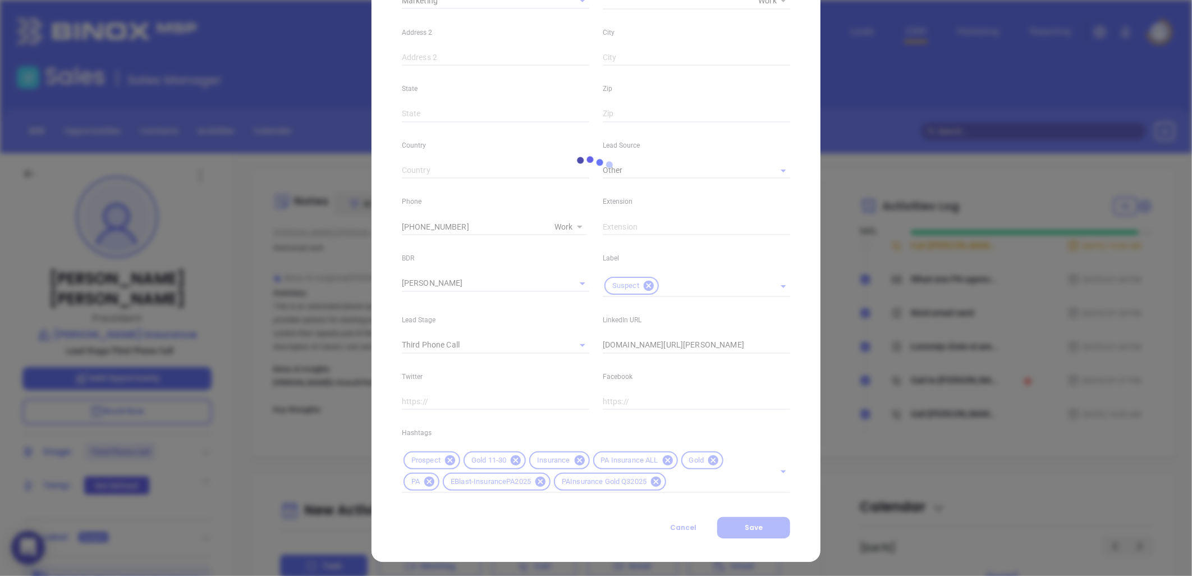
scroll to position [269, 0]
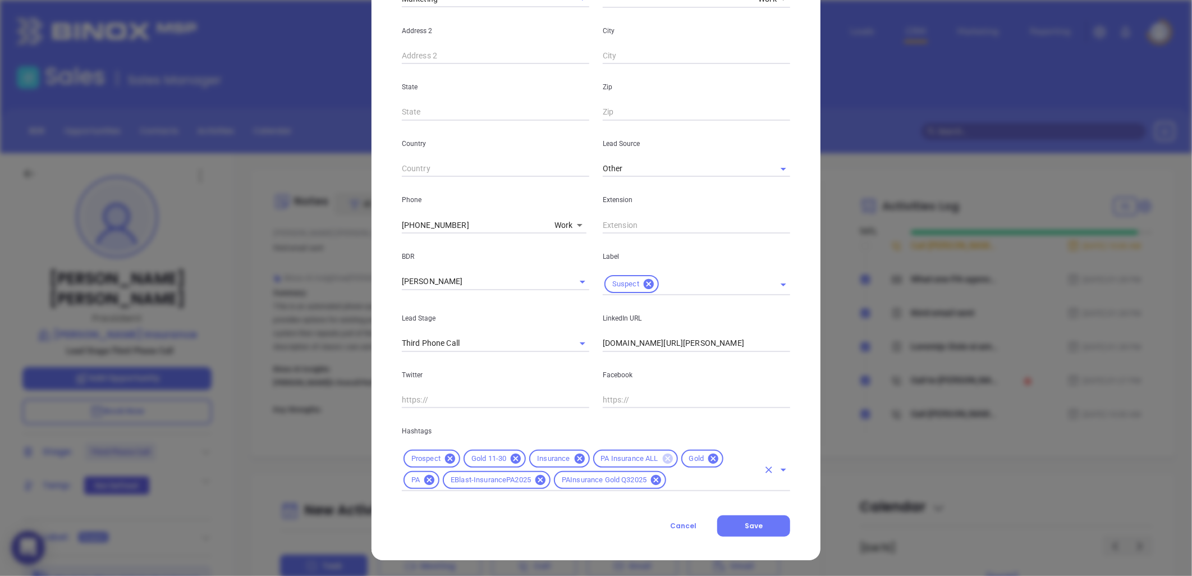
click at [663, 457] on icon at bounding box center [668, 459] width 10 height 10
click at [619, 455] on icon at bounding box center [625, 458] width 12 height 12
click at [614, 455] on icon at bounding box center [619, 459] width 10 height 10
click at [540, 479] on input "text" at bounding box center [638, 480] width 241 height 14
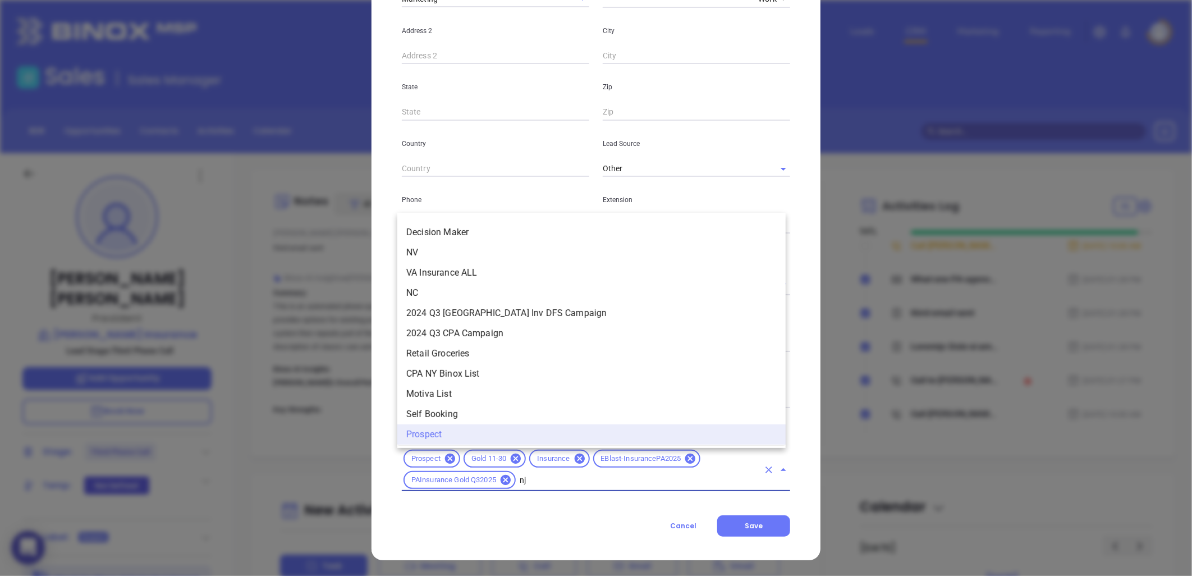
scroll to position [0, 0]
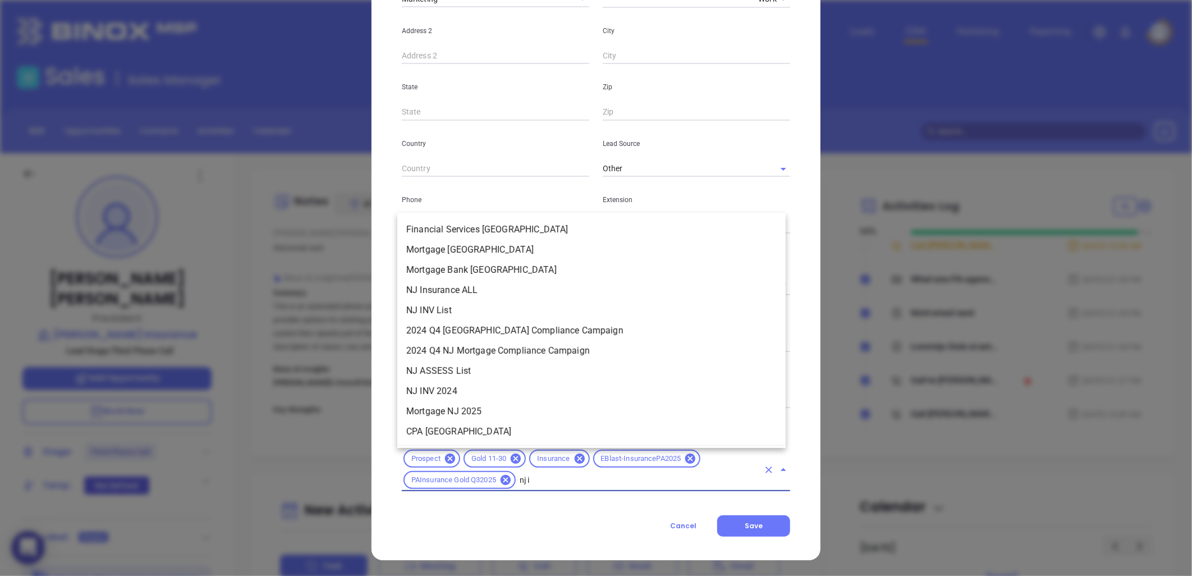
type input "nj in"
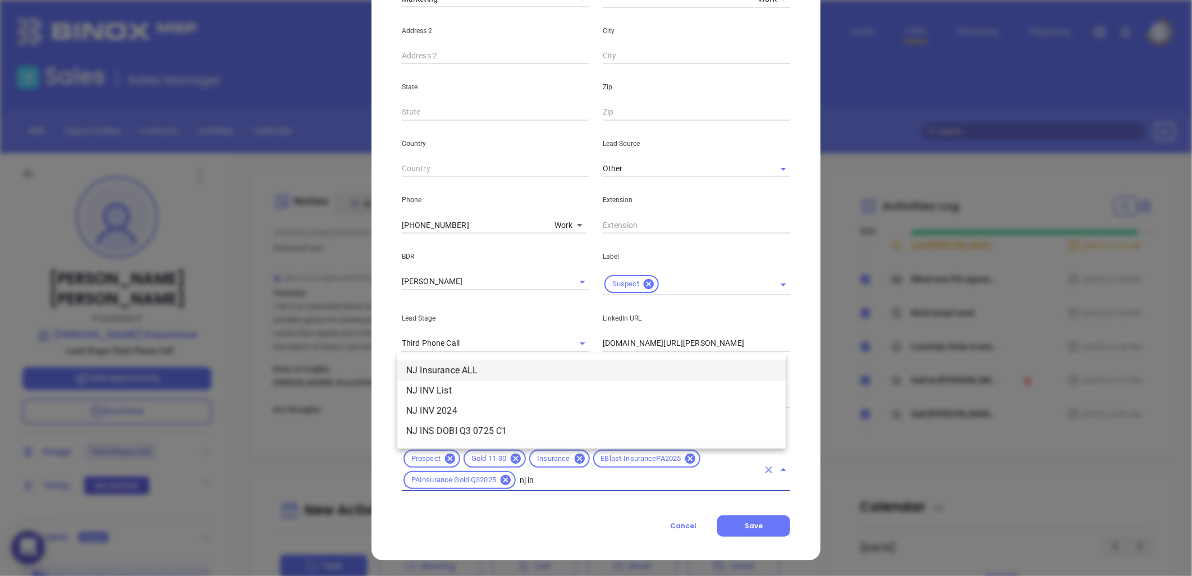
click at [473, 358] on ul "NJ Insurance ALL NJ INV List NJ INV 2024 NJ INS DOBI Q3 0725 C1" at bounding box center [591, 401] width 388 height 90
click at [475, 365] on li "NJ Insurance ALL" at bounding box center [591, 370] width 388 height 20
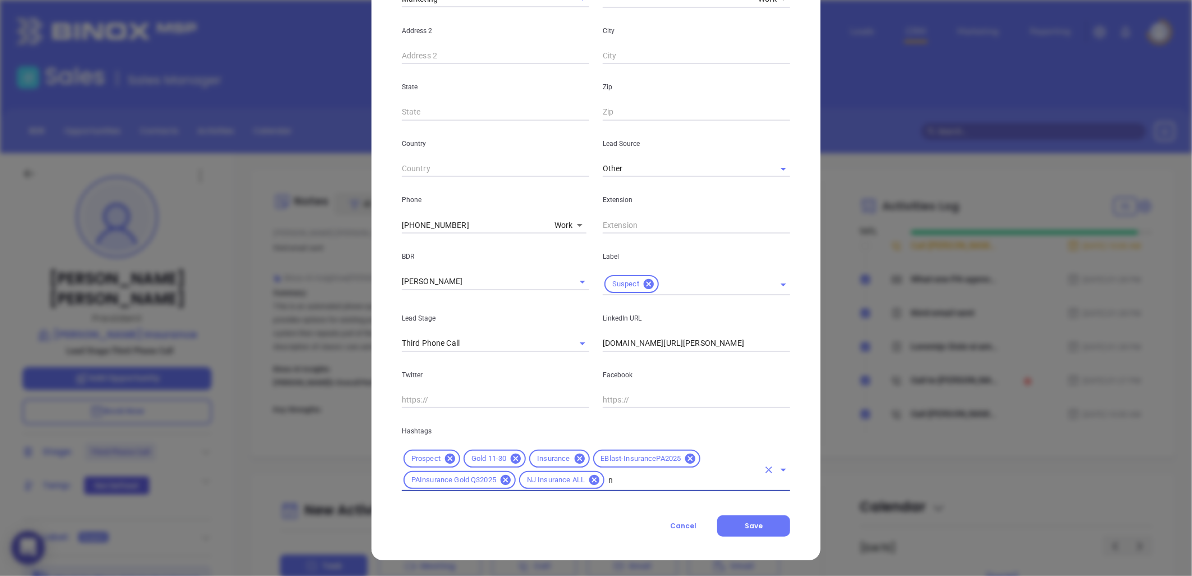
type input "nj"
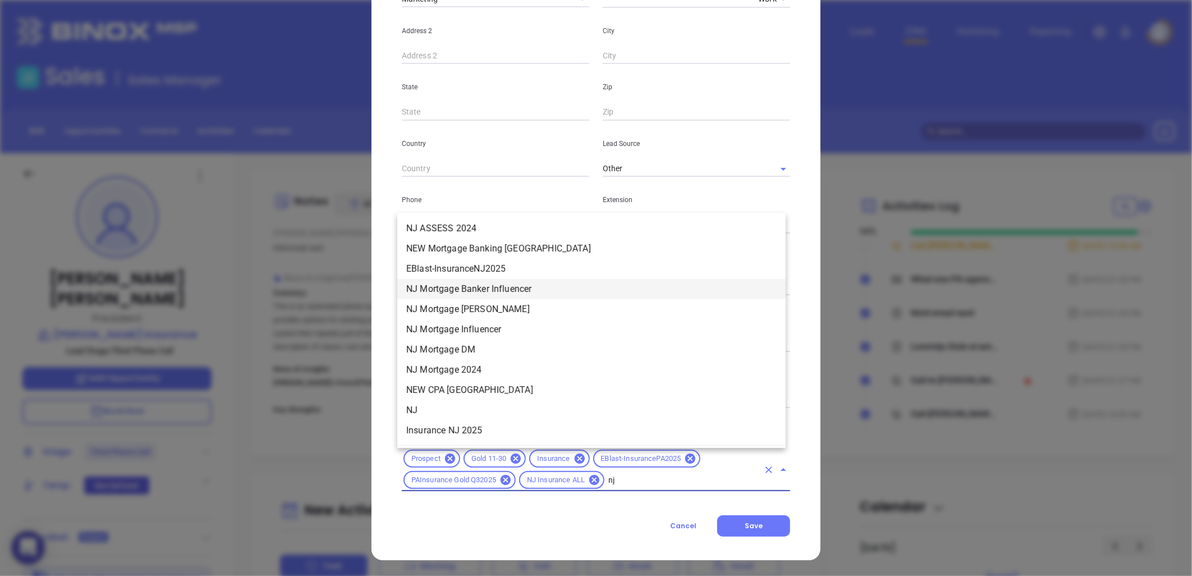
scroll to position [374, 0]
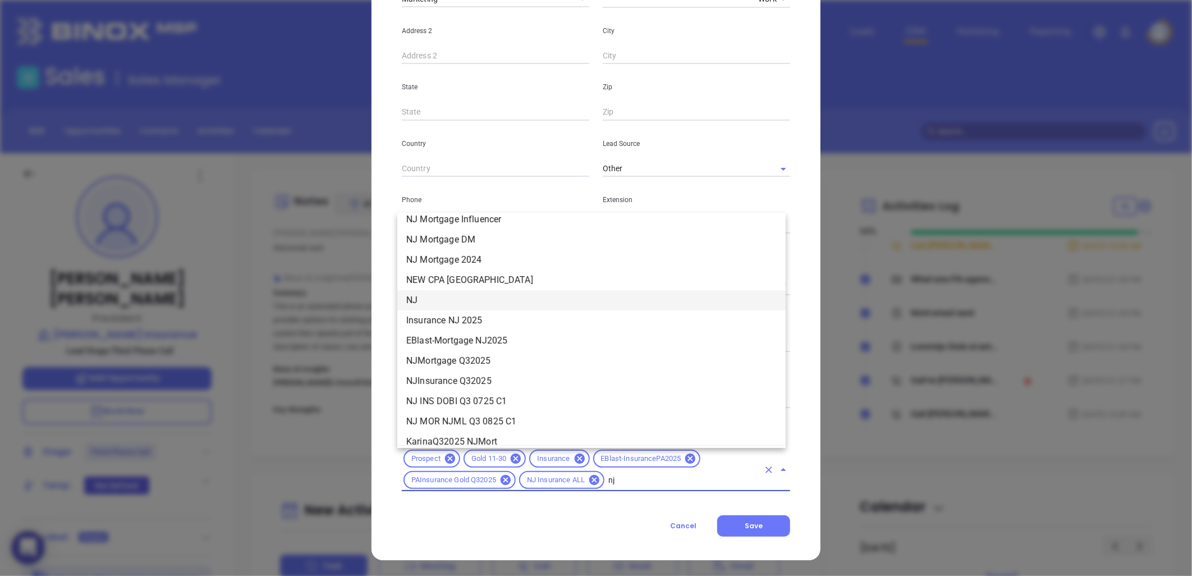
click at [418, 302] on li "NJ" at bounding box center [591, 300] width 388 height 20
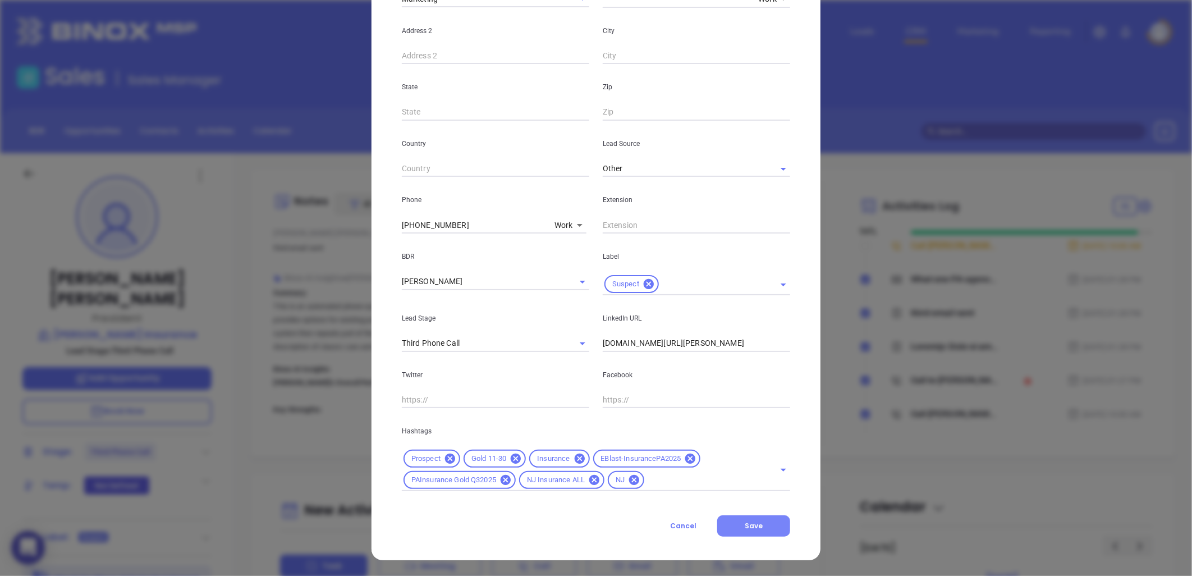
click at [759, 525] on button "Save" at bounding box center [753, 525] width 73 height 21
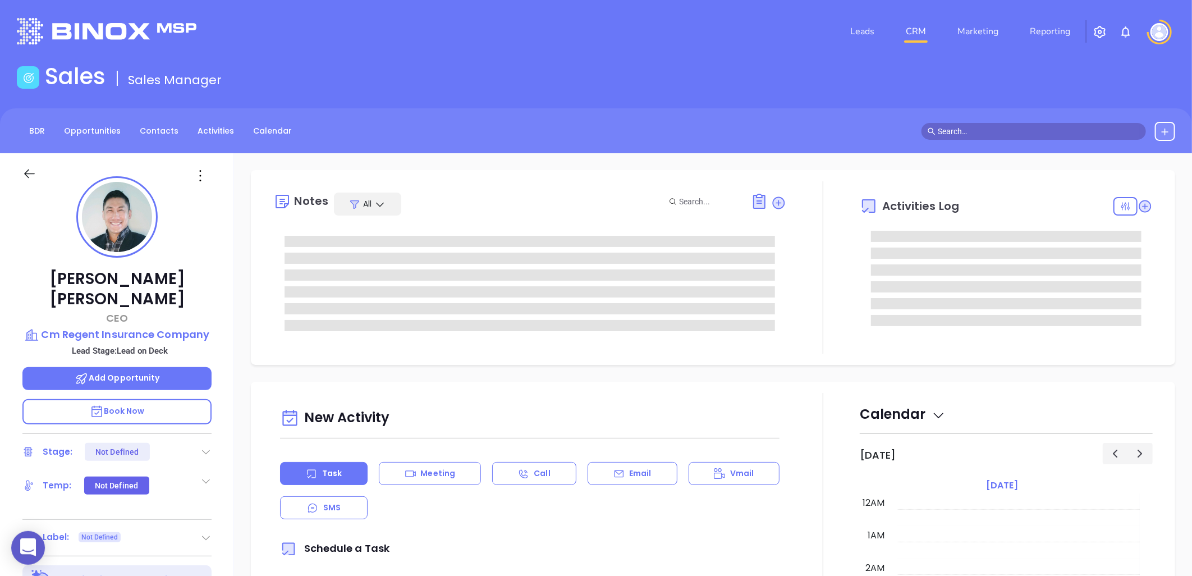
type input "[DATE]"
type input "[PERSON_NAME]"
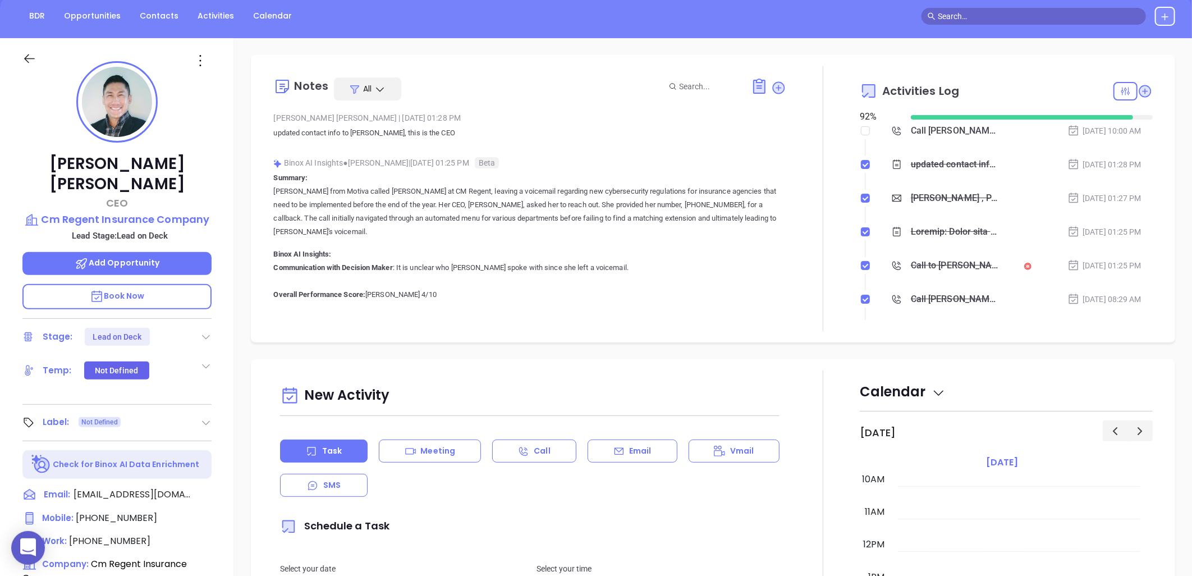
scroll to position [113, 0]
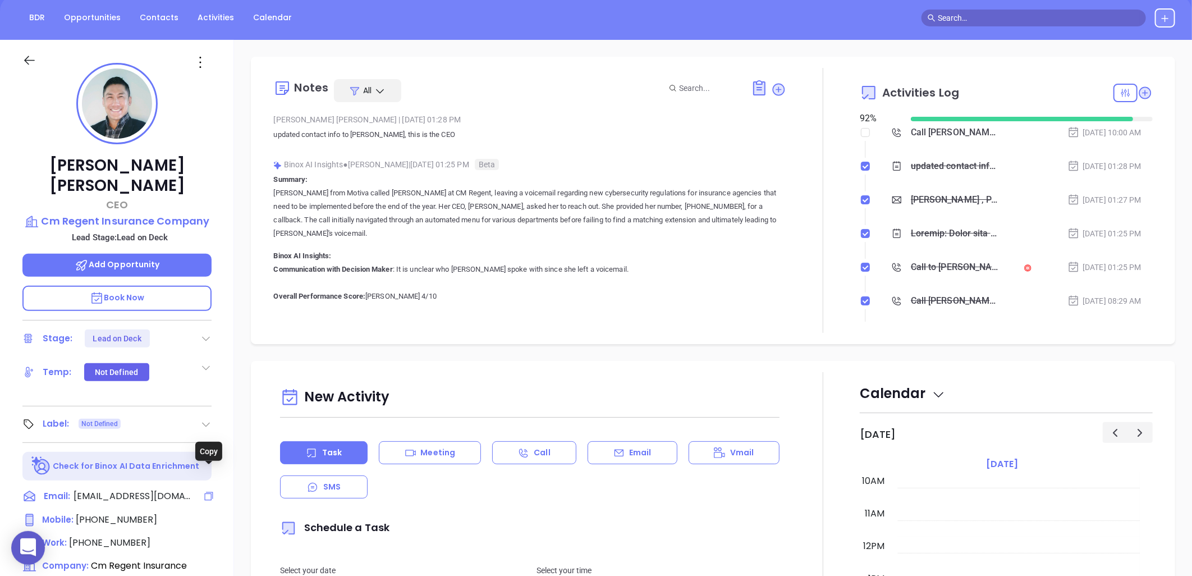
drag, startPoint x: 205, startPoint y: 475, endPoint x: 144, endPoint y: 403, distance: 94.7
click at [205, 491] on icon at bounding box center [208, 496] width 11 height 11
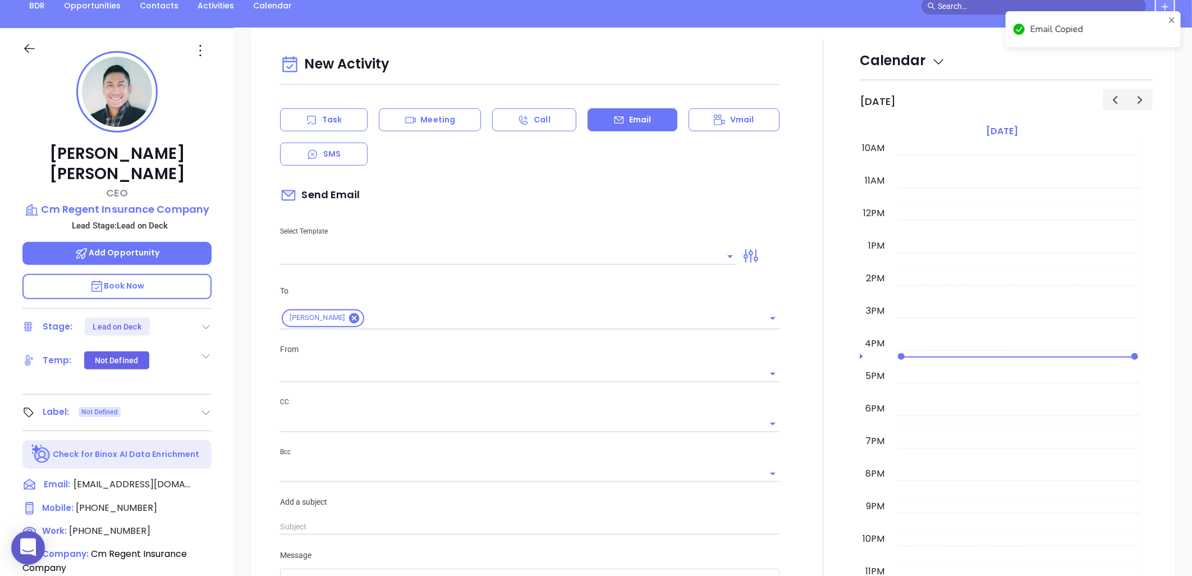
scroll to position [153, 0]
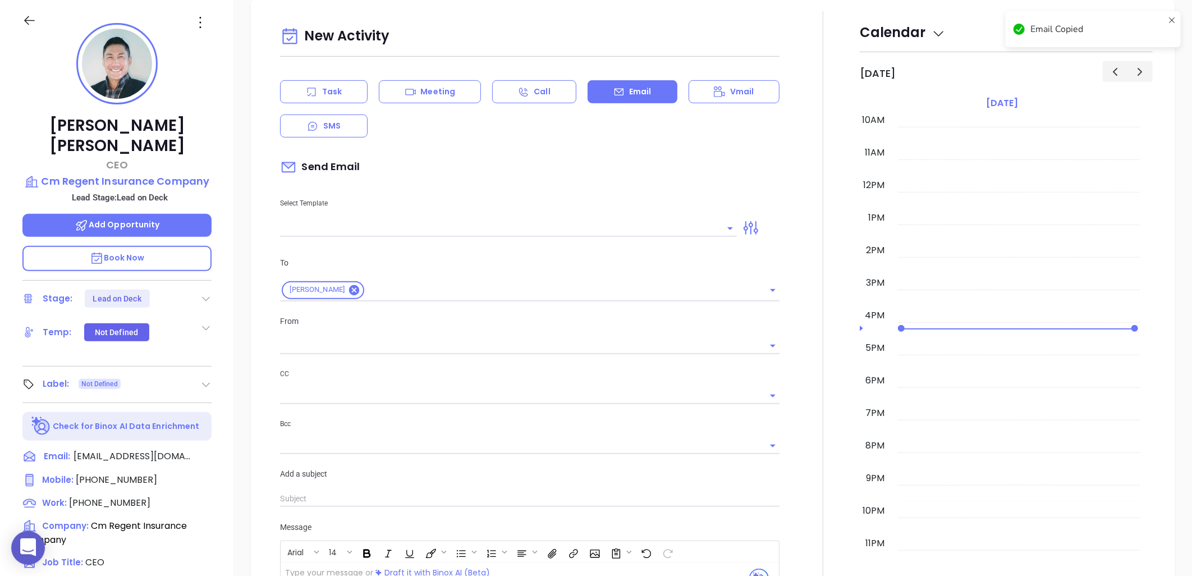
type input "[PERSON_NAME]"
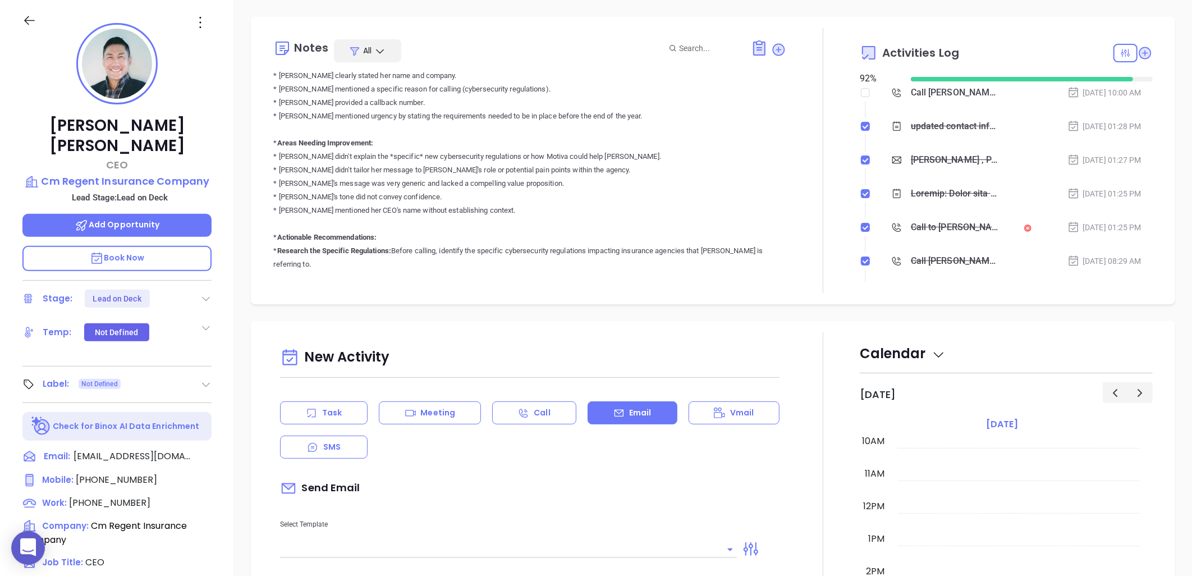
scroll to position [249, 0]
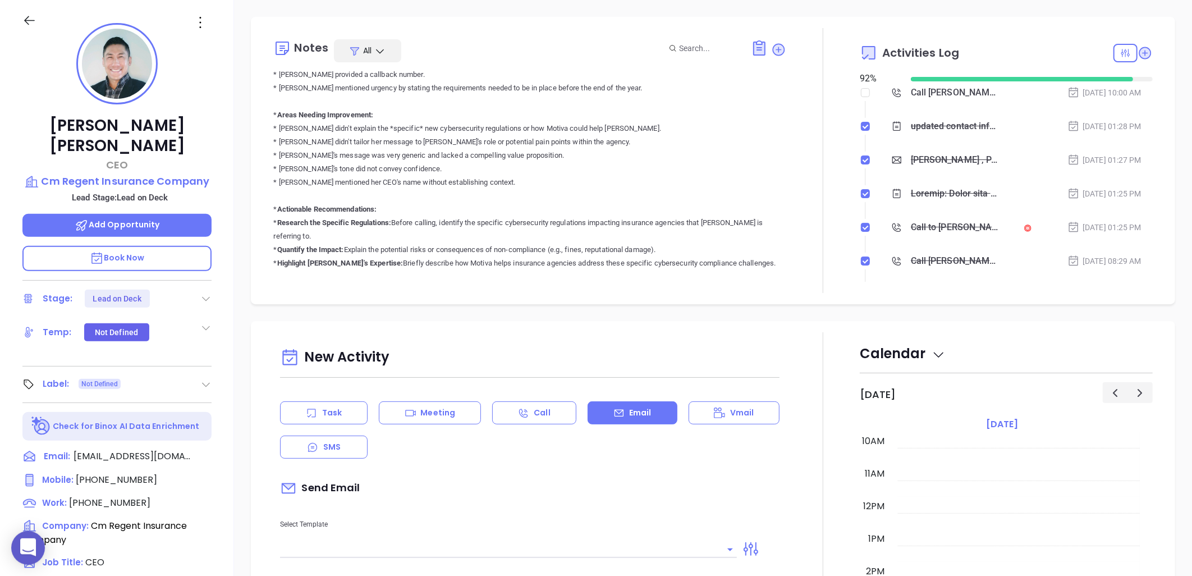
click at [167, 115] on div "Alan Ogilvie CEO Cm Regent Insurance Company Lead Stage: Lead on Deck Add Oppor…" at bounding box center [117, 360] width 234 height 720
click at [167, 116] on p "Alan Ogilvie" at bounding box center [116, 136] width 189 height 40
click at [138, 116] on p "Alan Ogilvie" at bounding box center [116, 136] width 189 height 40
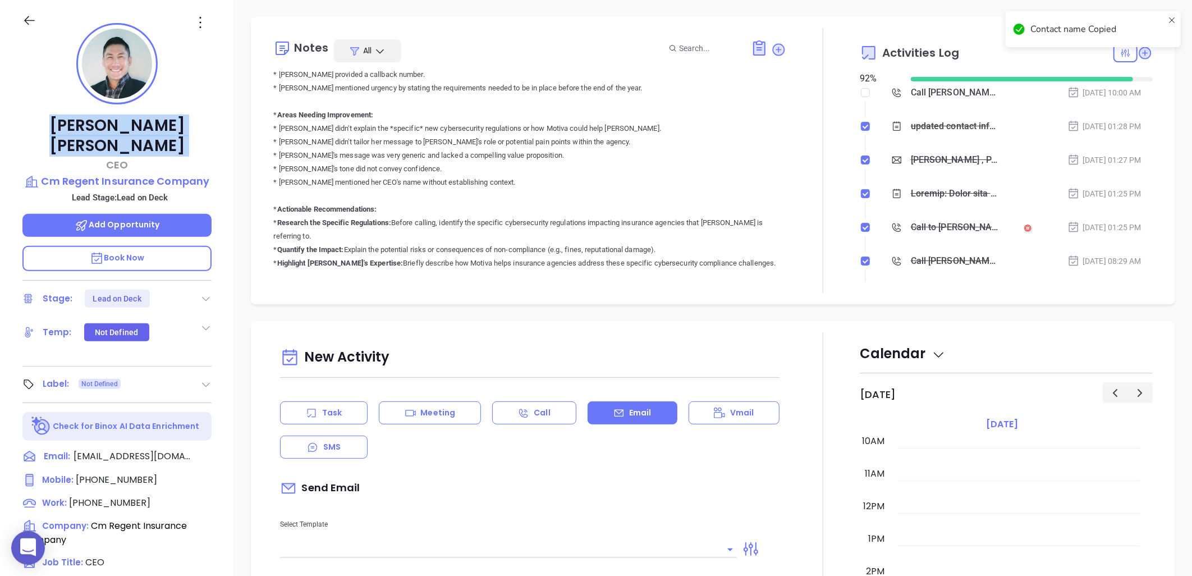
copy p "Alan Ogilvie"
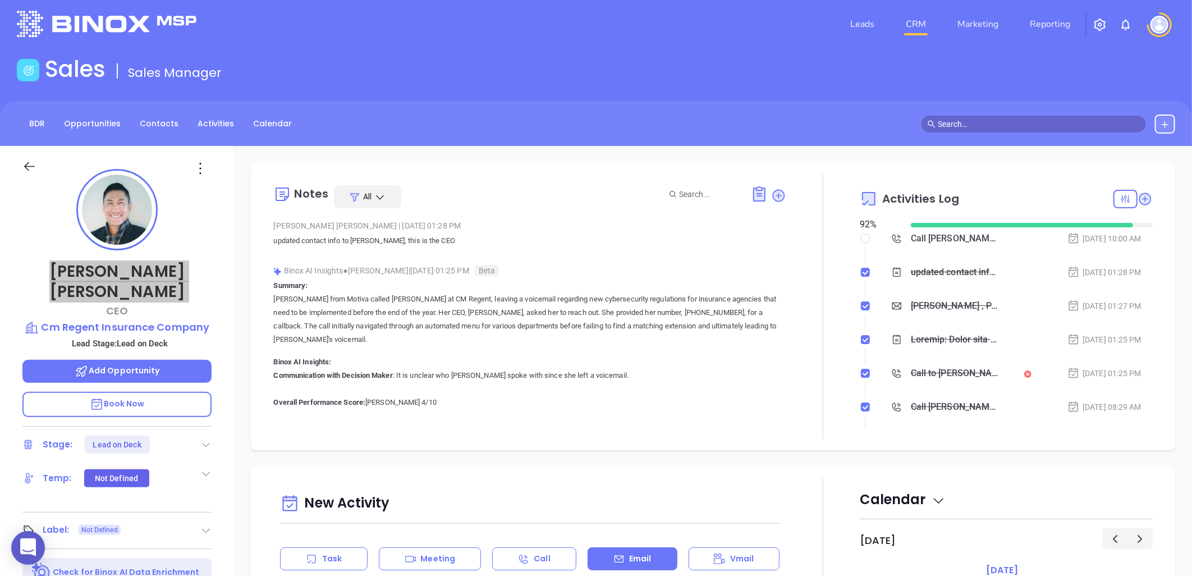
scroll to position [0, 0]
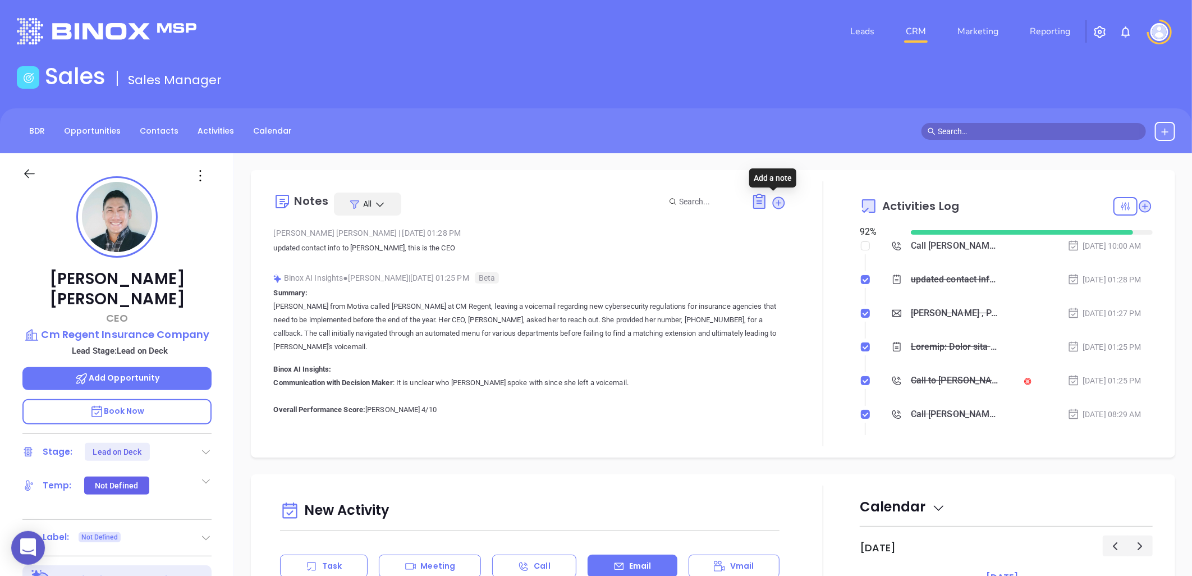
drag, startPoint x: 776, startPoint y: 204, endPoint x: 768, endPoint y: 206, distance: 8.0
click at [776, 204] on icon at bounding box center [779, 202] width 11 height 11
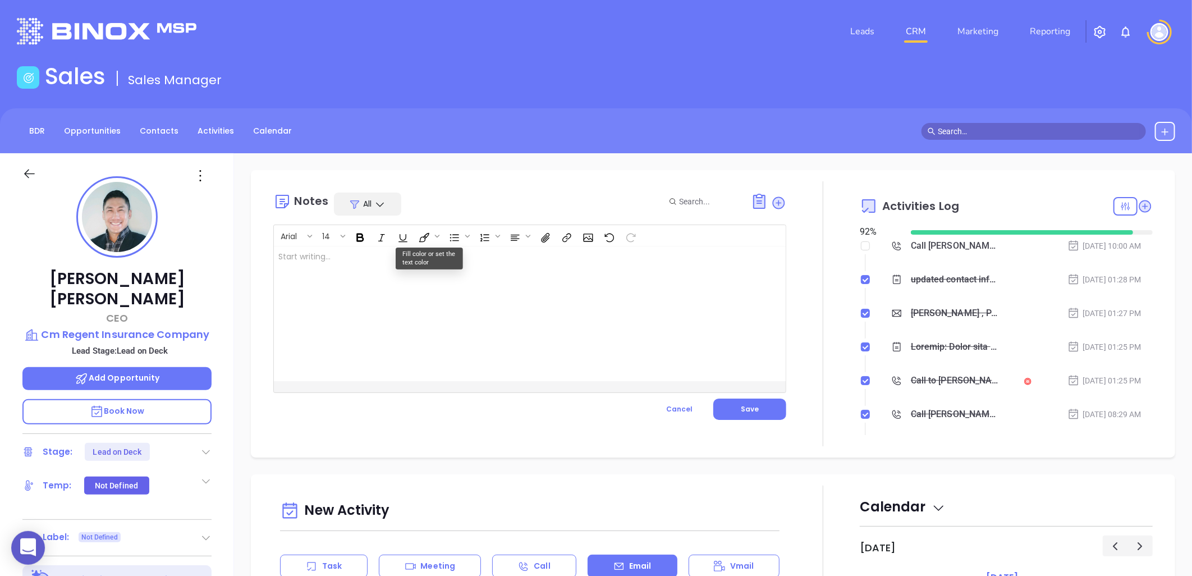
click at [365, 258] on div at bounding box center [512, 313] width 476 height 135
drag, startPoint x: 391, startPoint y: 256, endPoint x: 571, endPoint y: 323, distance: 192.9
click at [575, 326] on div "Charles Wimmer was replaced bt Alan Ogilvie (By Vicky)" at bounding box center [512, 313] width 476 height 135
click at [744, 408] on span "Save" at bounding box center [750, 409] width 18 height 10
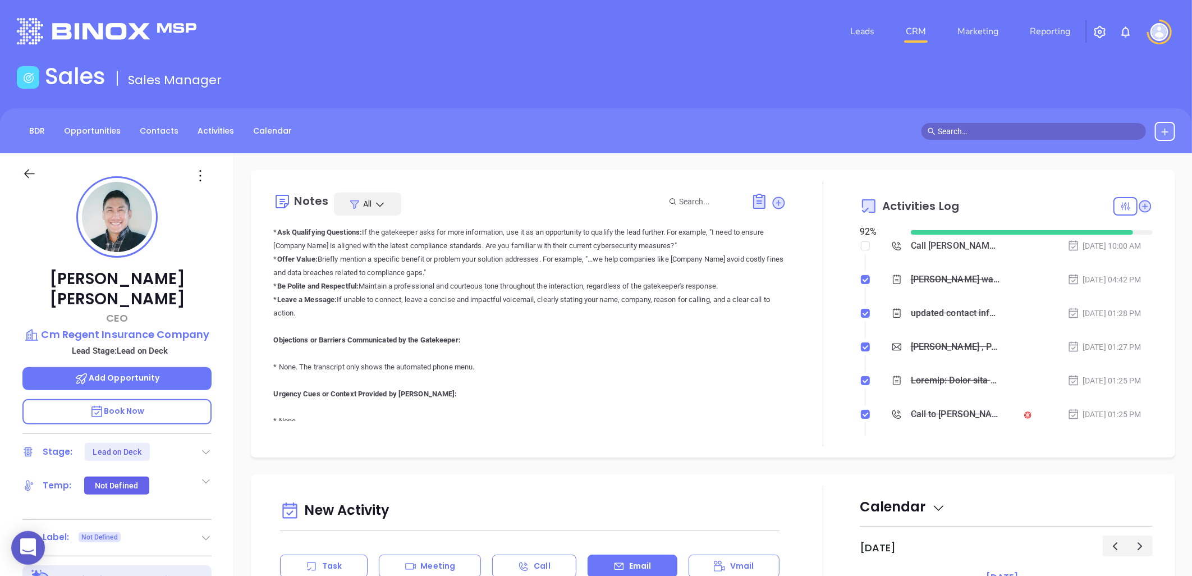
scroll to position [1247, 0]
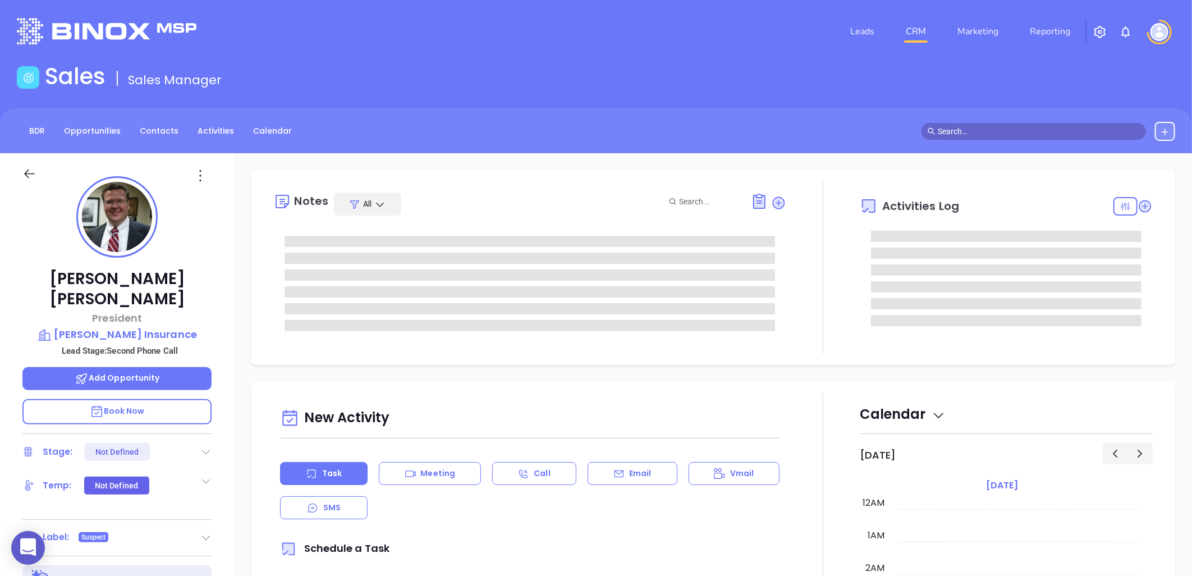
type input "[DATE]"
type input "[PERSON_NAME]"
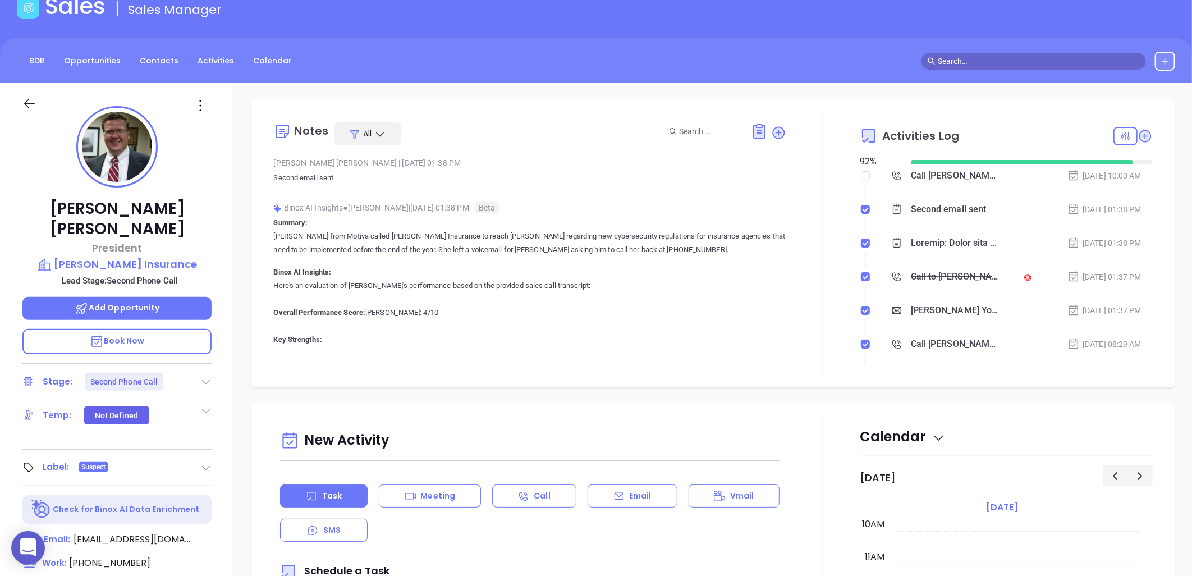
scroll to position [363, 0]
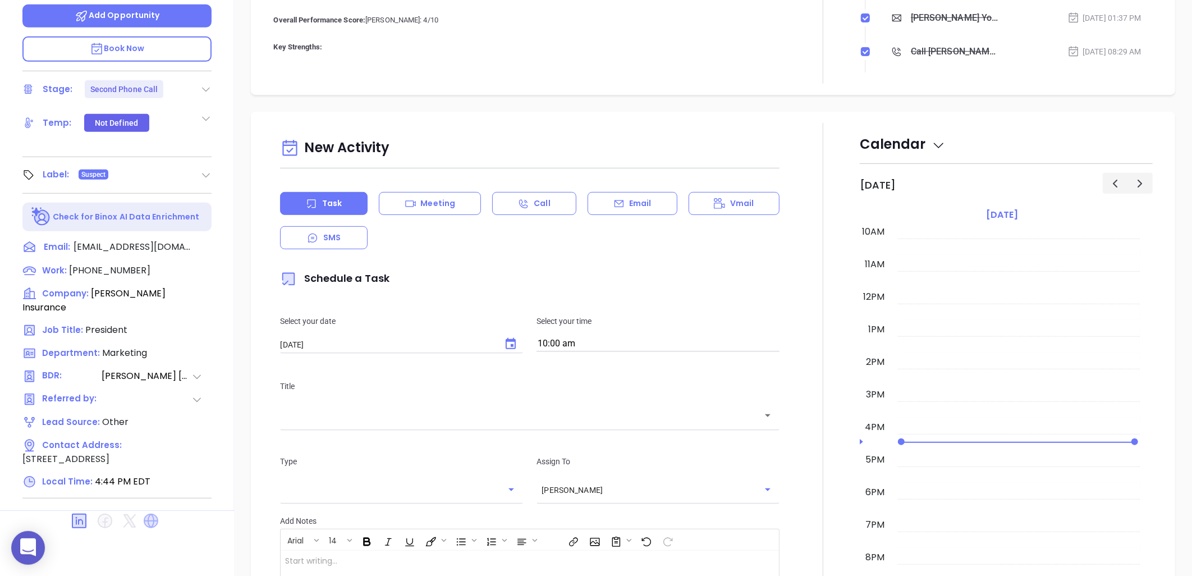
click at [149, 514] on icon at bounding box center [151, 521] width 15 height 15
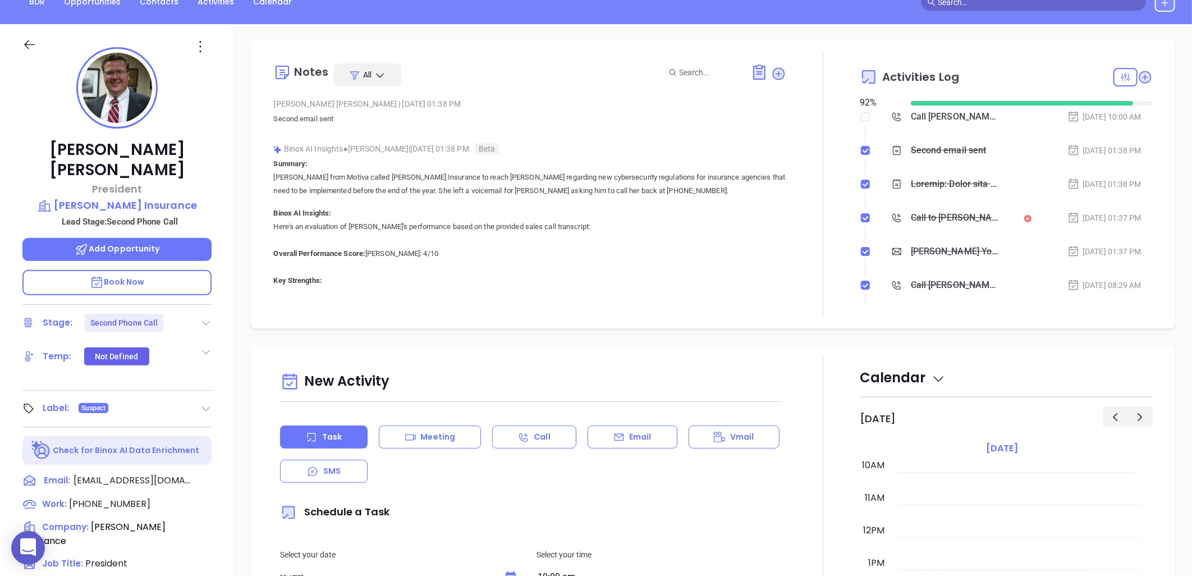
scroll to position [113, 0]
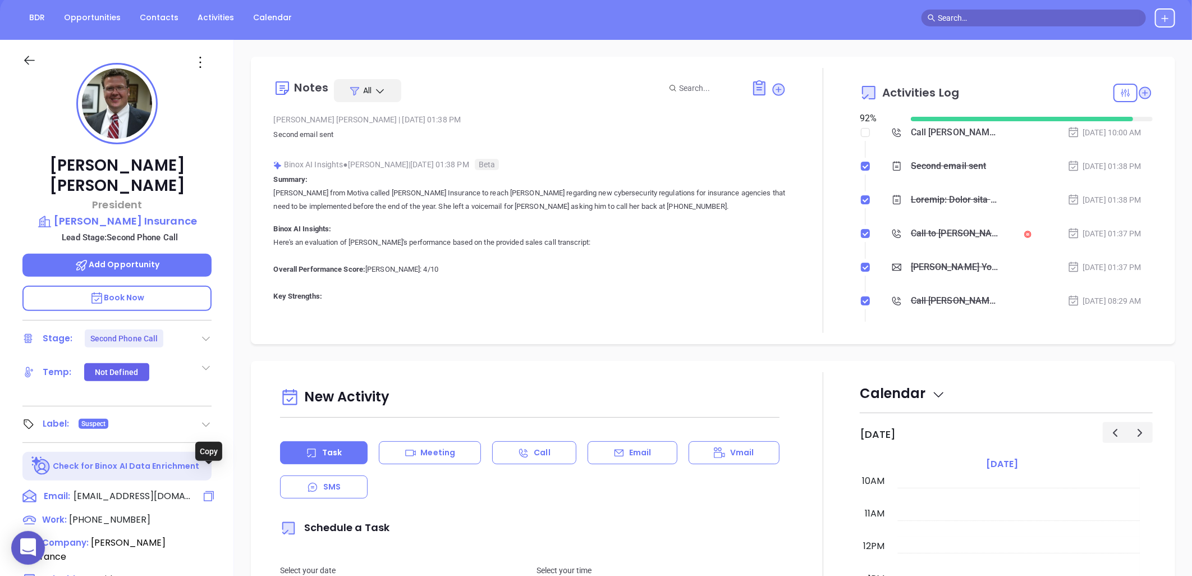
click at [207, 489] on icon at bounding box center [208, 495] width 13 height 13
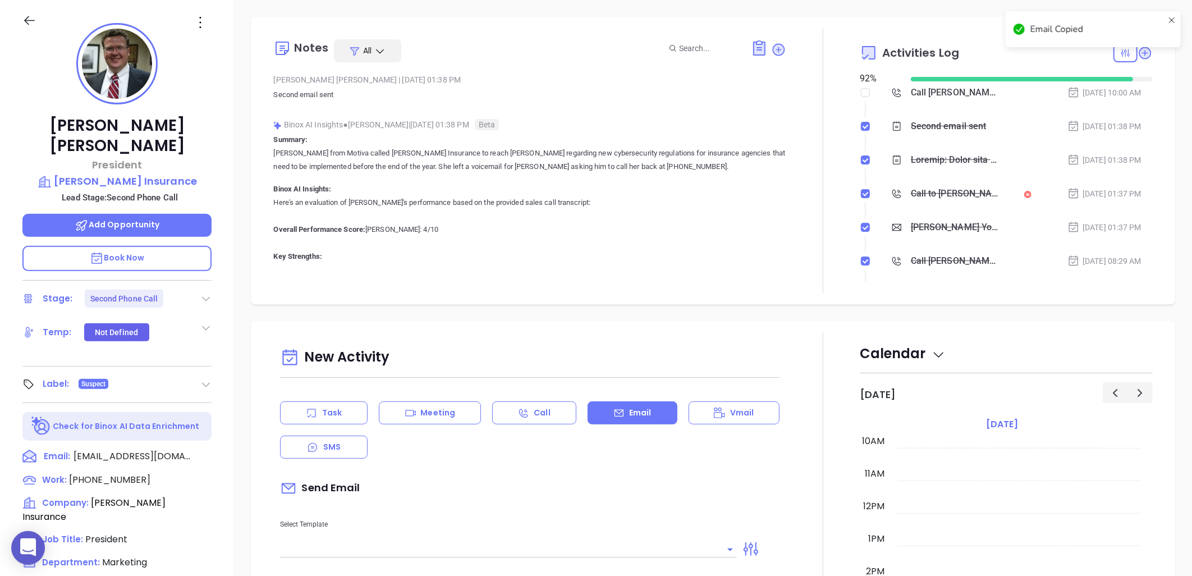
scroll to position [321, 0]
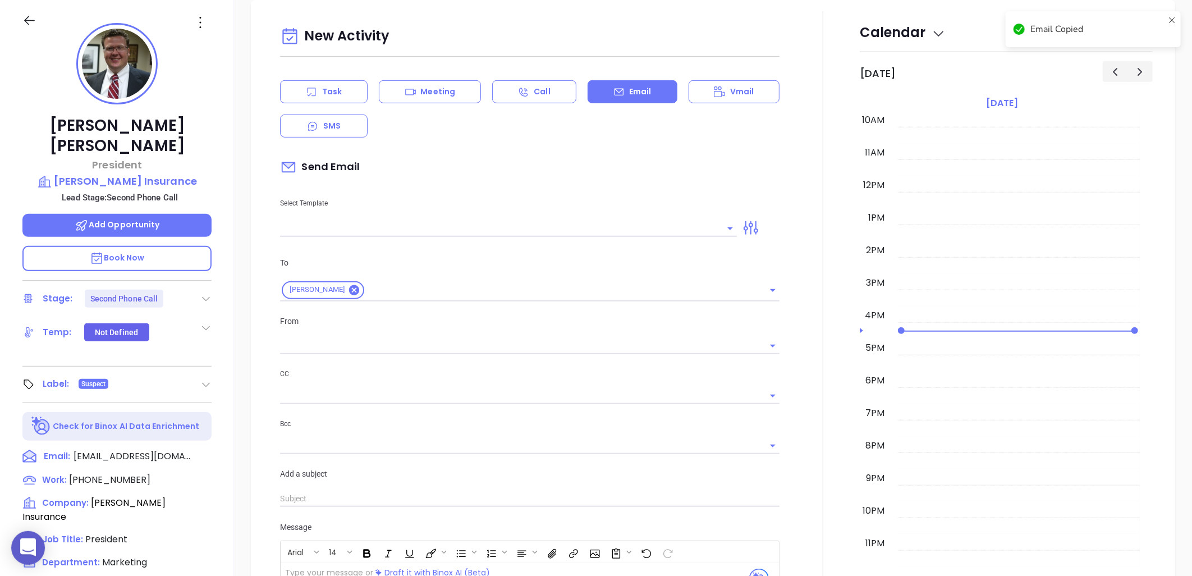
type input "[PERSON_NAME]"
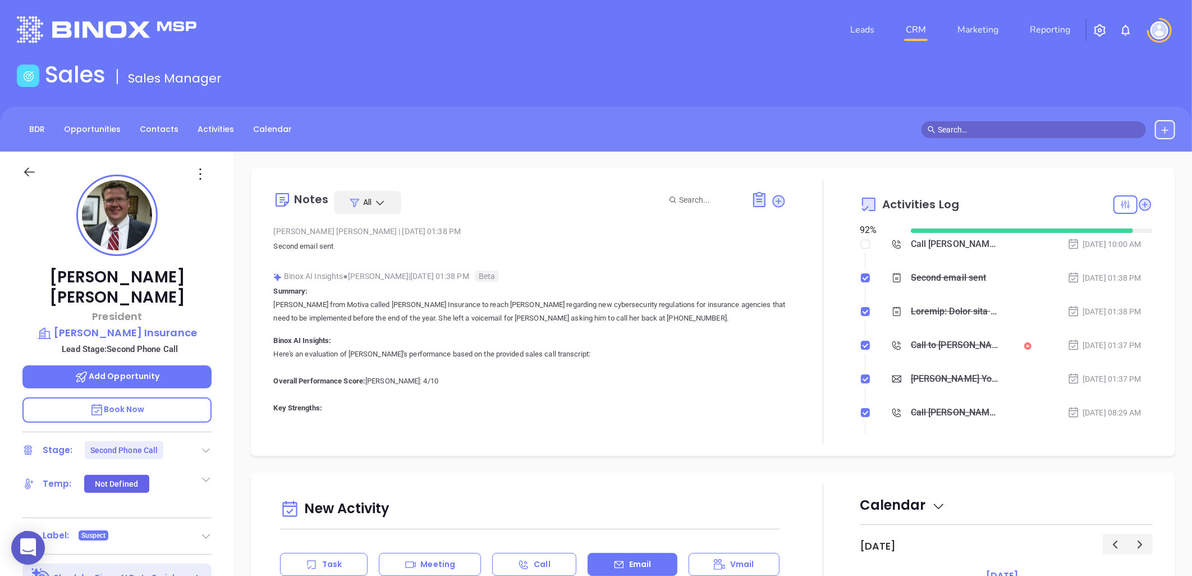
scroll to position [0, 0]
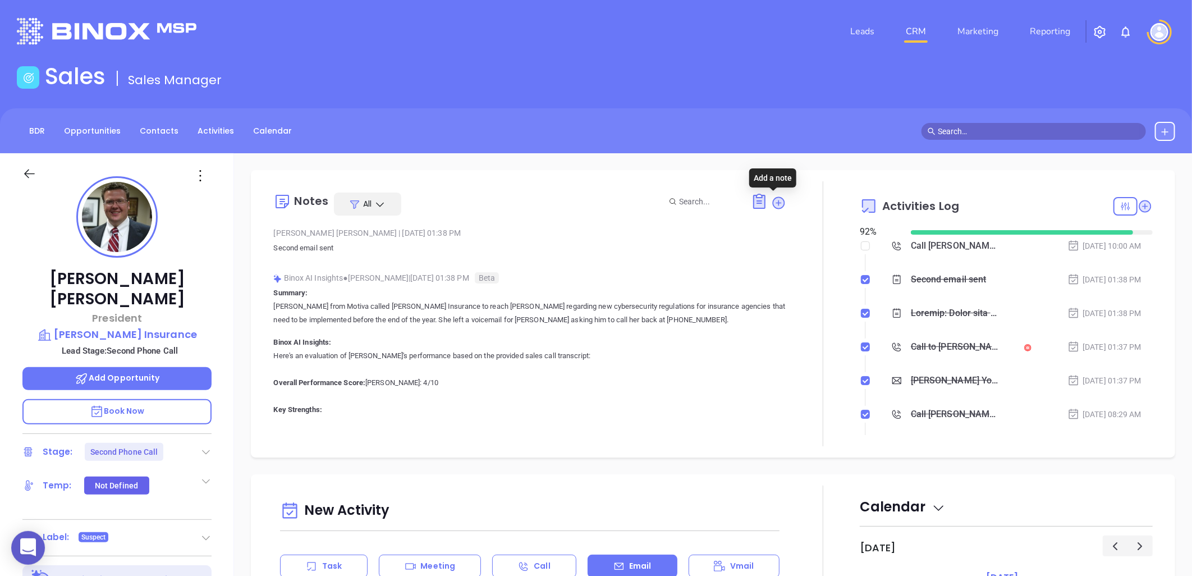
click at [775, 199] on icon at bounding box center [779, 202] width 11 height 11
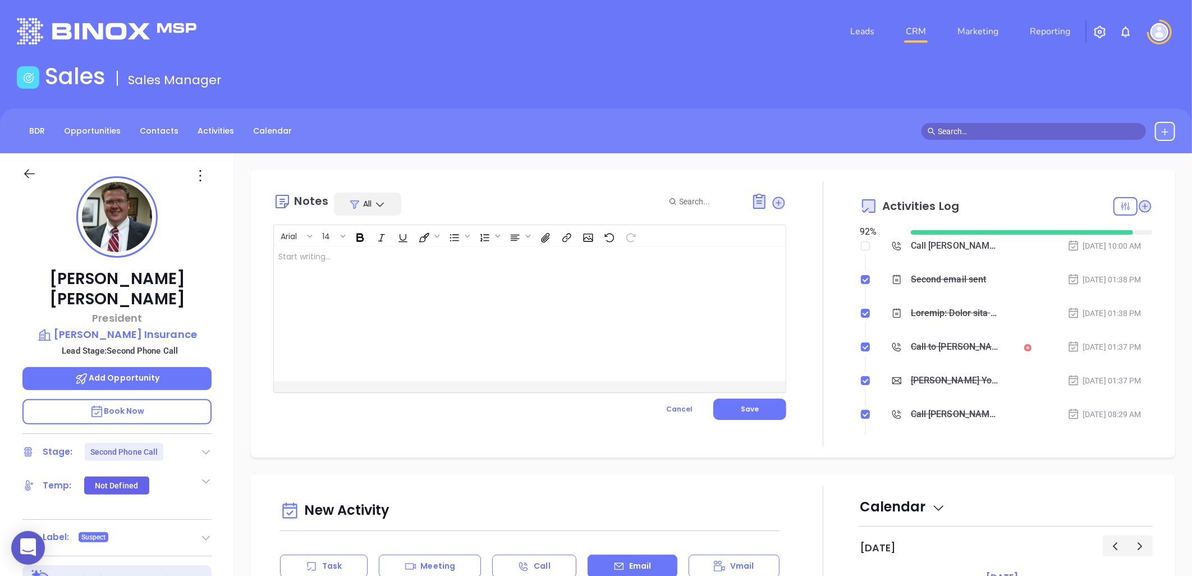
click at [352, 270] on div at bounding box center [512, 313] width 476 height 135
click at [748, 409] on span "Save" at bounding box center [750, 409] width 18 height 10
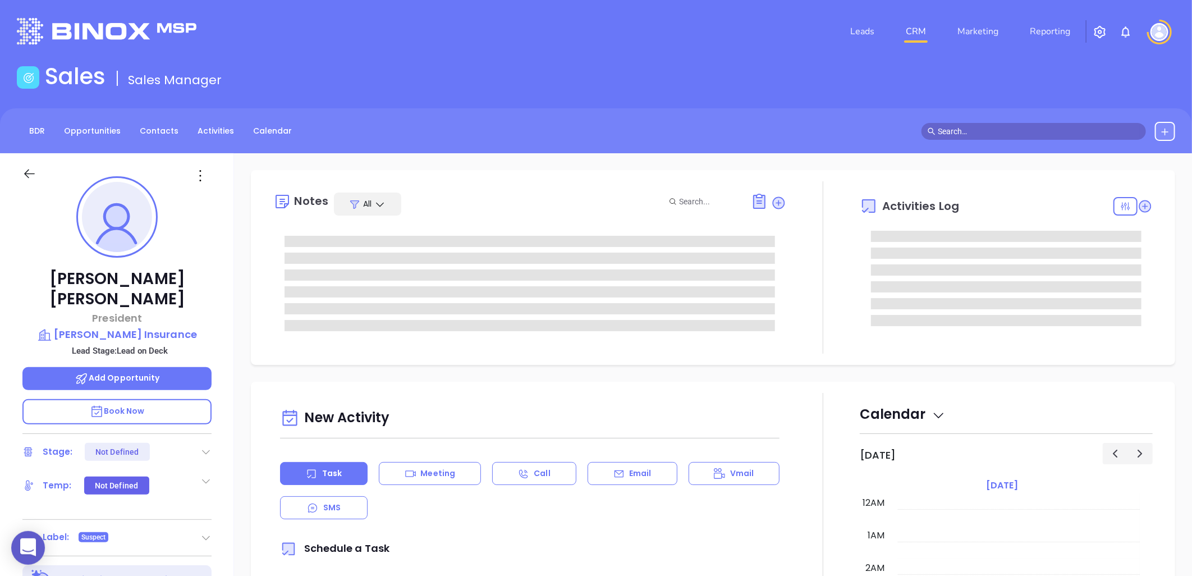
type input "[DATE]"
type input "[PERSON_NAME]"
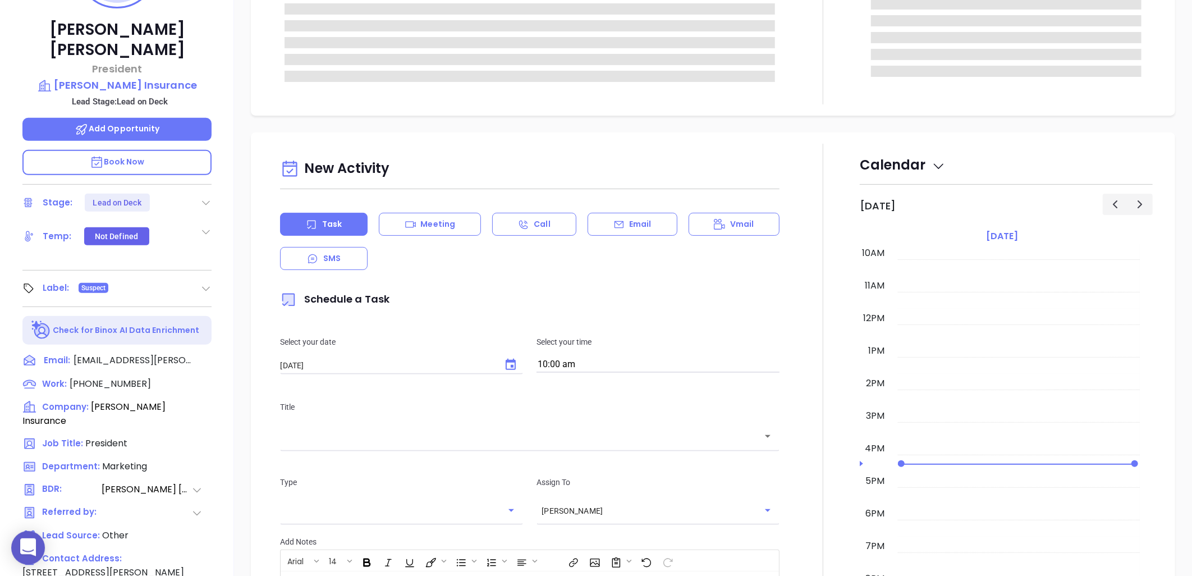
scroll to position [363, 0]
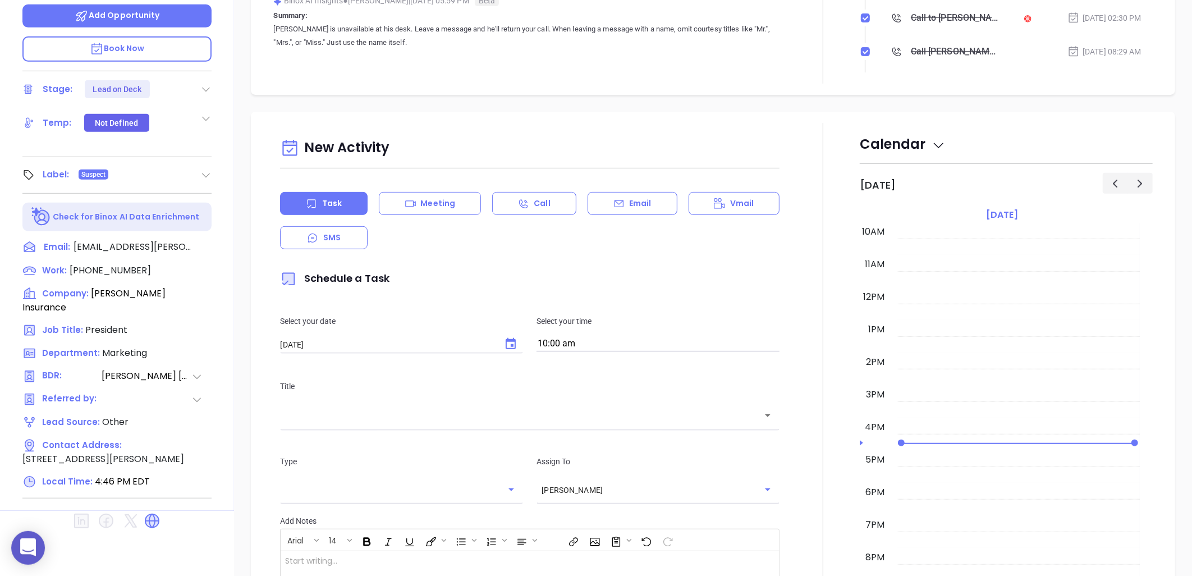
click at [147, 512] on icon at bounding box center [152, 521] width 18 height 18
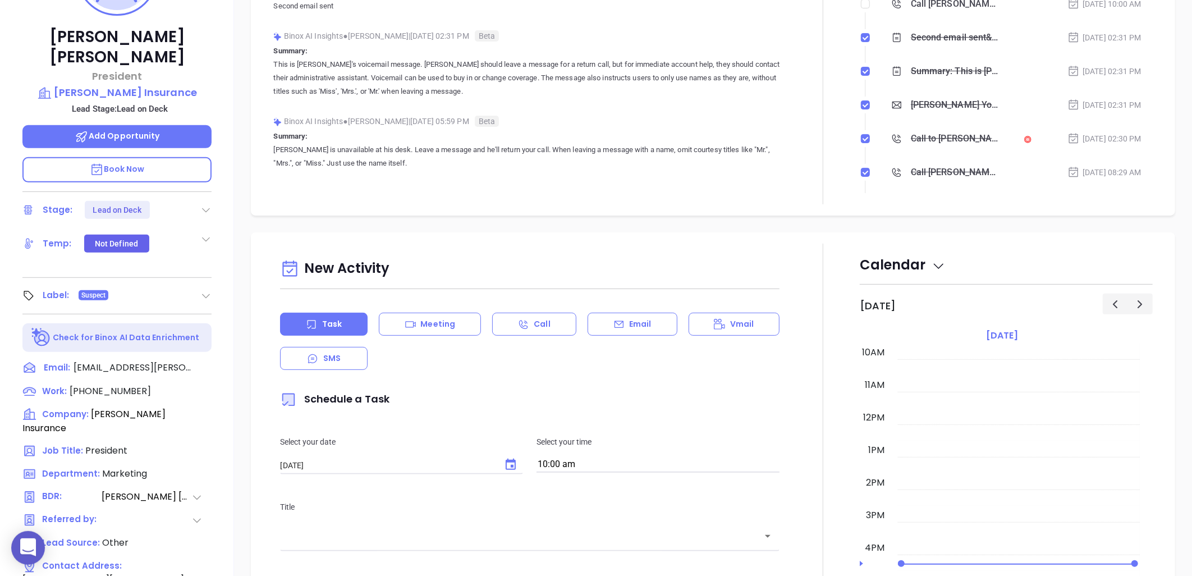
scroll to position [0, 0]
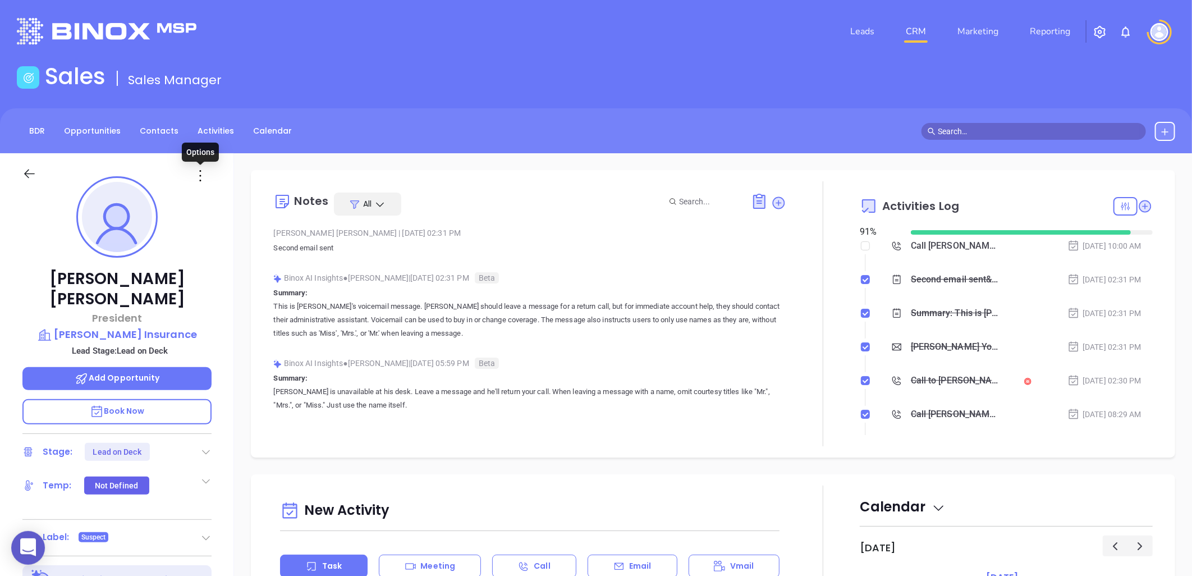
click at [199, 169] on icon at bounding box center [200, 176] width 18 height 18
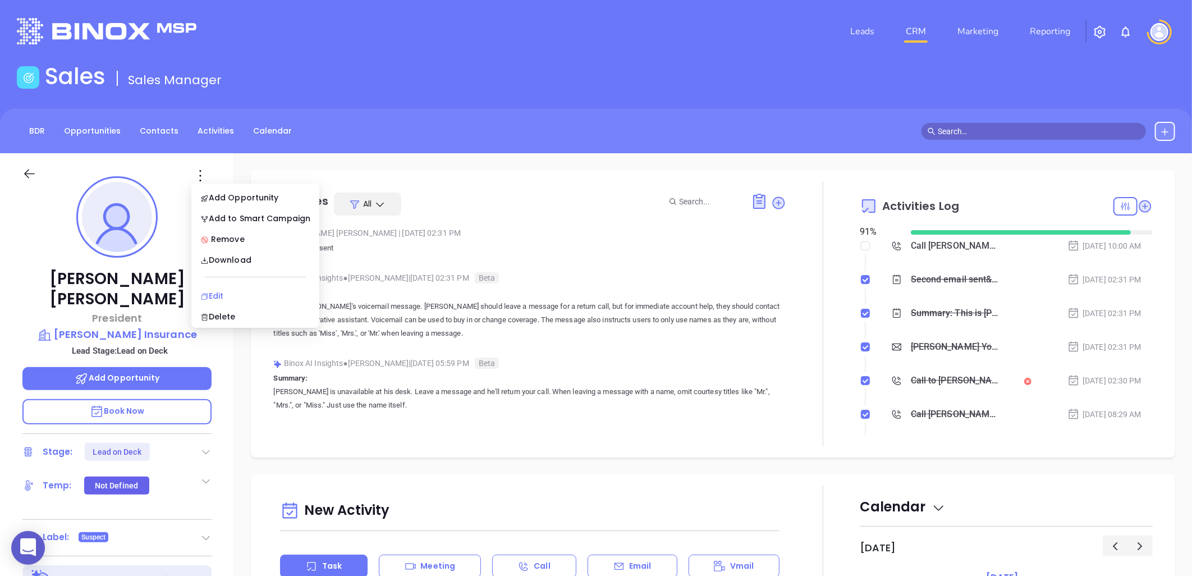
click at [225, 289] on li "Edit" at bounding box center [255, 296] width 123 height 24
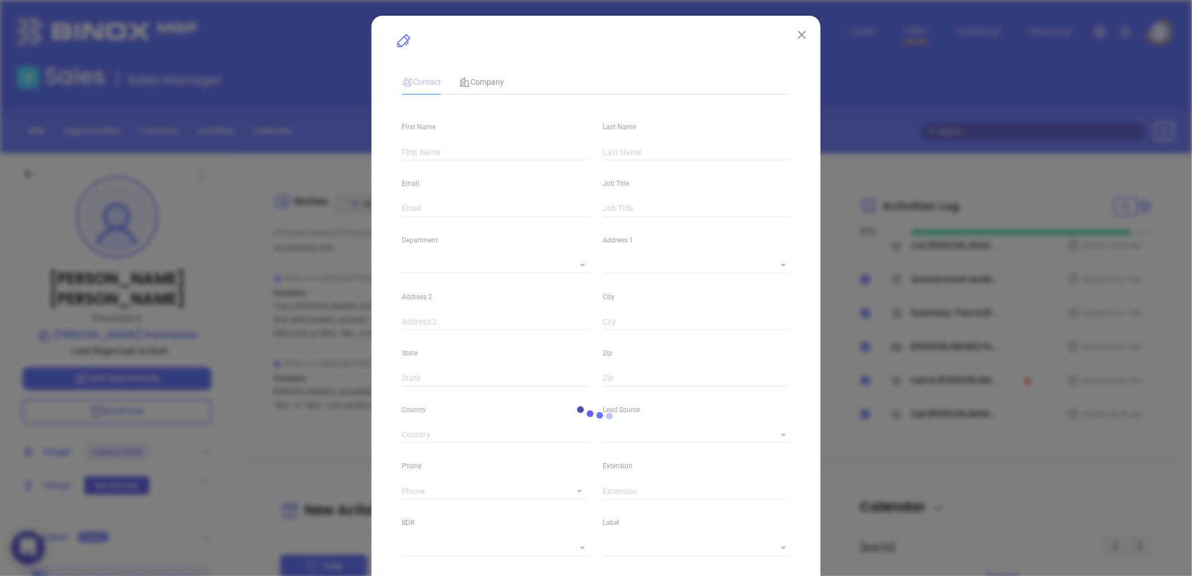
type input "[PERSON_NAME]"
type input "[EMAIL_ADDRESS][PERSON_NAME][DOMAIN_NAME]"
type input "President"
type input "1"
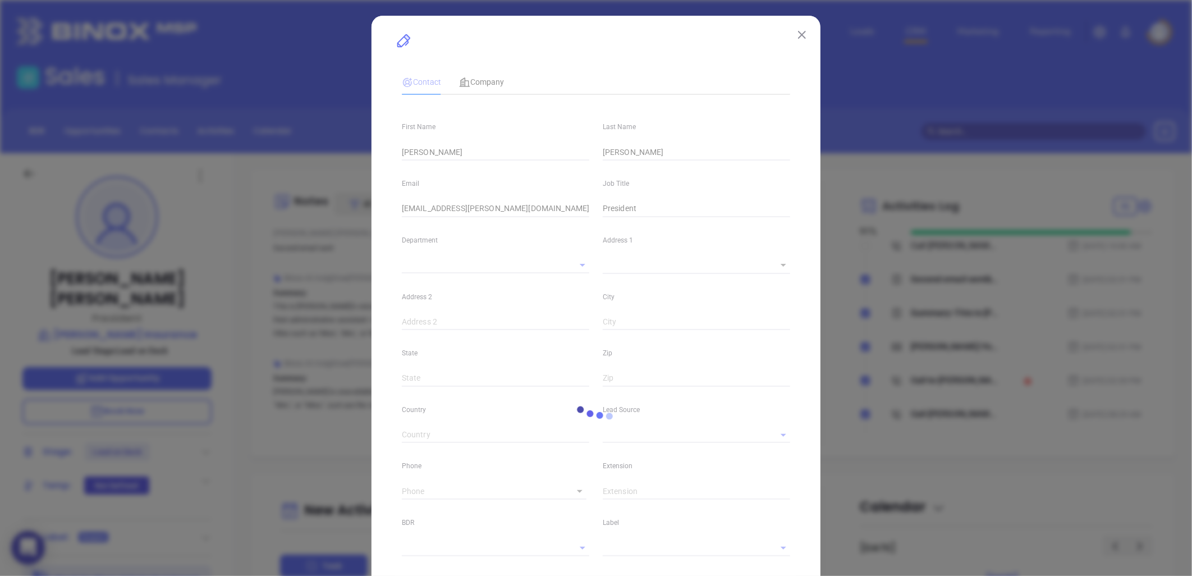
type input "Marketing"
type input "Other"
type input "[PERSON_NAME]"
type input "Lead on Deck"
type input "[PHONE_NUMBER]"
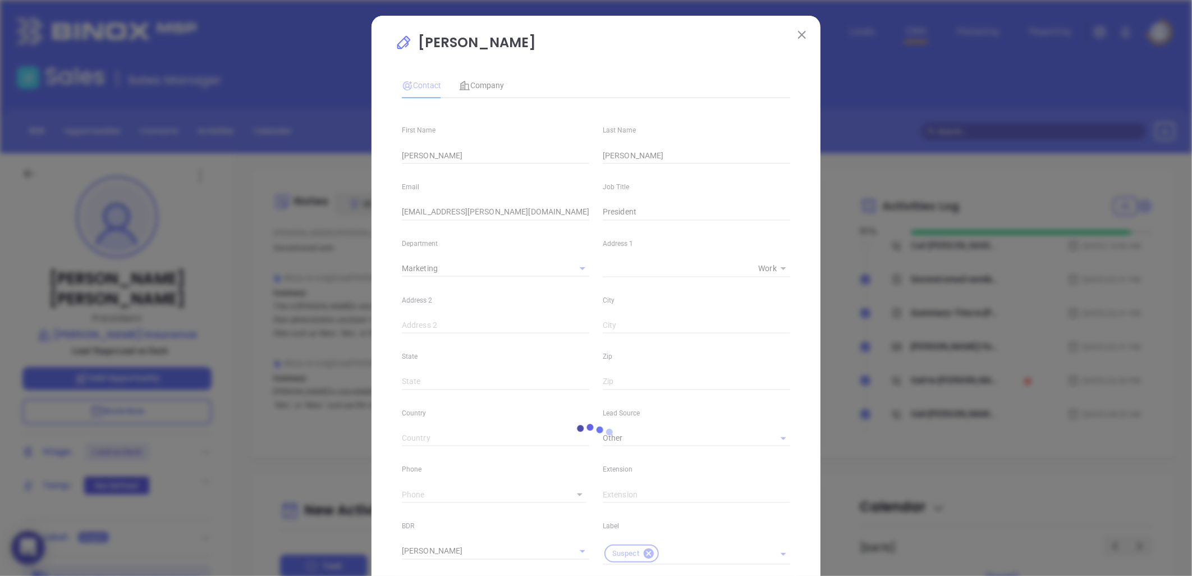
type input "1"
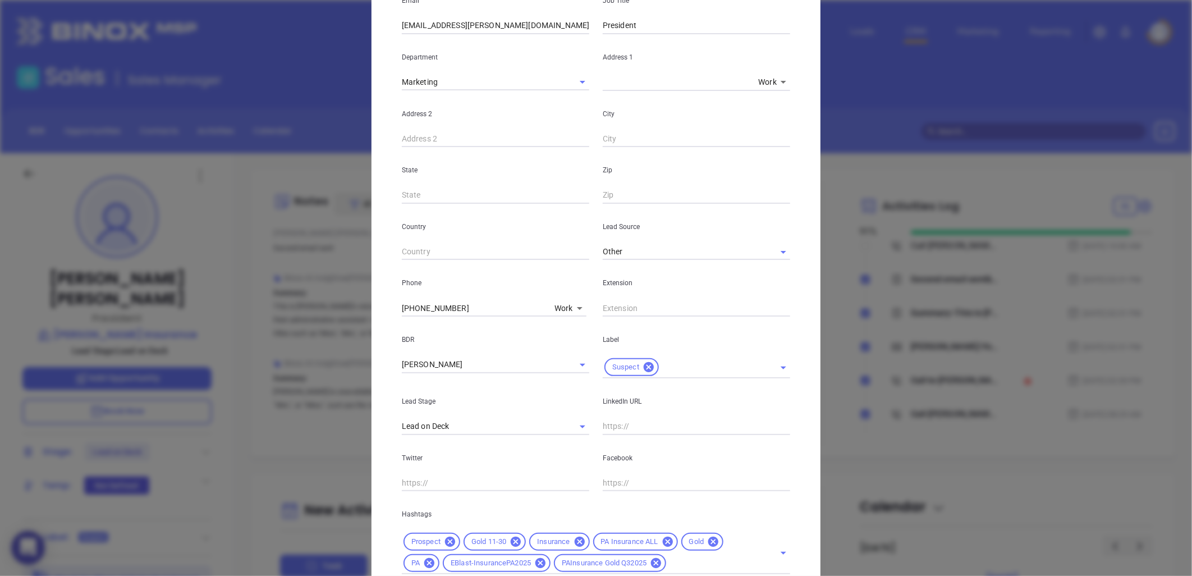
scroll to position [187, 0]
click at [562, 364] on icon "Clear" at bounding box center [567, 364] width 11 height 11
click at [643, 367] on icon at bounding box center [649, 366] width 12 height 12
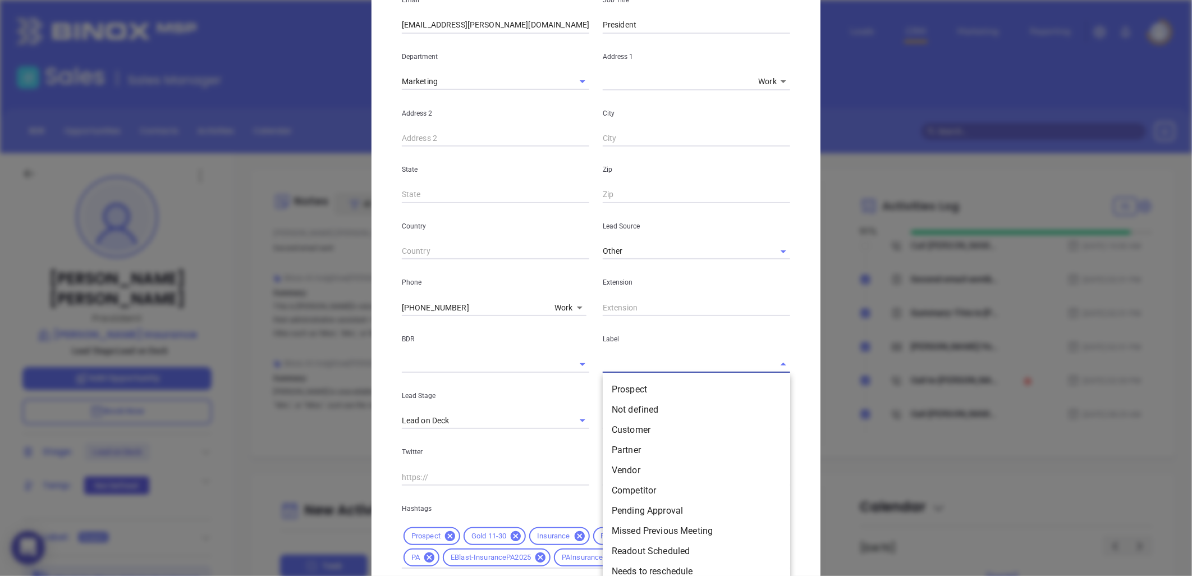
click at [644, 365] on input "text" at bounding box center [681, 364] width 156 height 16
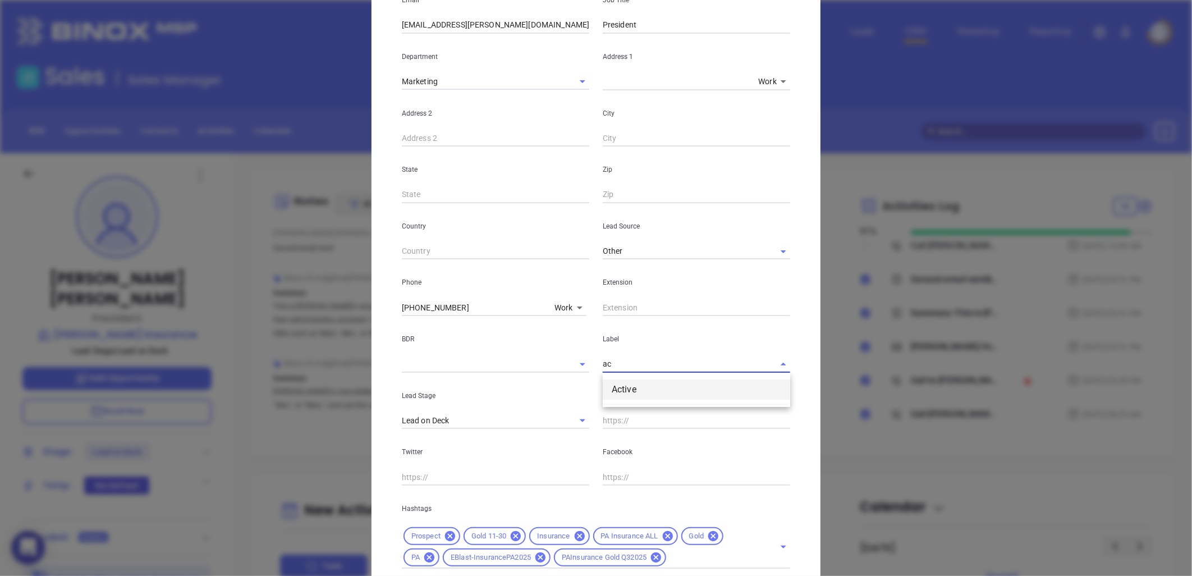
type input "ac"
click at [547, 466] on div "Twitter" at bounding box center [495, 457] width 201 height 57
click at [565, 419] on icon "Clear" at bounding box center [568, 421] width 7 height 7
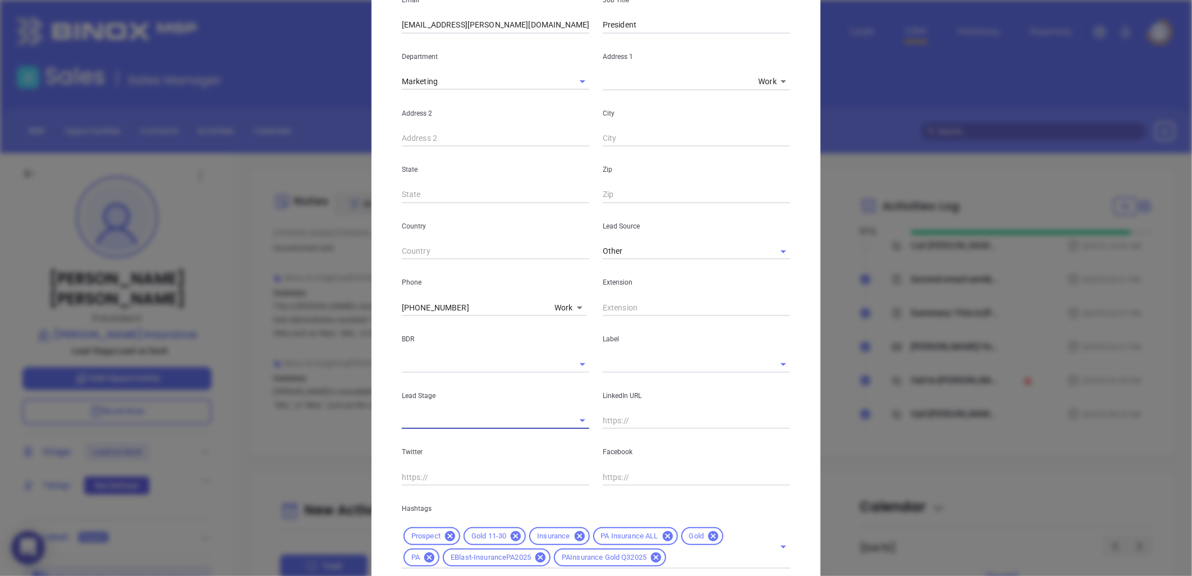
click at [546, 417] on input "text" at bounding box center [480, 421] width 156 height 16
click at [466, 460] on li "Acquired/Closed" at bounding box center [495, 466] width 187 height 20
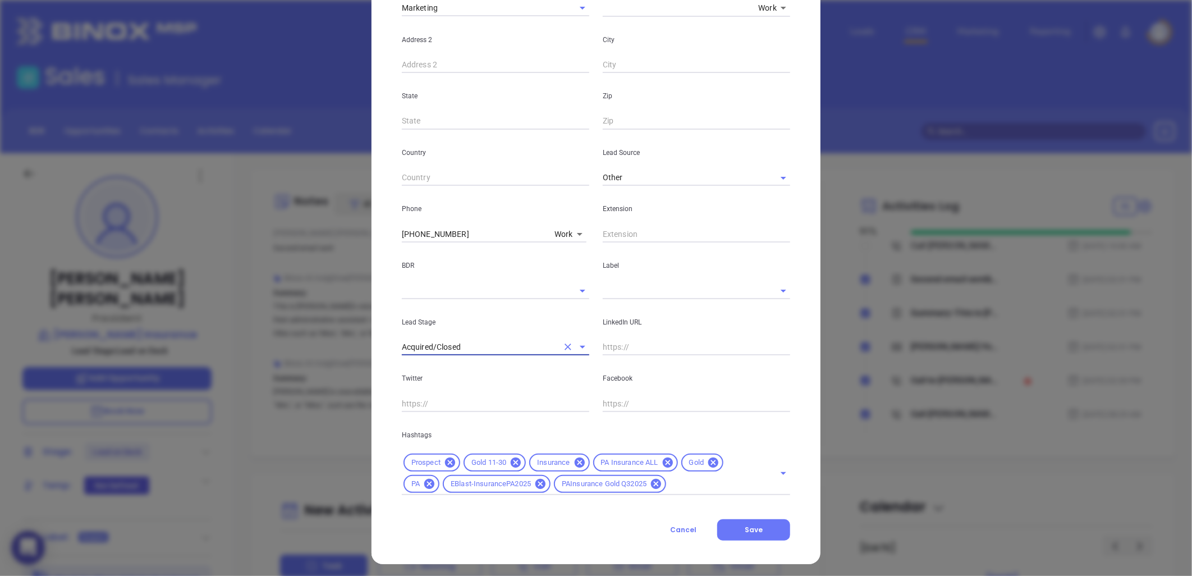
scroll to position [264, 0]
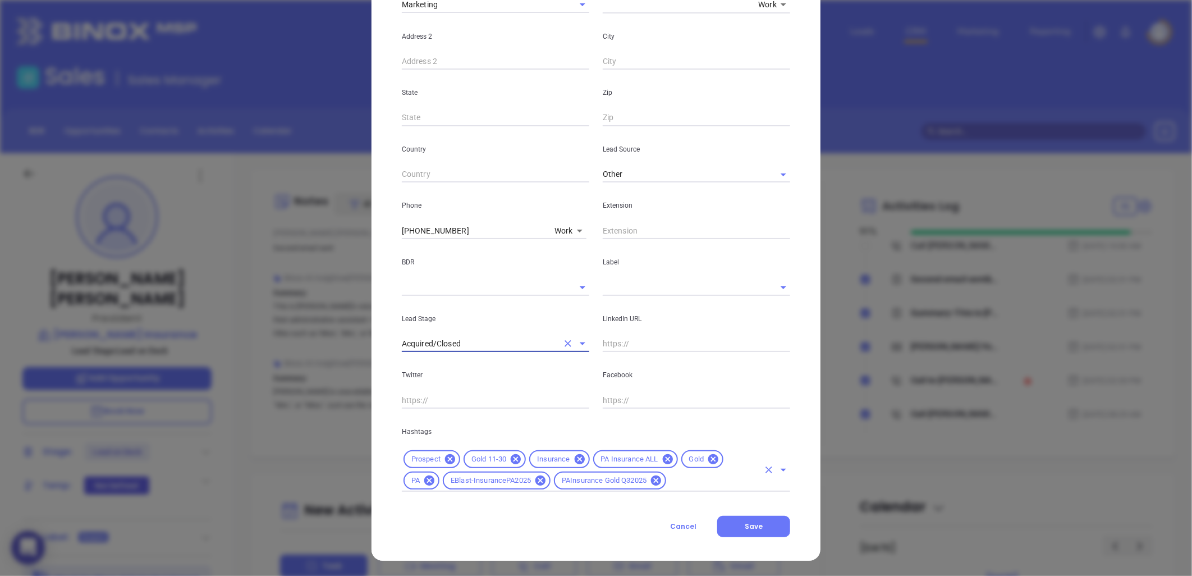
type input "Acquired/Closed"
click at [668, 474] on input "text" at bounding box center [713, 481] width 91 height 14
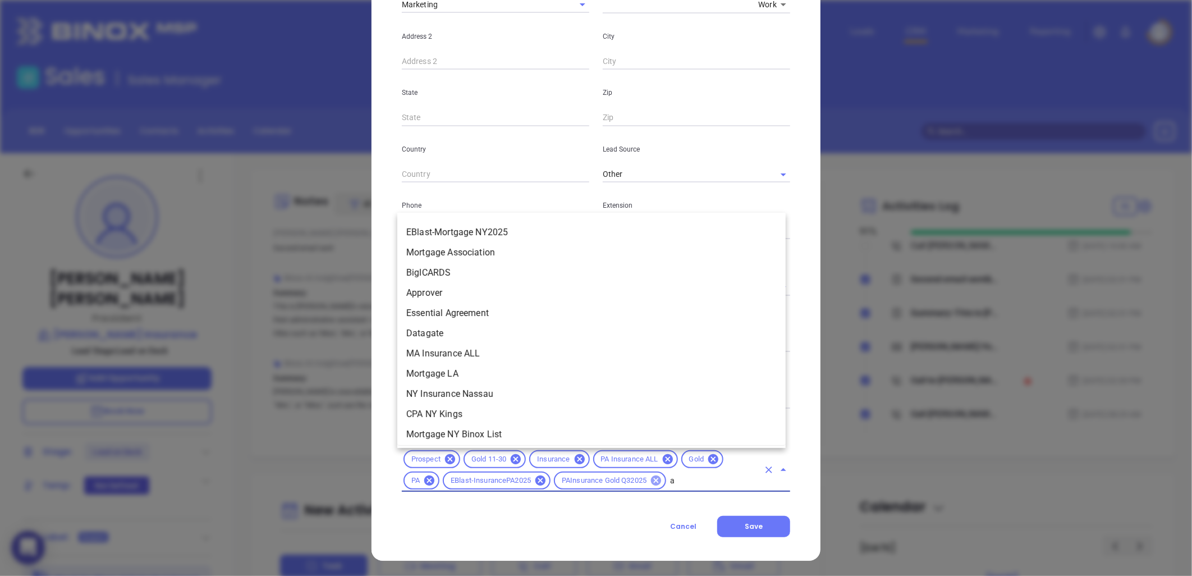
scroll to position [0, 0]
type input "acq"
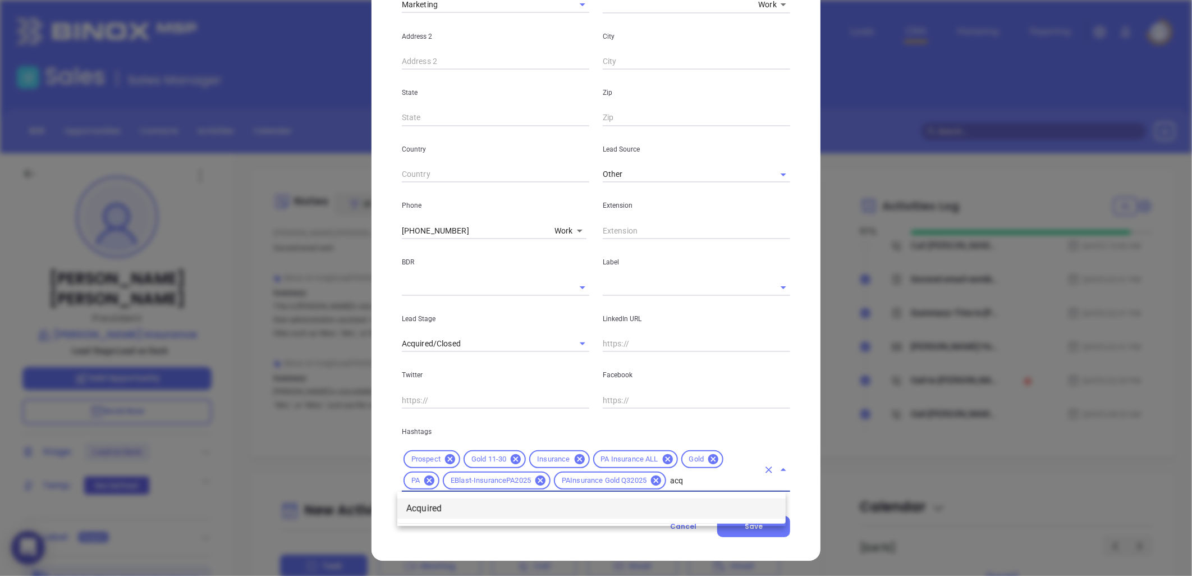
click at [425, 505] on li "Acquired" at bounding box center [591, 508] width 388 height 20
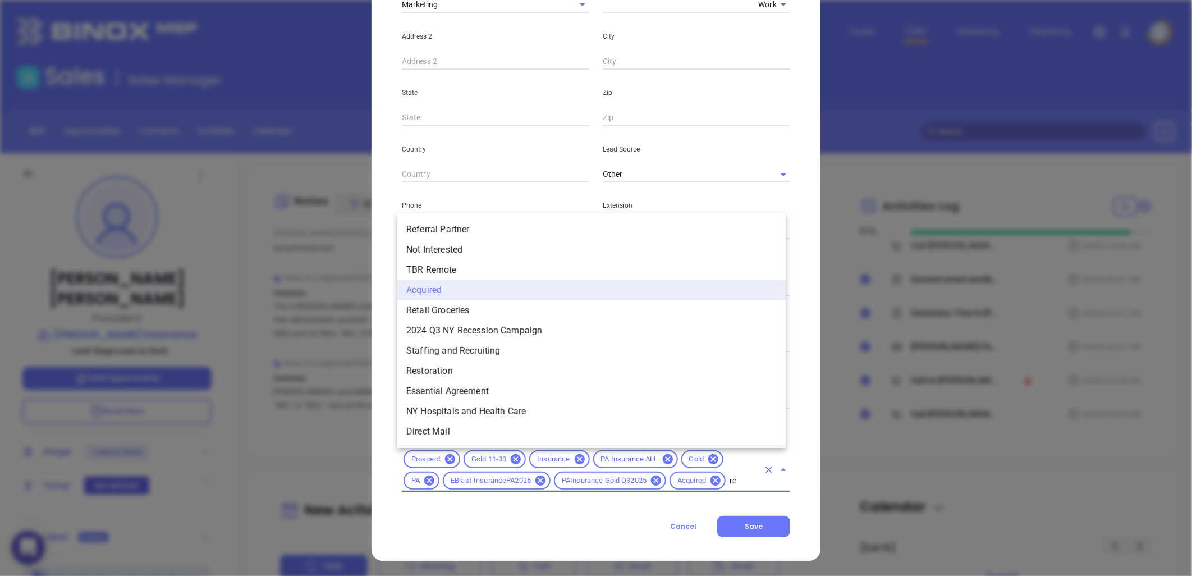
type input "rem"
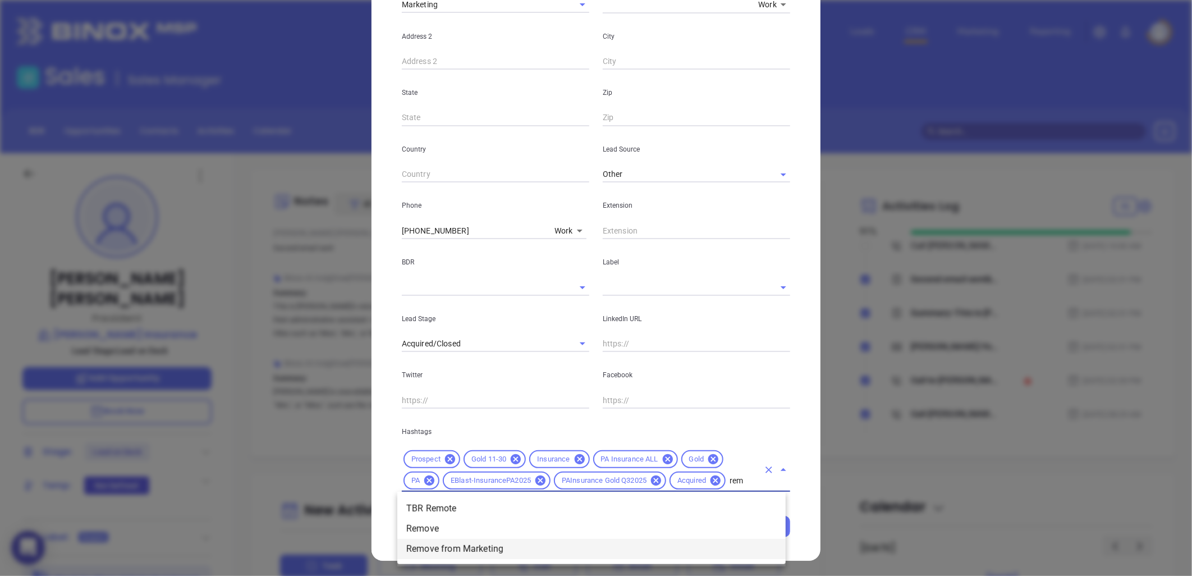
click at [474, 552] on li "Remove from Marketing" at bounding box center [591, 549] width 388 height 20
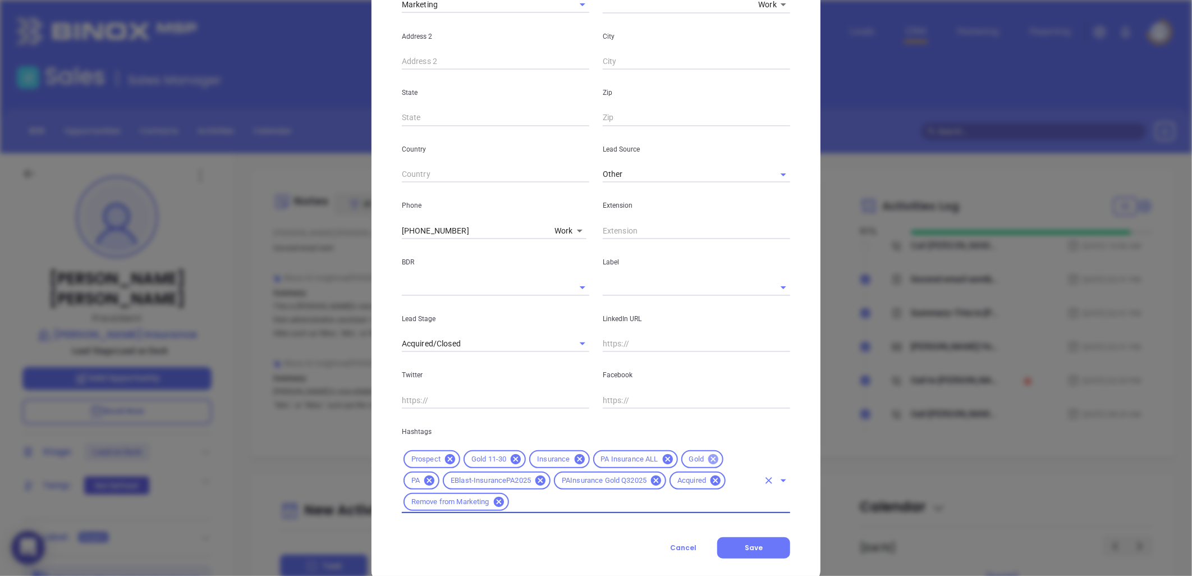
click at [707, 453] on icon at bounding box center [713, 459] width 12 height 12
click at [749, 548] on span "Save" at bounding box center [754, 548] width 18 height 10
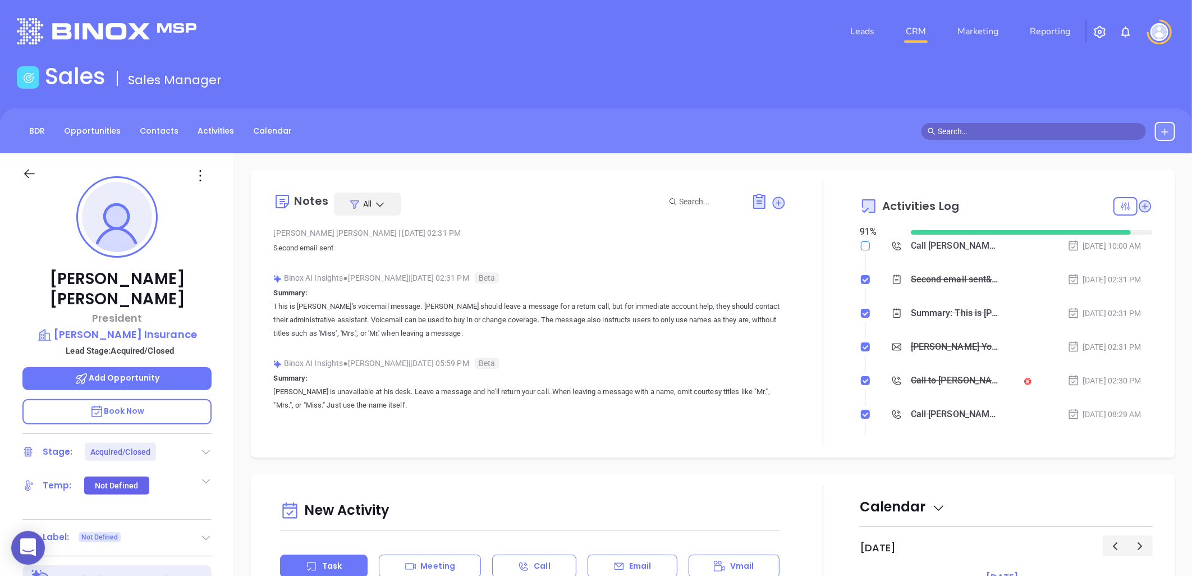
click at [861, 243] on input "checkbox" at bounding box center [865, 245] width 9 height 9
checkbox input "true"
